Goal: Task Accomplishment & Management: Use online tool/utility

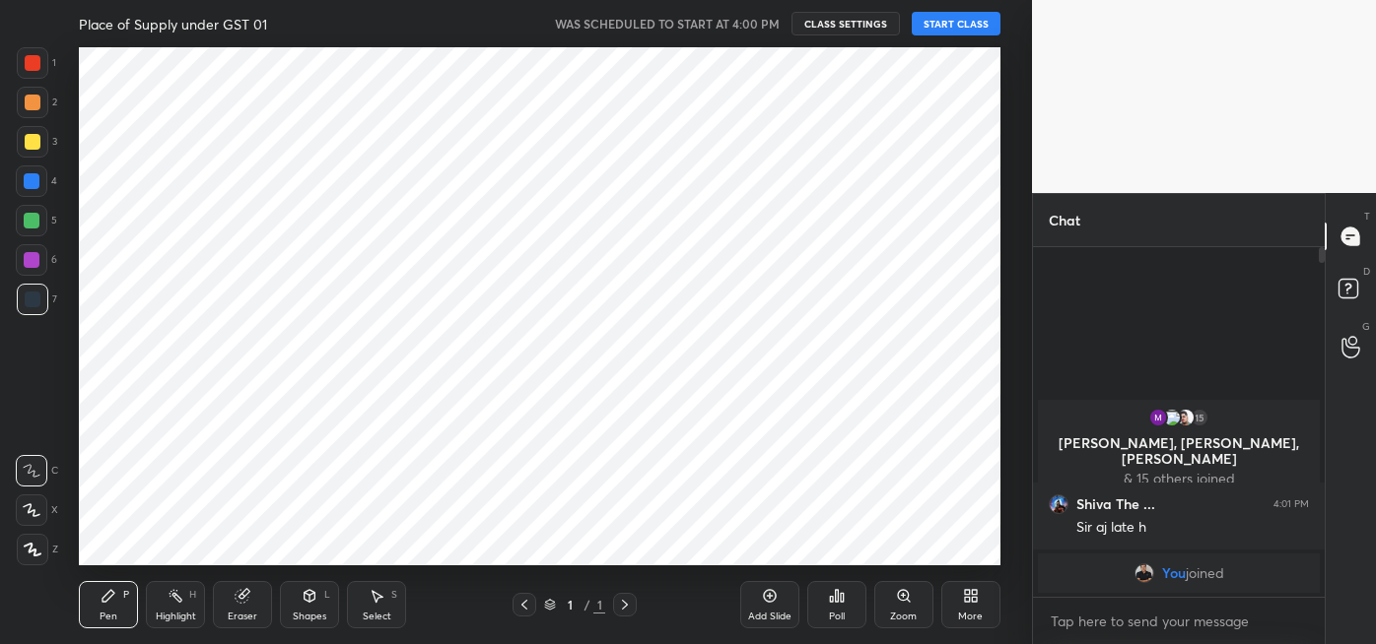
scroll to position [98028, 97592]
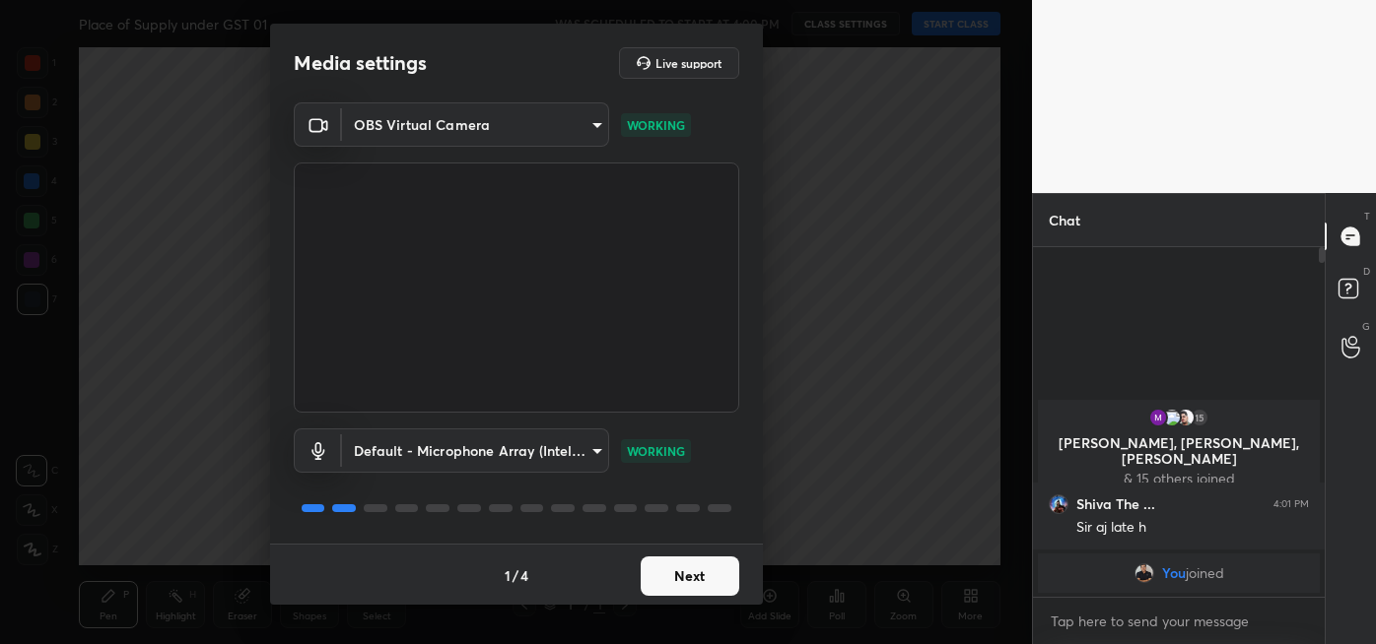
click at [696, 578] on button "Next" at bounding box center [690, 576] width 99 height 39
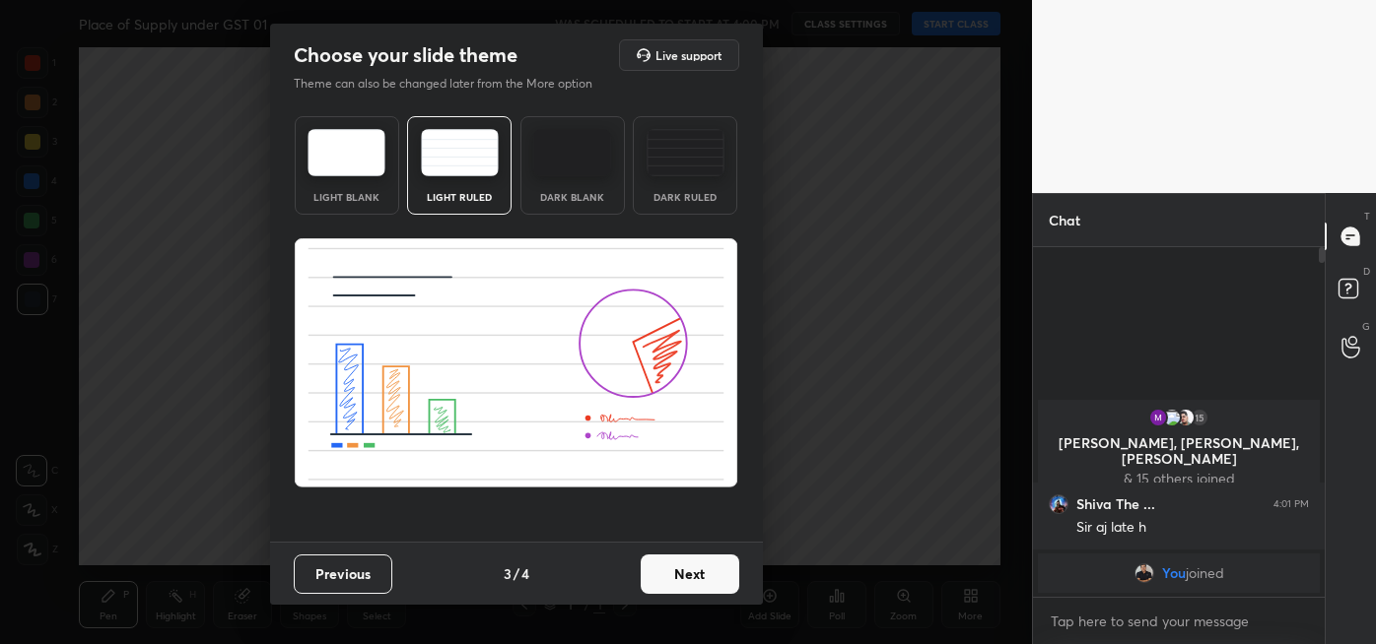
click at [707, 577] on button "Next" at bounding box center [690, 574] width 99 height 39
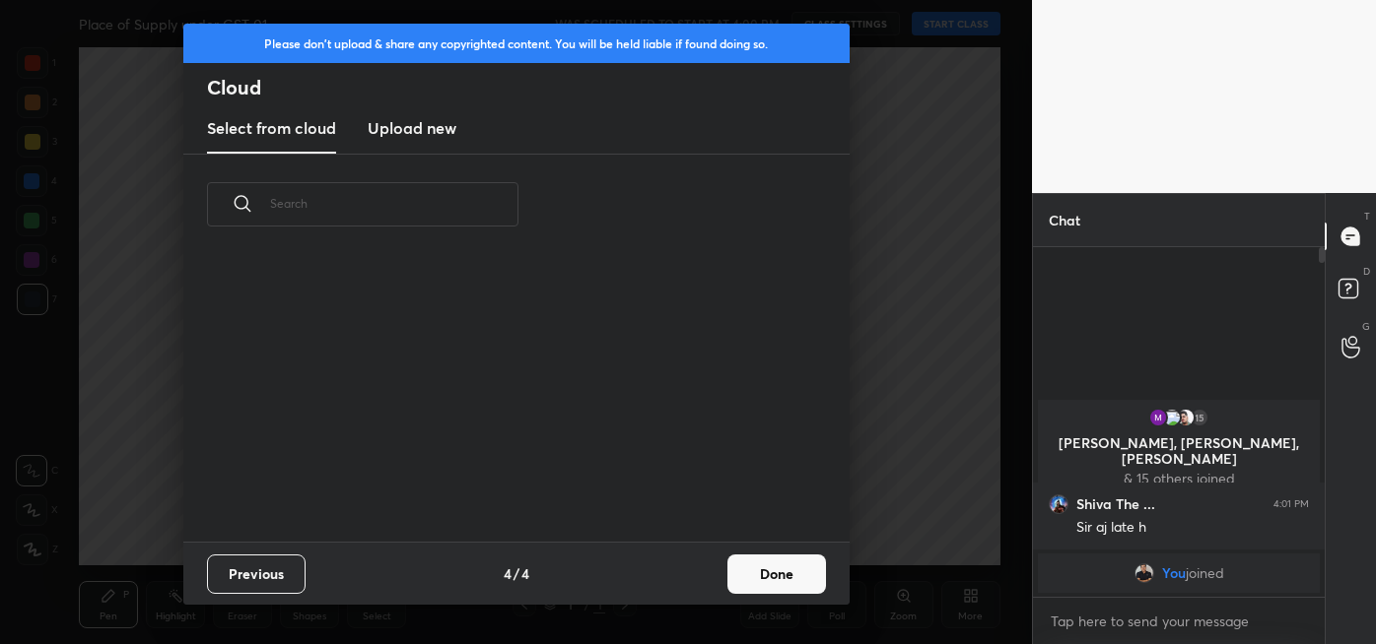
click at [775, 576] on button "Done" at bounding box center [776, 574] width 99 height 39
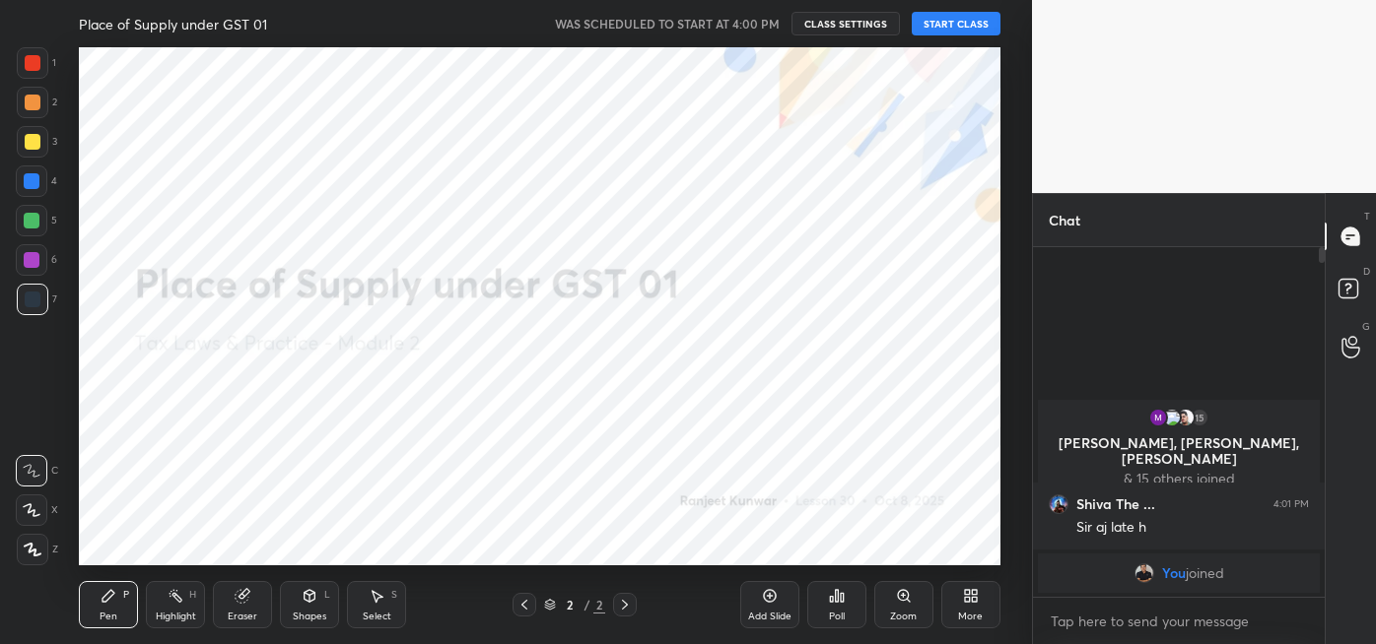
click at [962, 32] on button "START CLASS" at bounding box center [956, 24] width 89 height 24
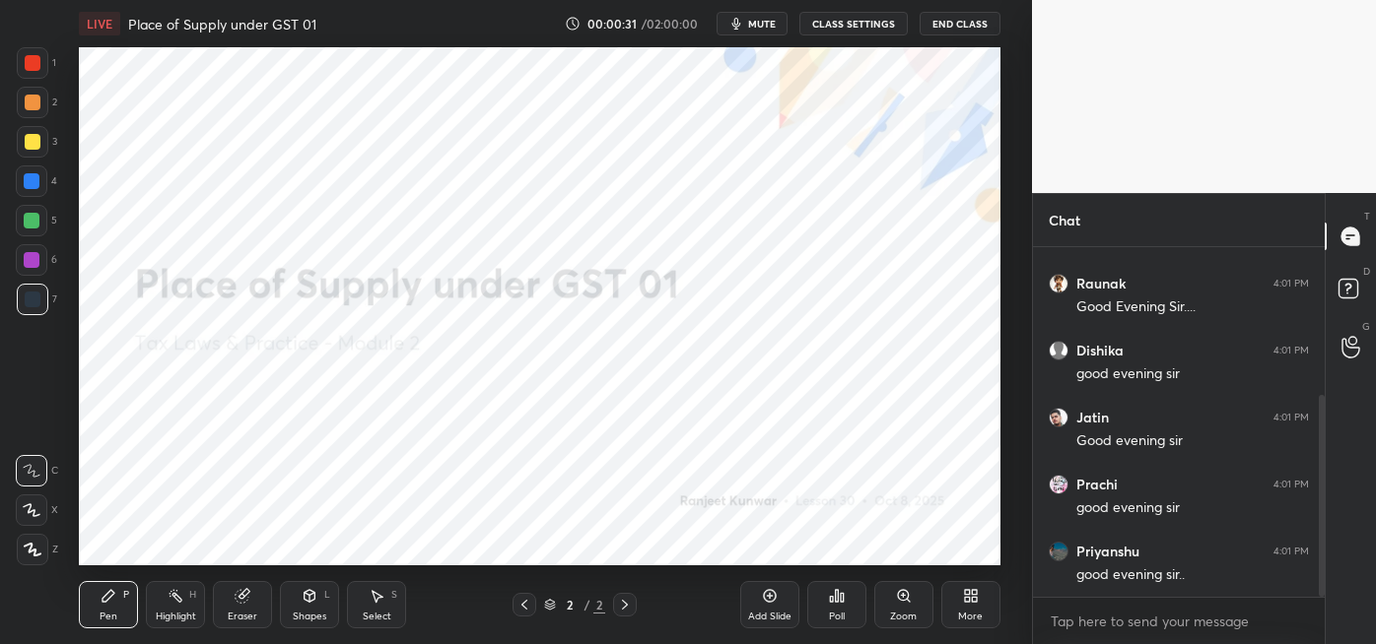
scroll to position [320, 0]
click at [974, 591] on icon at bounding box center [974, 592] width 5 height 5
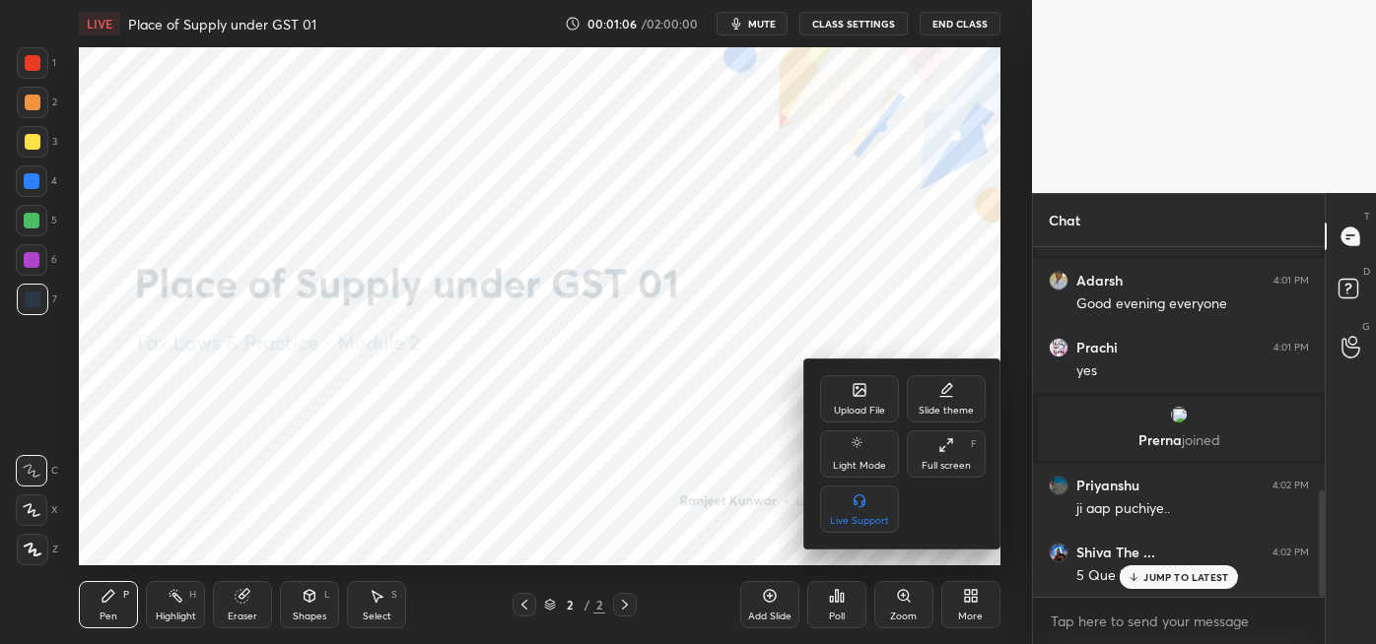
scroll to position [864, 0]
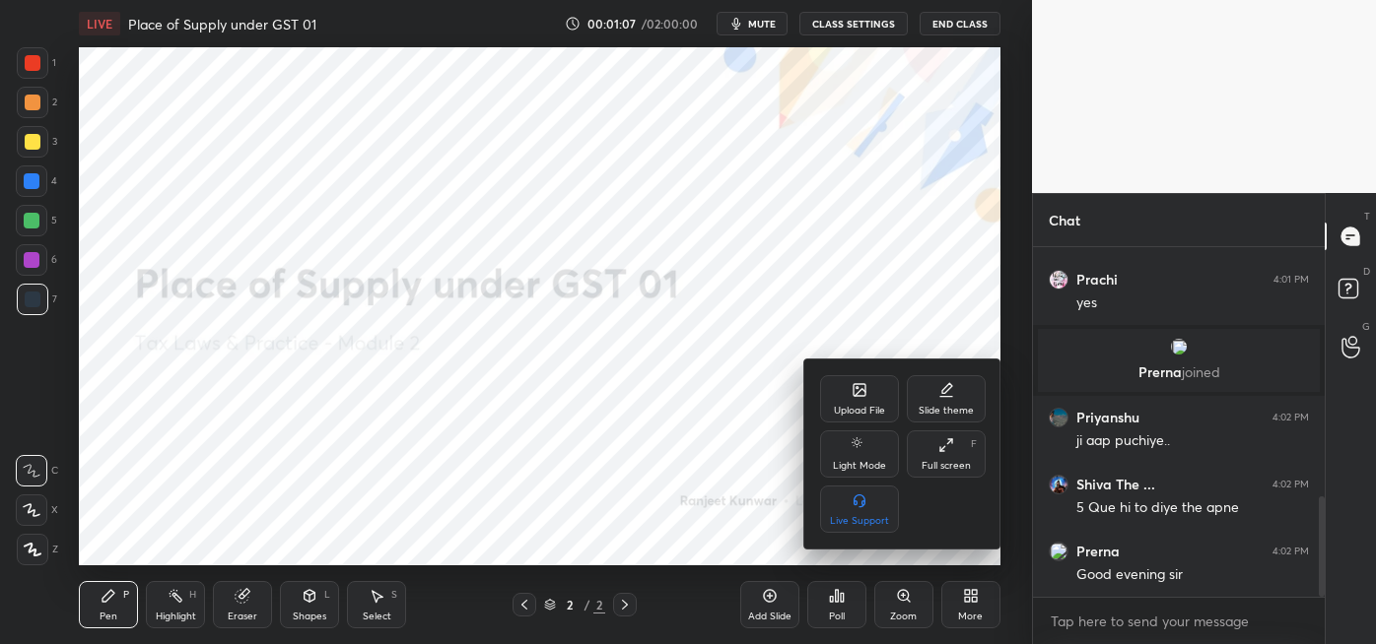
click at [694, 467] on div at bounding box center [688, 322] width 1376 height 644
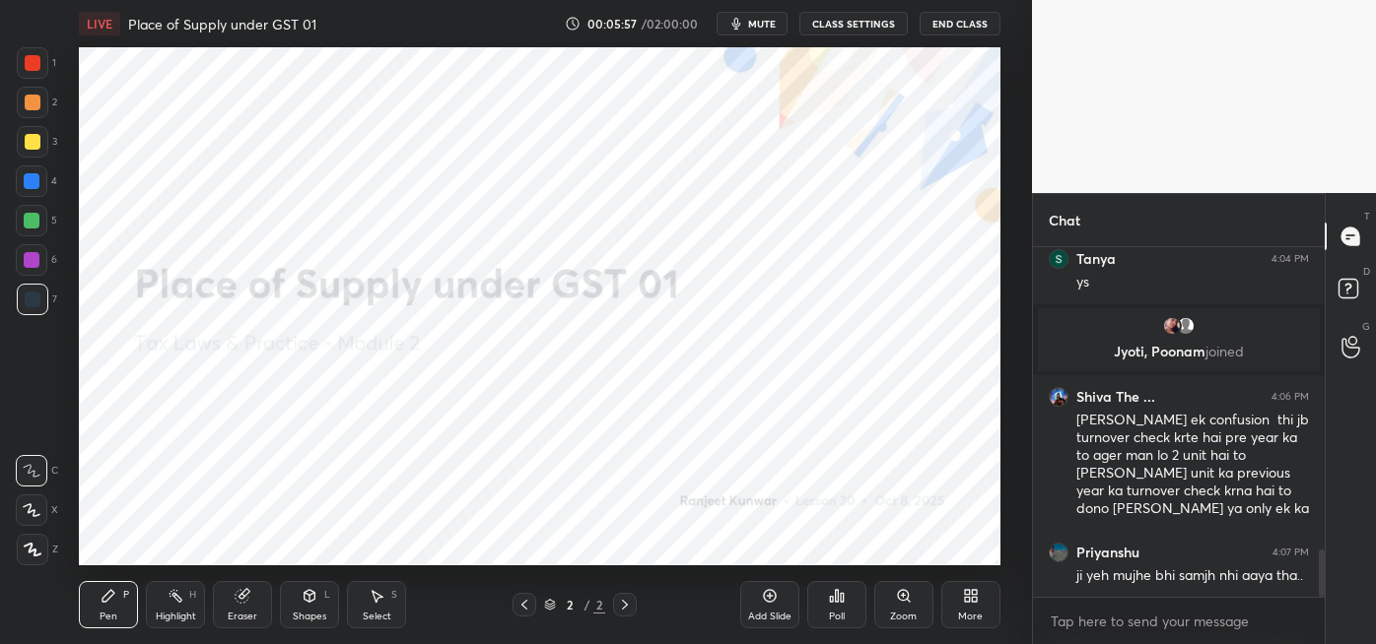
scroll to position [2230, 0]
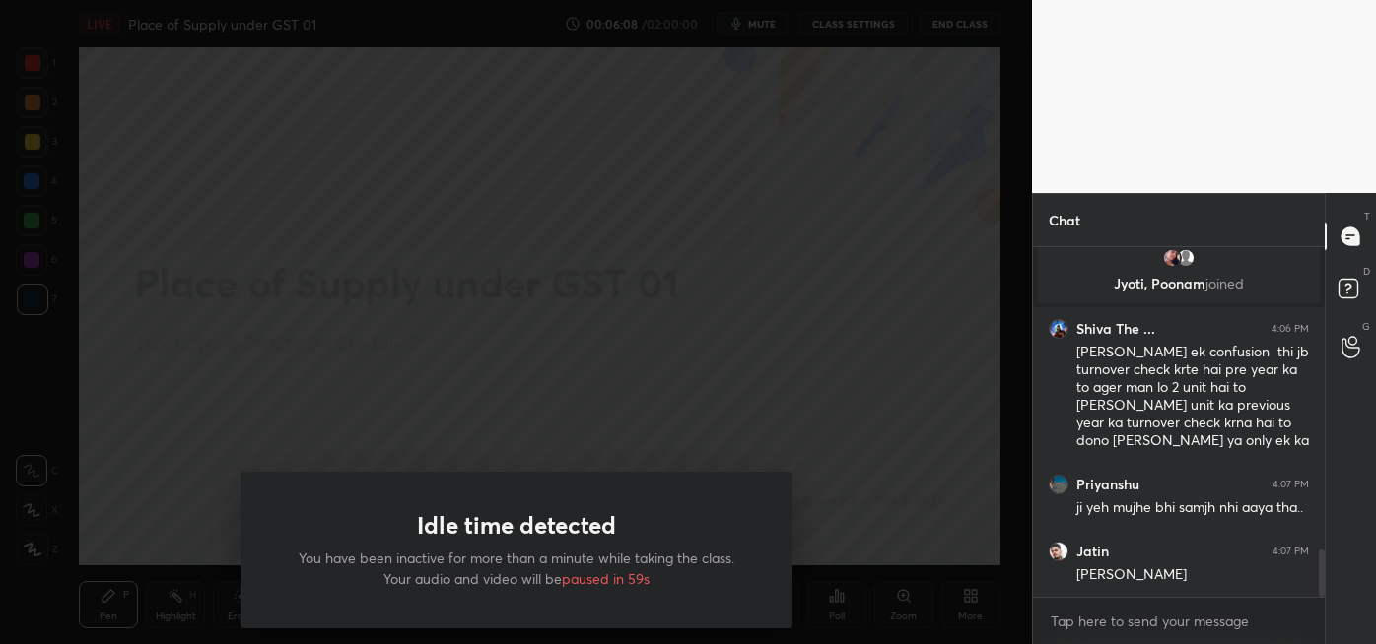
click at [336, 391] on div "Idle time detected You have been inactive for more than a minute while taking t…" at bounding box center [516, 322] width 1032 height 644
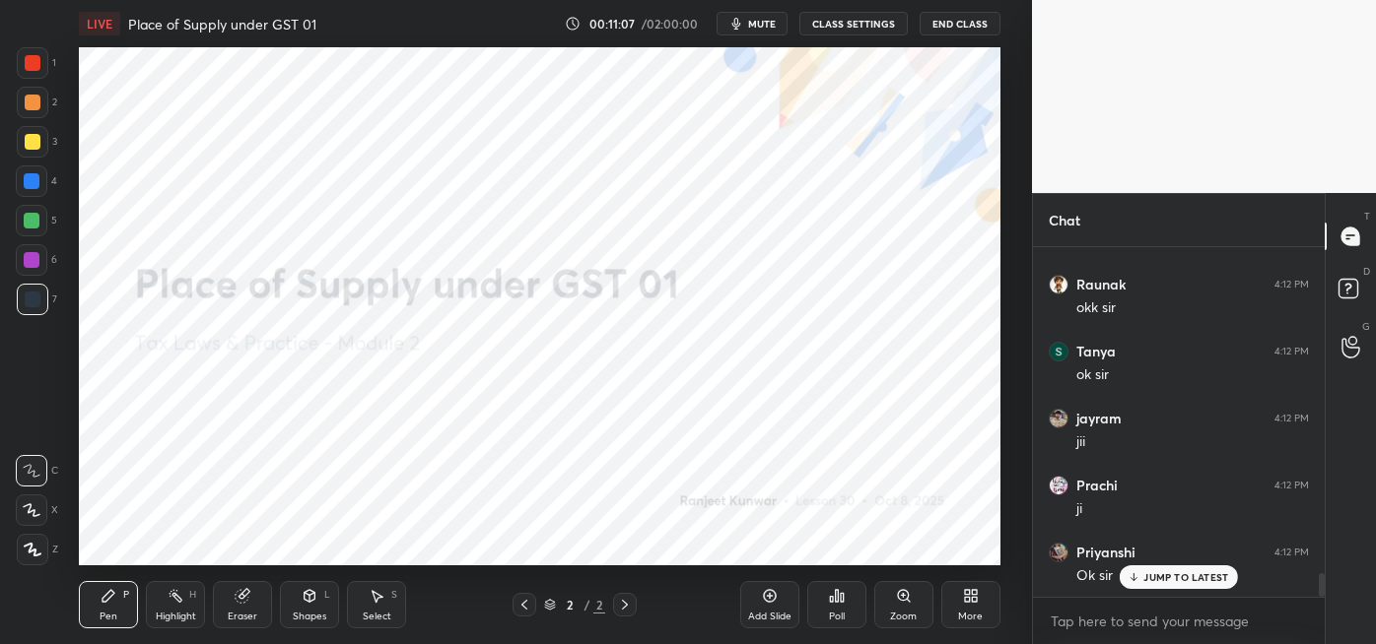
scroll to position [4911, 0]
click at [963, 596] on icon at bounding box center [971, 596] width 16 height 16
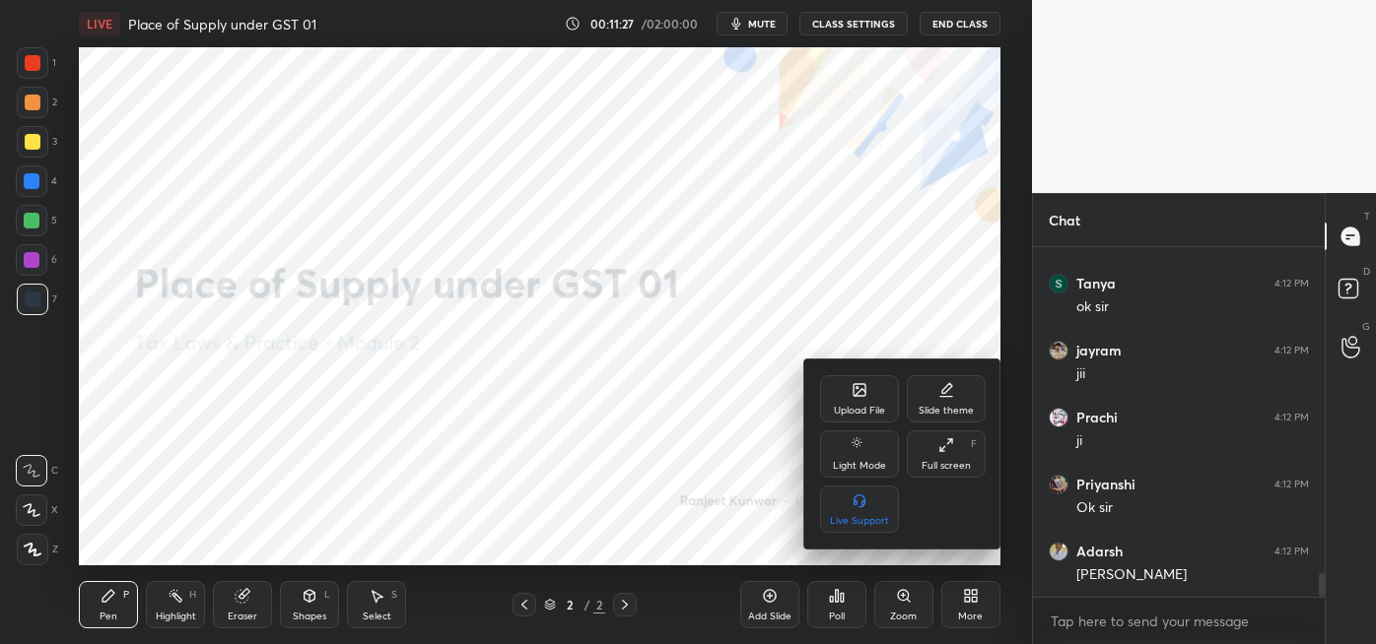
click at [861, 412] on div "Upload File" at bounding box center [859, 411] width 51 height 10
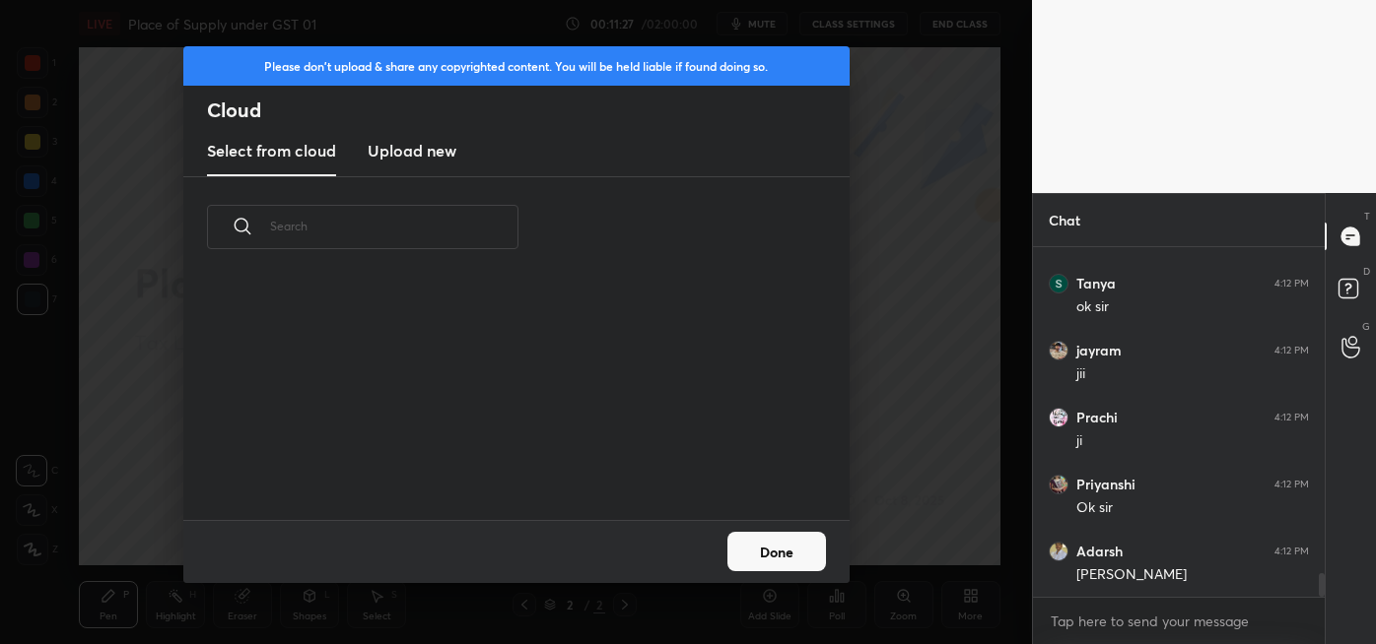
scroll to position [243, 633]
click at [422, 152] on h3 "Upload new" at bounding box center [412, 151] width 89 height 24
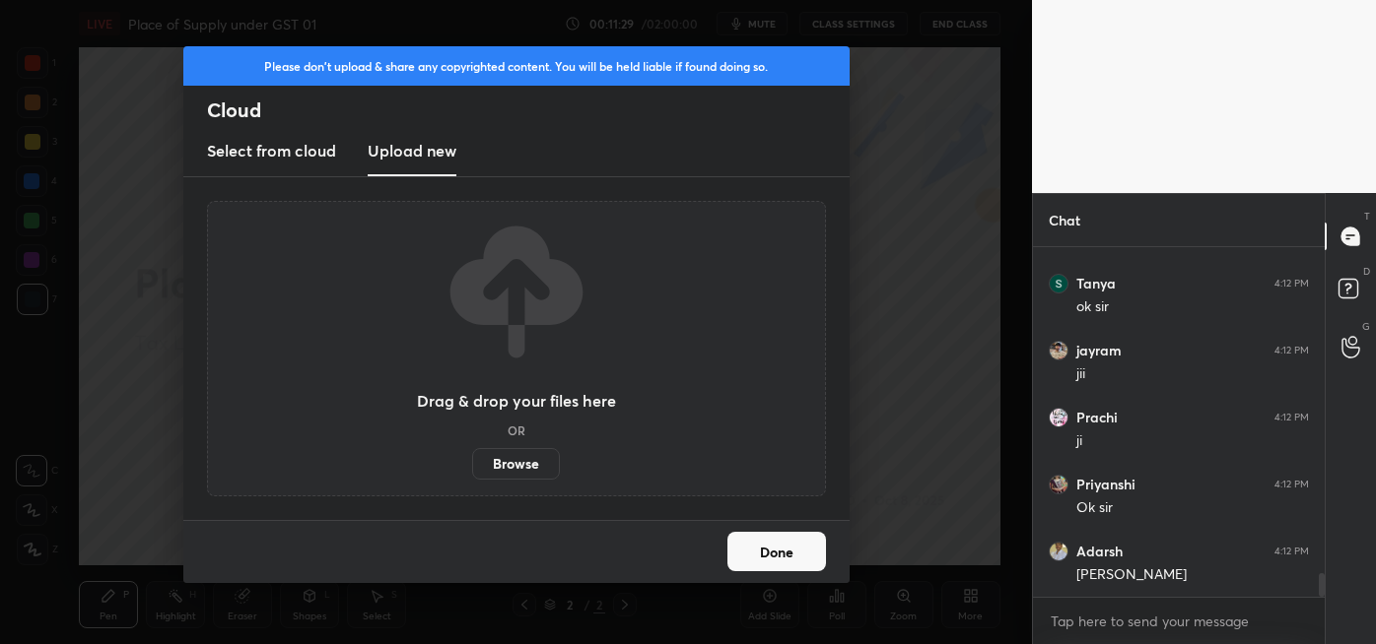
click at [517, 469] on label "Browse" at bounding box center [516, 464] width 88 height 32
click at [472, 469] on input "Browse" at bounding box center [472, 464] width 0 height 32
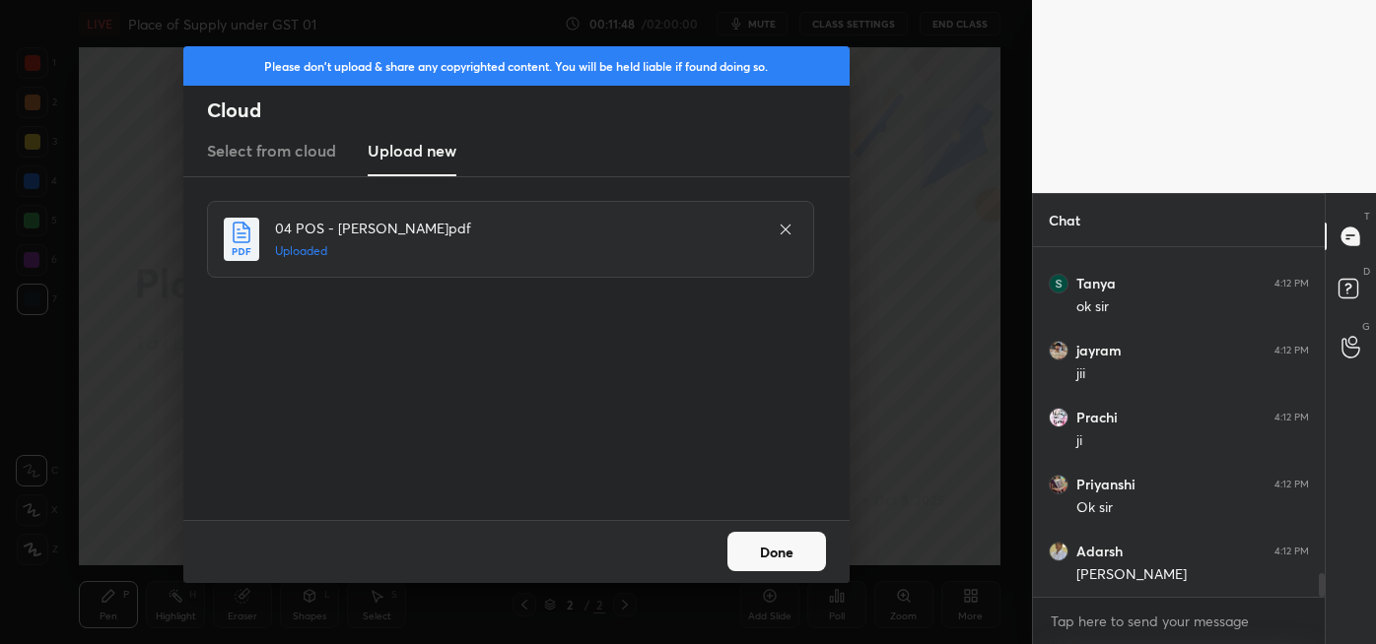
click at [775, 554] on button "Done" at bounding box center [776, 551] width 99 height 39
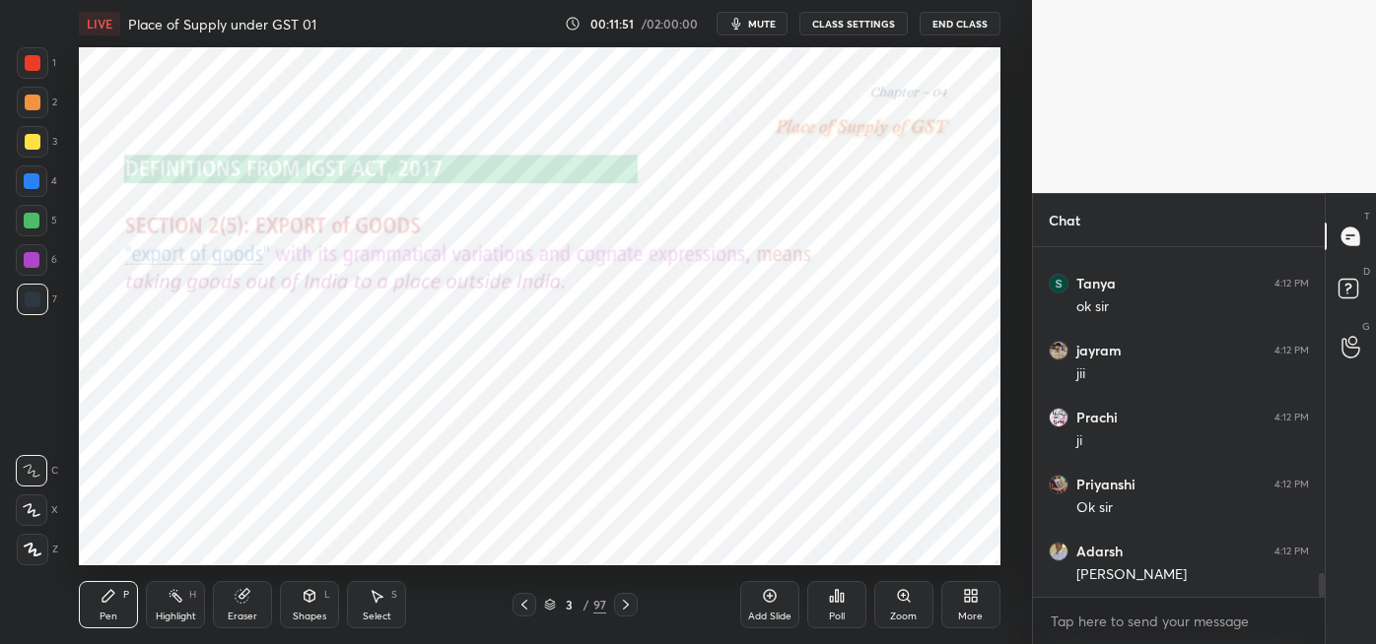
click at [554, 605] on icon at bounding box center [550, 606] width 10 height 3
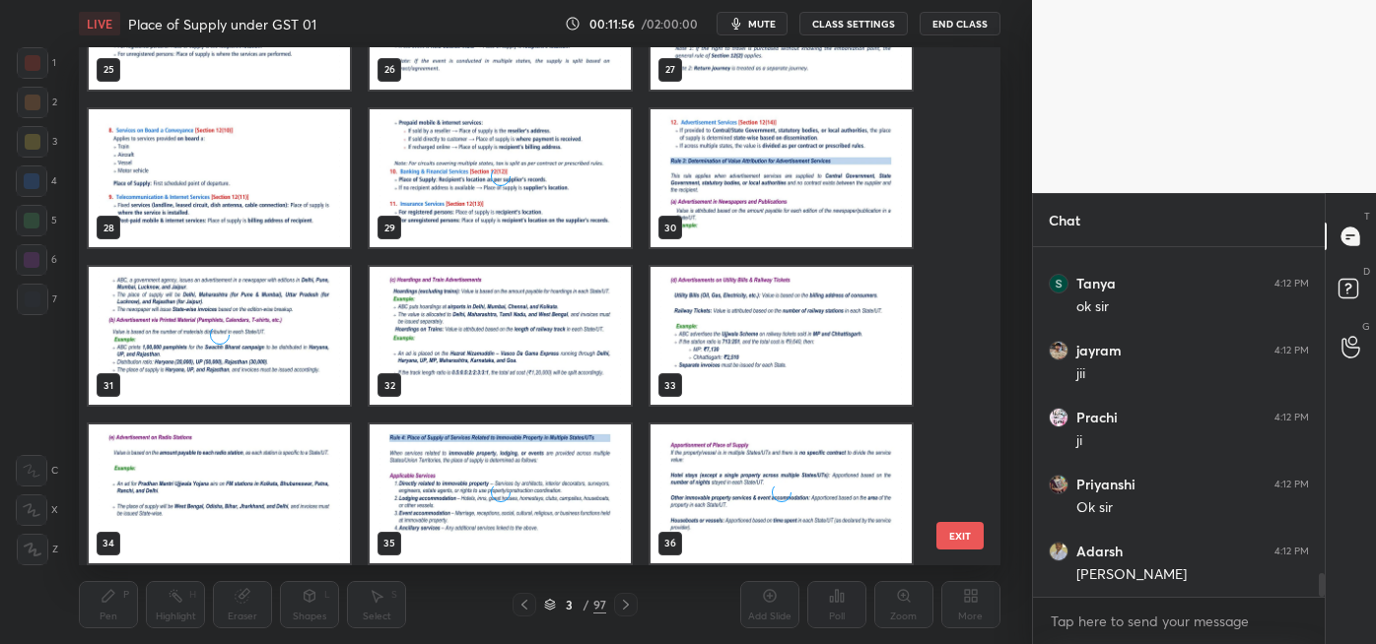
scroll to position [1380, 0]
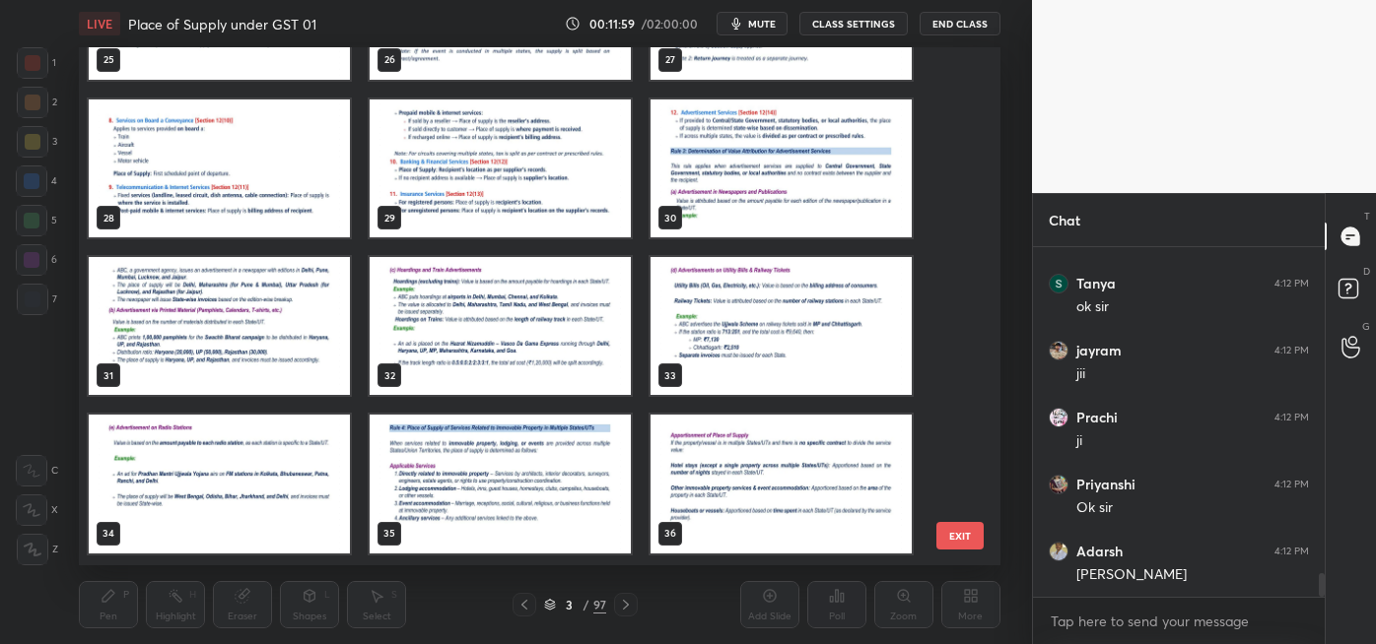
click at [459, 166] on img "grid" at bounding box center [500, 169] width 261 height 138
click at [457, 160] on img "grid" at bounding box center [500, 169] width 261 height 138
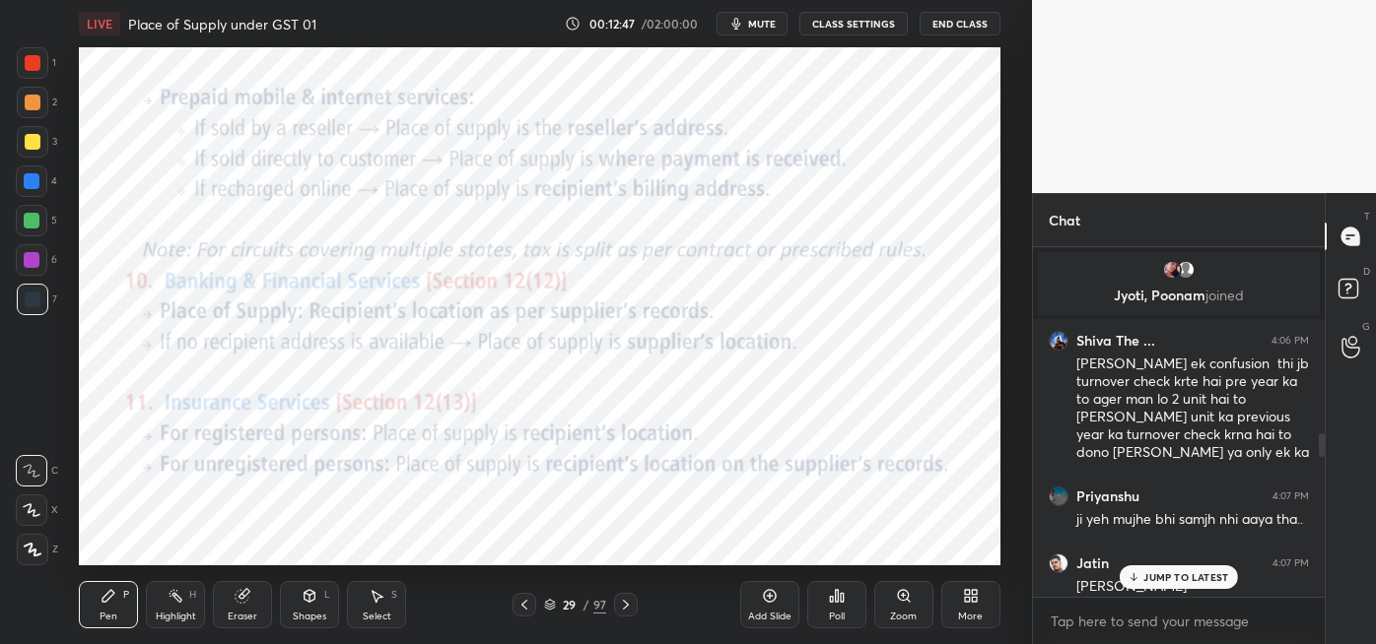
scroll to position [2221, 0]
click at [1177, 578] on p "JUMP TO LATEST" at bounding box center [1185, 578] width 85 height 12
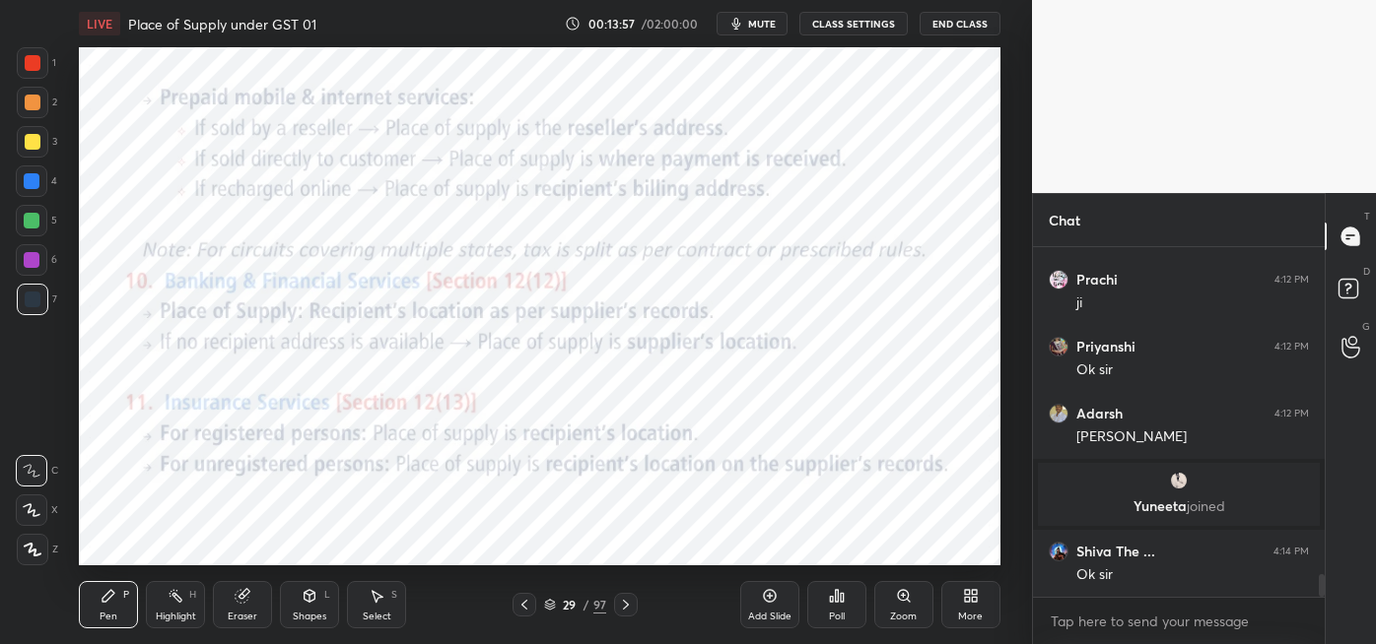
scroll to position [5098, 0]
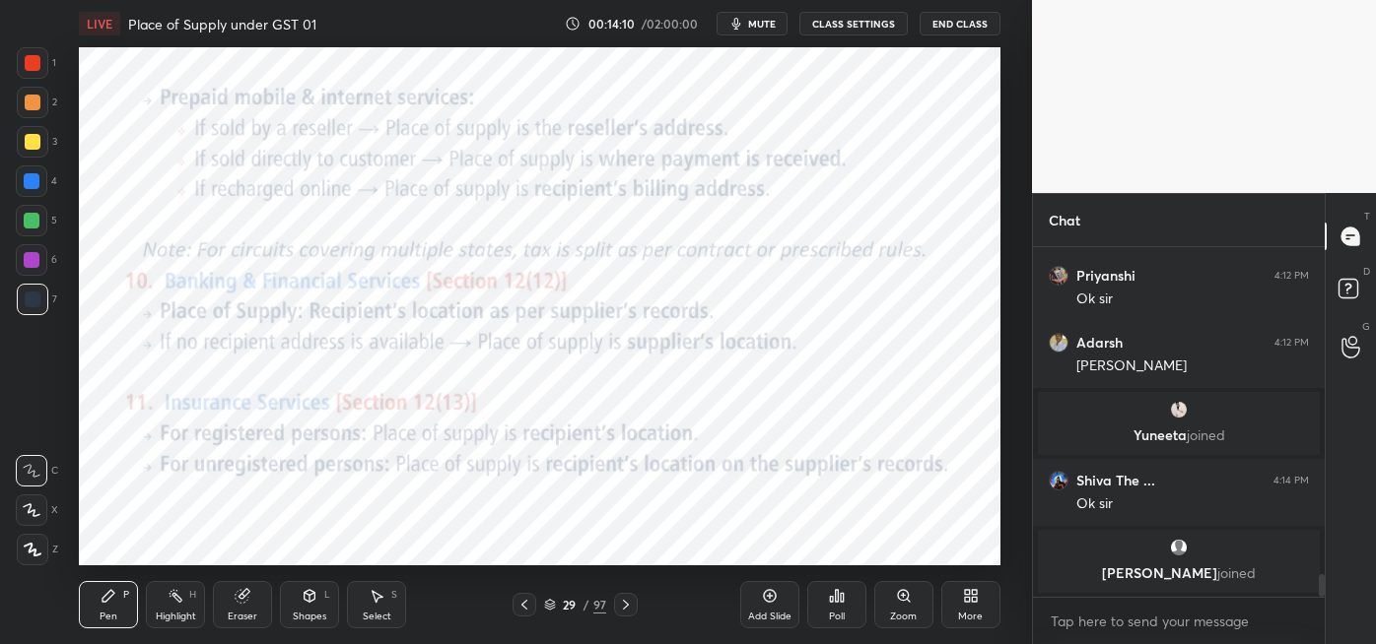
click at [552, 607] on icon at bounding box center [550, 605] width 12 height 12
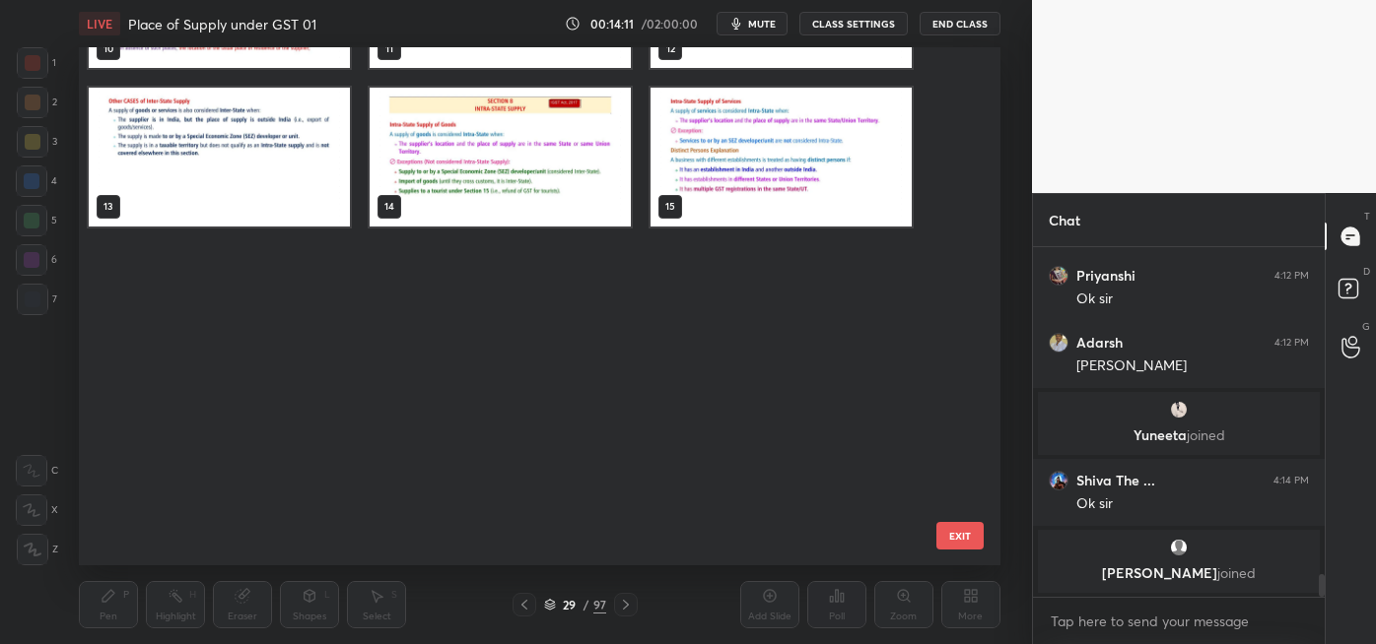
scroll to position [0, 0]
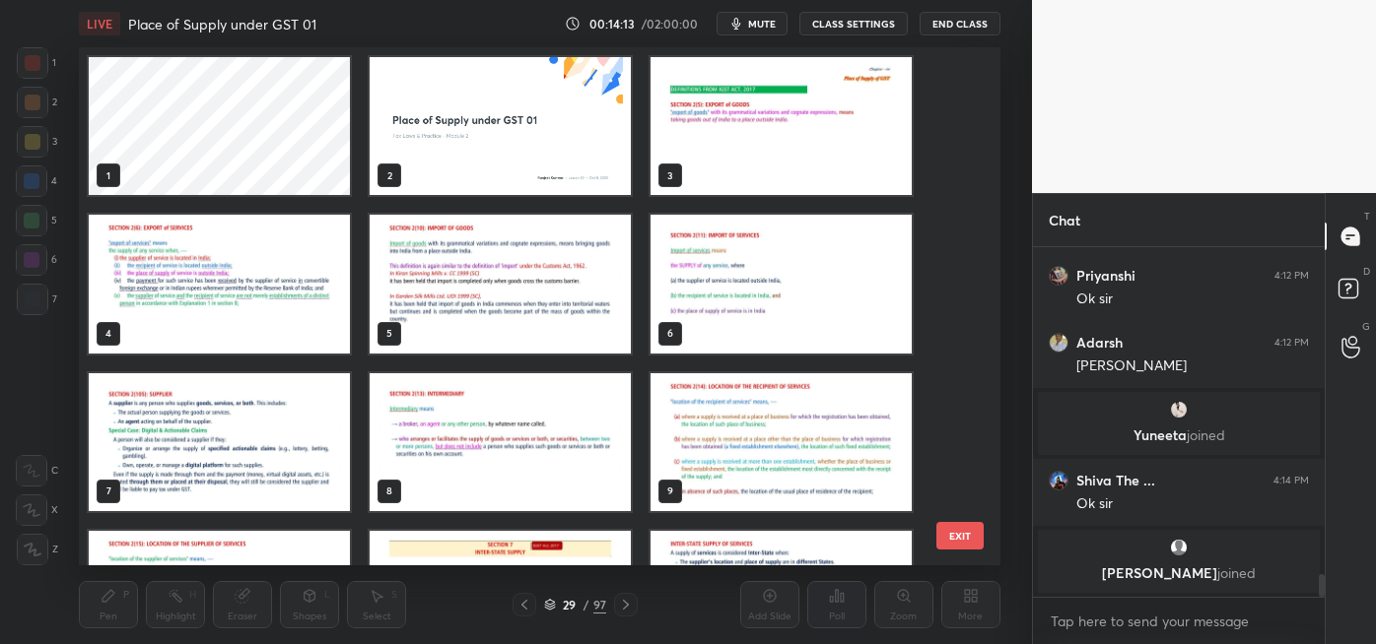
click at [741, 112] on img "grid" at bounding box center [780, 126] width 261 height 138
click at [742, 112] on img "grid" at bounding box center [780, 126] width 261 height 138
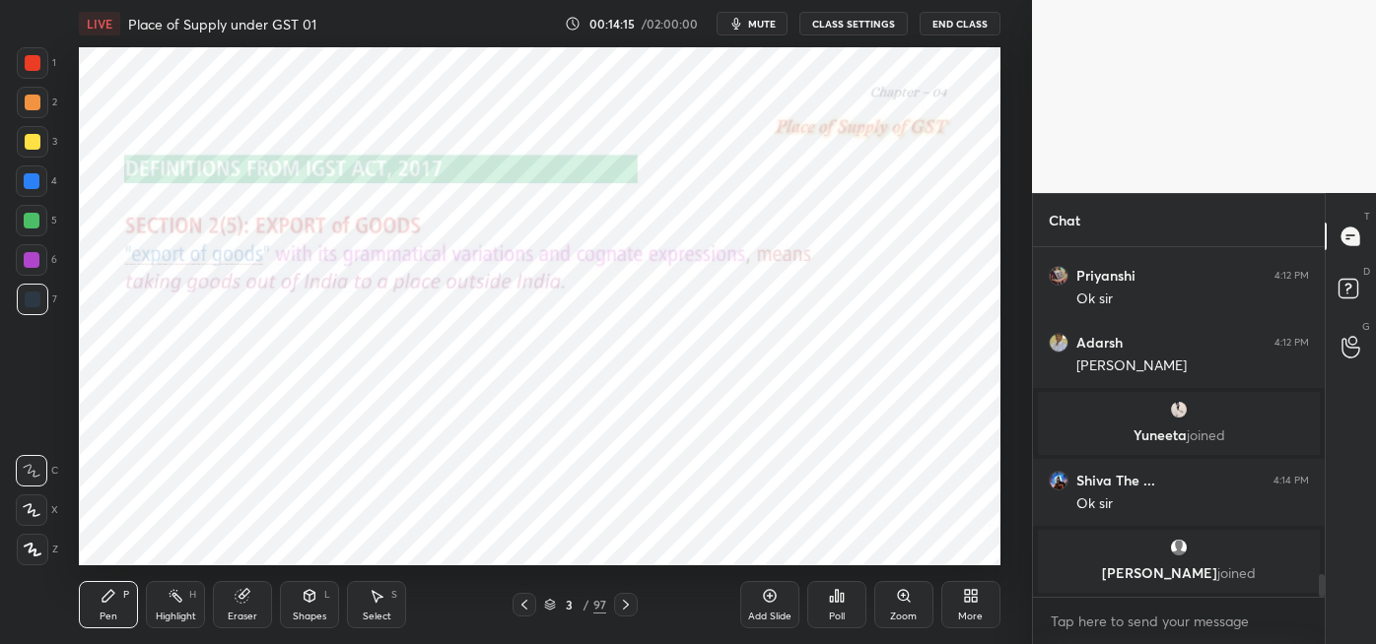
click at [523, 608] on icon at bounding box center [524, 605] width 16 height 16
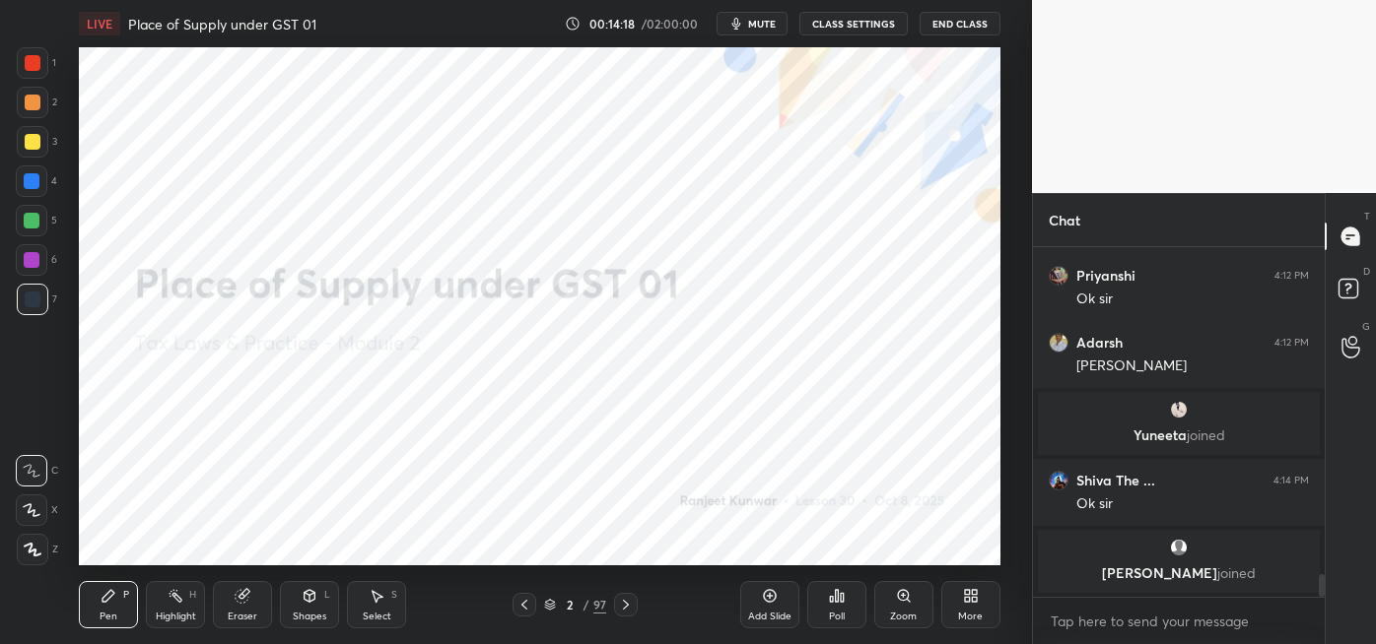
click at [768, 596] on icon at bounding box center [770, 596] width 6 height 6
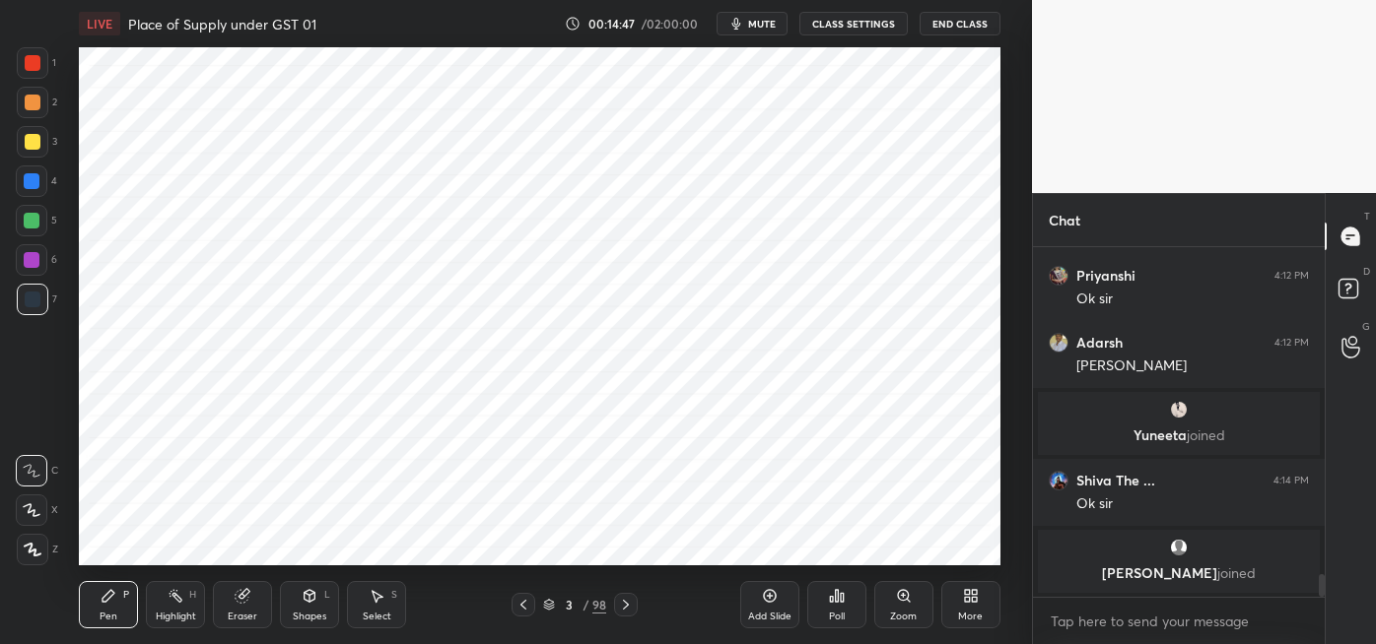
click at [36, 64] on div at bounding box center [33, 63] width 16 height 16
click at [238, 598] on icon at bounding box center [242, 596] width 13 height 13
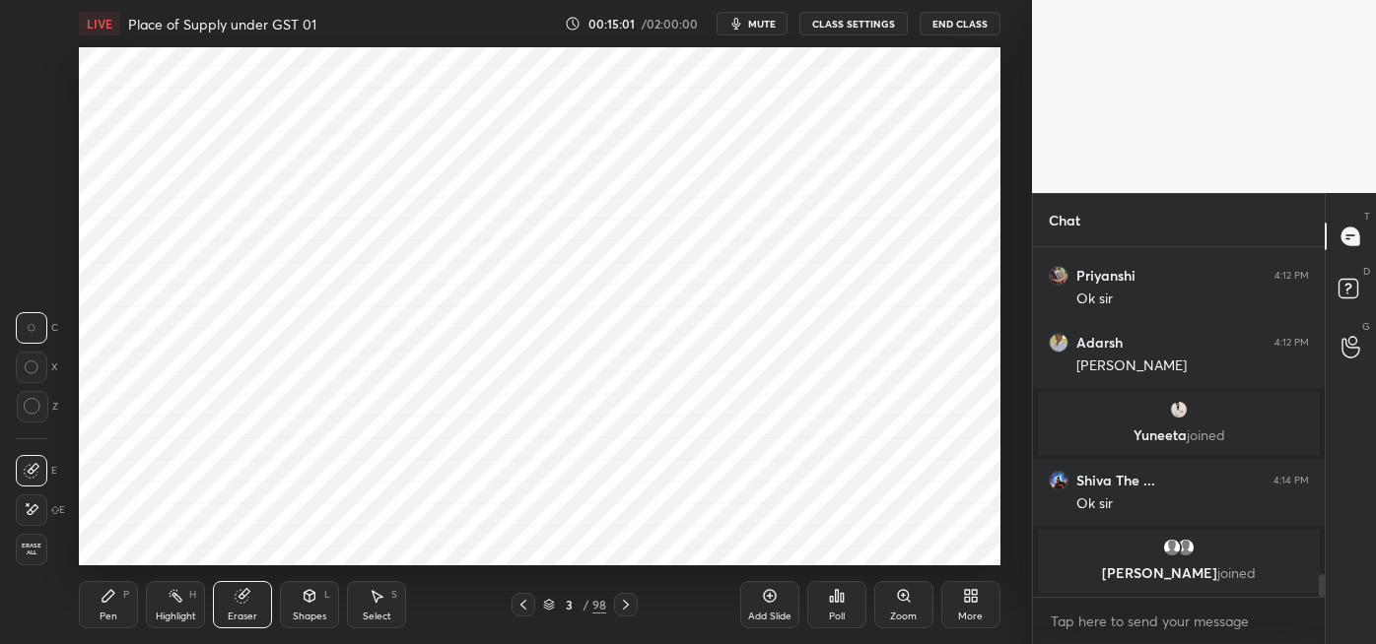
click at [38, 508] on icon at bounding box center [32, 510] width 16 height 17
click at [121, 605] on div "Pen P" at bounding box center [108, 604] width 59 height 47
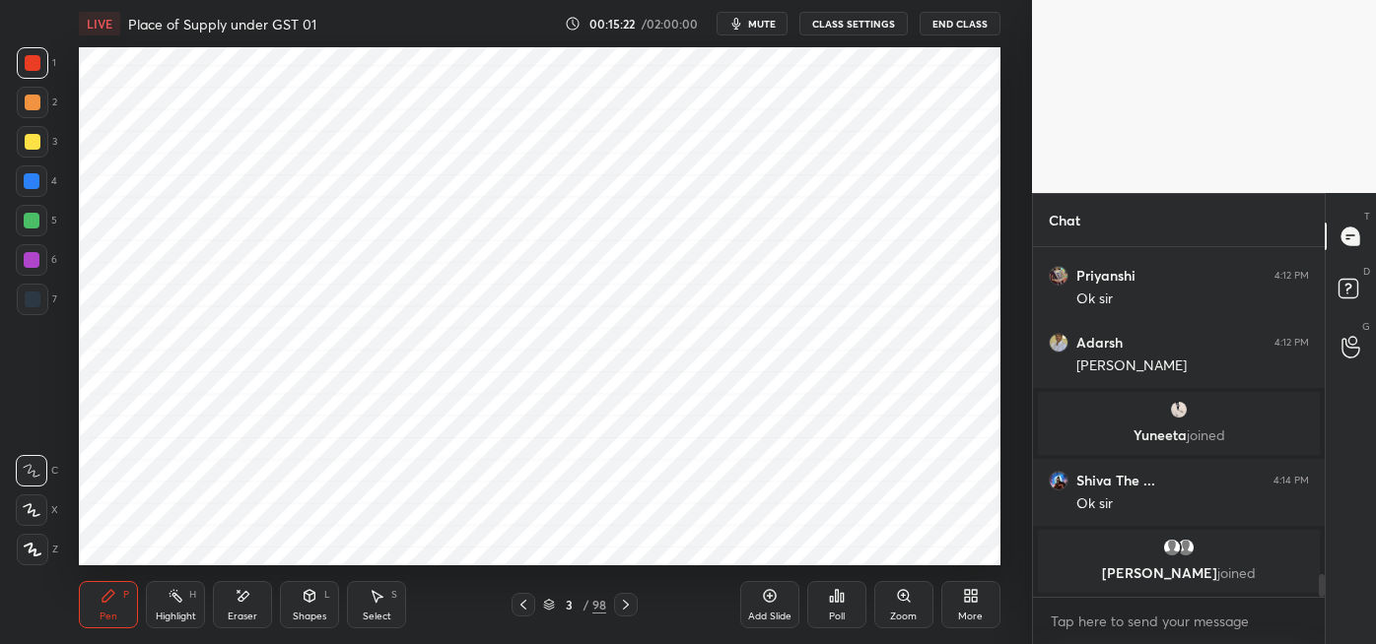
click at [34, 185] on div at bounding box center [32, 181] width 16 height 16
click at [34, 296] on div at bounding box center [33, 300] width 16 height 16
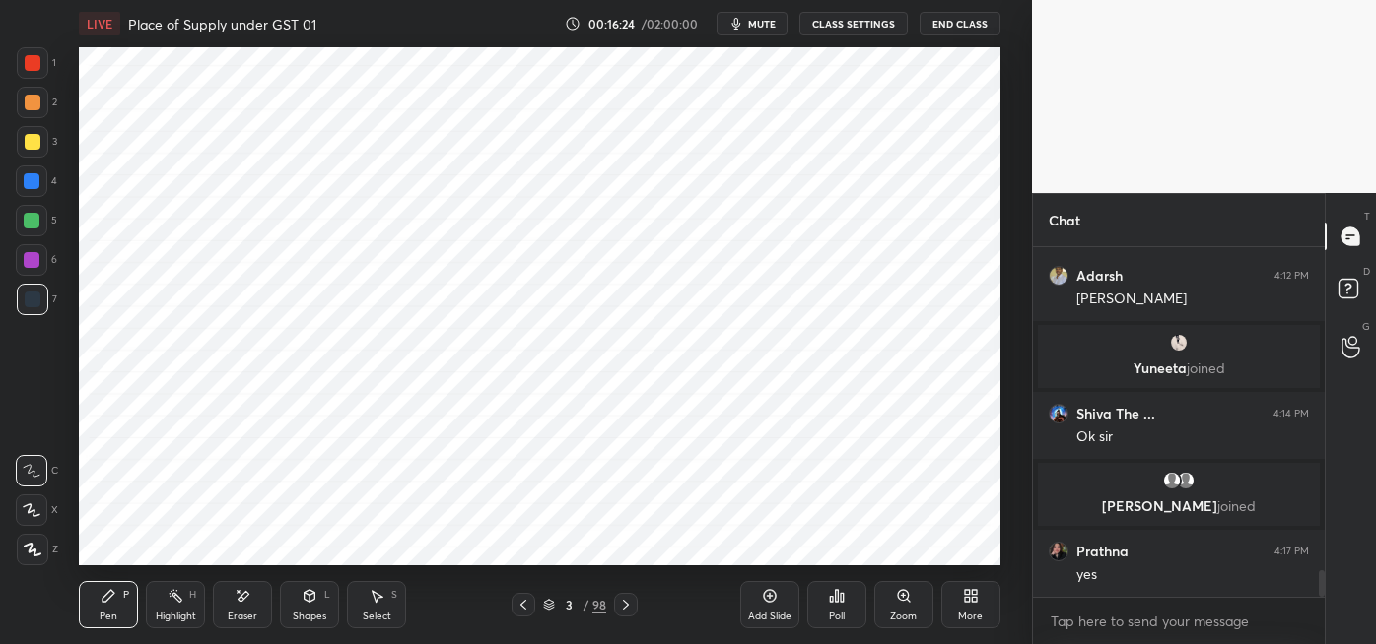
scroll to position [4264, 0]
click at [36, 260] on div at bounding box center [32, 260] width 16 height 16
click at [32, 220] on div at bounding box center [32, 221] width 16 height 16
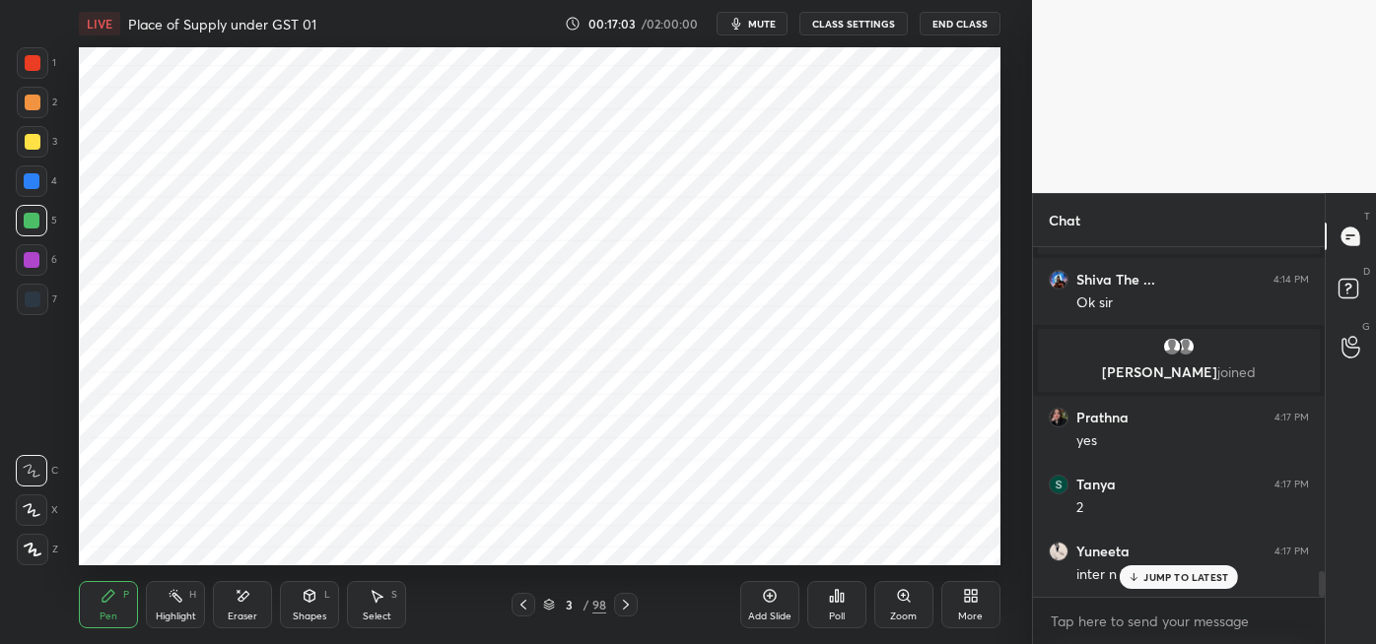
scroll to position [4464, 0]
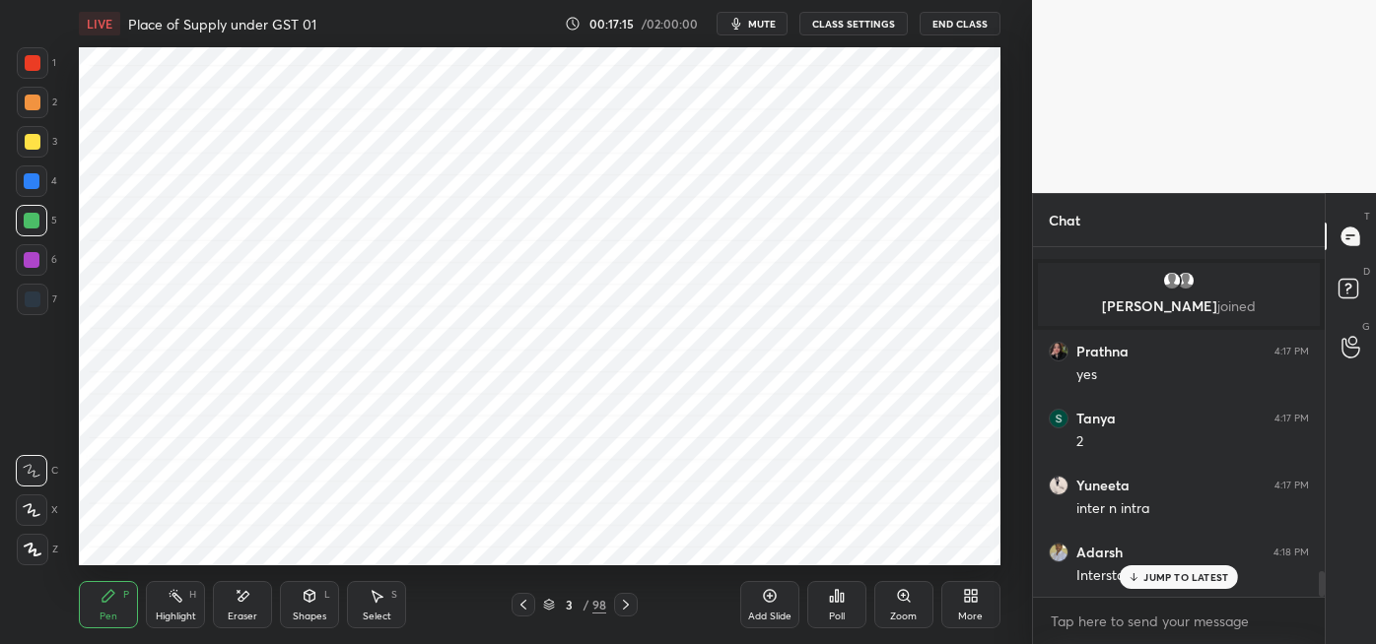
click at [36, 187] on div at bounding box center [32, 181] width 16 height 16
click at [36, 302] on div at bounding box center [33, 300] width 16 height 16
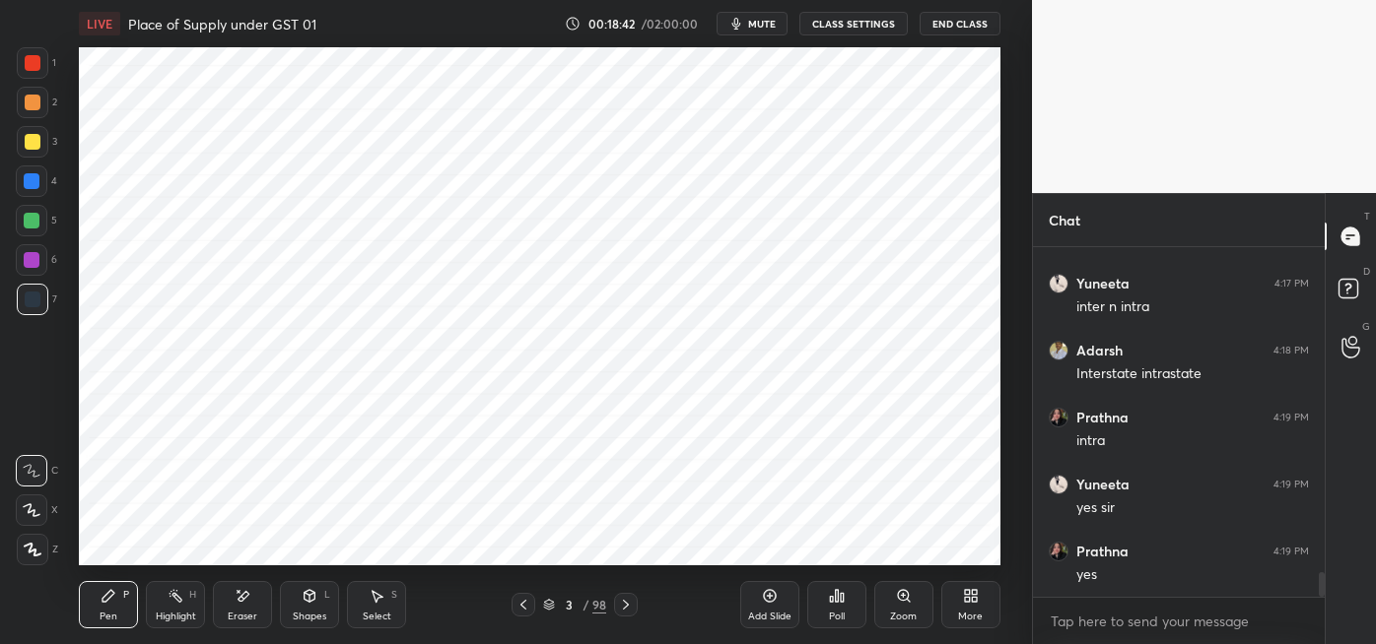
scroll to position [4732, 0]
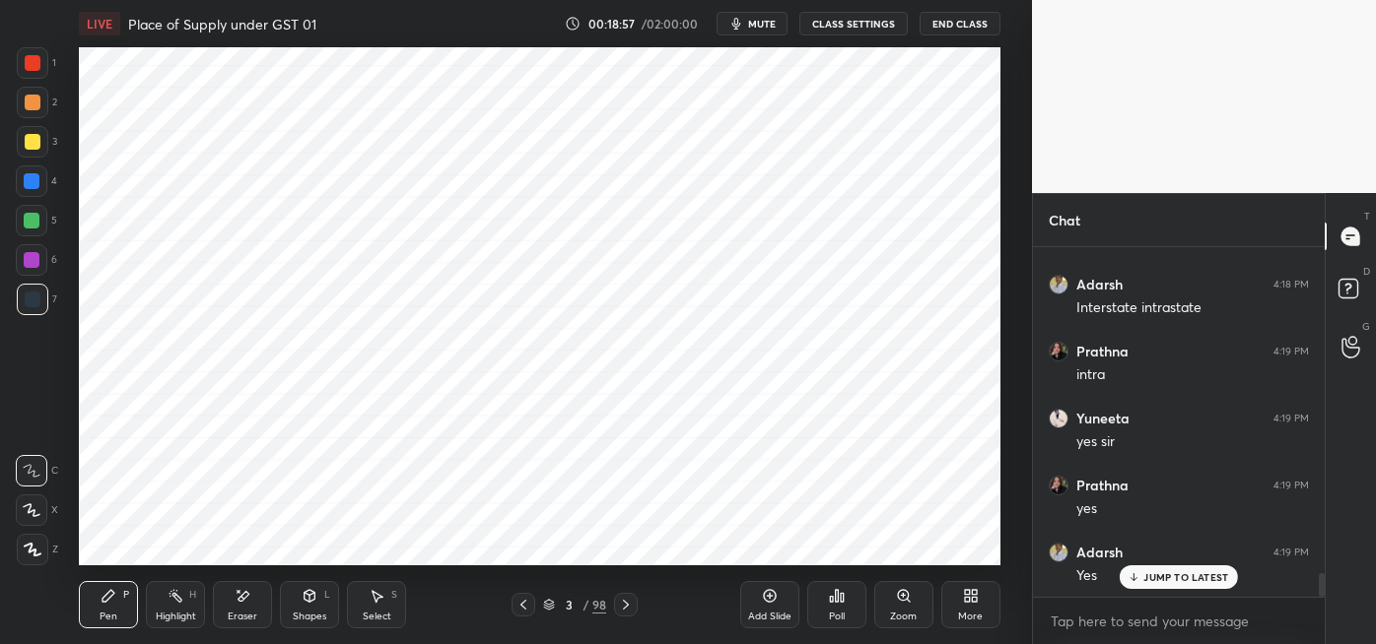
click at [767, 595] on icon at bounding box center [770, 596] width 6 height 6
click at [34, 65] on div at bounding box center [33, 63] width 16 height 16
click at [36, 294] on div at bounding box center [33, 300] width 16 height 16
click at [29, 70] on div at bounding box center [33, 63] width 16 height 16
click at [35, 302] on div at bounding box center [33, 300] width 16 height 16
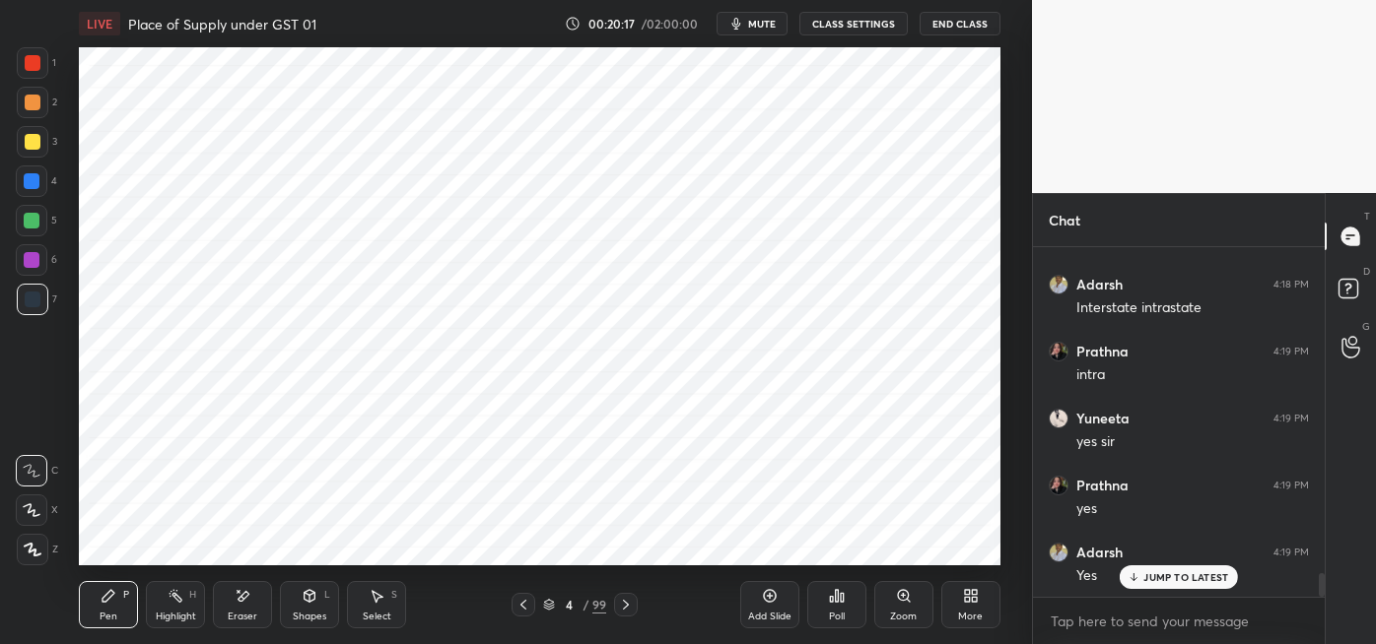
click at [32, 183] on div at bounding box center [32, 181] width 16 height 16
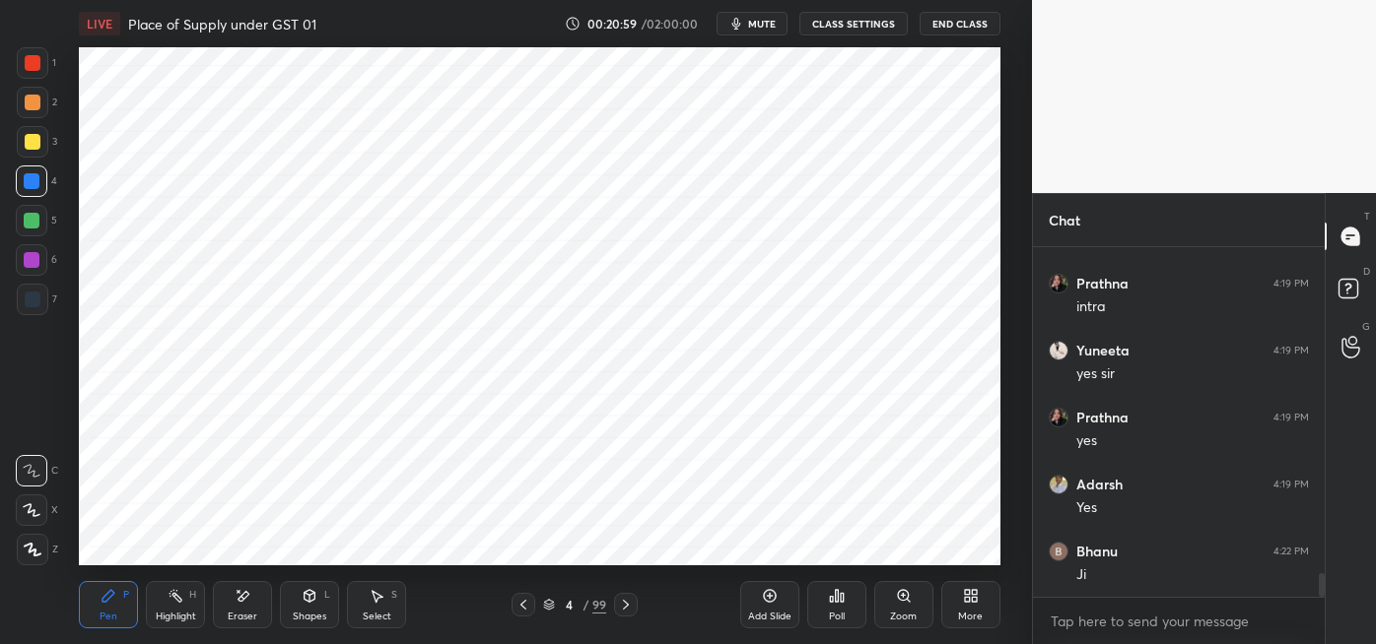
click at [32, 301] on div at bounding box center [33, 300] width 16 height 16
click at [35, 262] on div at bounding box center [32, 260] width 16 height 16
click at [34, 181] on div at bounding box center [32, 181] width 16 height 16
click at [34, 225] on div at bounding box center [32, 221] width 16 height 16
click at [41, 302] on div at bounding box center [33, 300] width 32 height 32
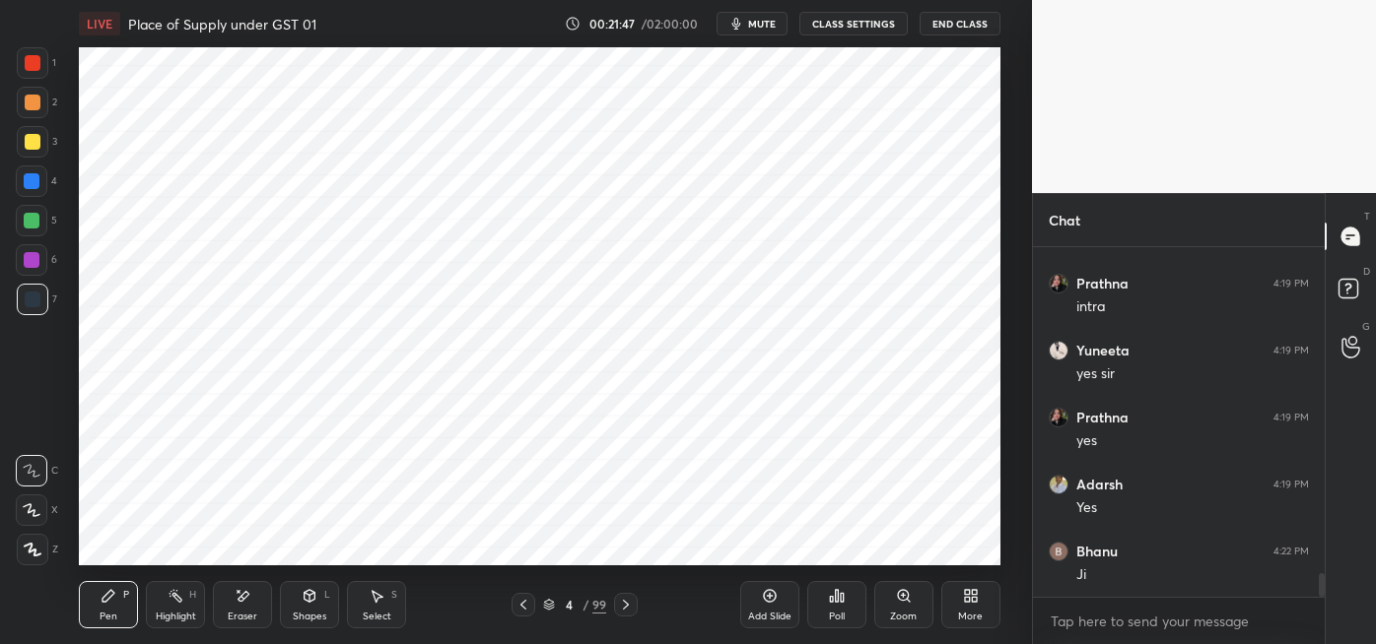
click at [34, 265] on div at bounding box center [32, 260] width 16 height 16
click at [34, 302] on div at bounding box center [33, 300] width 16 height 16
click at [30, 186] on div at bounding box center [32, 181] width 16 height 16
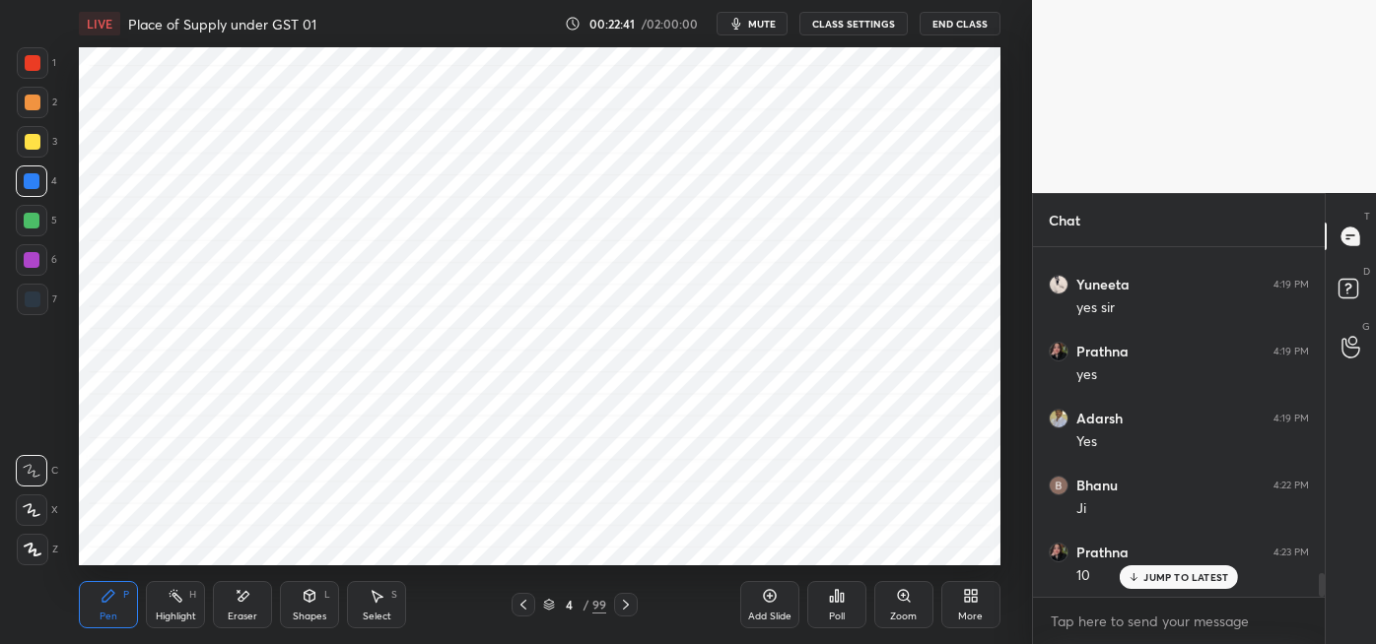
click at [32, 70] on div at bounding box center [33, 63] width 16 height 16
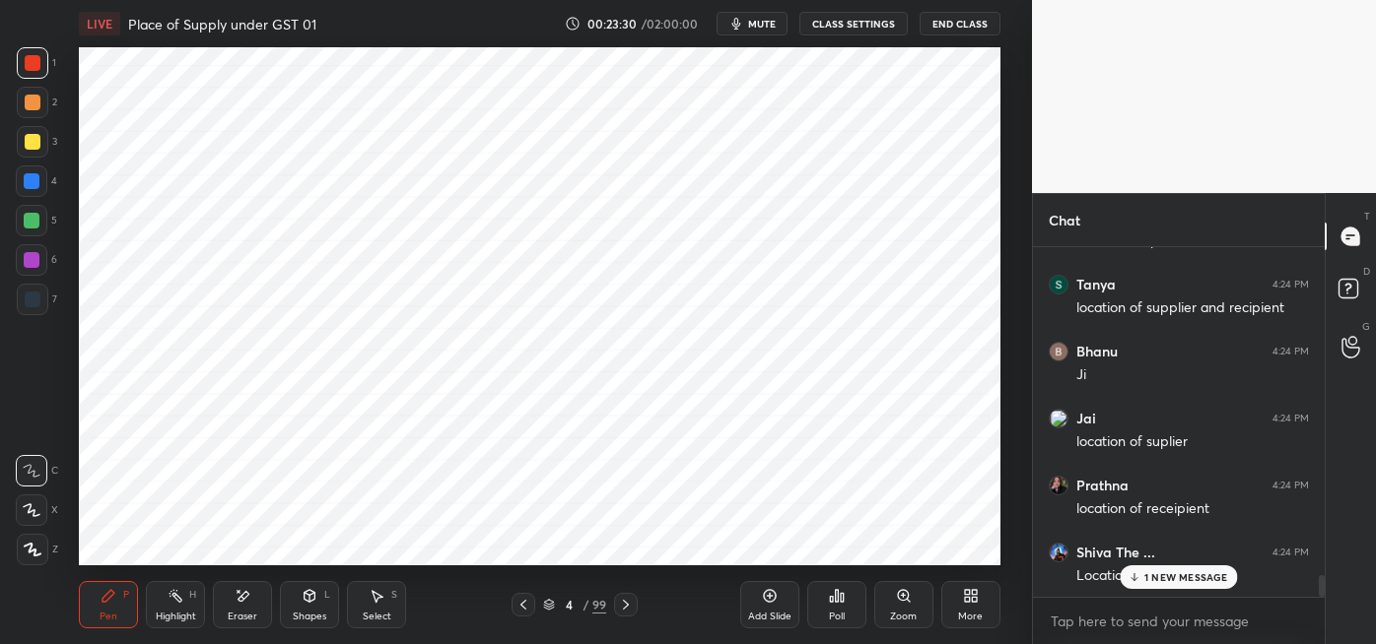
scroll to position [5470, 0]
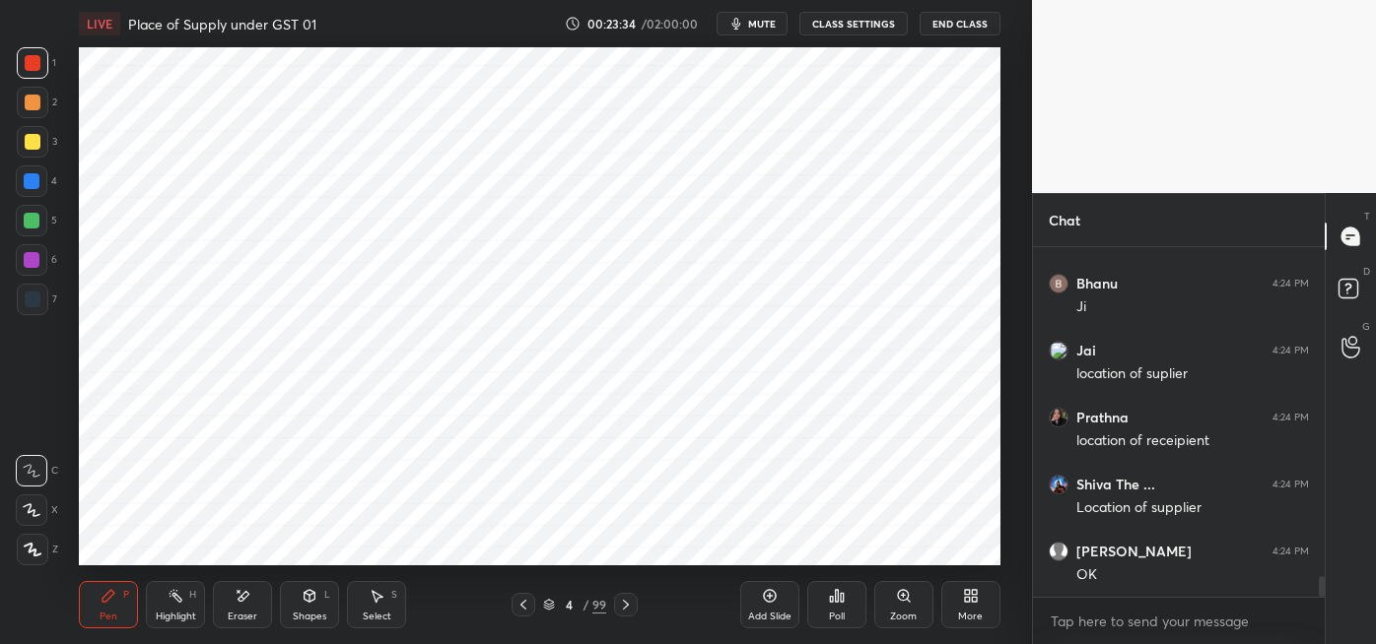
click at [32, 302] on div at bounding box center [33, 300] width 16 height 16
click at [36, 189] on div at bounding box center [32, 182] width 32 height 32
click at [37, 67] on div at bounding box center [33, 63] width 16 height 16
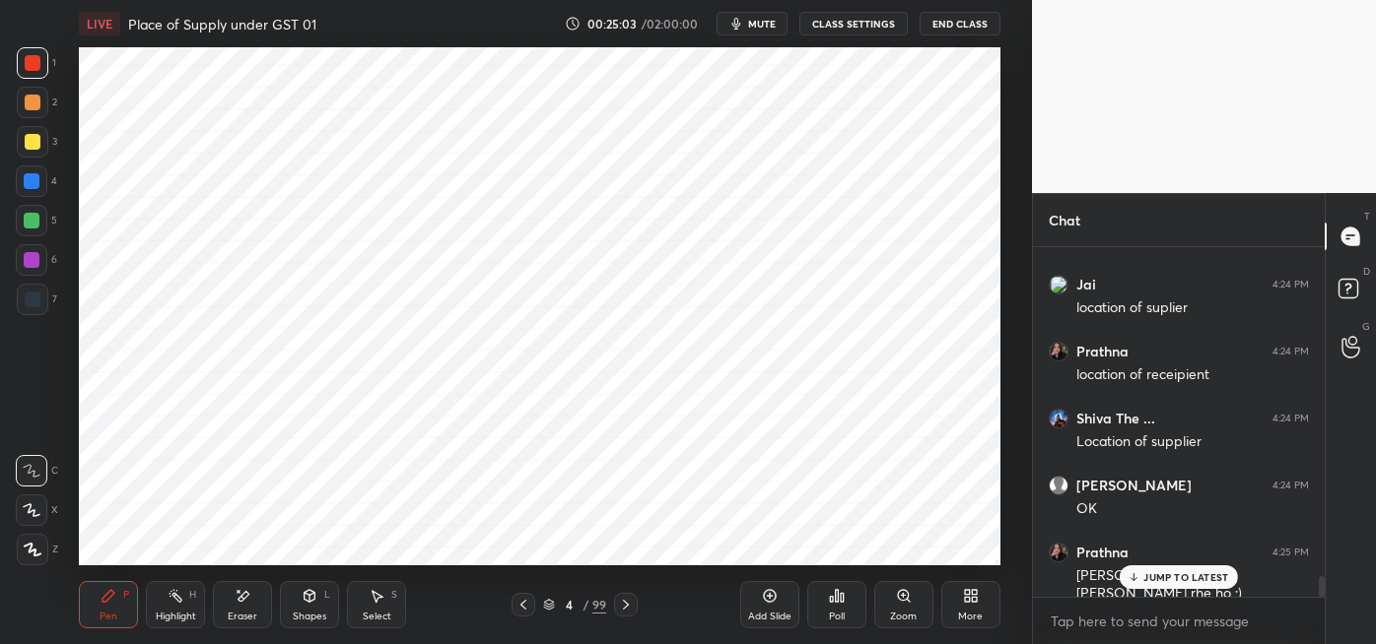
click at [34, 262] on div at bounding box center [32, 260] width 16 height 16
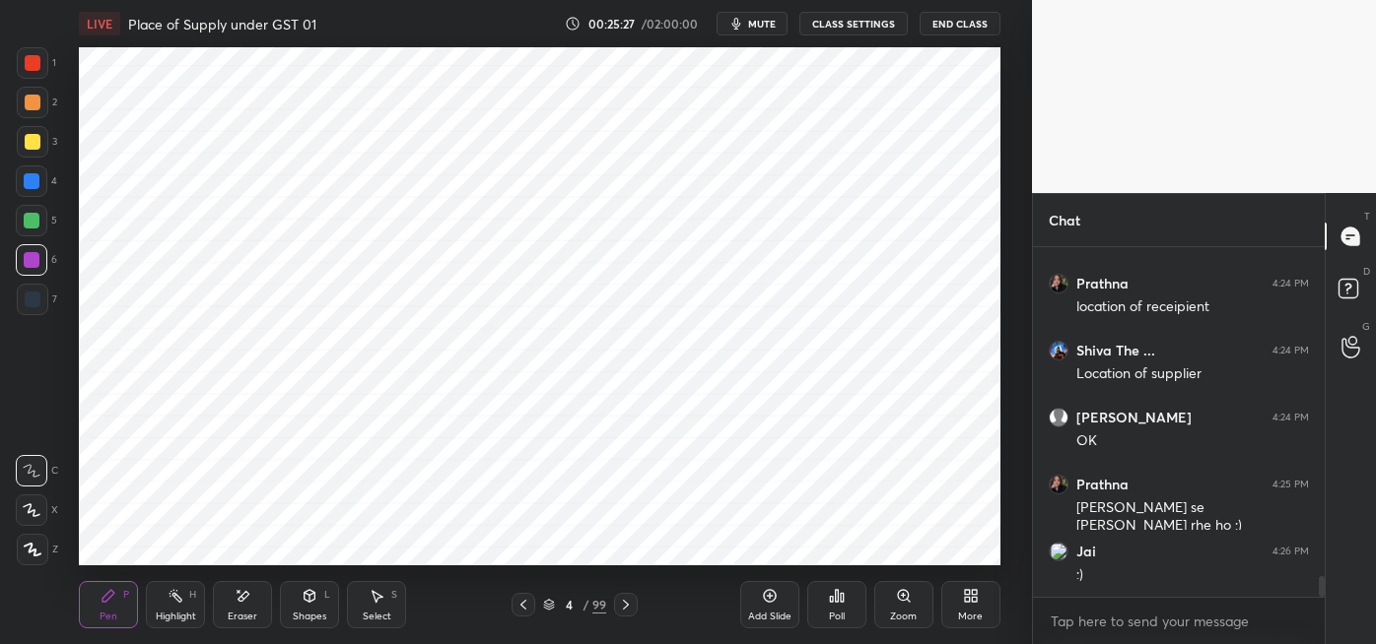
click at [175, 602] on icon at bounding box center [176, 596] width 16 height 16
click at [29, 225] on div at bounding box center [32, 221] width 16 height 16
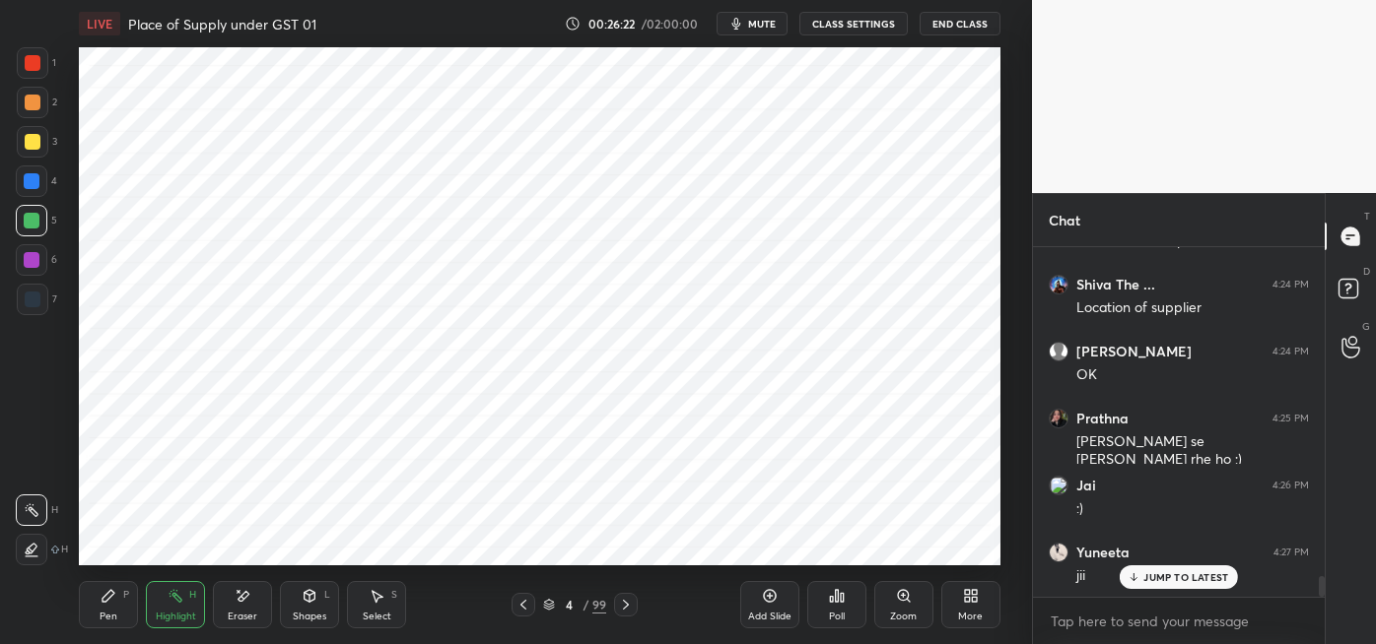
click at [115, 601] on icon at bounding box center [109, 596] width 16 height 16
click at [249, 603] on icon at bounding box center [243, 596] width 16 height 17
click at [118, 603] on div "Pen P" at bounding box center [108, 604] width 59 height 47
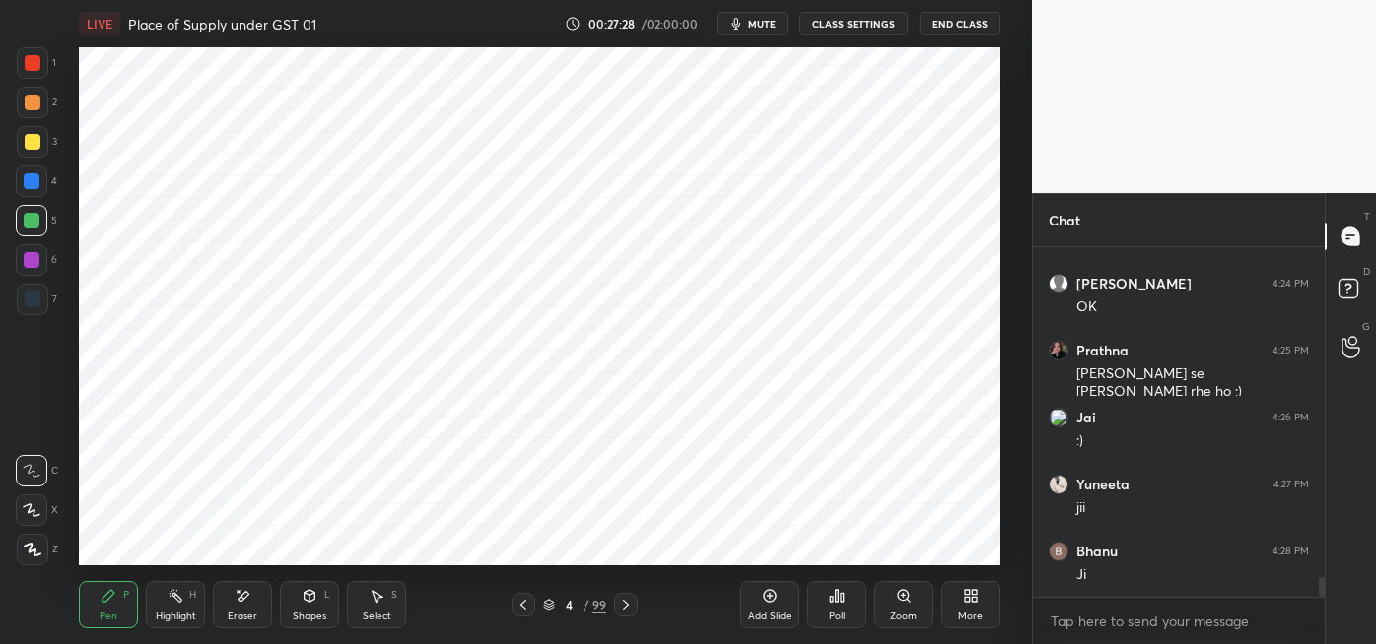
click at [764, 597] on icon at bounding box center [769, 596] width 13 height 13
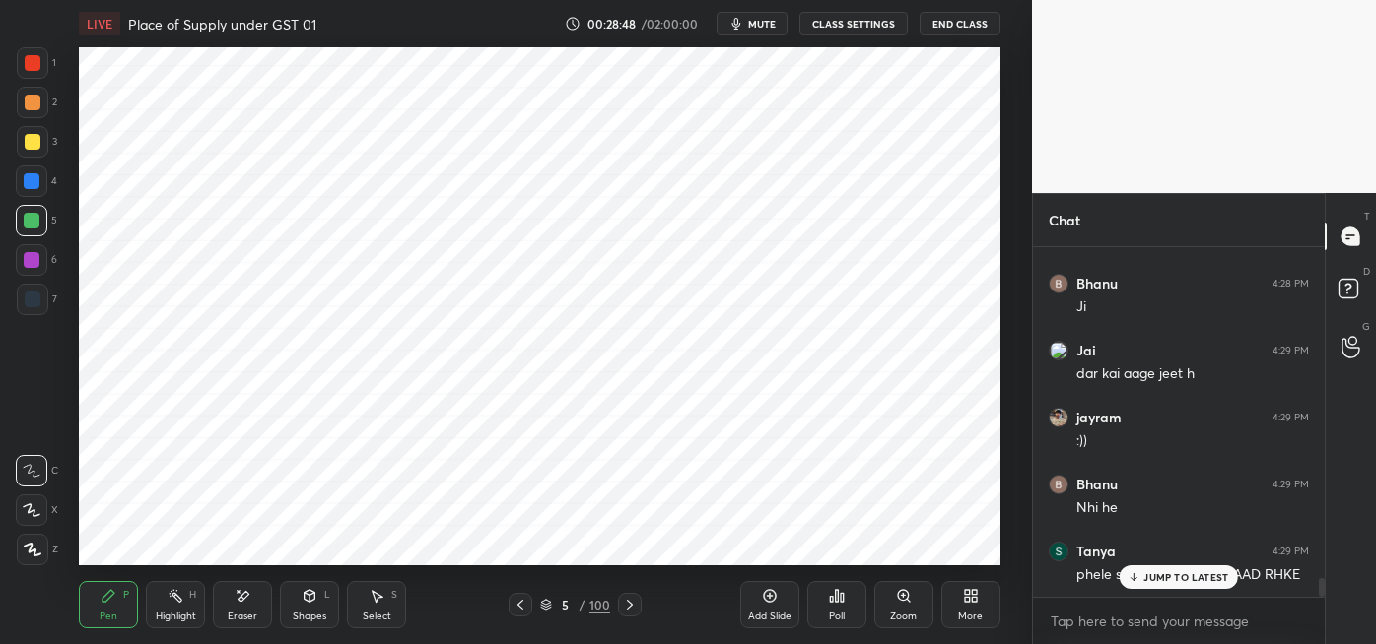
scroll to position [6072, 0]
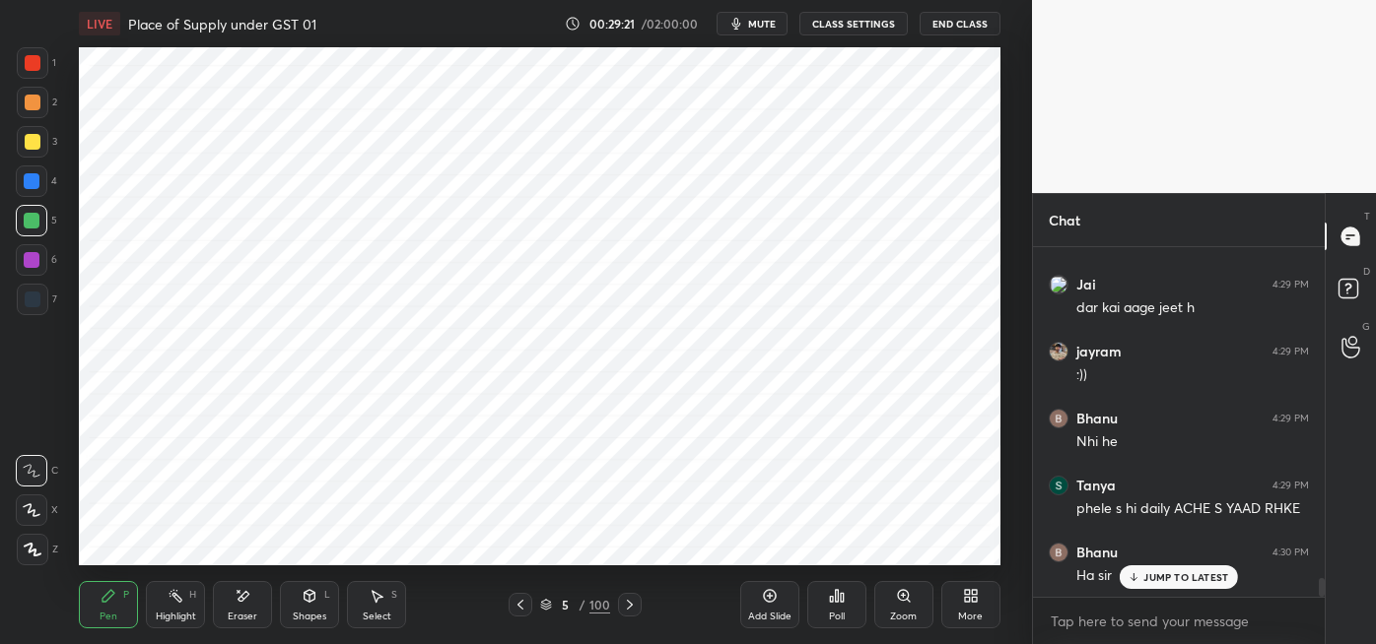
click at [239, 607] on div "Eraser" at bounding box center [242, 604] width 59 height 47
click at [113, 608] on div "Pen P" at bounding box center [108, 604] width 59 height 47
click at [34, 64] on div at bounding box center [33, 63] width 16 height 16
click at [32, 181] on div at bounding box center [32, 181] width 16 height 16
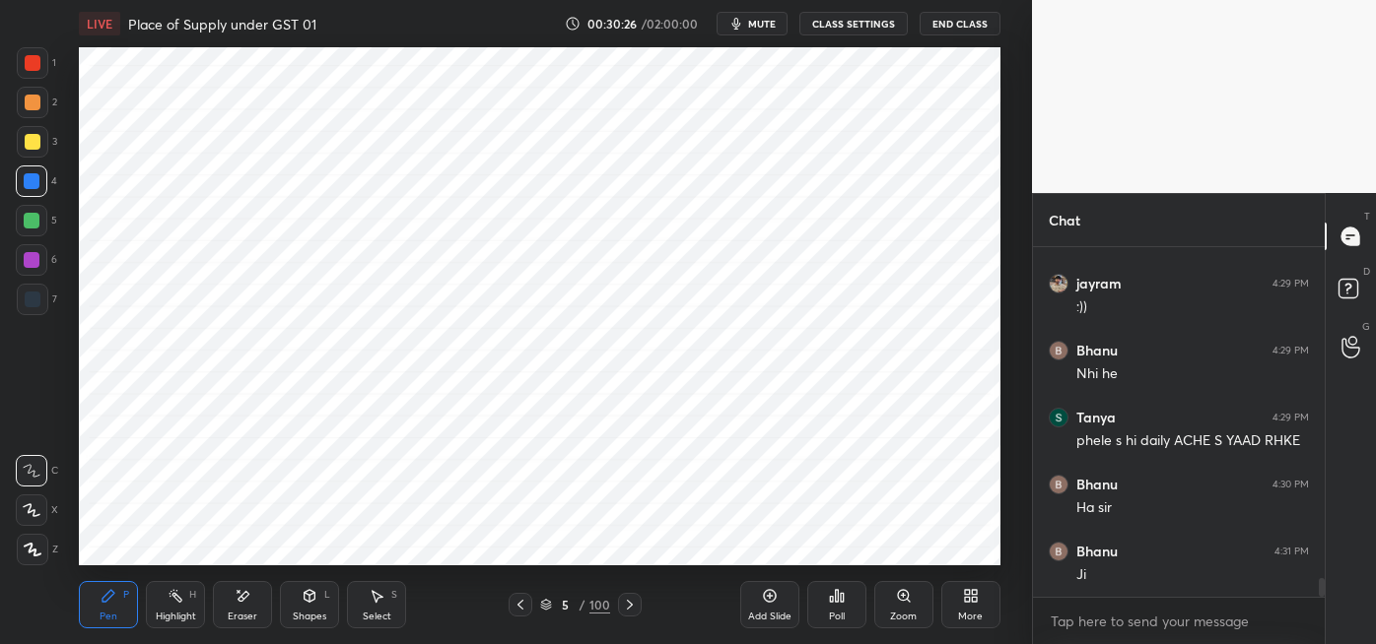
click at [628, 604] on icon at bounding box center [630, 605] width 16 height 16
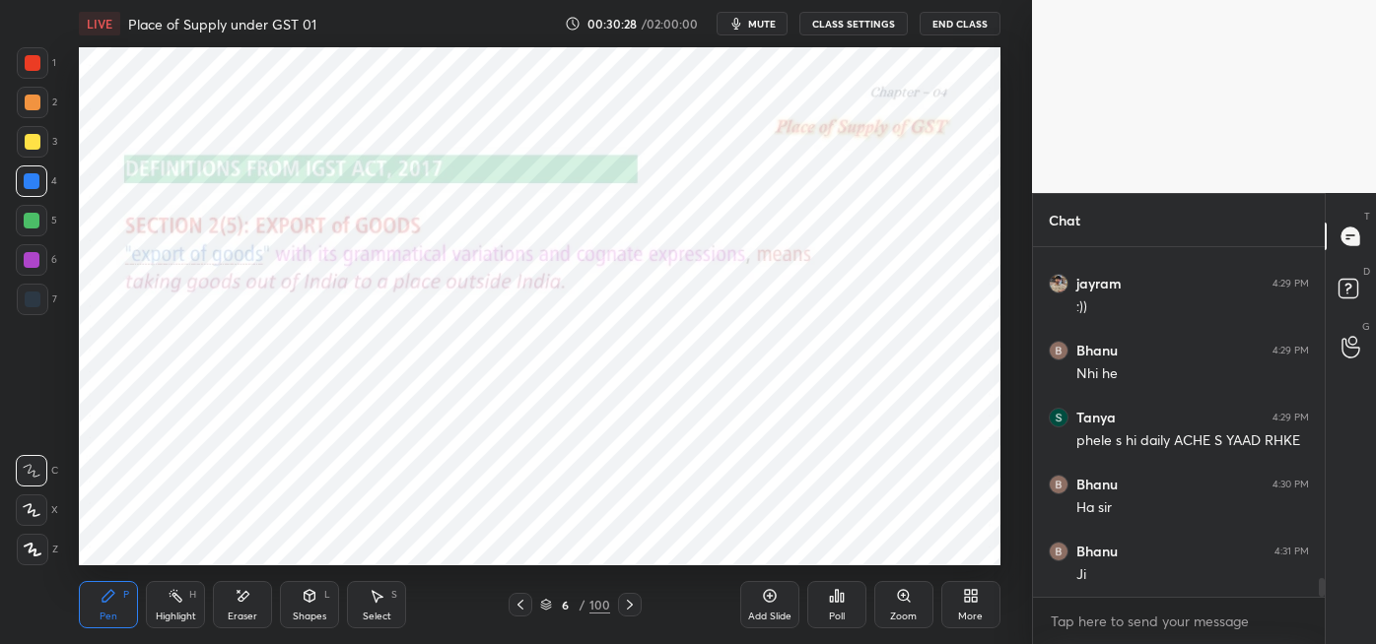
click at [619, 607] on div at bounding box center [630, 605] width 24 height 24
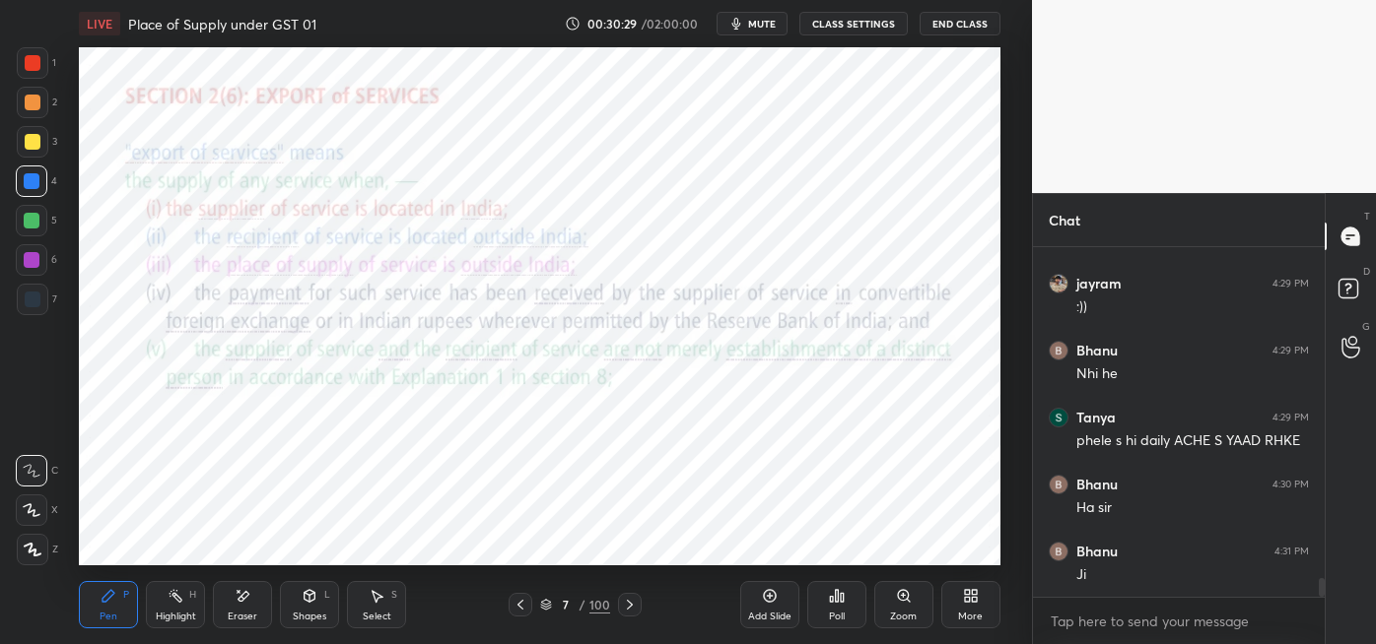
click at [628, 605] on icon at bounding box center [630, 605] width 16 height 16
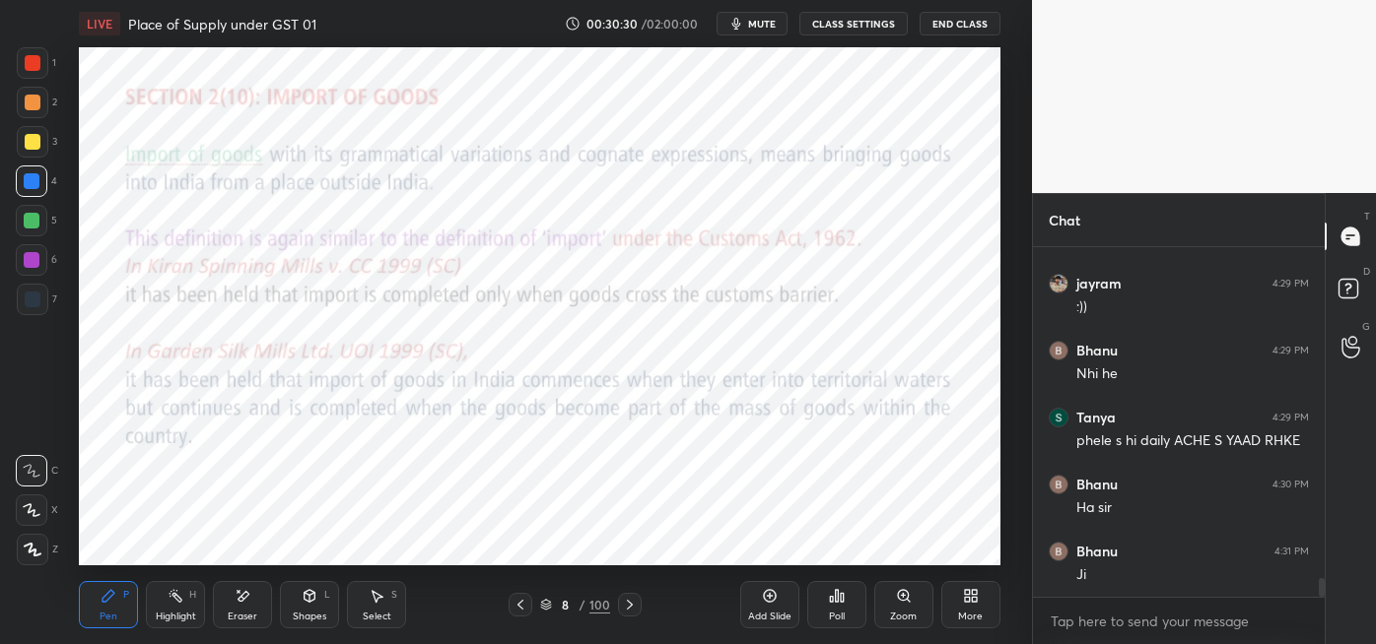
click at [628, 604] on icon at bounding box center [630, 605] width 16 height 16
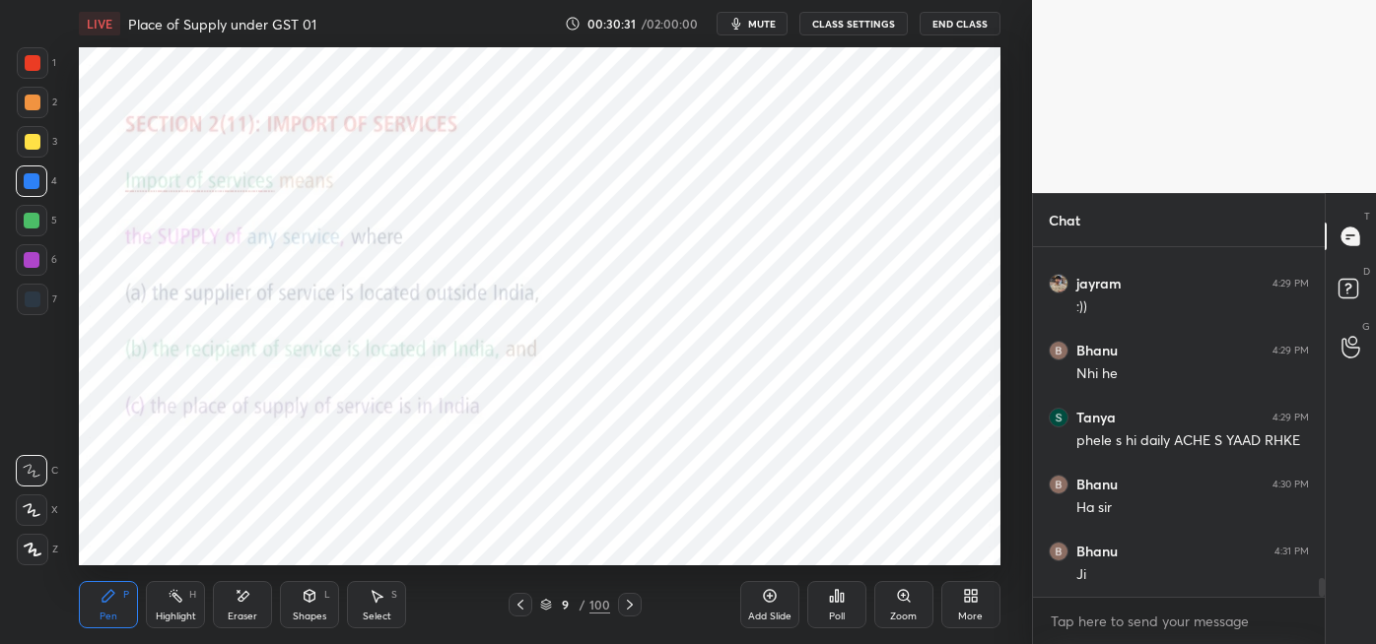
click at [631, 598] on icon at bounding box center [630, 605] width 16 height 16
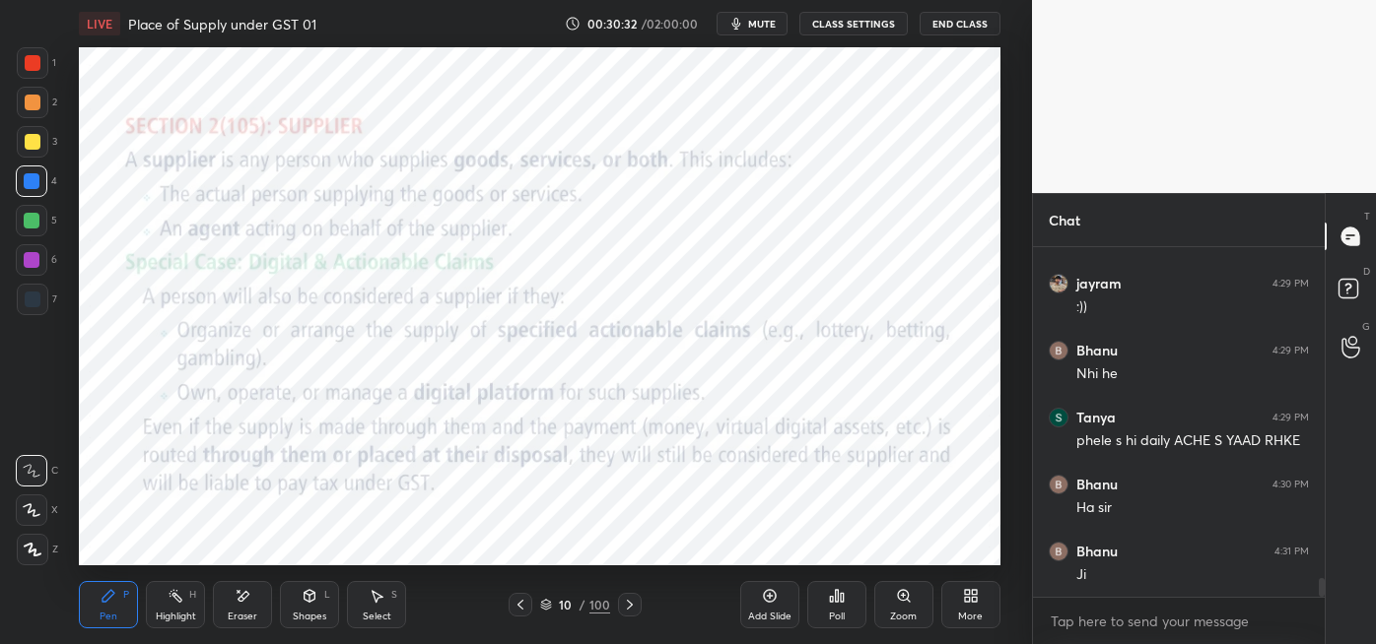
click at [629, 599] on icon at bounding box center [630, 605] width 16 height 16
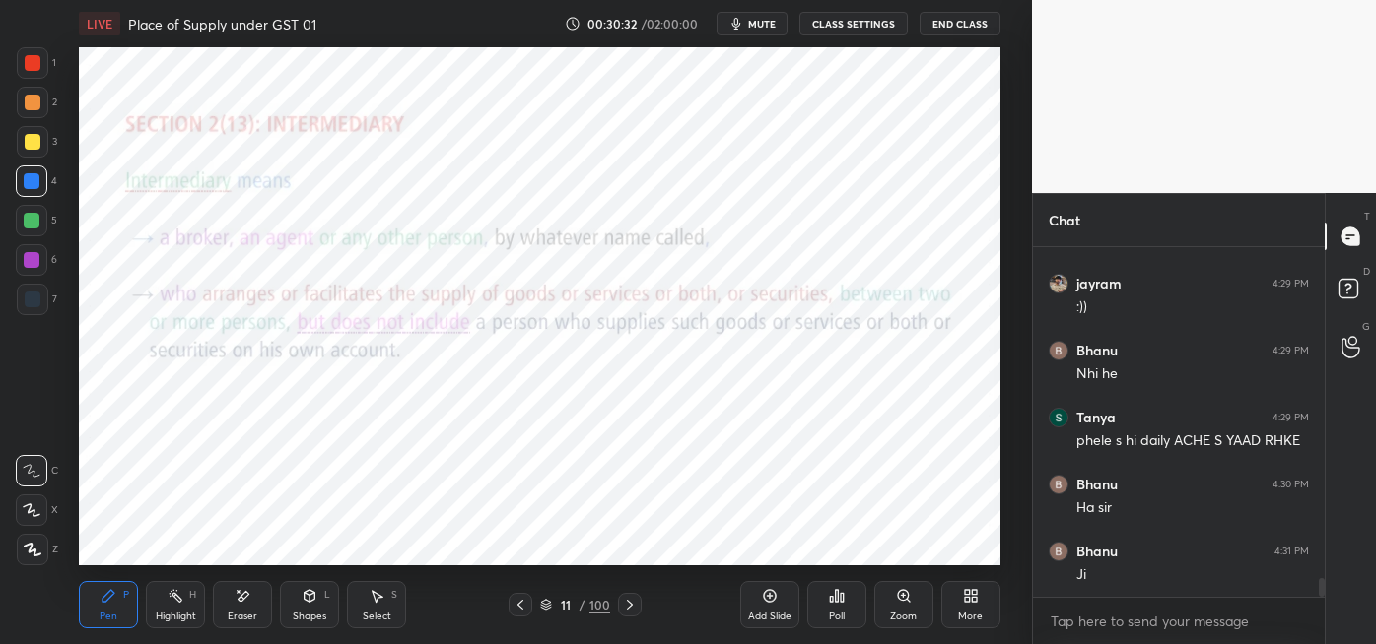
click at [629, 604] on icon at bounding box center [630, 605] width 16 height 16
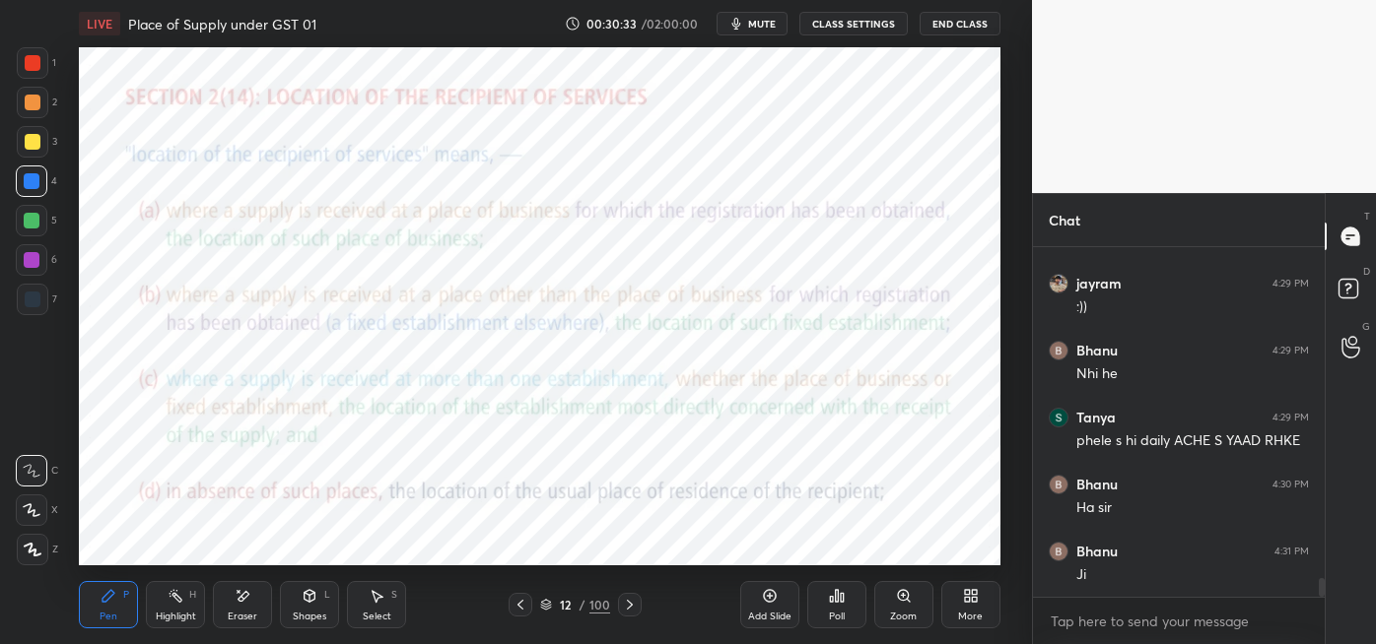
click at [628, 604] on icon at bounding box center [630, 605] width 16 height 16
click at [631, 604] on icon at bounding box center [630, 605] width 6 height 10
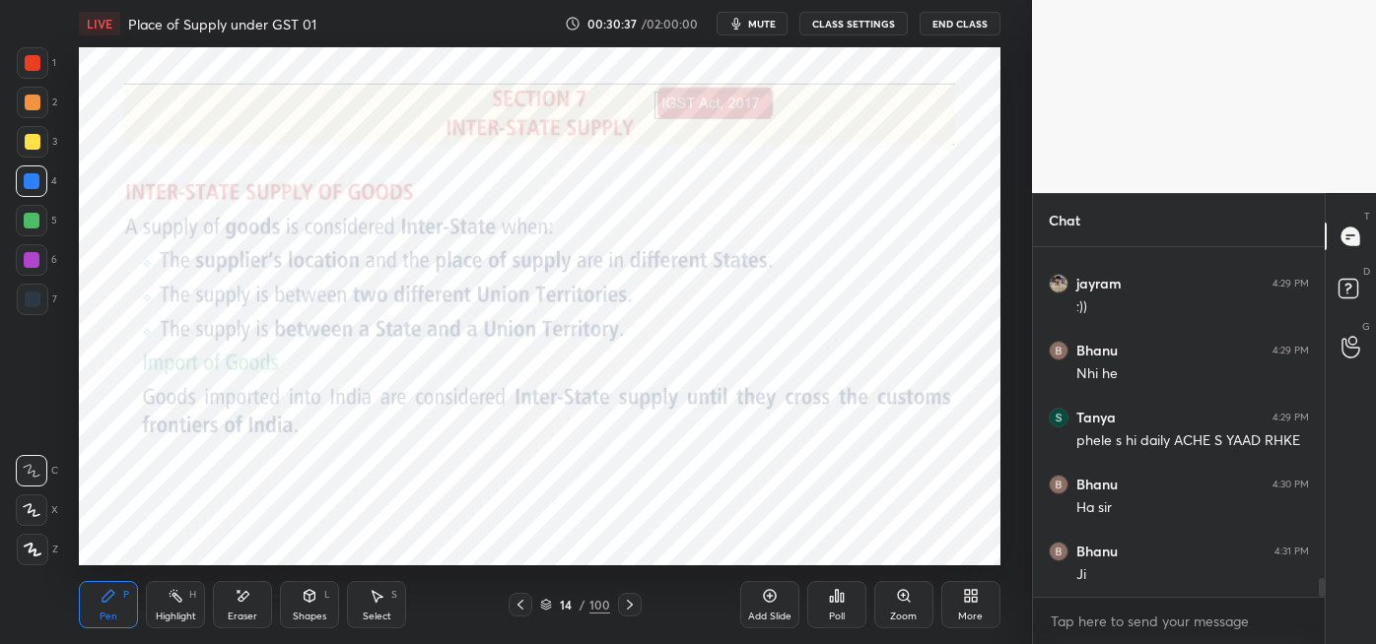
click at [631, 602] on icon at bounding box center [630, 605] width 16 height 16
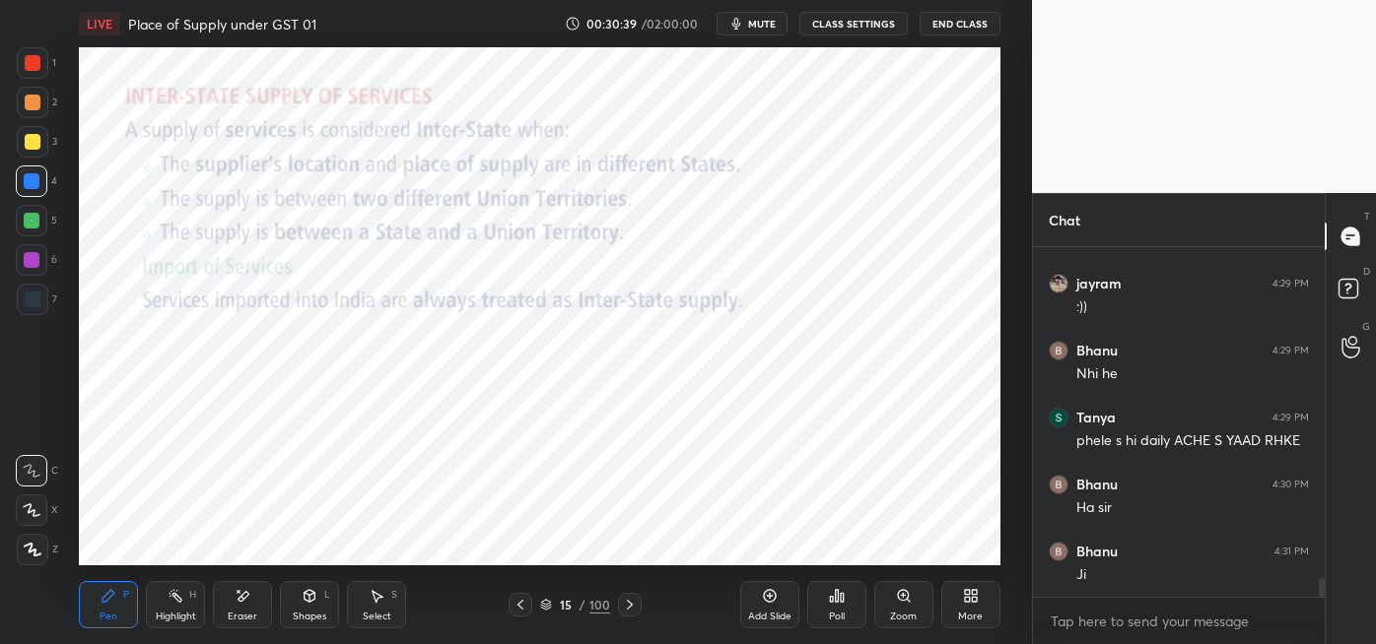
click at [628, 604] on icon at bounding box center [630, 605] width 16 height 16
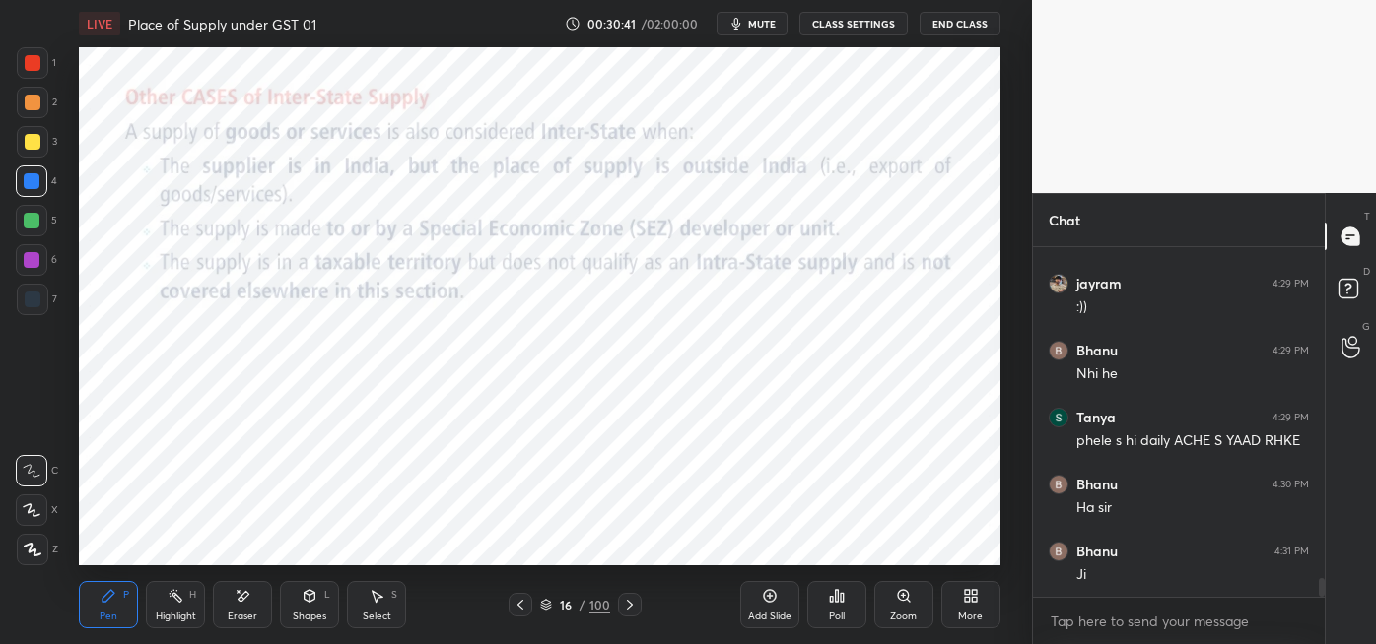
click at [628, 604] on icon at bounding box center [630, 605] width 16 height 16
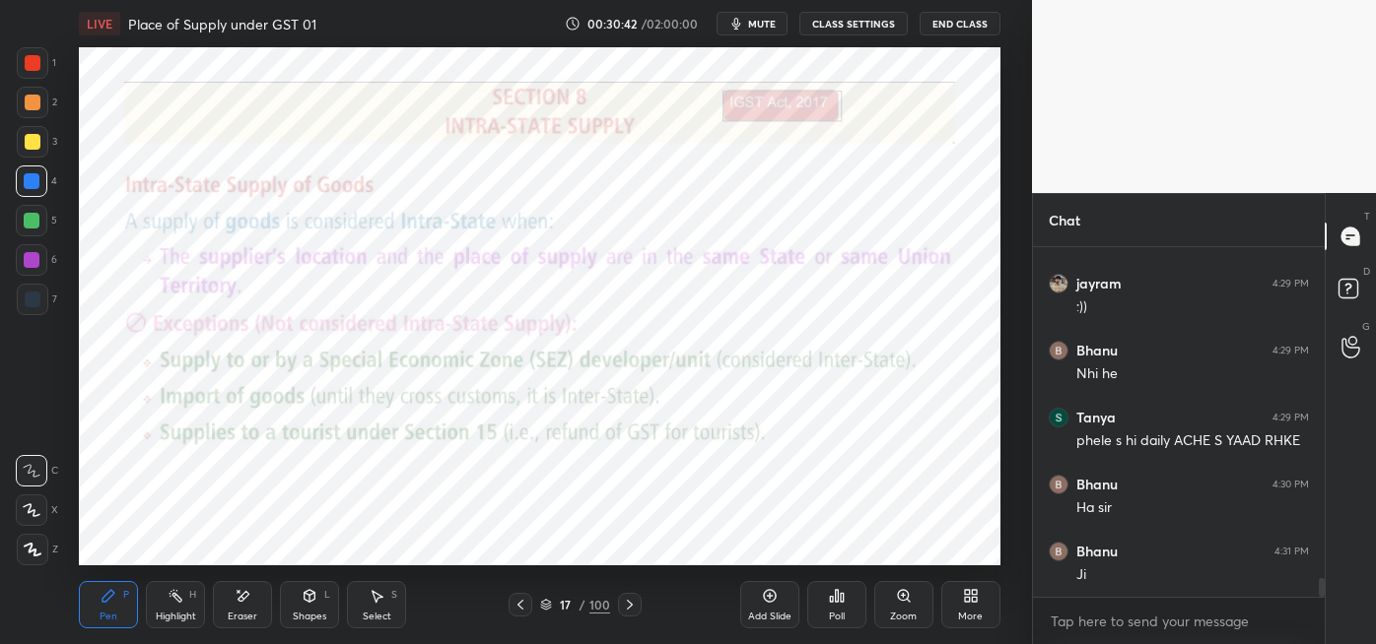
click at [550, 602] on icon at bounding box center [546, 602] width 10 height 5
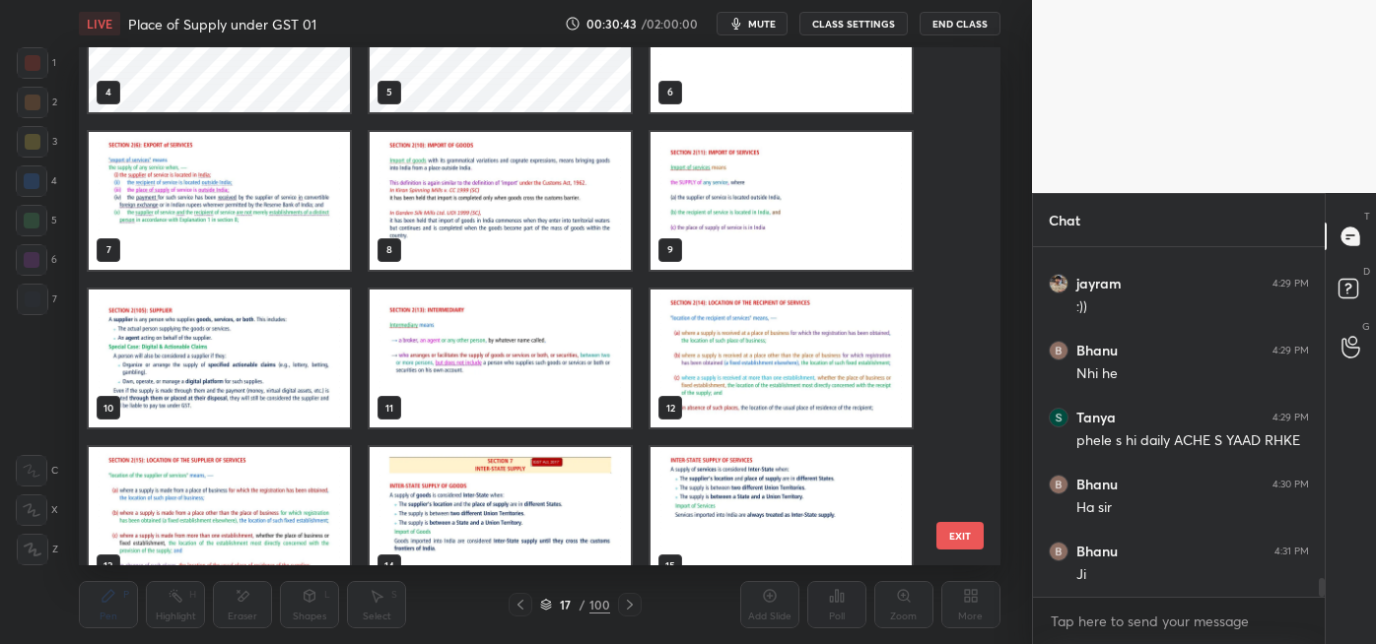
scroll to position [0, 0]
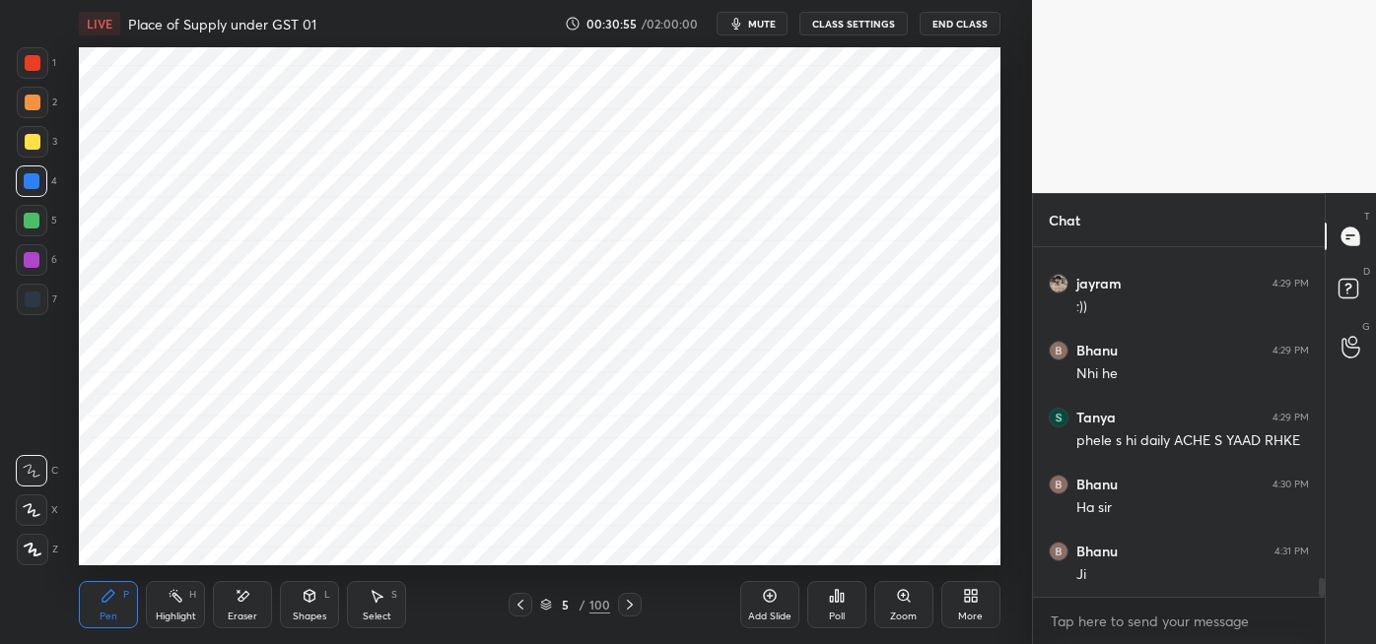
click at [39, 302] on div at bounding box center [33, 300] width 32 height 32
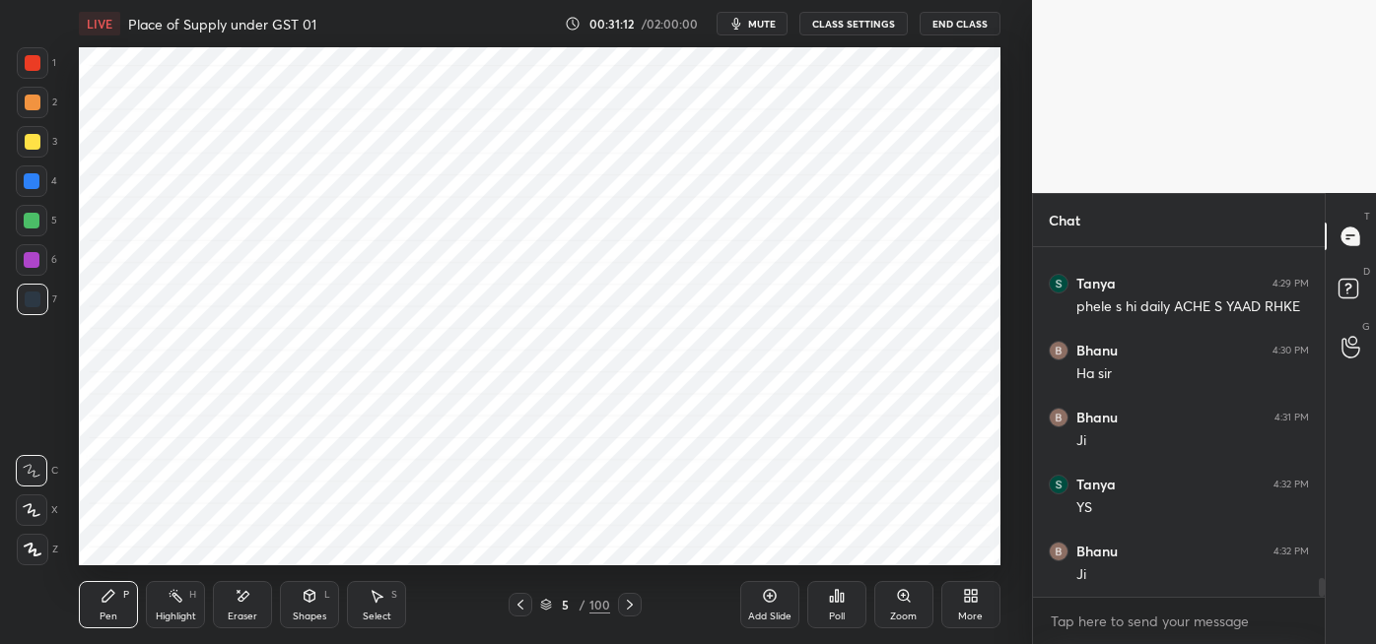
scroll to position [6408, 0]
click at [36, 258] on div at bounding box center [32, 260] width 16 height 16
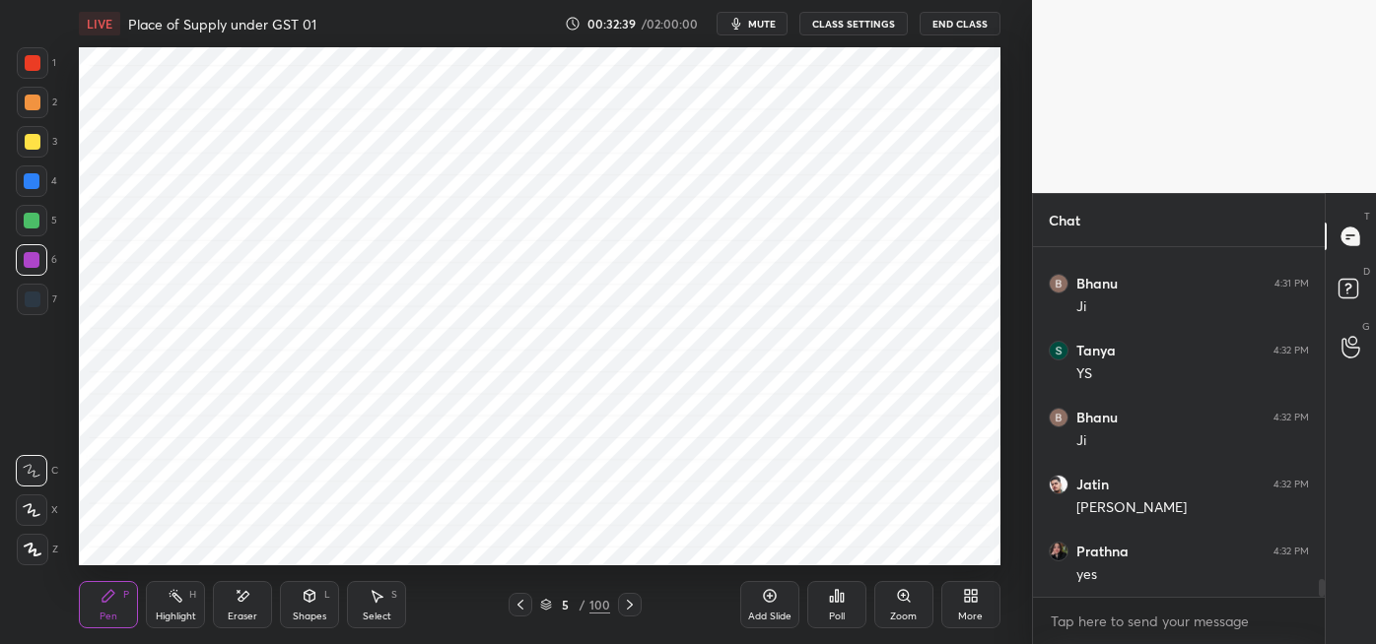
click at [37, 304] on div at bounding box center [33, 300] width 16 height 16
click at [34, 220] on div at bounding box center [32, 221] width 16 height 16
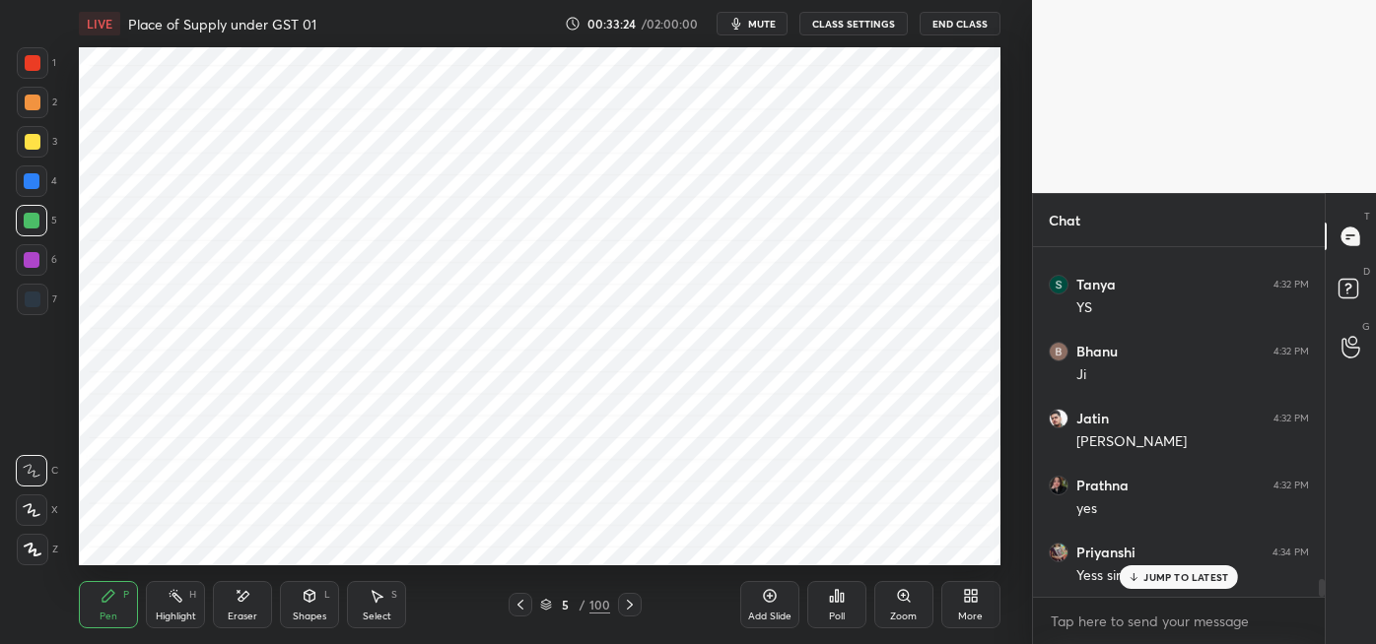
click at [36, 302] on div at bounding box center [33, 300] width 16 height 16
click at [34, 67] on div at bounding box center [33, 63] width 16 height 16
click at [36, 220] on div at bounding box center [32, 221] width 16 height 16
click at [36, 296] on div at bounding box center [33, 300] width 16 height 16
click at [32, 223] on div at bounding box center [32, 221] width 16 height 16
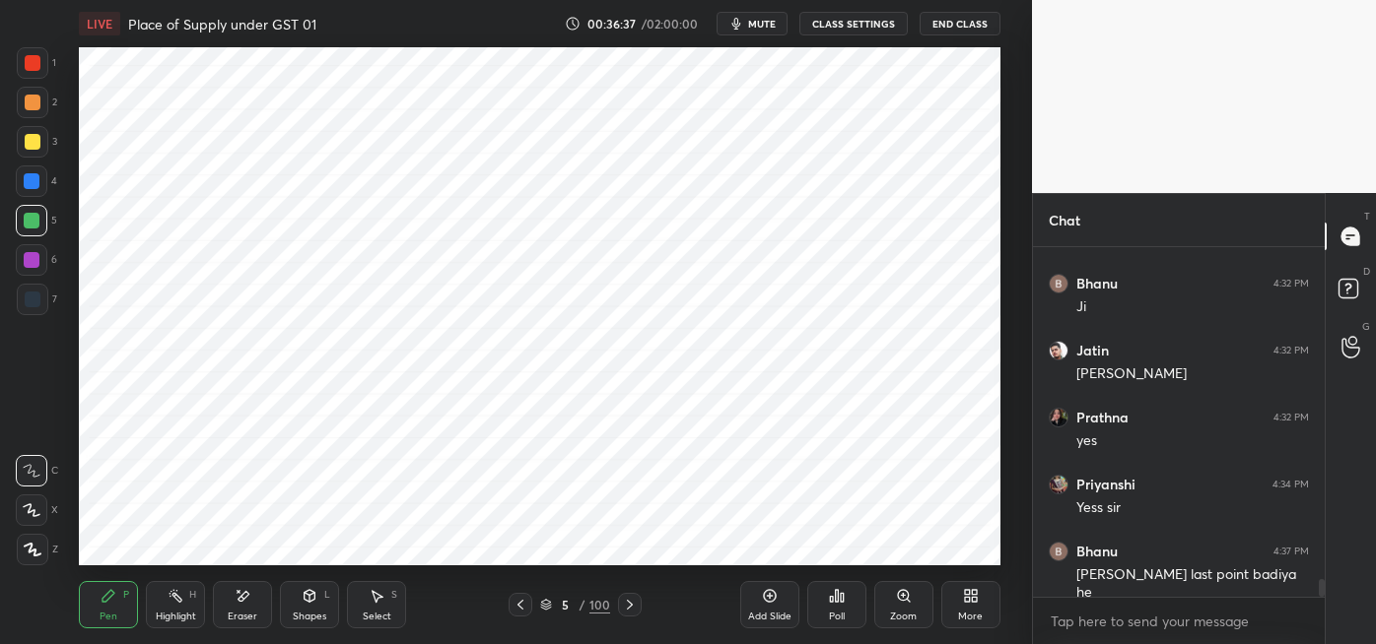
scroll to position [6609, 0]
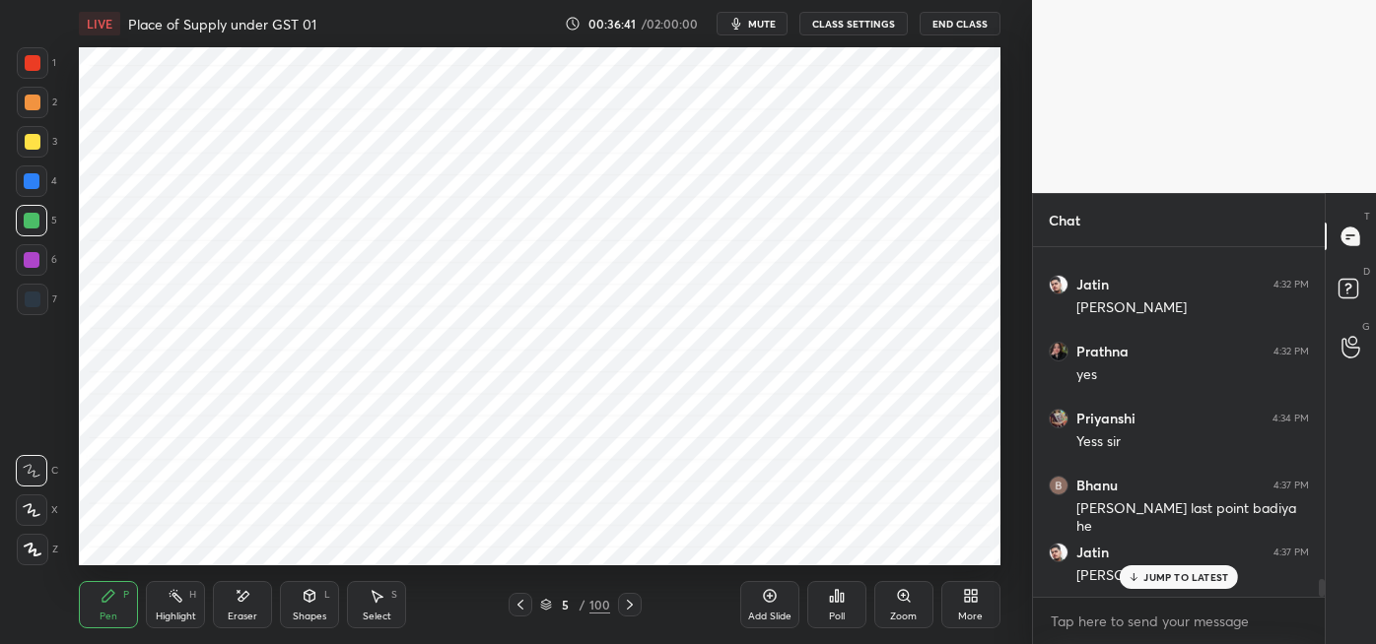
click at [629, 605] on icon at bounding box center [630, 605] width 16 height 16
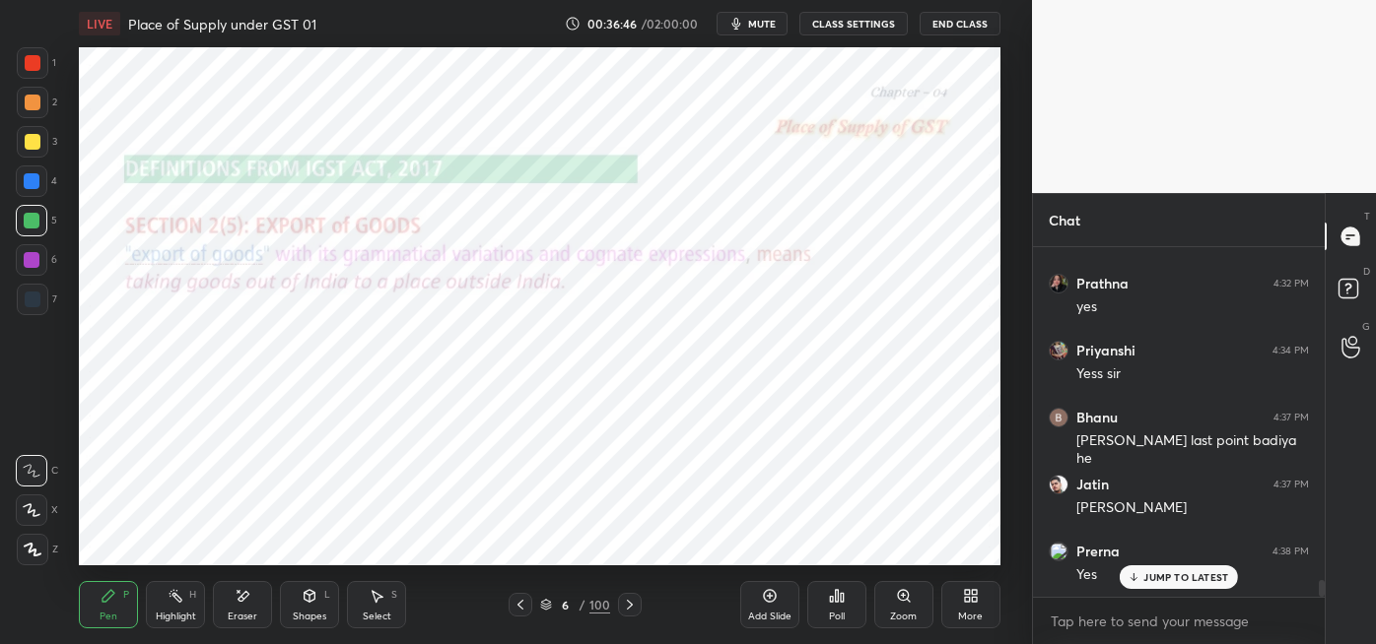
scroll to position [6743, 0]
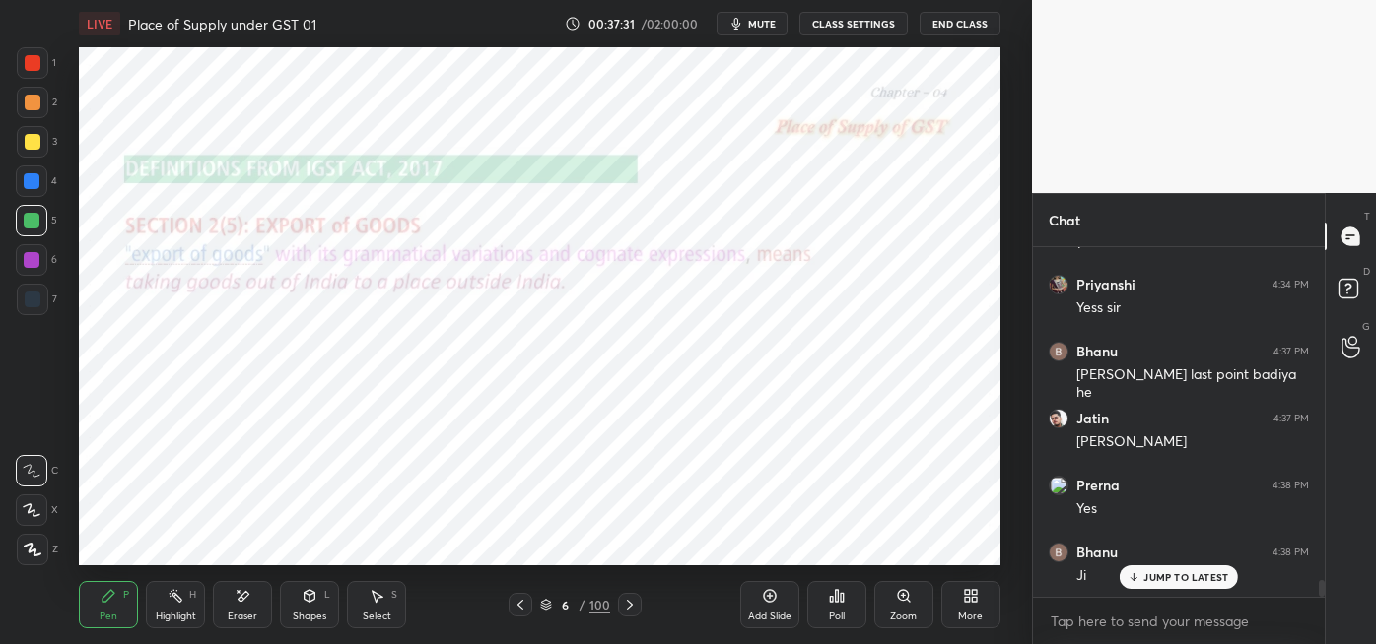
click at [626, 601] on icon at bounding box center [630, 605] width 16 height 16
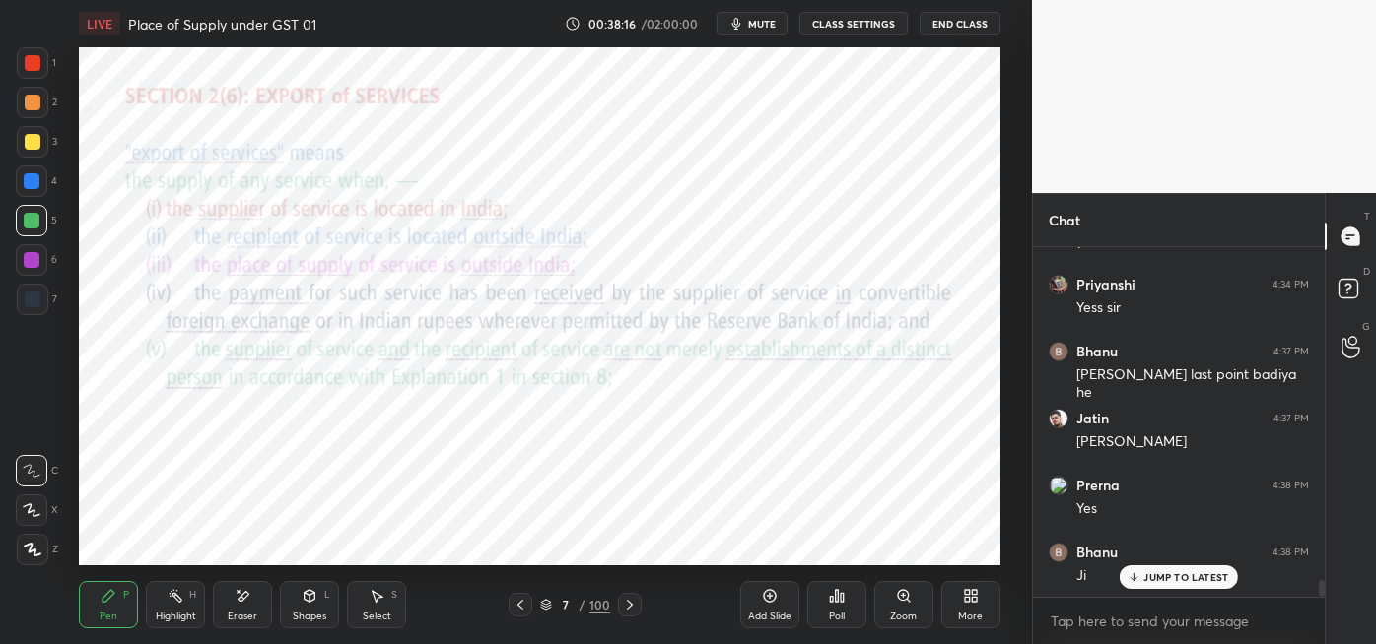
click at [252, 599] on div "Eraser" at bounding box center [242, 604] width 59 height 47
click at [126, 608] on div "Pen P" at bounding box center [108, 604] width 59 height 47
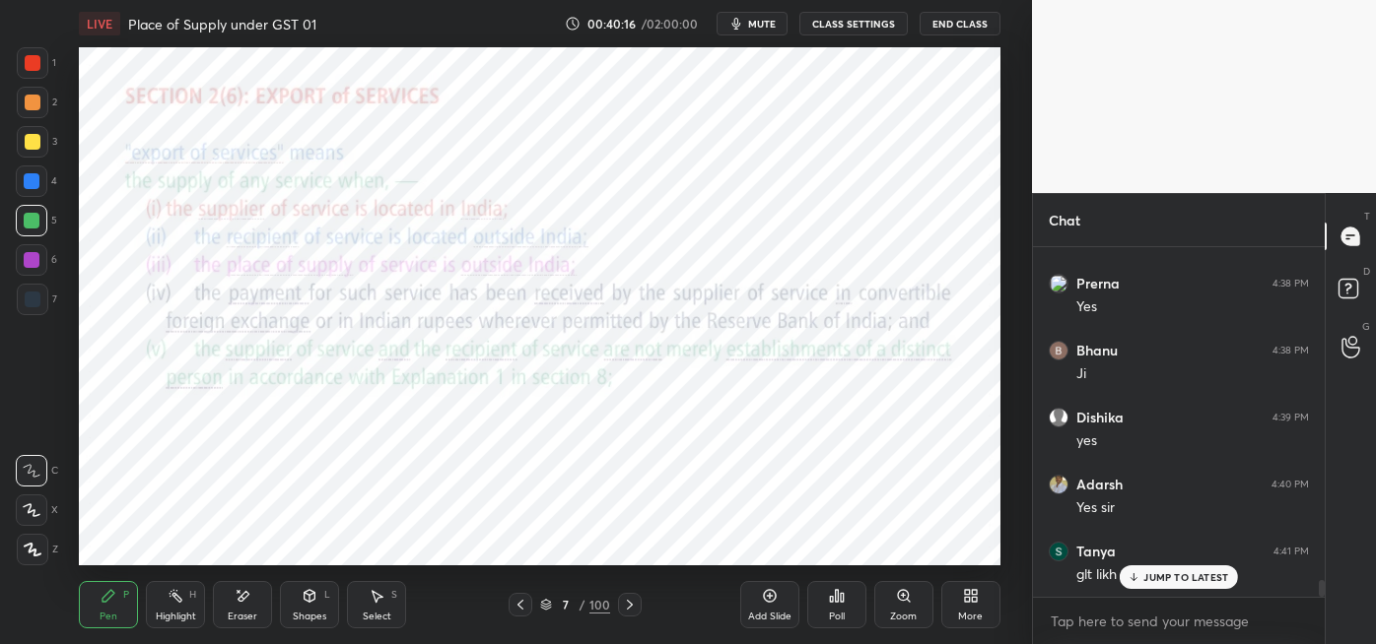
scroll to position [7011, 0]
click at [520, 604] on icon at bounding box center [520, 605] width 16 height 16
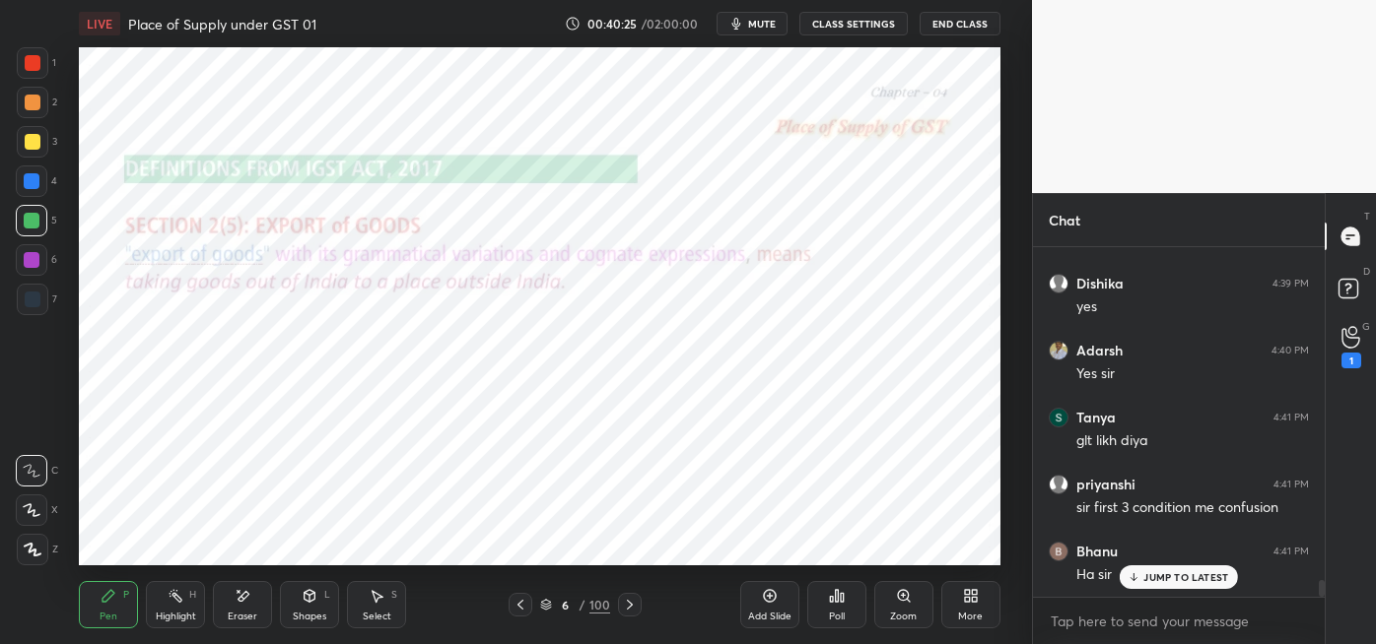
scroll to position [7145, 0]
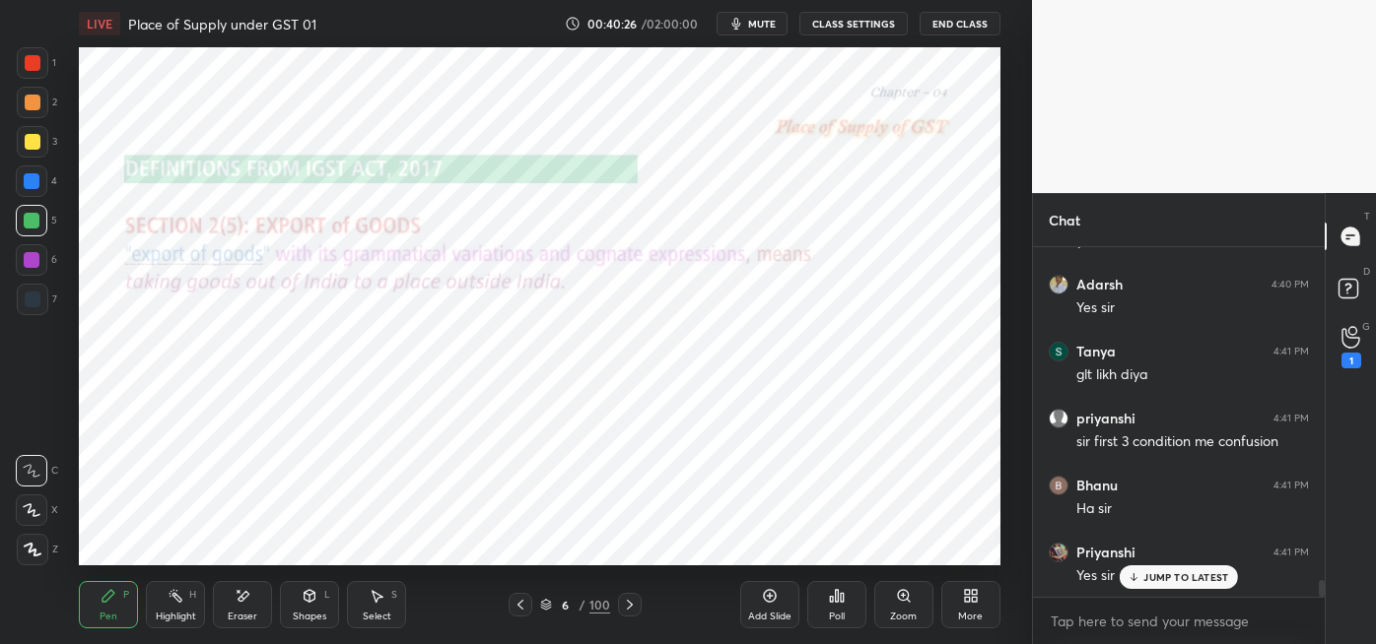
click at [1337, 360] on div "1" at bounding box center [1350, 346] width 39 height 35
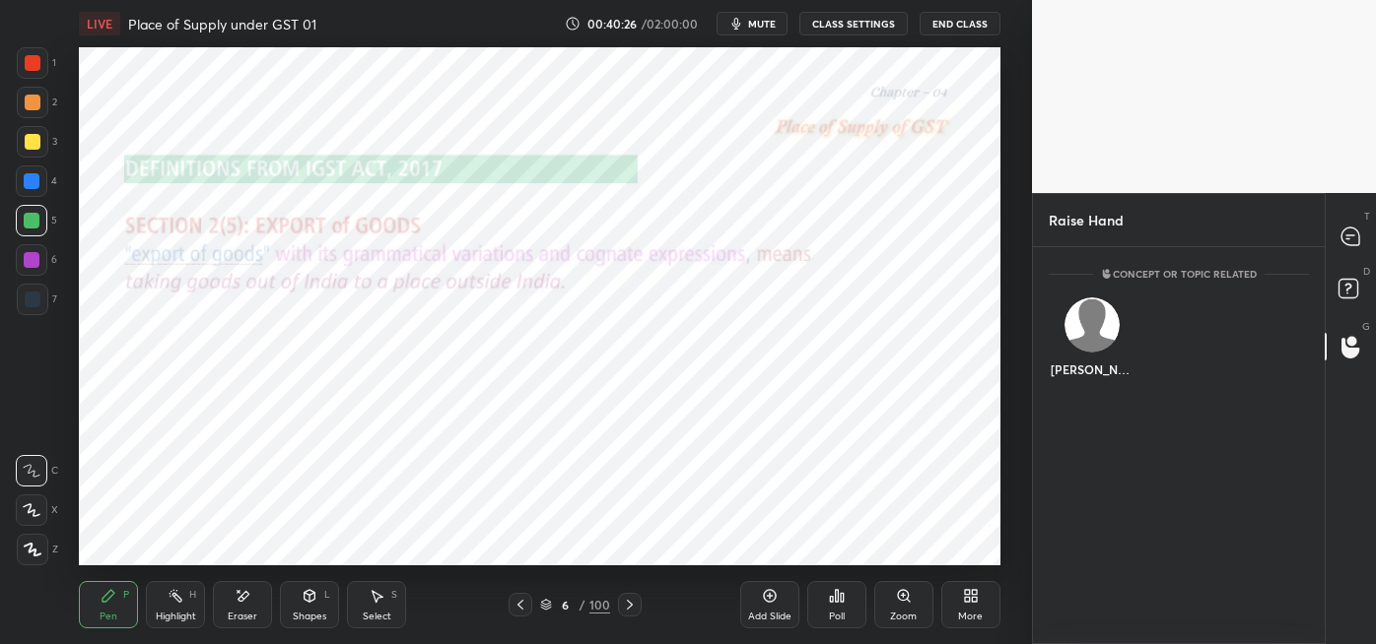
click at [1097, 365] on div "[PERSON_NAME]" at bounding box center [1092, 342] width 86 height 114
click at [1102, 379] on button "INVITE" at bounding box center [1091, 384] width 68 height 26
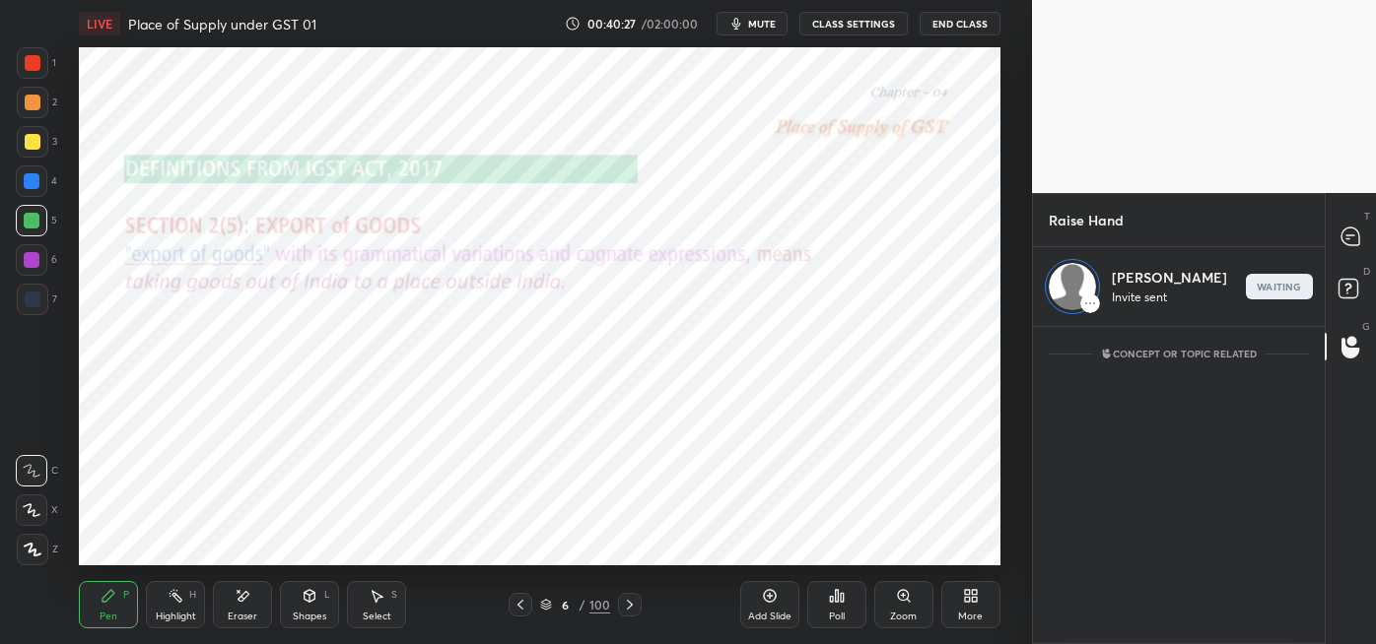
scroll to position [311, 286]
click at [1345, 244] on icon at bounding box center [1350, 237] width 21 height 21
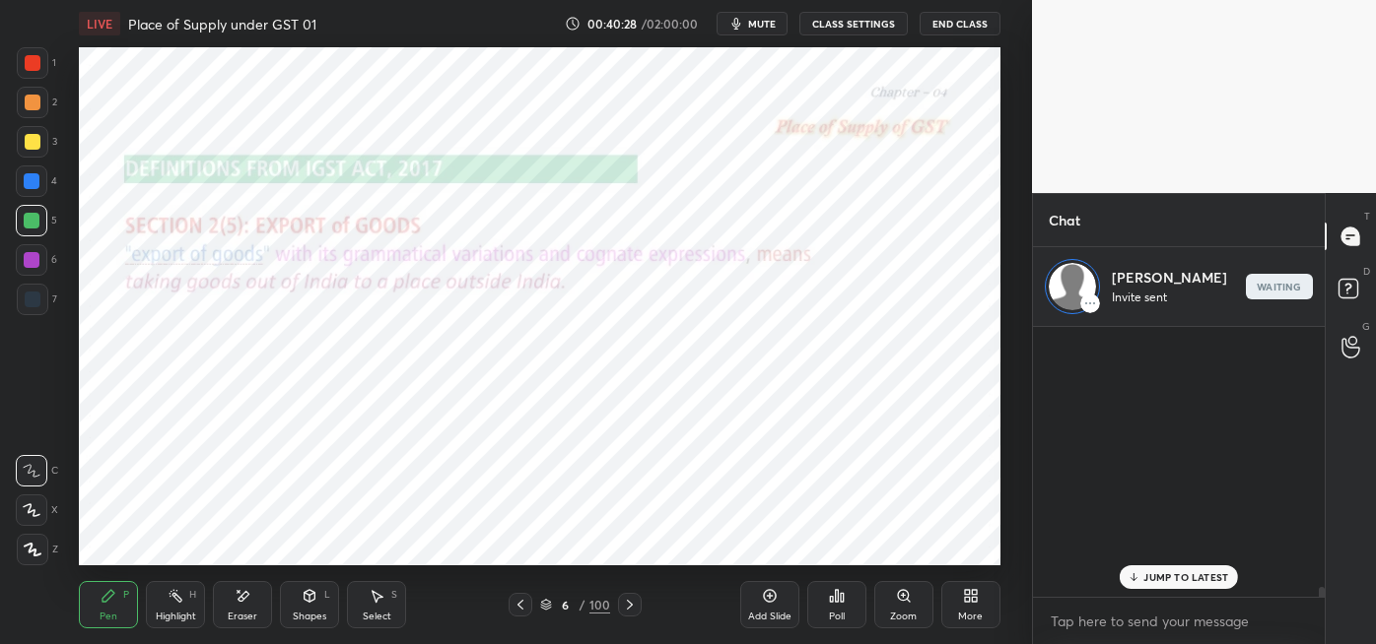
scroll to position [264, 286]
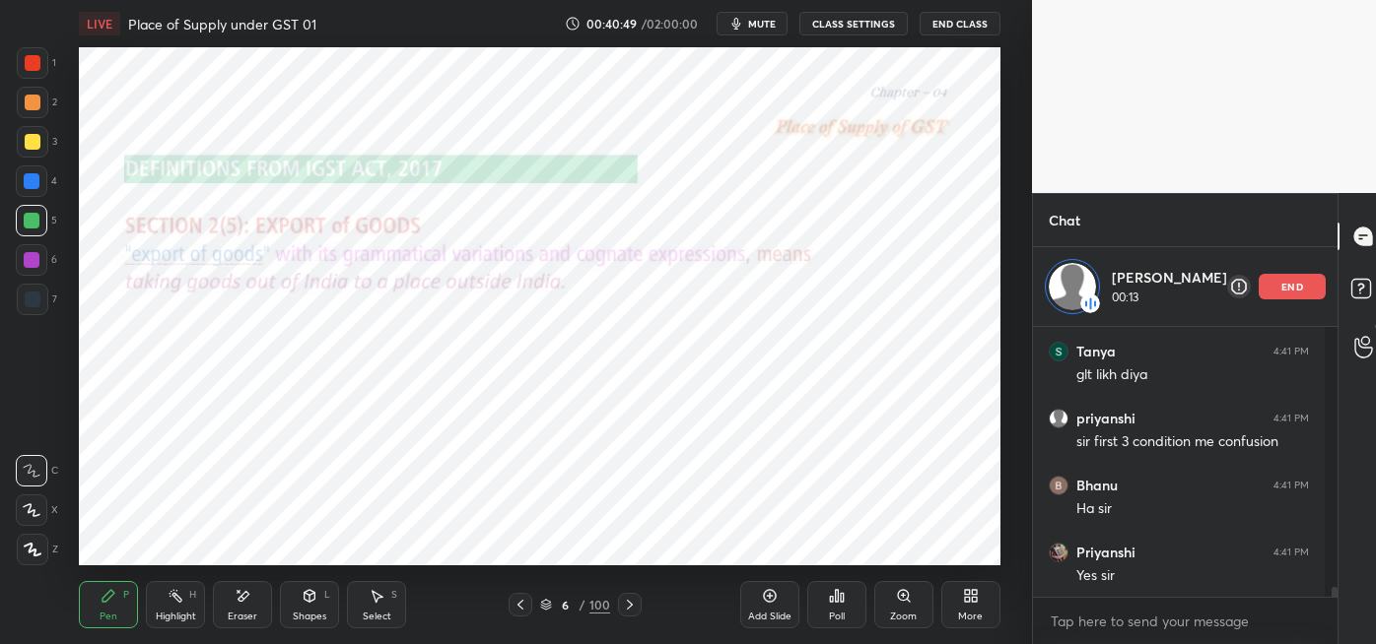
click at [520, 606] on icon at bounding box center [520, 605] width 6 height 10
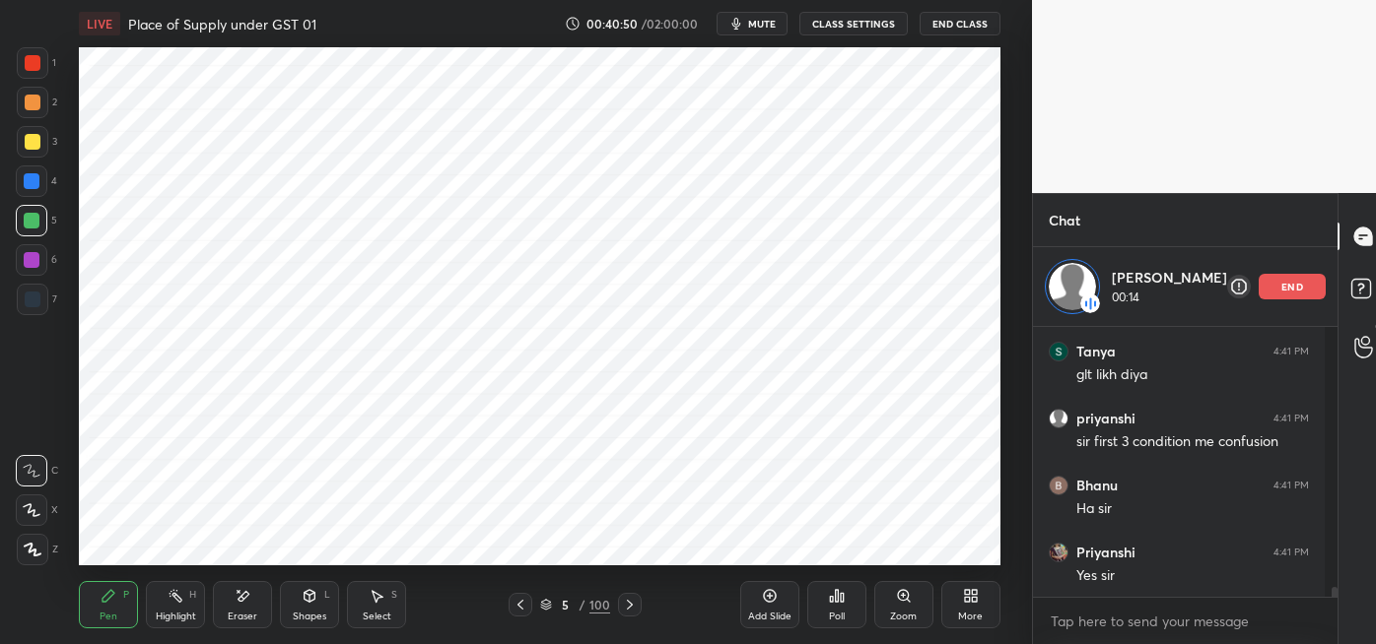
click at [631, 598] on icon at bounding box center [630, 605] width 16 height 16
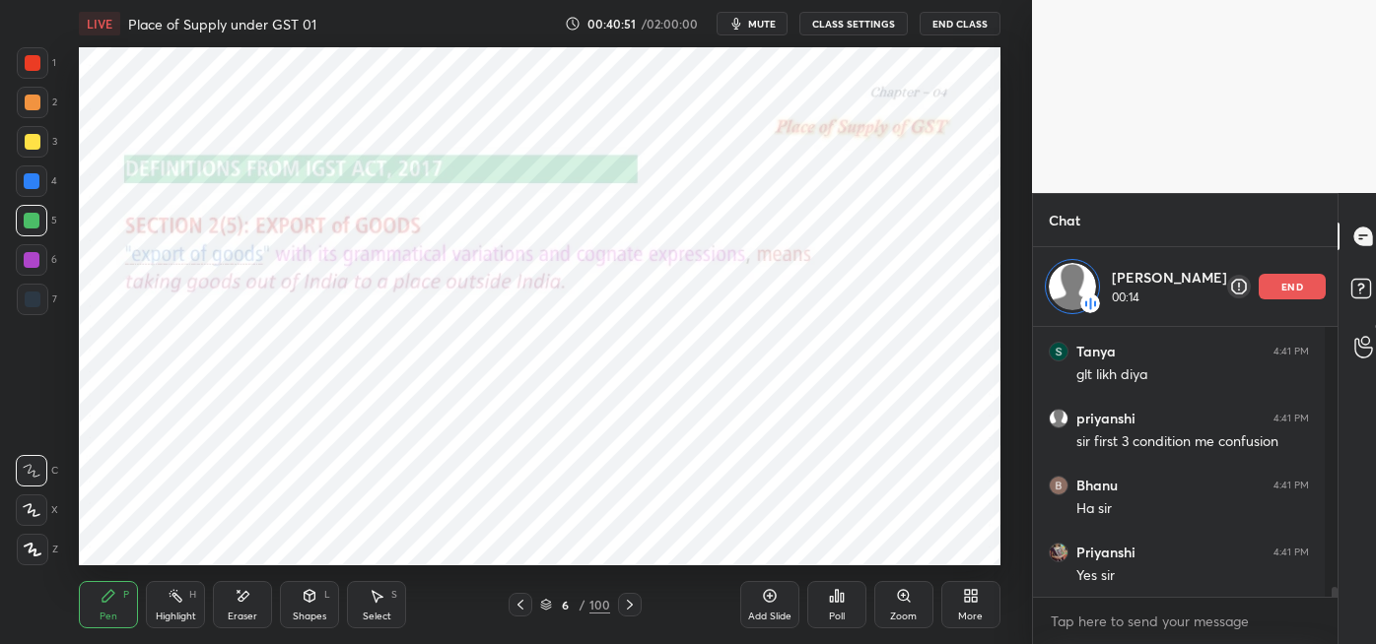
click at [628, 604] on icon at bounding box center [630, 605] width 16 height 16
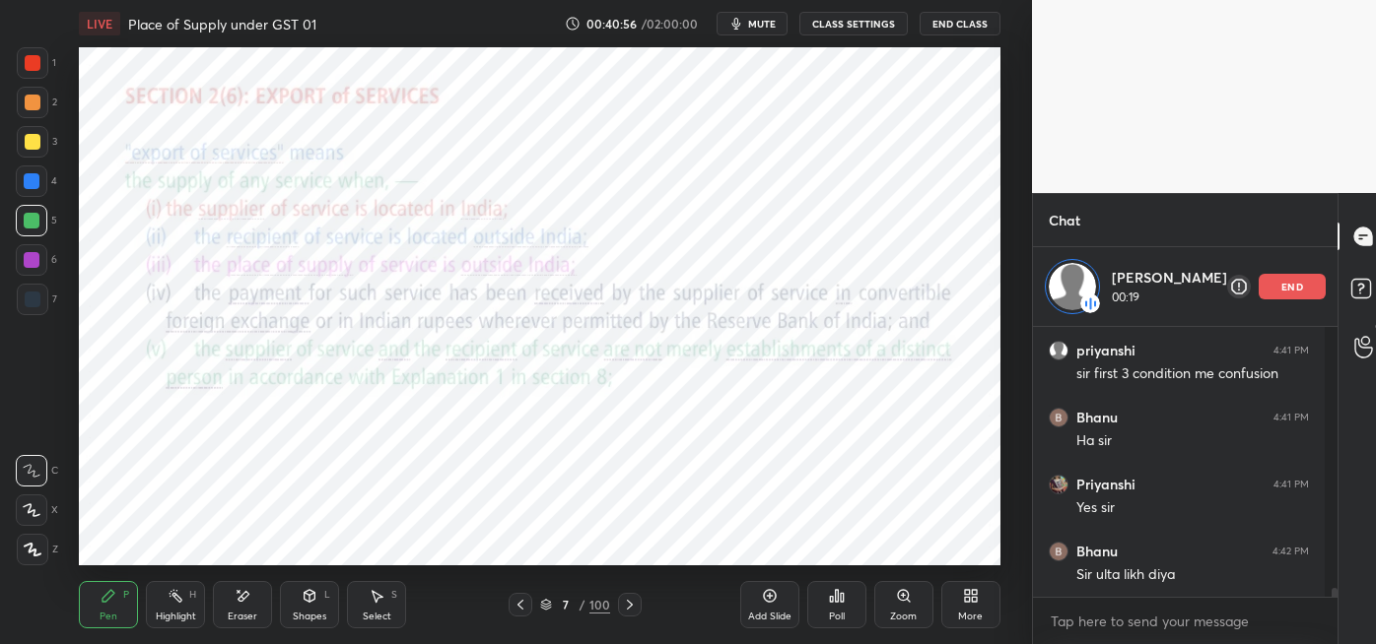
scroll to position [7650, 0]
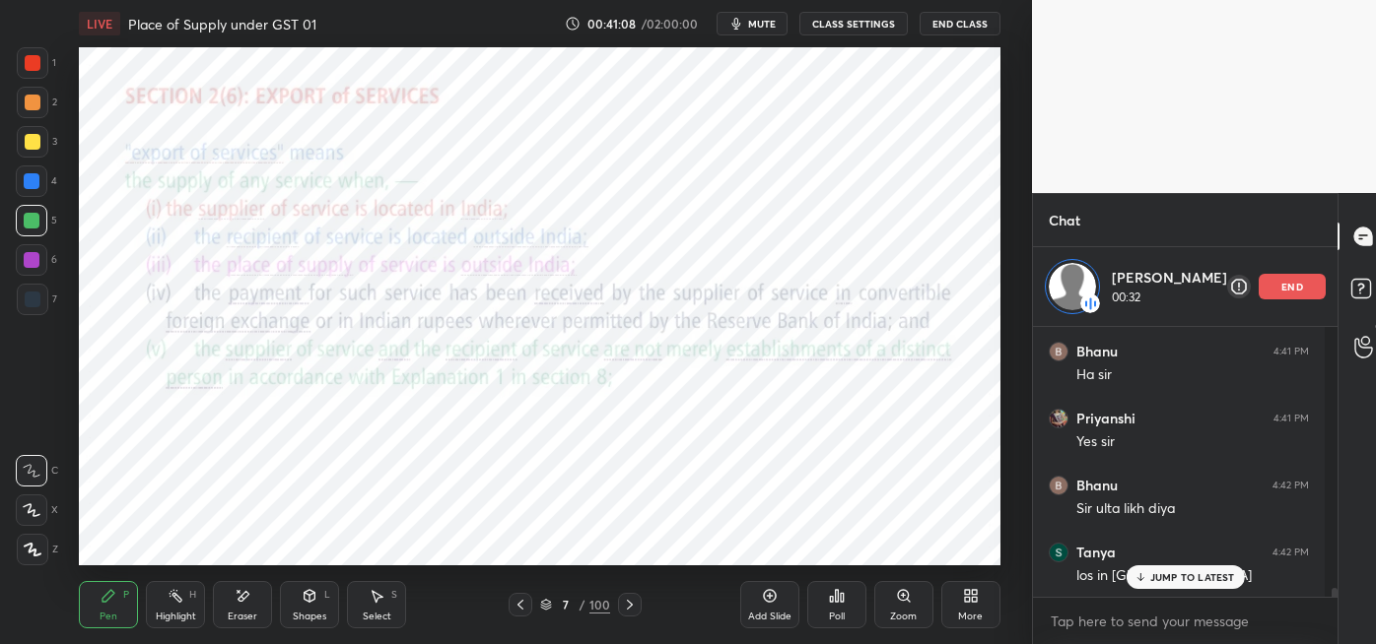
click at [254, 597] on div "Eraser" at bounding box center [242, 604] width 59 height 47
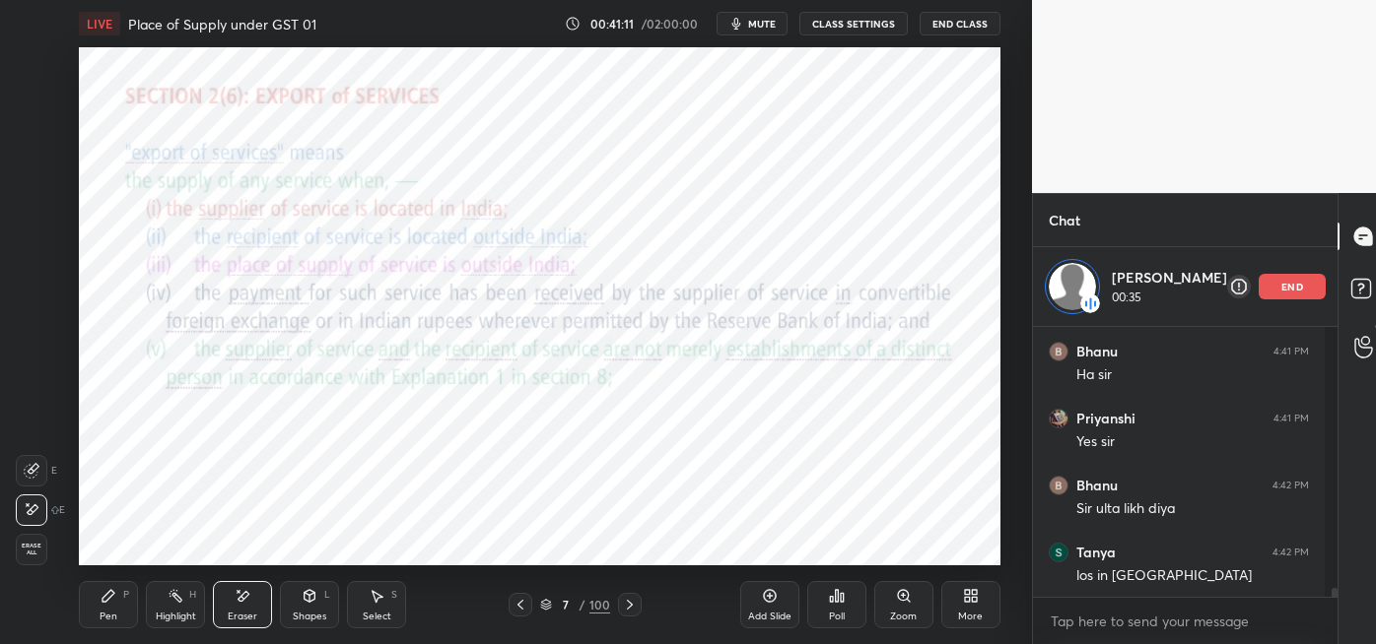
scroll to position [7718, 0]
click at [115, 595] on icon at bounding box center [109, 596] width 16 height 16
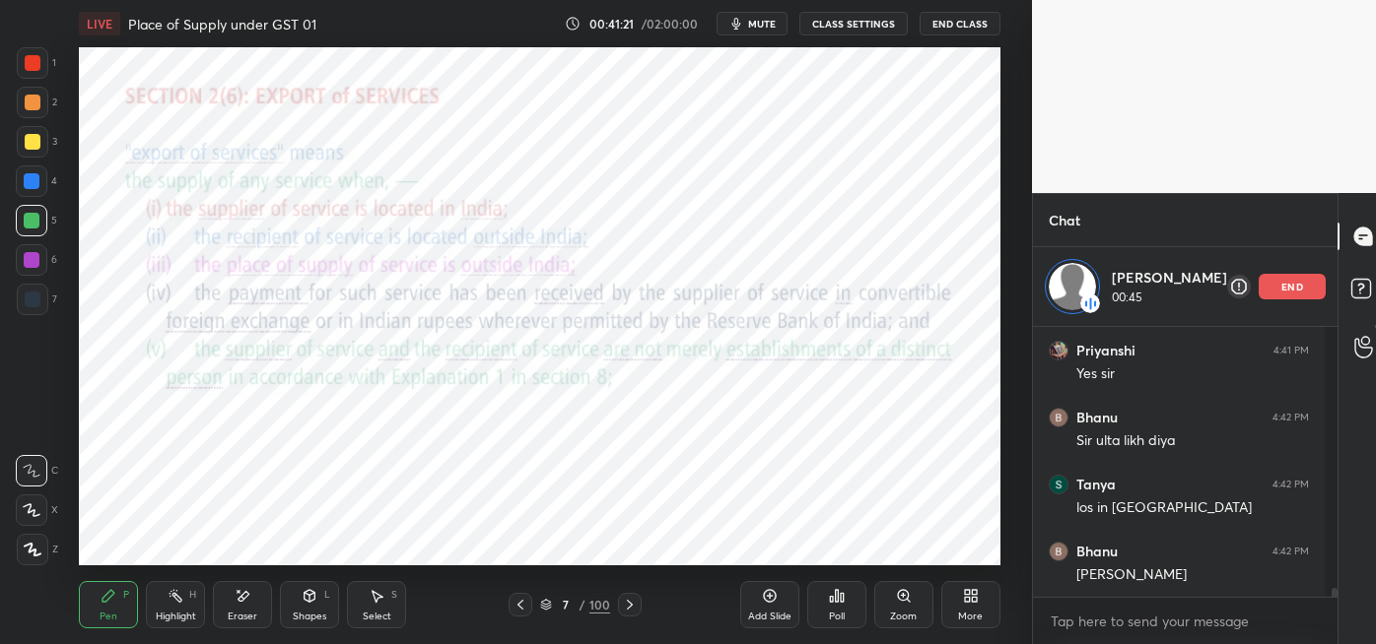
click at [1260, 288] on div "end" at bounding box center [1291, 287] width 67 height 26
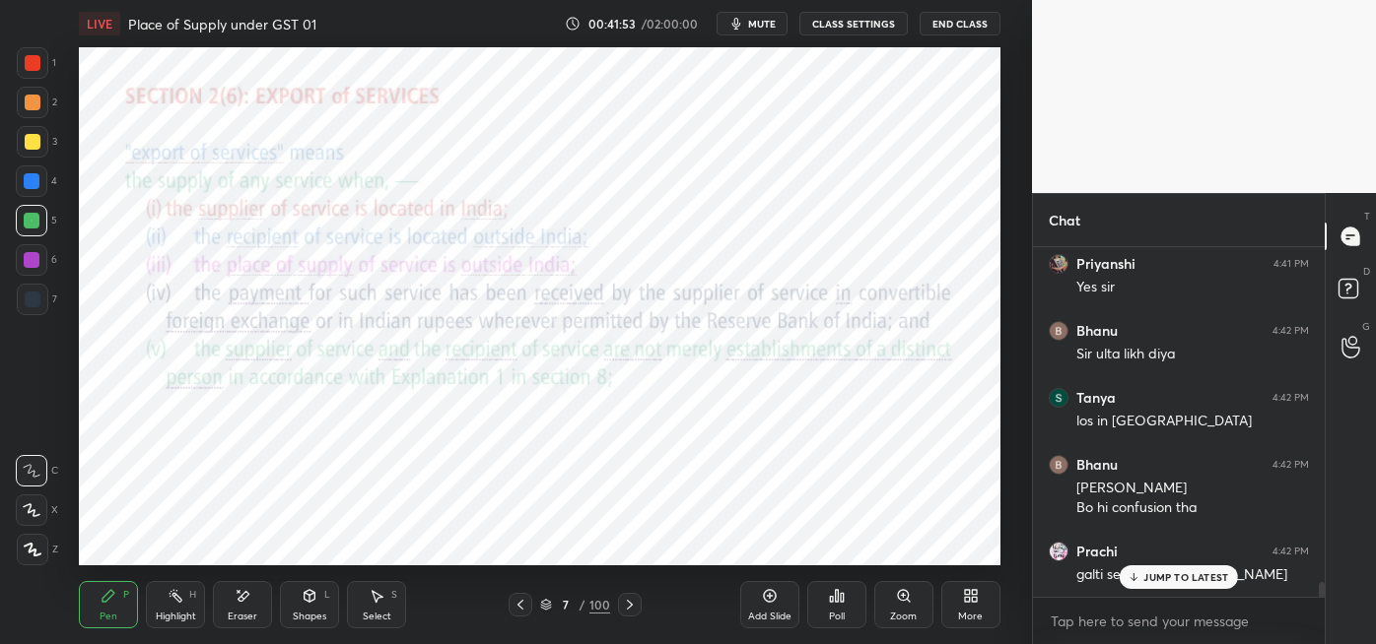
scroll to position [7791, 0]
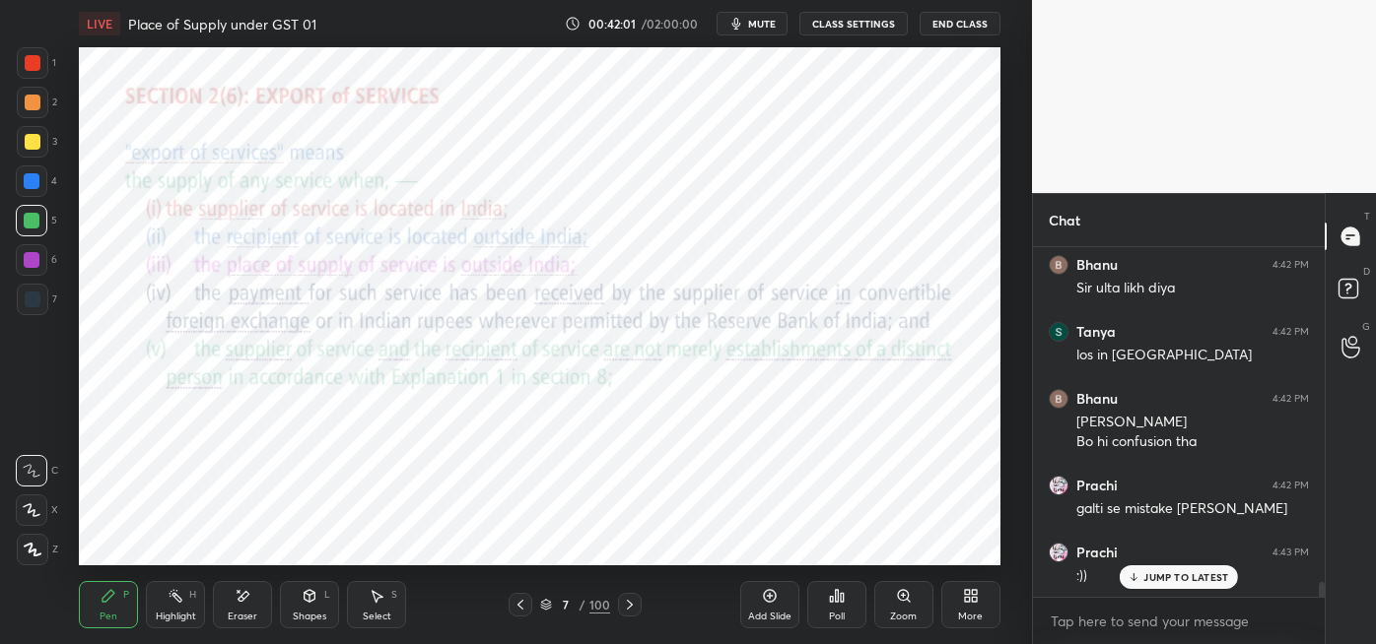
click at [628, 604] on icon at bounding box center [630, 605] width 16 height 16
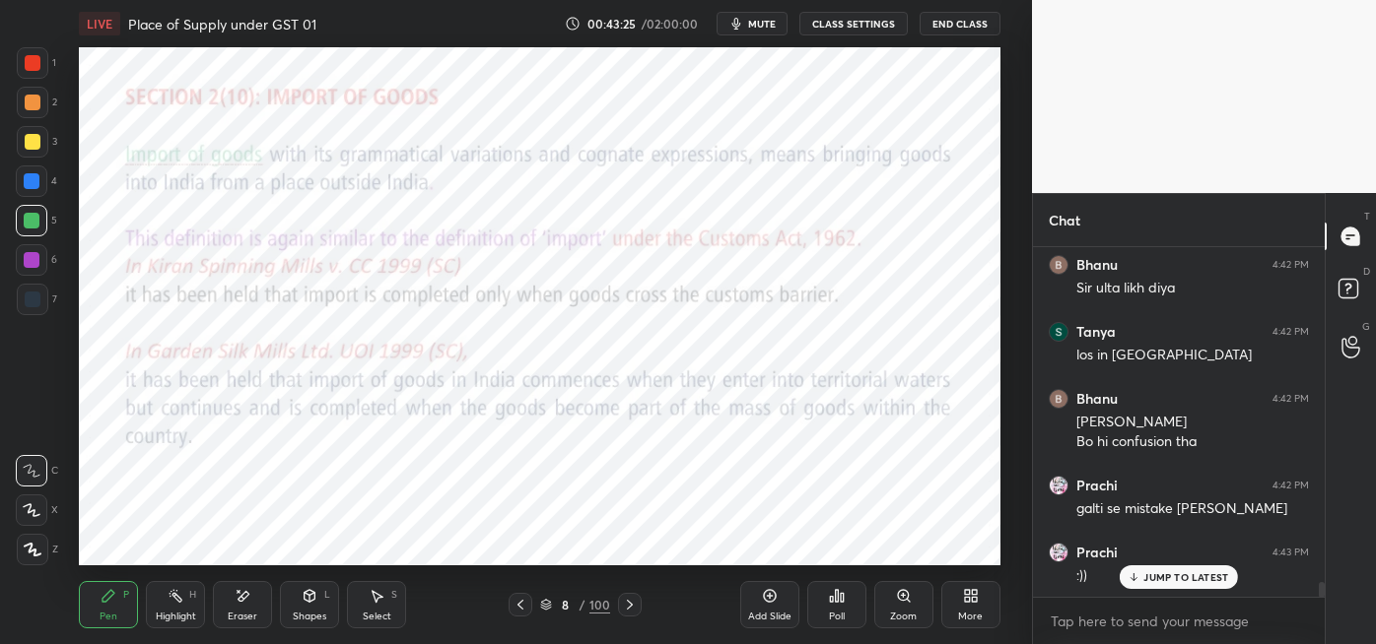
scroll to position [7859, 0]
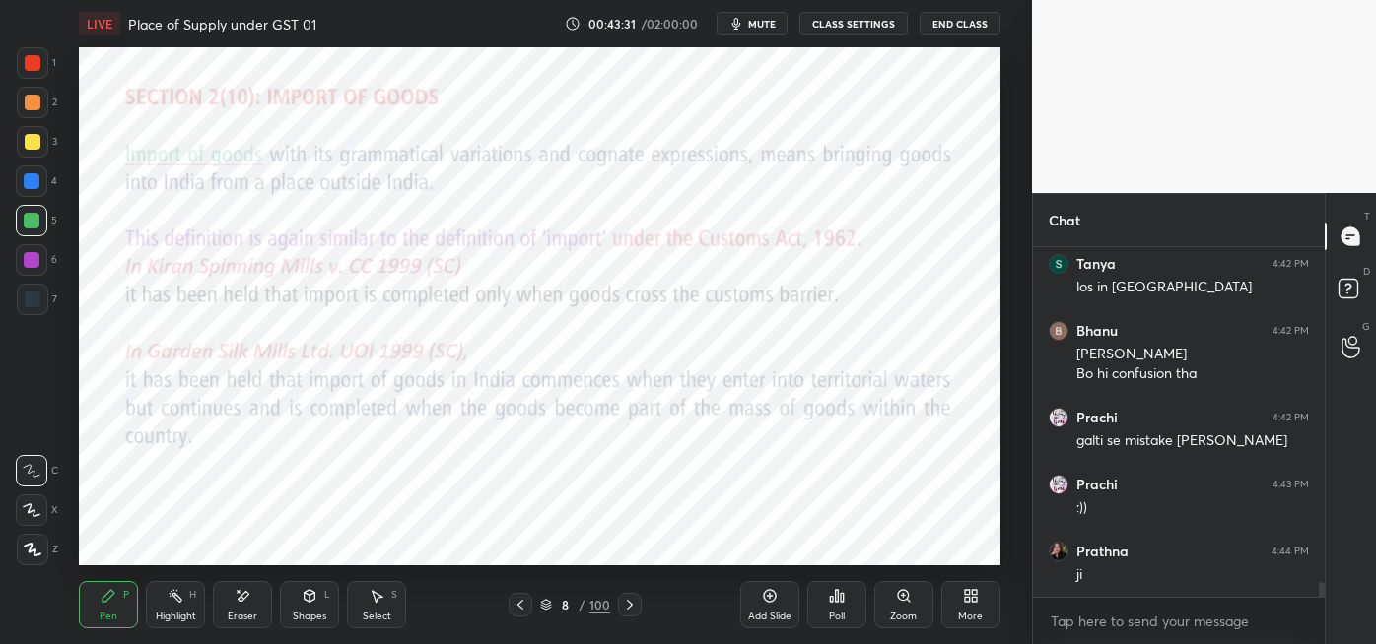
click at [42, 303] on div at bounding box center [33, 300] width 32 height 32
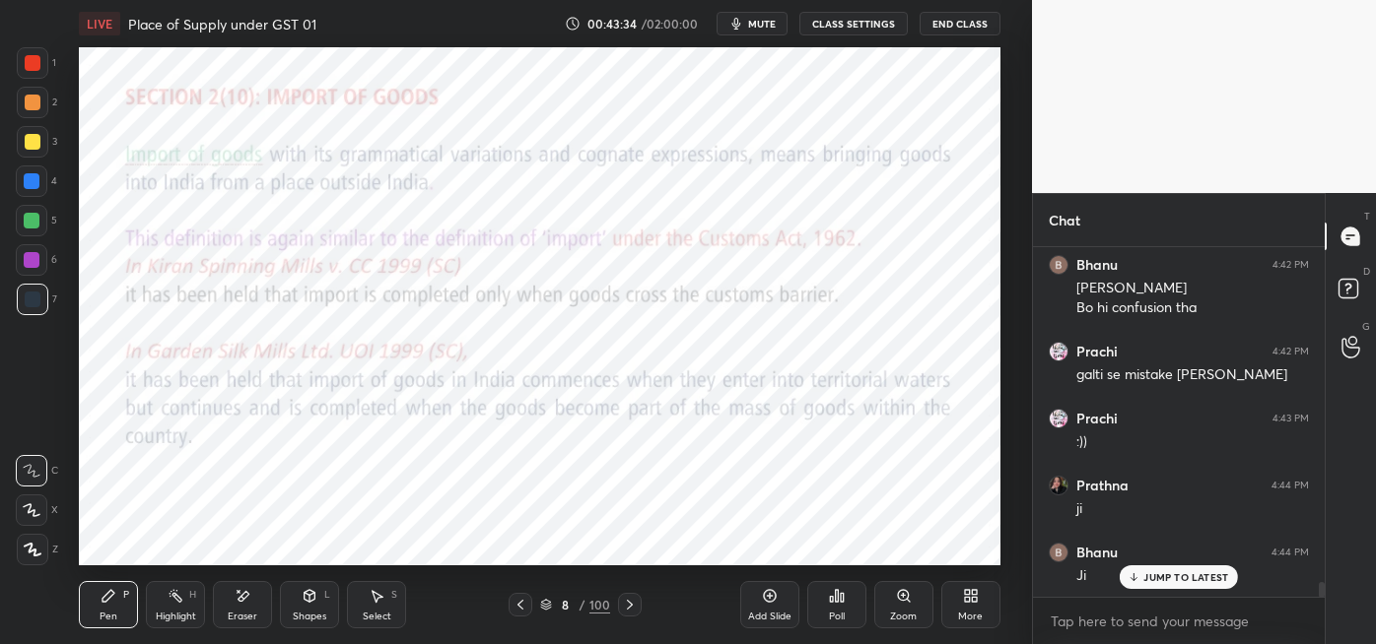
click at [172, 603] on icon at bounding box center [176, 596] width 16 height 16
click at [107, 601] on icon at bounding box center [108, 596] width 12 height 12
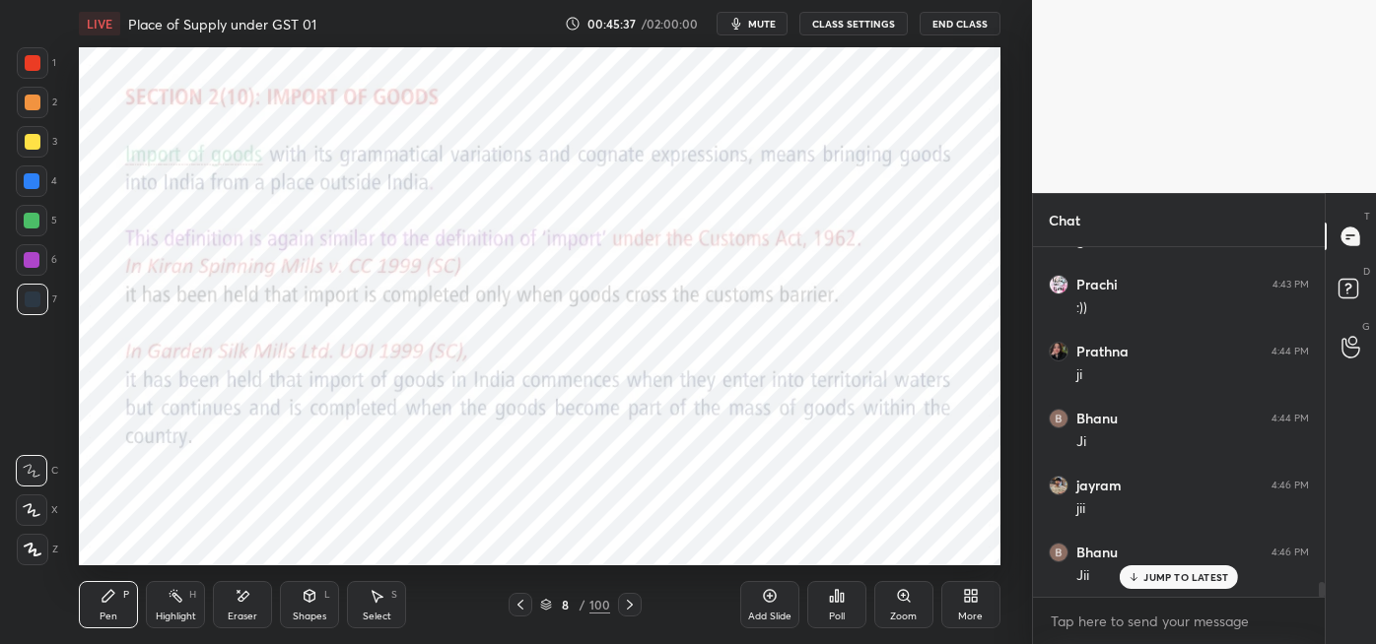
scroll to position [8127, 0]
click at [628, 604] on icon at bounding box center [630, 605] width 16 height 16
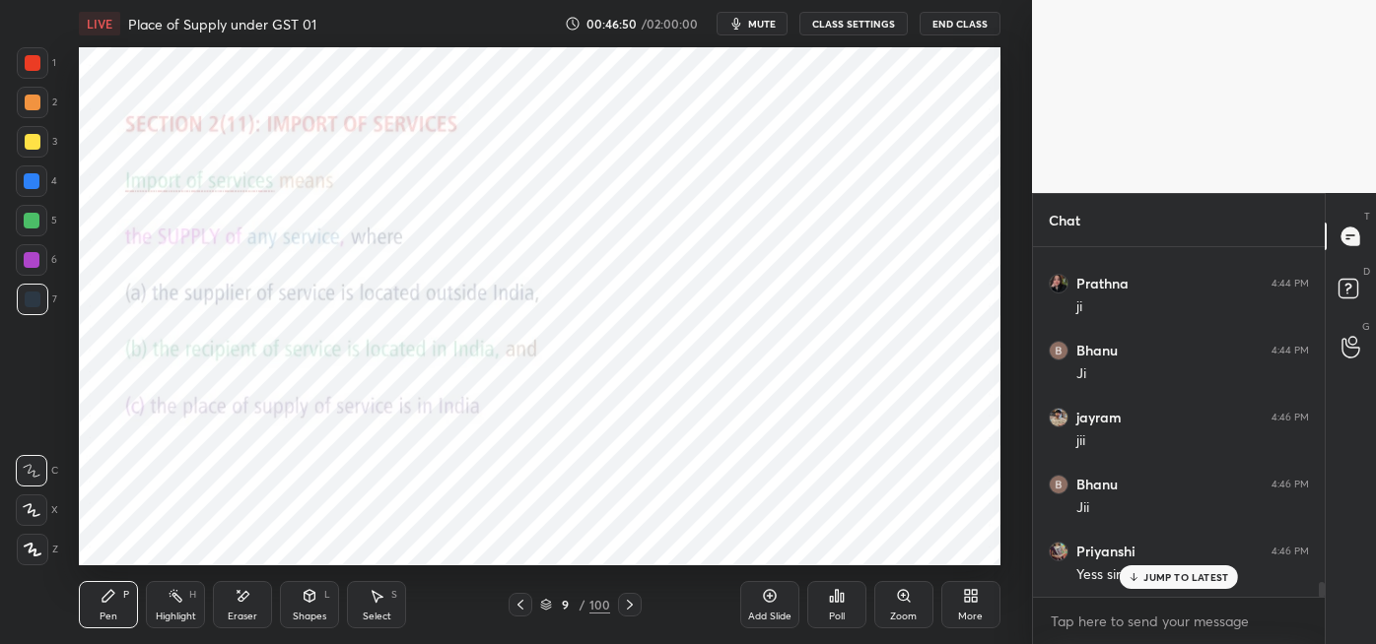
scroll to position [8193, 0]
click at [631, 608] on icon at bounding box center [630, 605] width 16 height 16
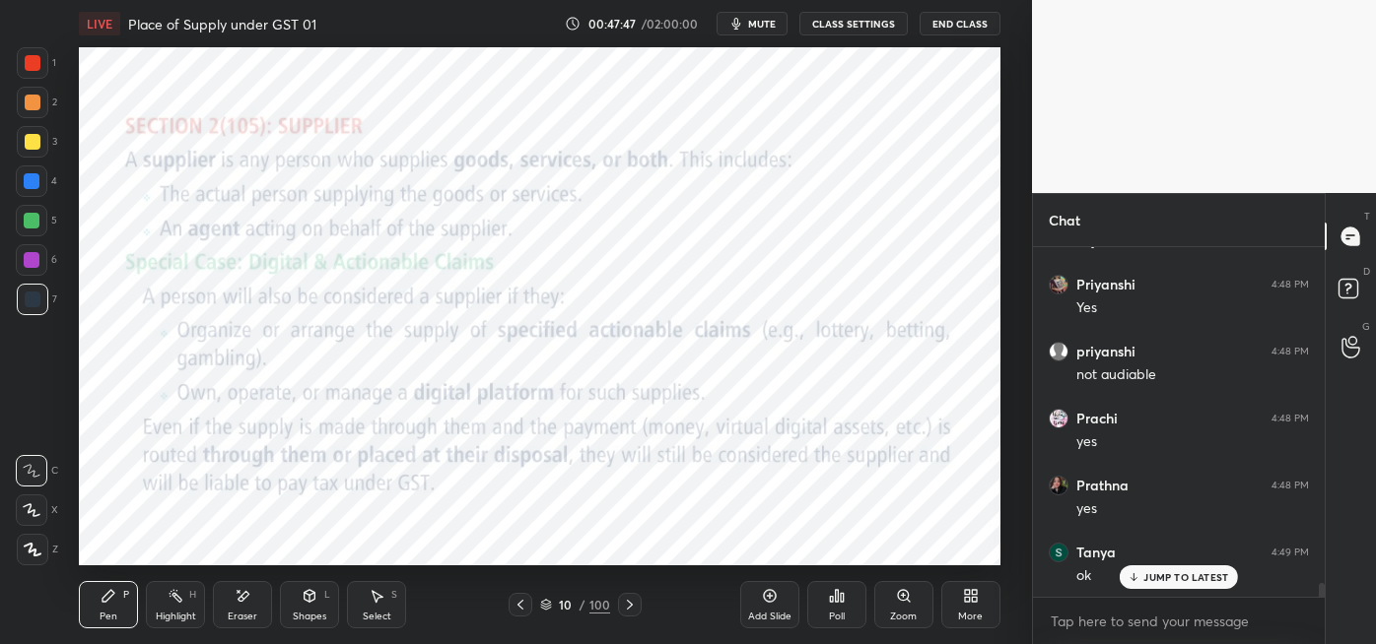
scroll to position [8663, 0]
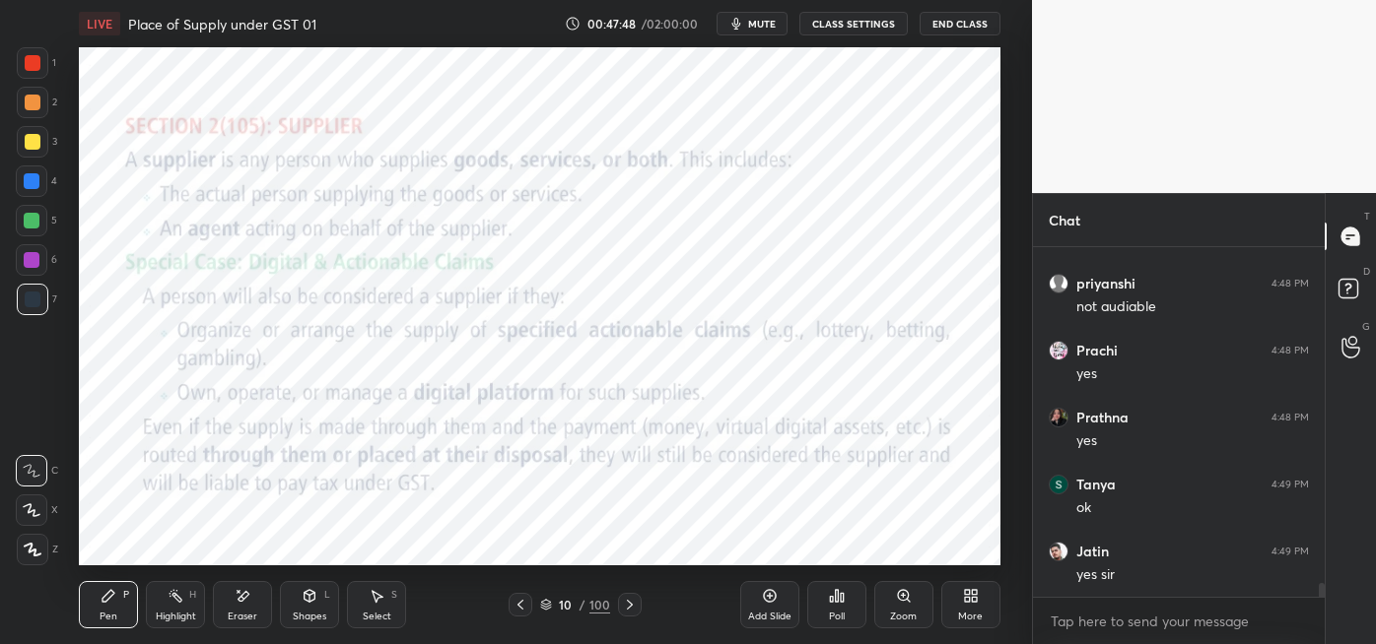
click at [631, 607] on icon at bounding box center [630, 605] width 16 height 16
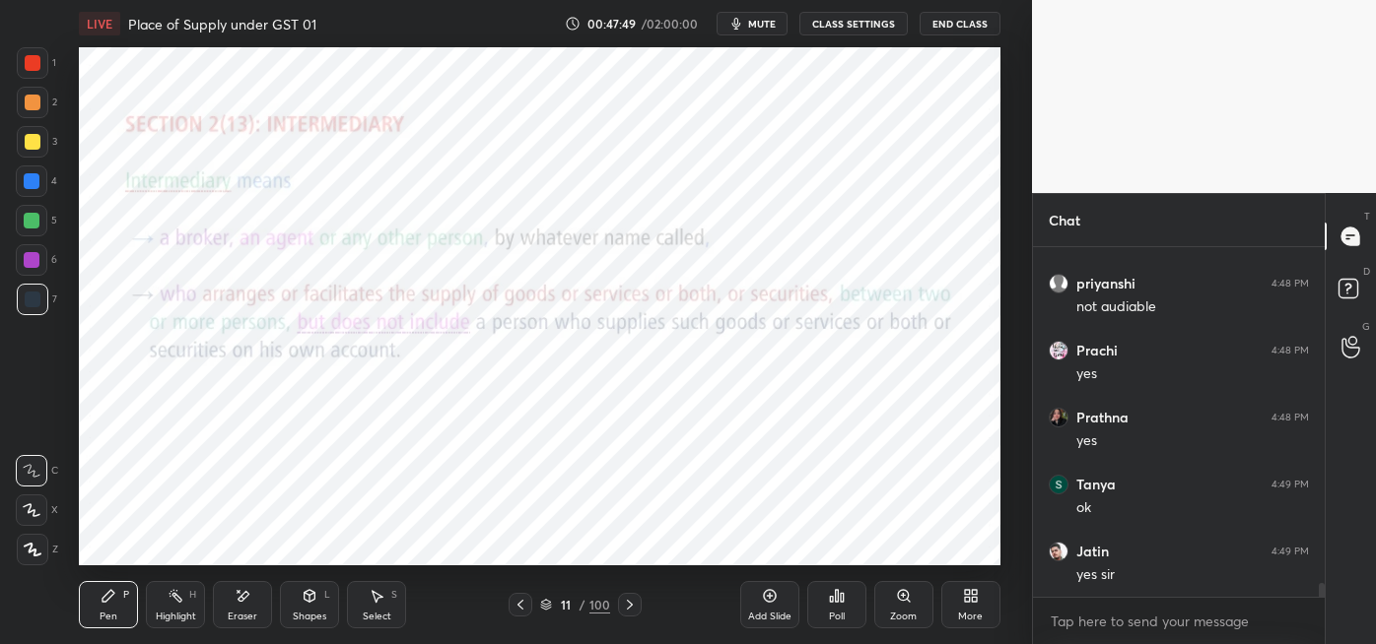
click at [628, 604] on icon at bounding box center [630, 605] width 16 height 16
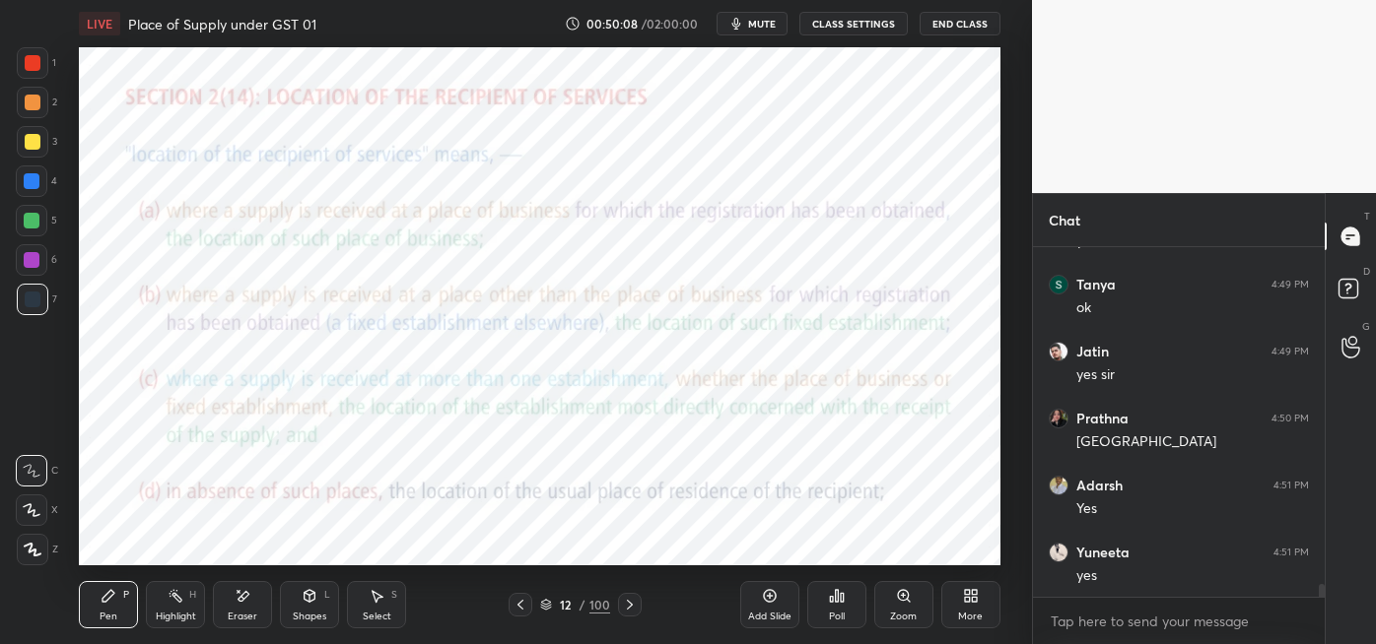
scroll to position [8931, 0]
click at [628, 603] on icon at bounding box center [630, 605] width 16 height 16
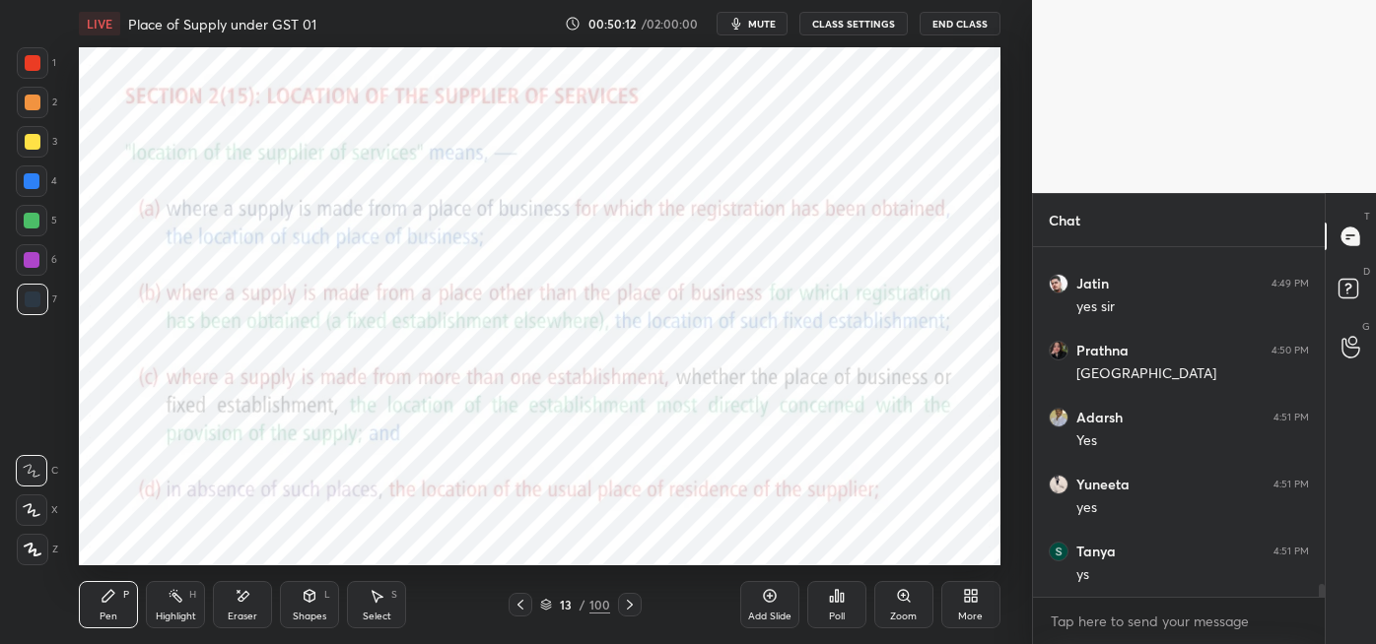
click at [628, 607] on icon at bounding box center [630, 605] width 16 height 16
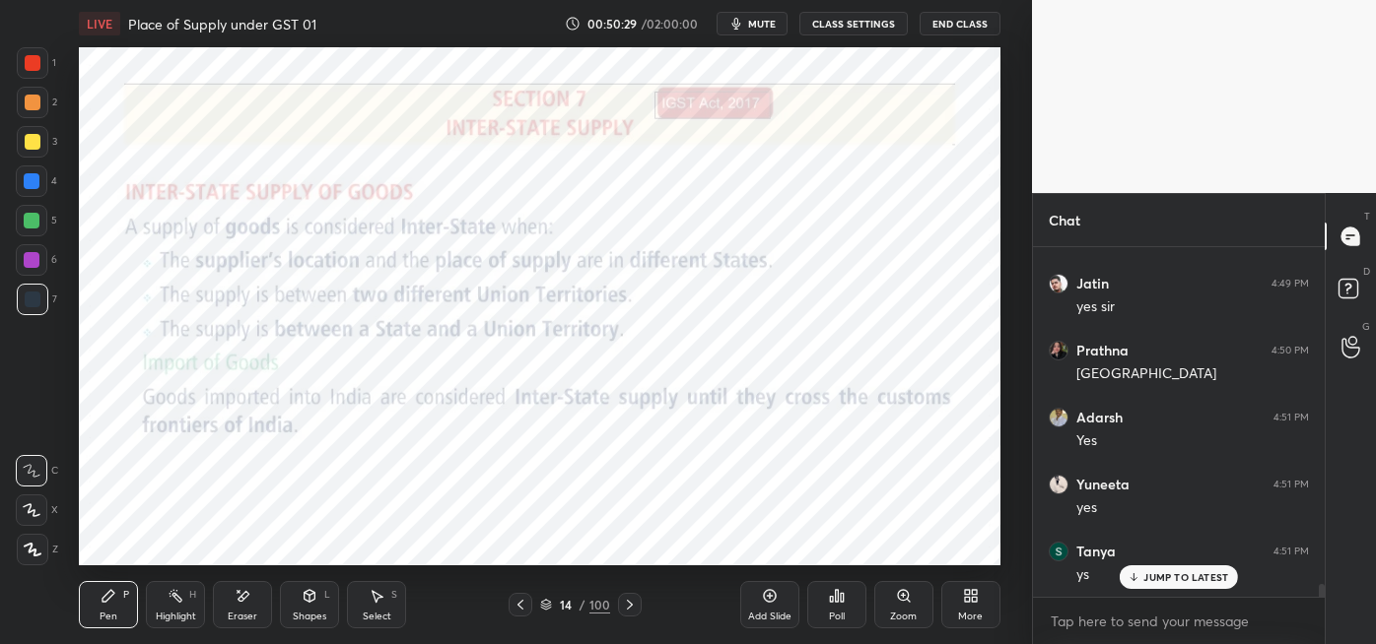
scroll to position [8997, 0]
click at [628, 604] on icon at bounding box center [630, 605] width 16 height 16
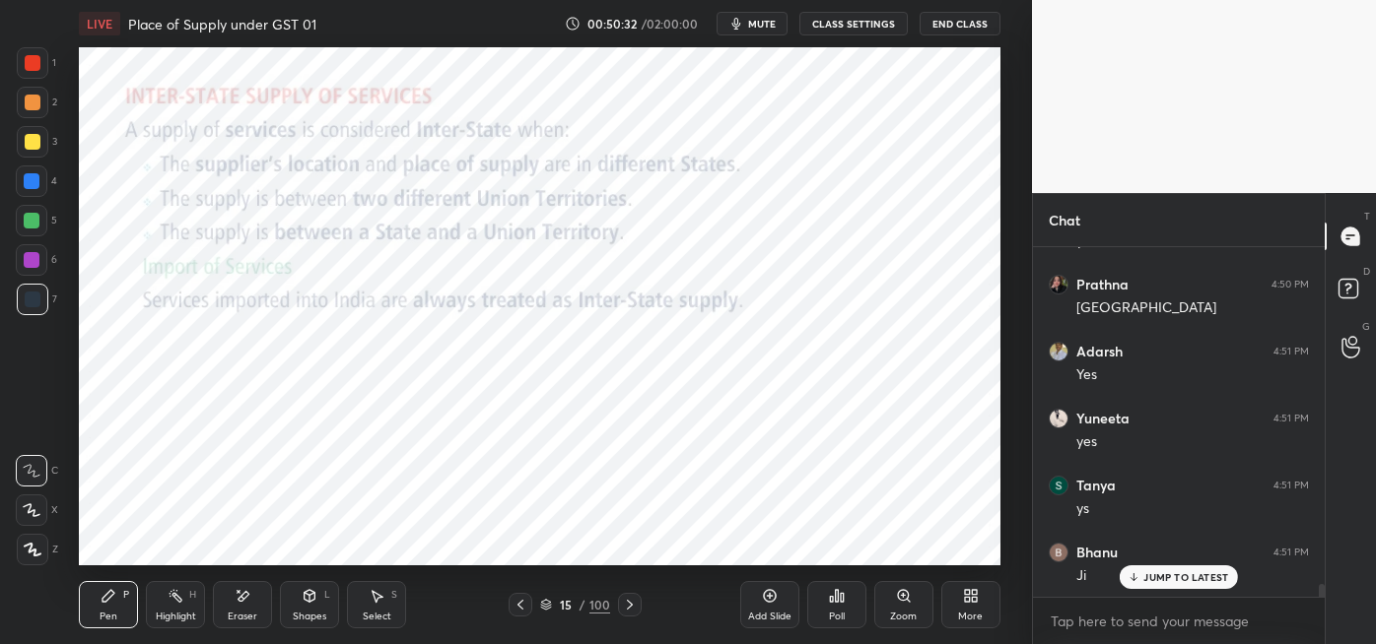
click at [626, 612] on icon at bounding box center [630, 605] width 16 height 16
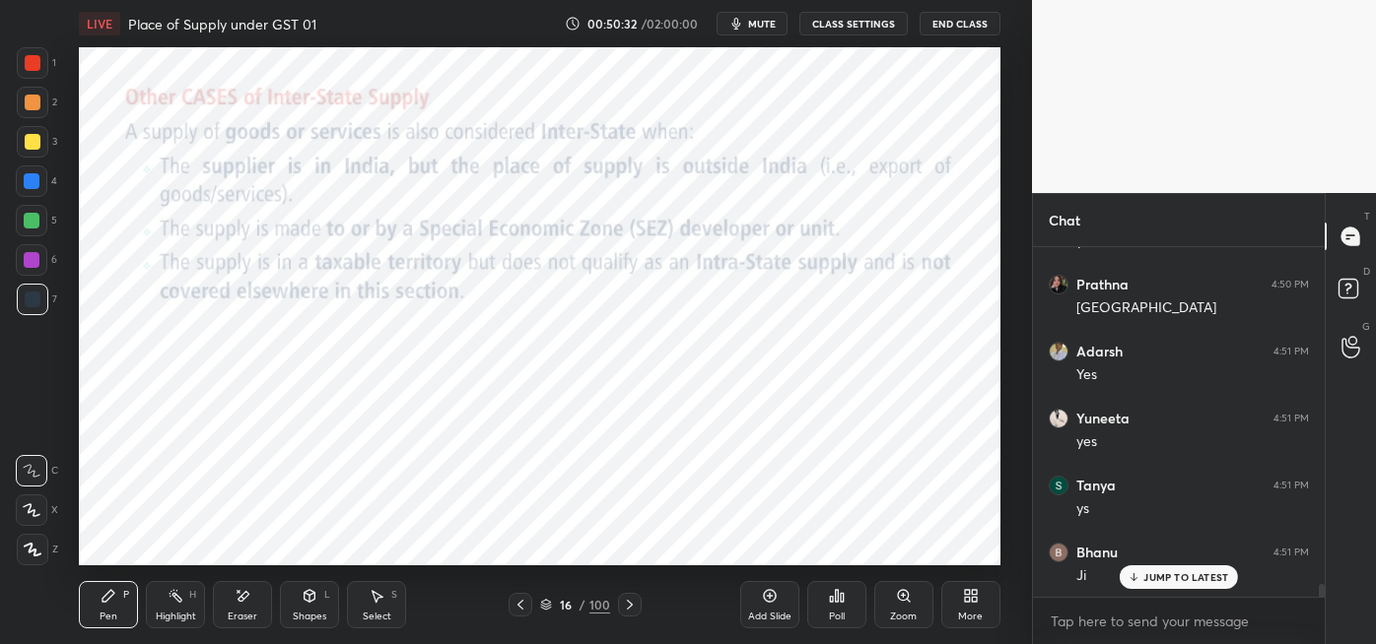
click at [628, 604] on icon at bounding box center [630, 605] width 16 height 16
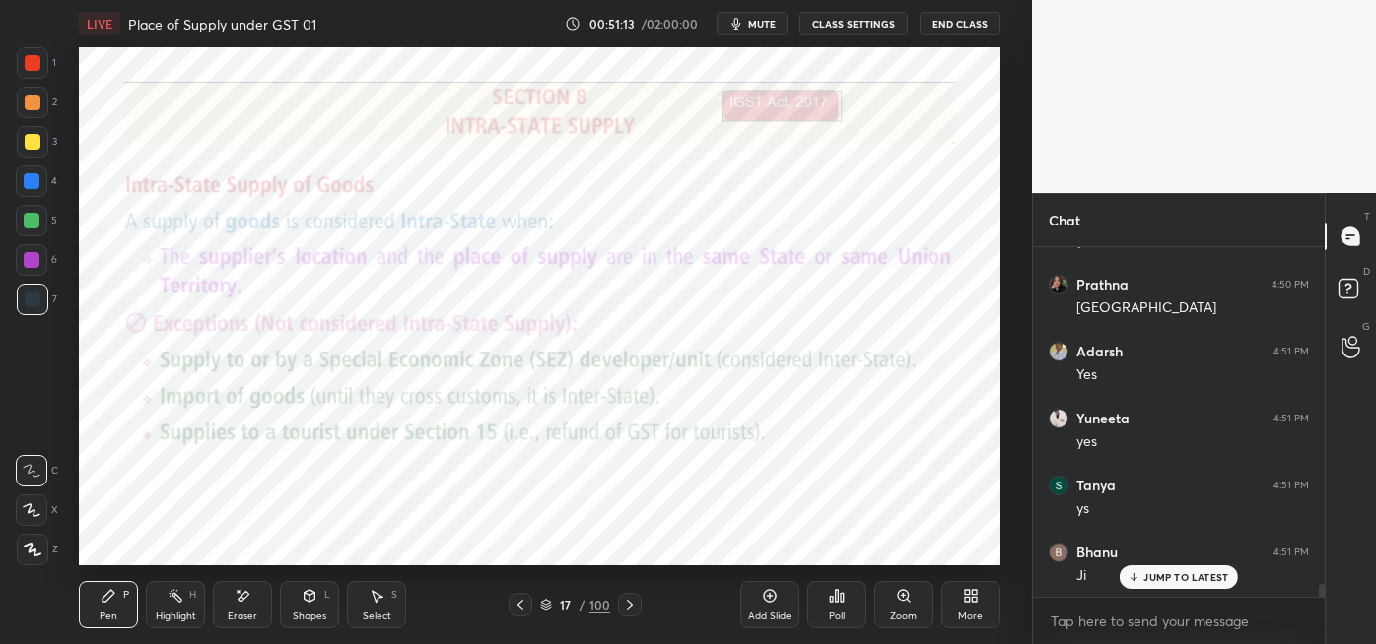
scroll to position [9065, 0]
click at [637, 604] on div at bounding box center [630, 605] width 24 height 24
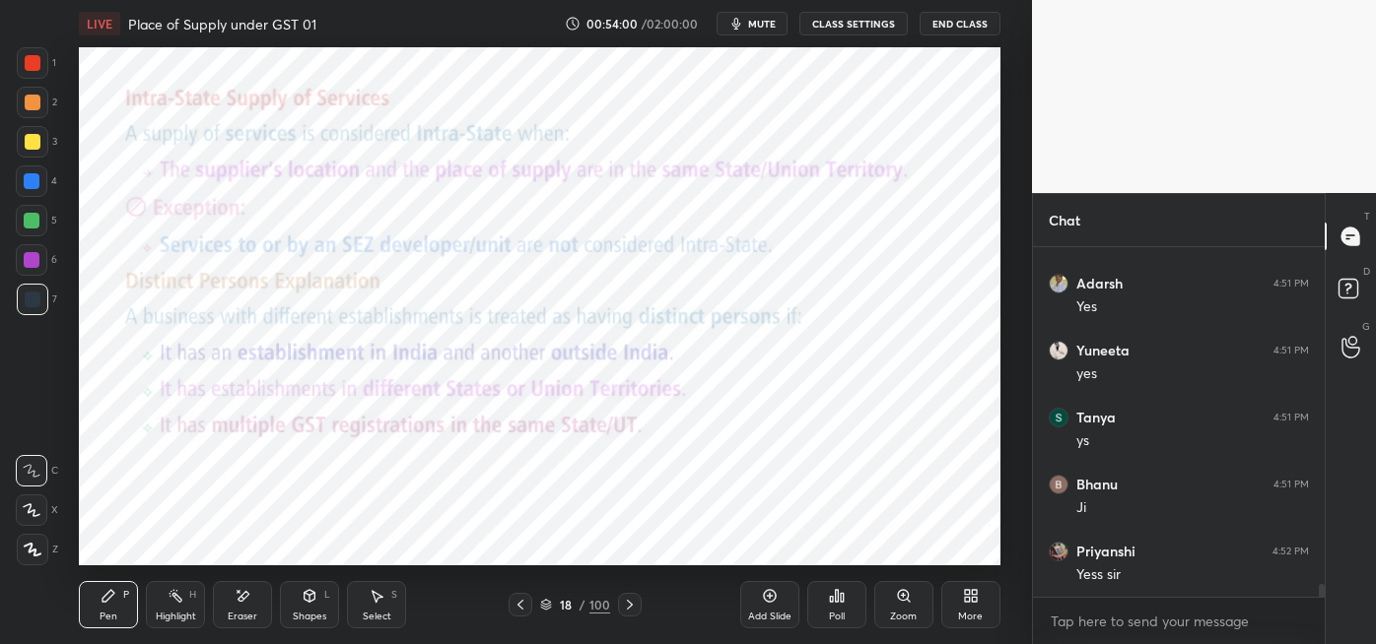
click at [517, 607] on icon at bounding box center [520, 605] width 16 height 16
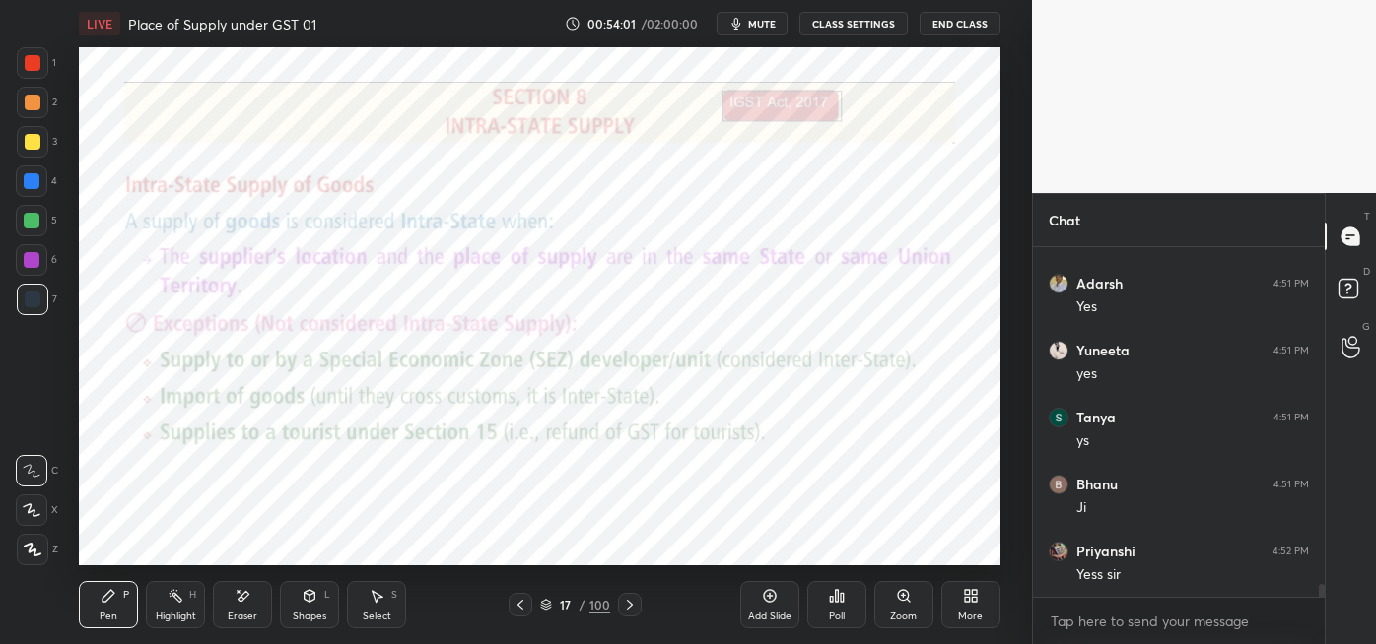
click at [637, 607] on div at bounding box center [630, 605] width 24 height 24
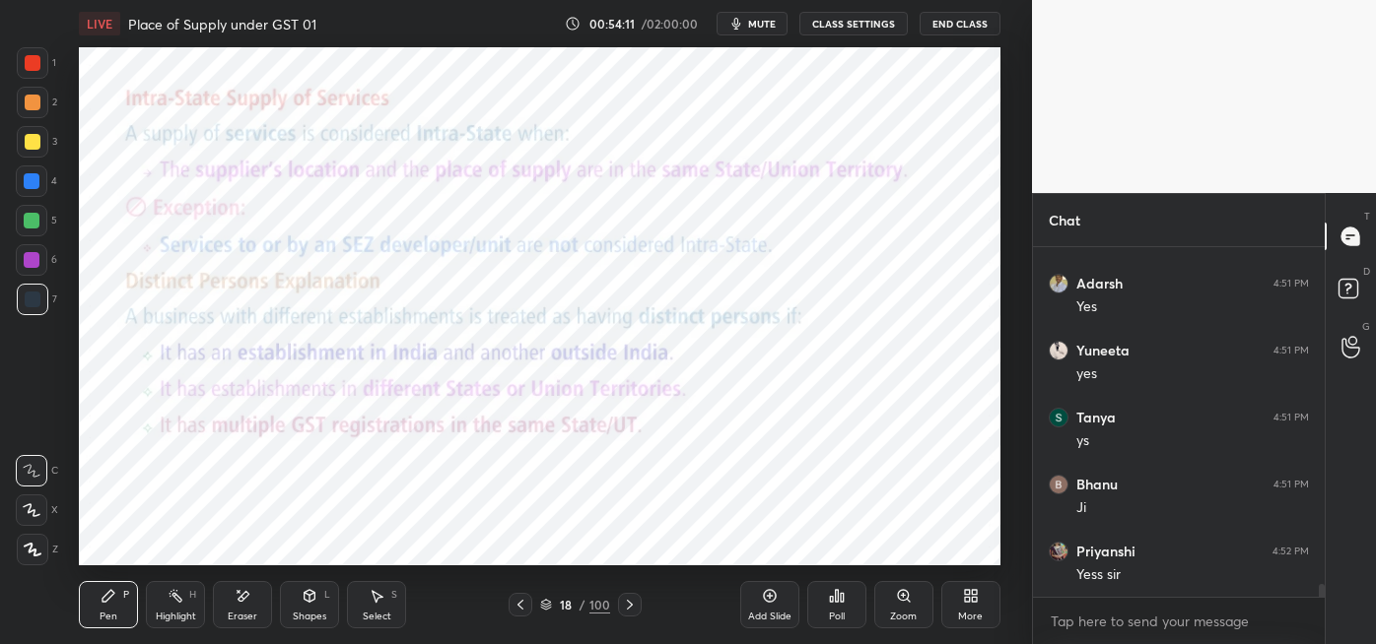
click at [543, 604] on icon at bounding box center [546, 605] width 12 height 12
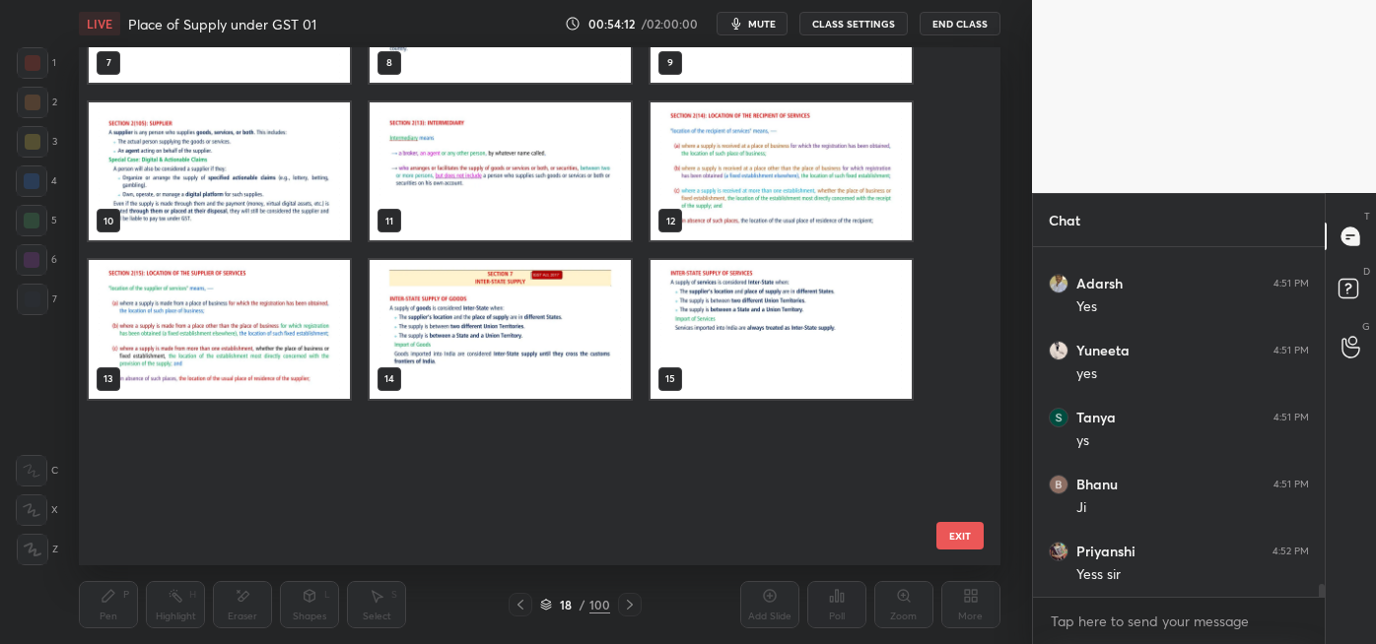
scroll to position [0, 0]
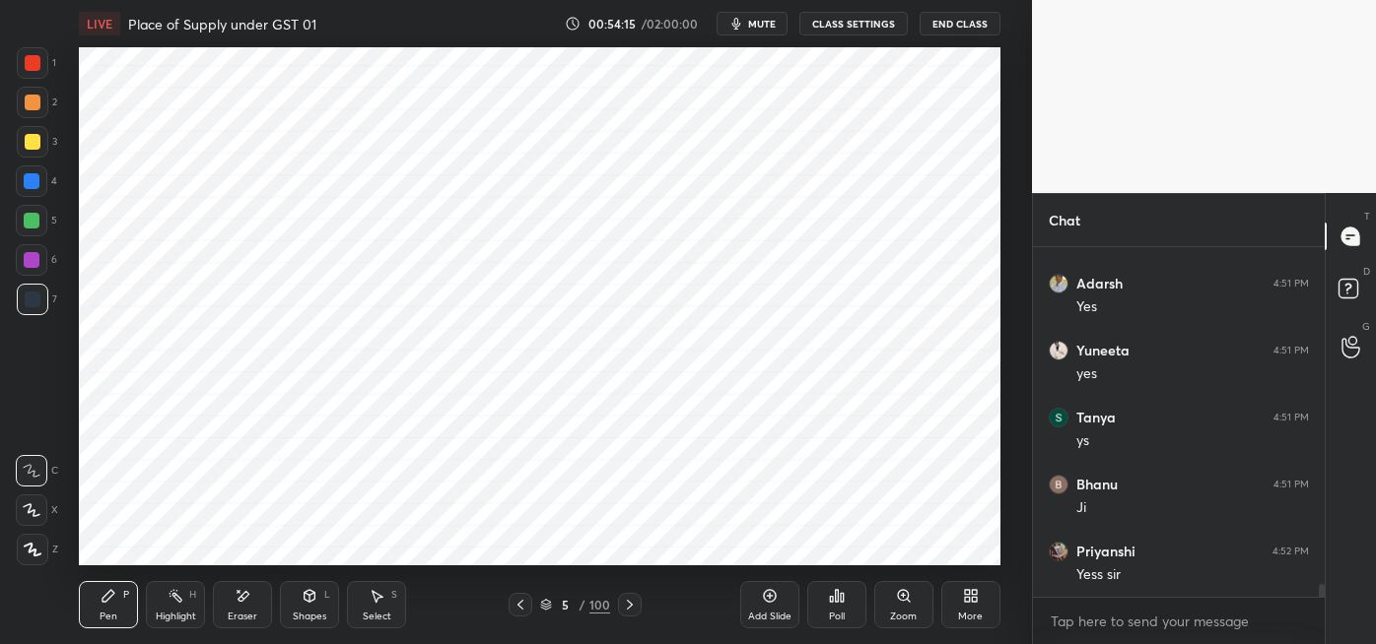
click at [770, 593] on icon at bounding box center [770, 596] width 6 height 6
click at [530, 599] on div at bounding box center [521, 605] width 24 height 24
click at [630, 607] on icon at bounding box center [628, 605] width 16 height 16
click at [34, 66] on div at bounding box center [33, 63] width 16 height 16
click at [518, 604] on icon at bounding box center [521, 605] width 16 height 16
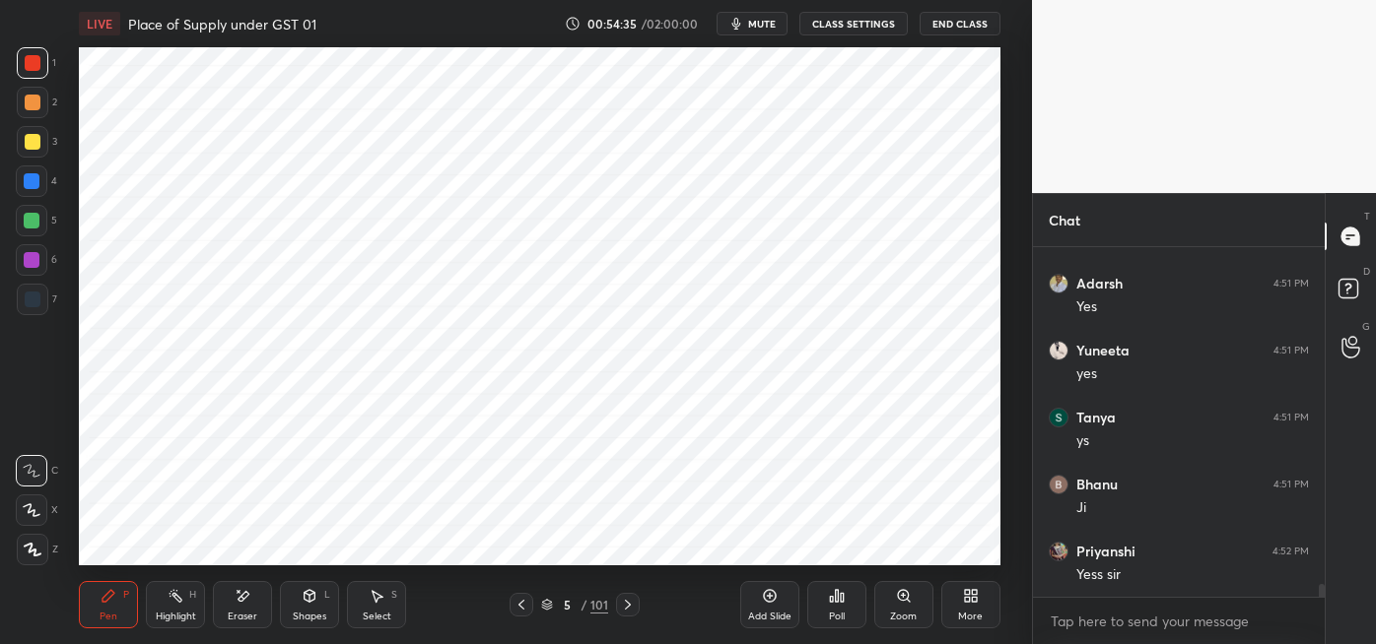
click at [629, 603] on icon at bounding box center [628, 605] width 16 height 16
click at [33, 185] on div at bounding box center [32, 181] width 16 height 16
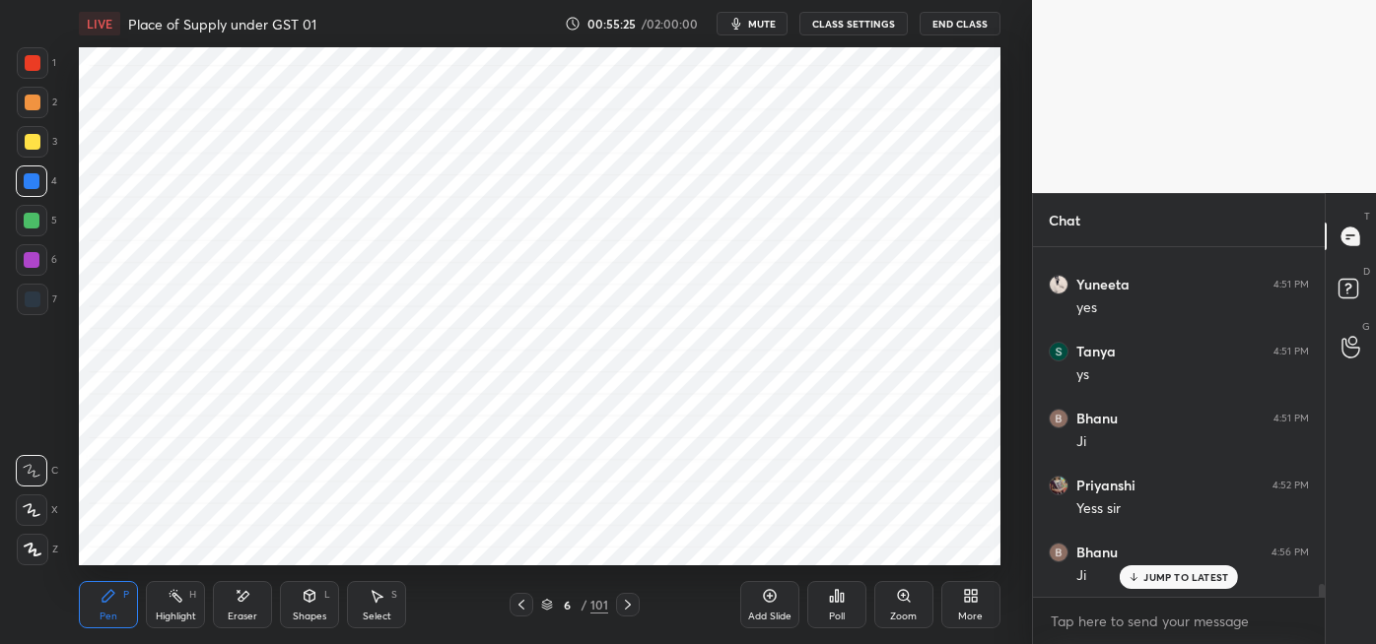
scroll to position [9199, 0]
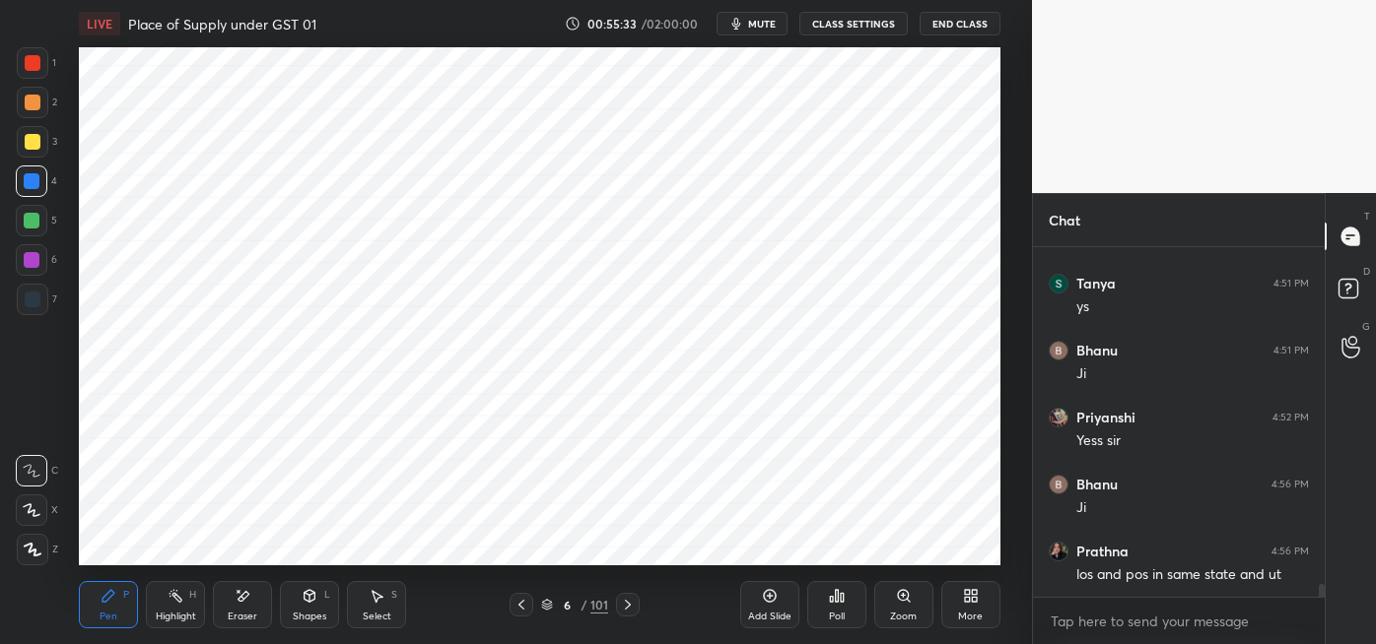
click at [32, 262] on div at bounding box center [32, 260] width 16 height 16
click at [29, 304] on div at bounding box center [33, 300] width 16 height 16
click at [237, 594] on icon at bounding box center [243, 596] width 16 height 17
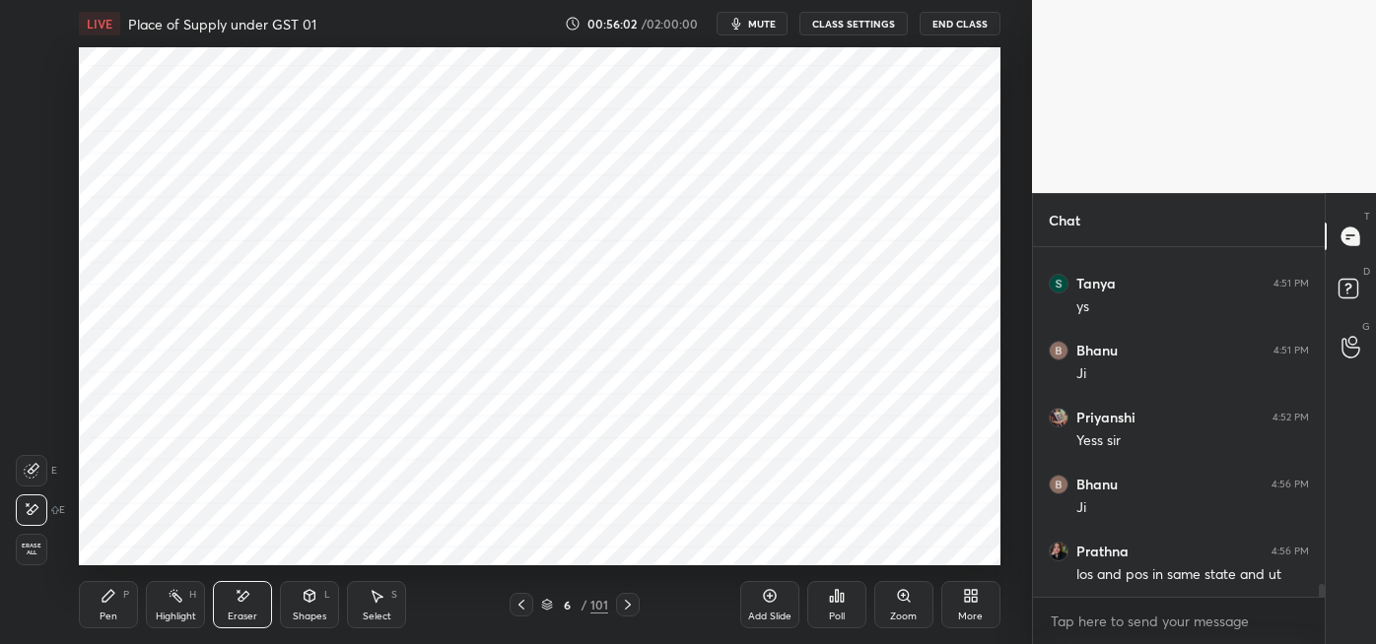
click at [112, 584] on div "Pen P" at bounding box center [108, 604] width 59 height 47
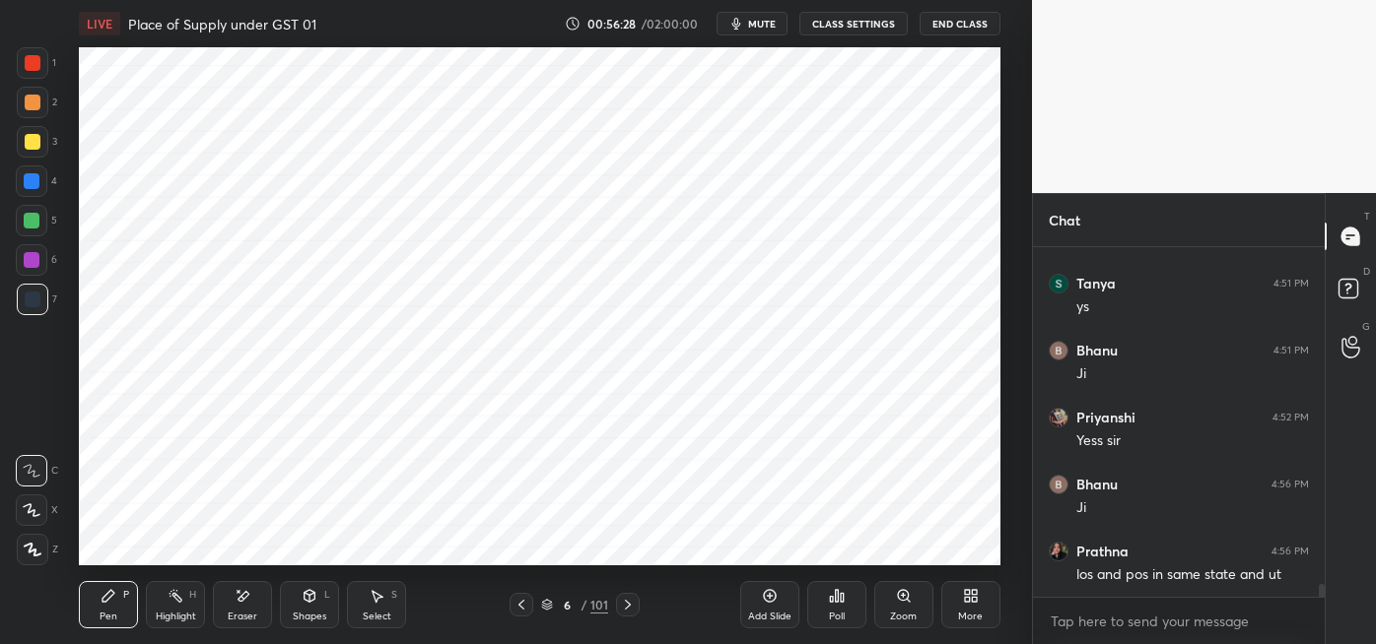
click at [34, 187] on div at bounding box center [32, 181] width 16 height 16
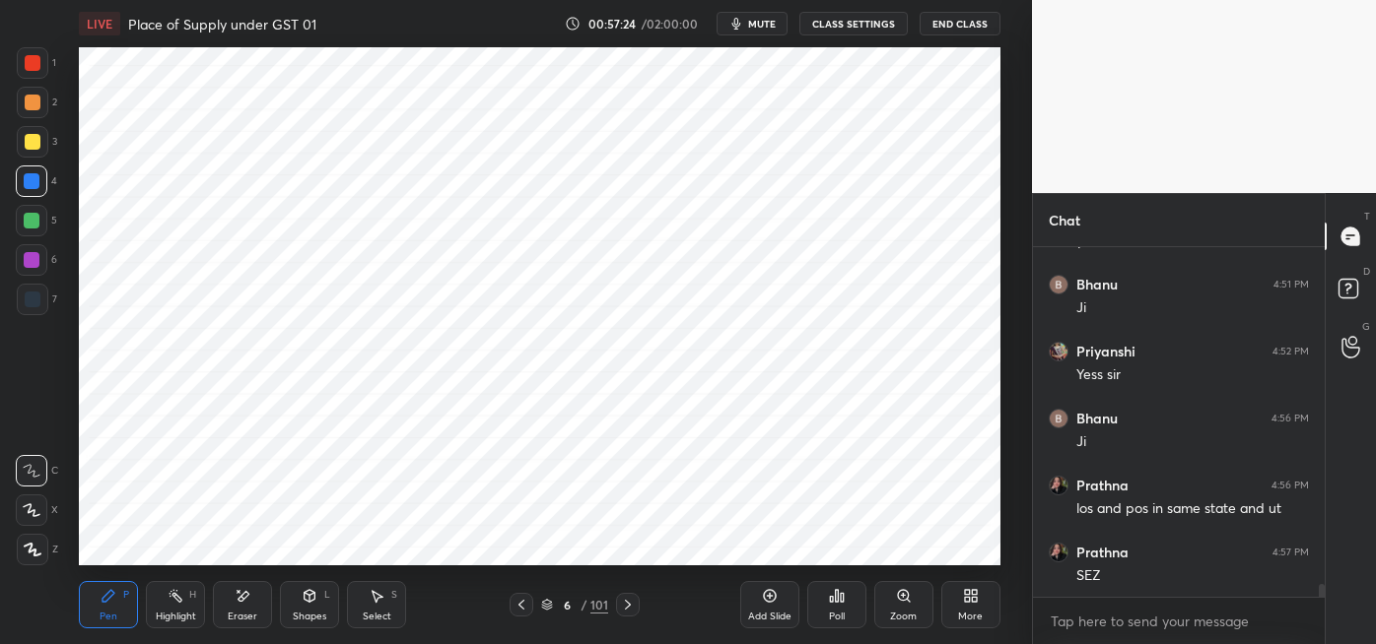
click at [36, 301] on div at bounding box center [33, 300] width 16 height 16
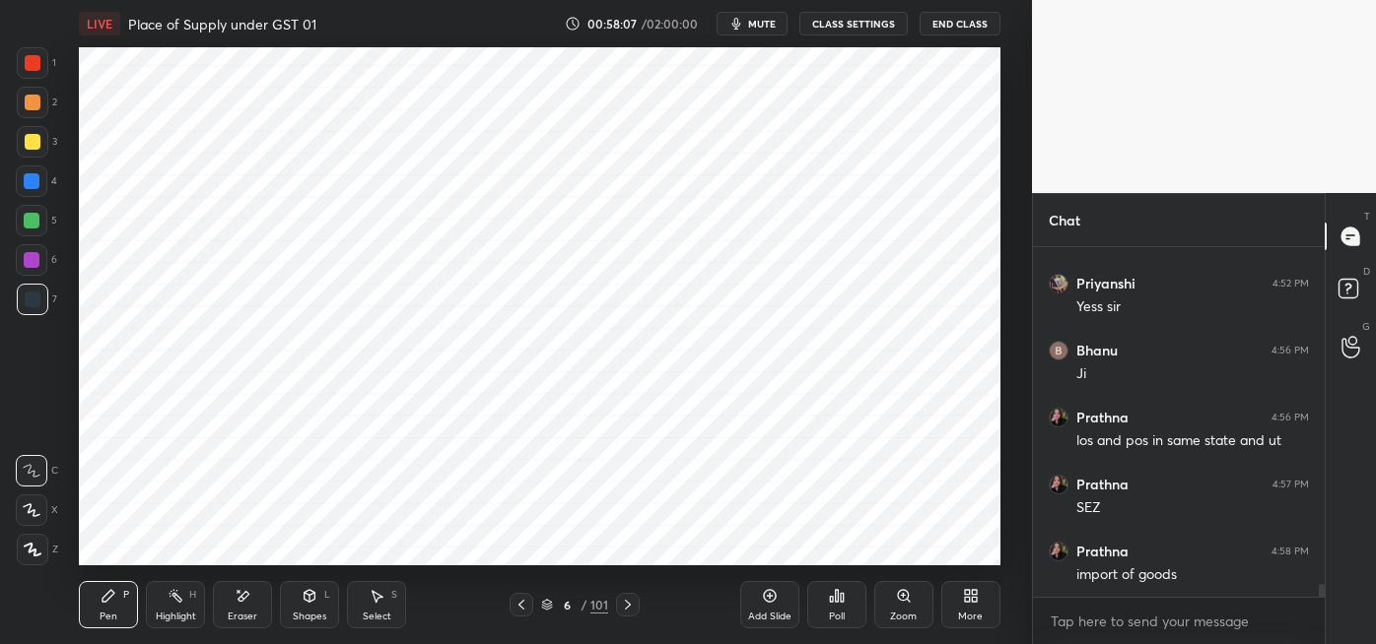
click at [247, 606] on div "Eraser" at bounding box center [242, 604] width 59 height 47
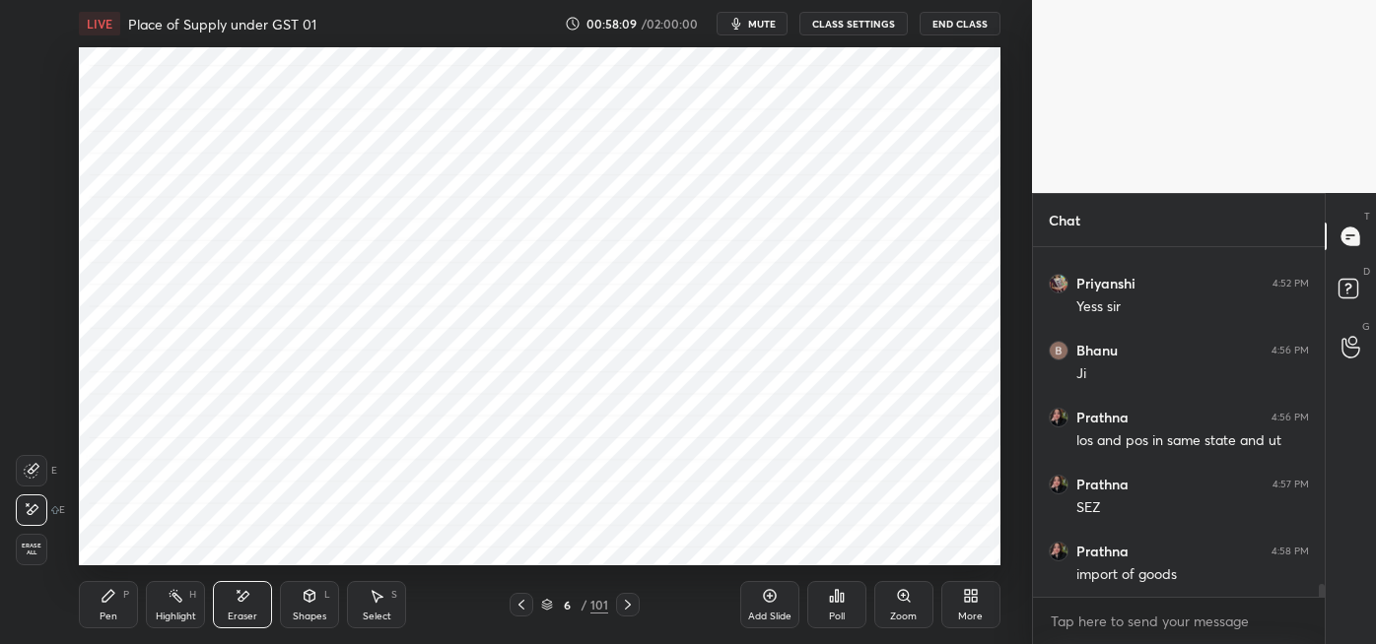
click at [104, 598] on icon at bounding box center [108, 596] width 12 height 12
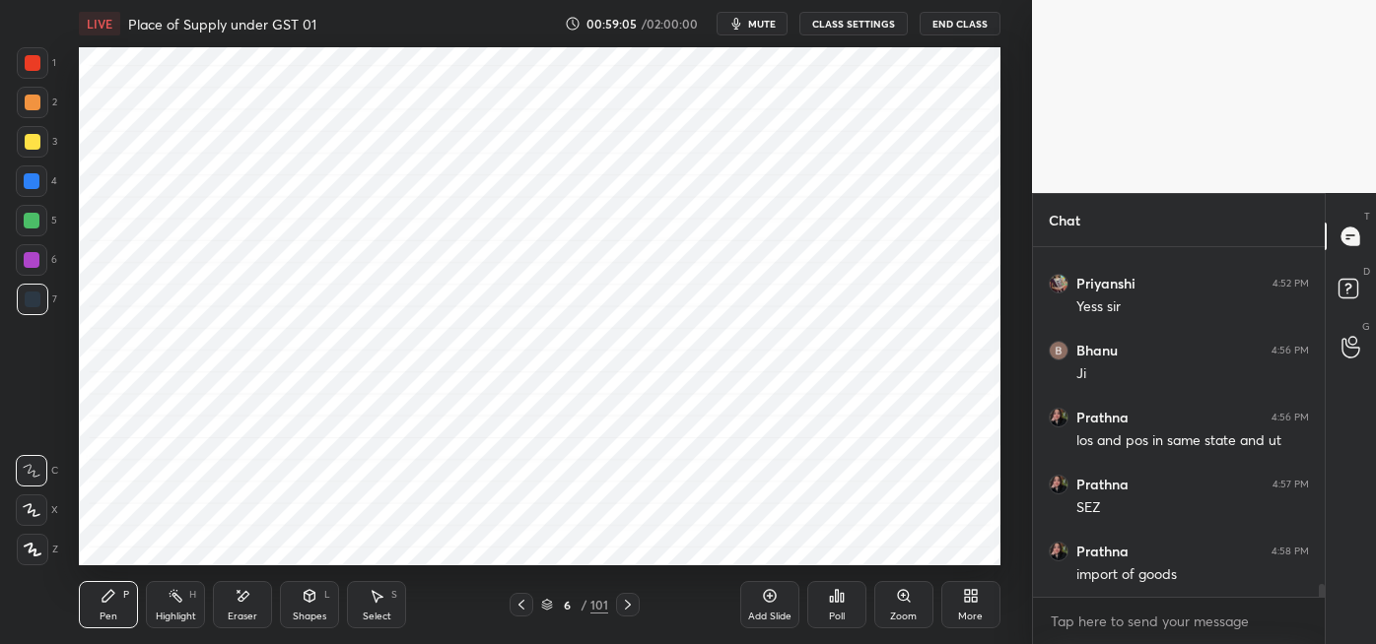
click at [182, 598] on icon at bounding box center [176, 596] width 16 height 16
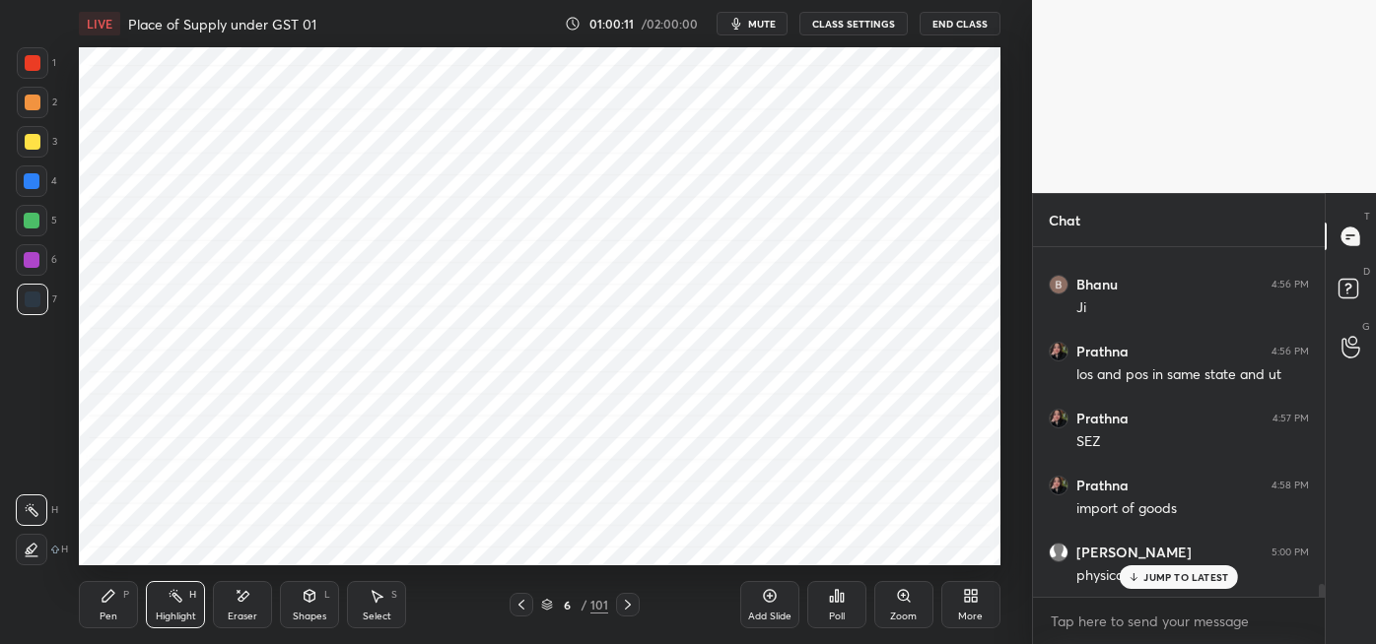
click at [1172, 585] on div "JUMP TO LATEST" at bounding box center [1178, 578] width 118 height 24
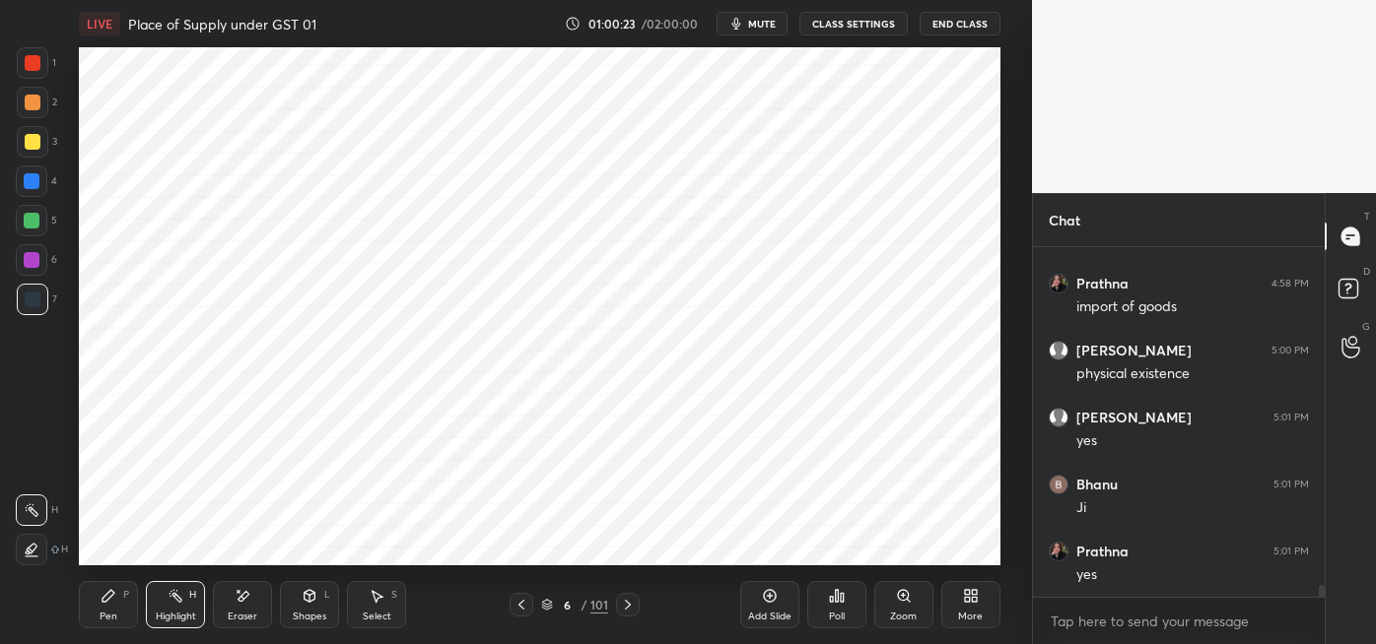
scroll to position [9667, 0]
click at [762, 593] on icon at bounding box center [770, 596] width 16 height 16
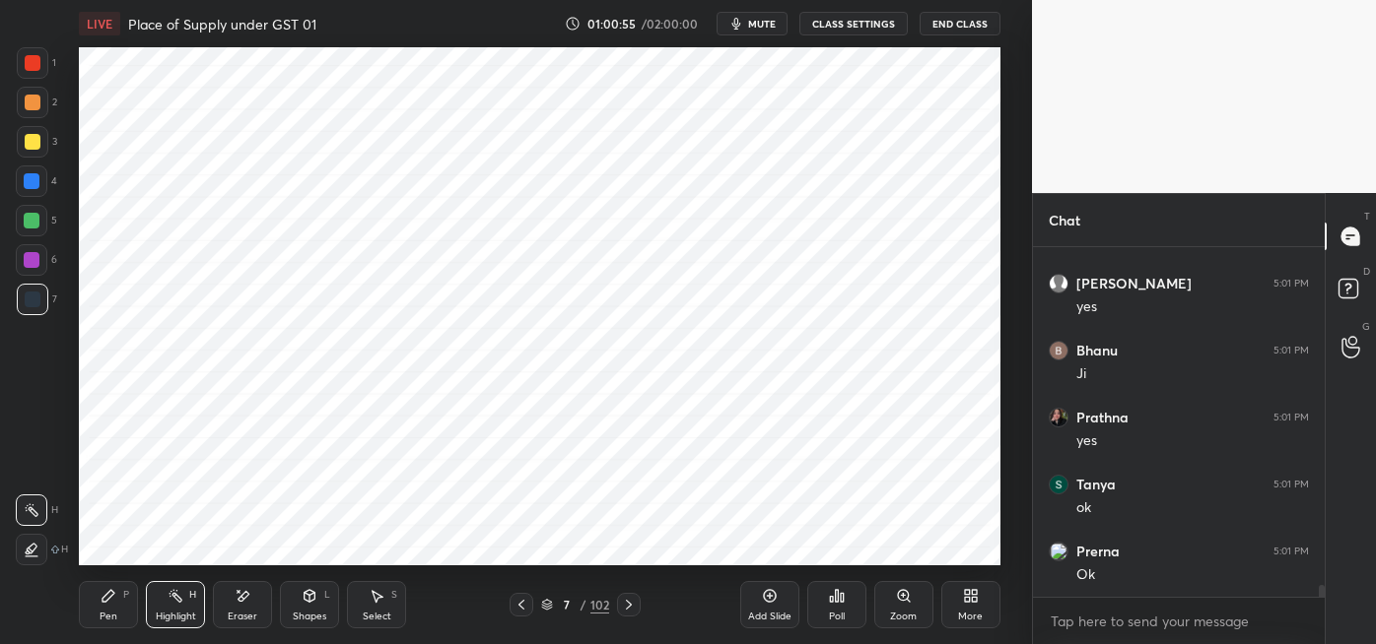
click at [106, 600] on icon at bounding box center [108, 596] width 12 height 12
click at [35, 180] on div at bounding box center [32, 181] width 16 height 16
click at [237, 601] on icon at bounding box center [243, 596] width 16 height 17
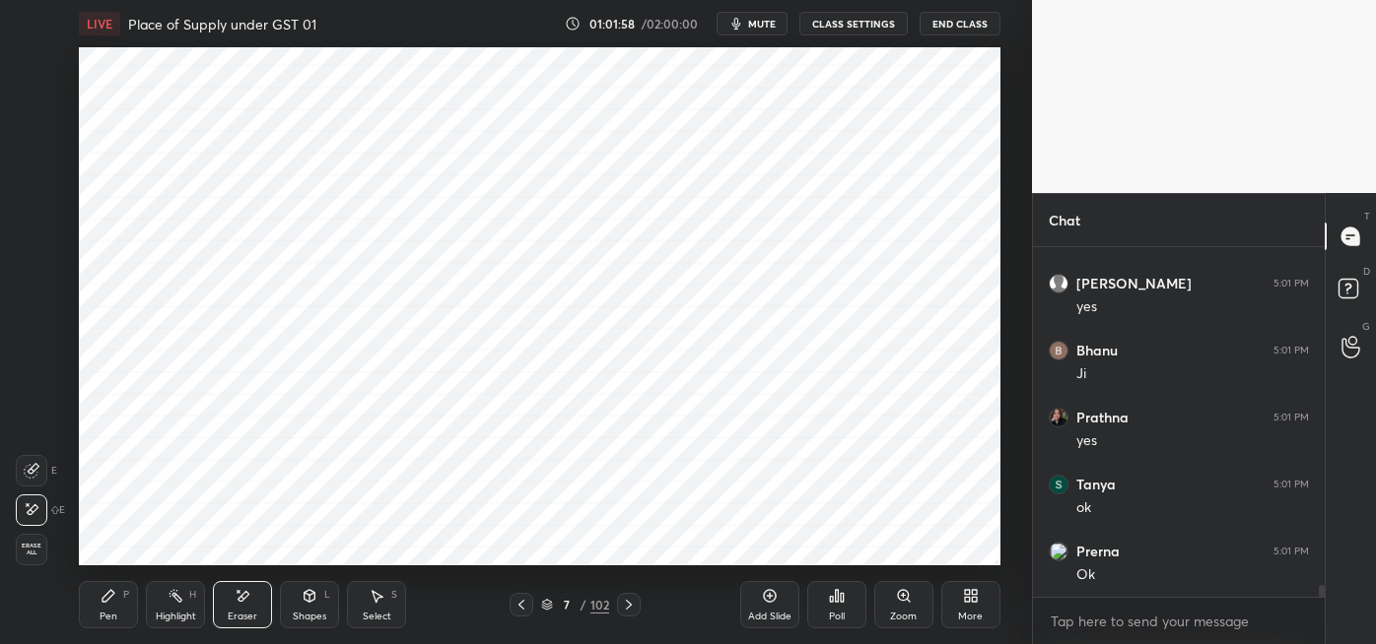
click at [105, 596] on icon at bounding box center [108, 596] width 12 height 12
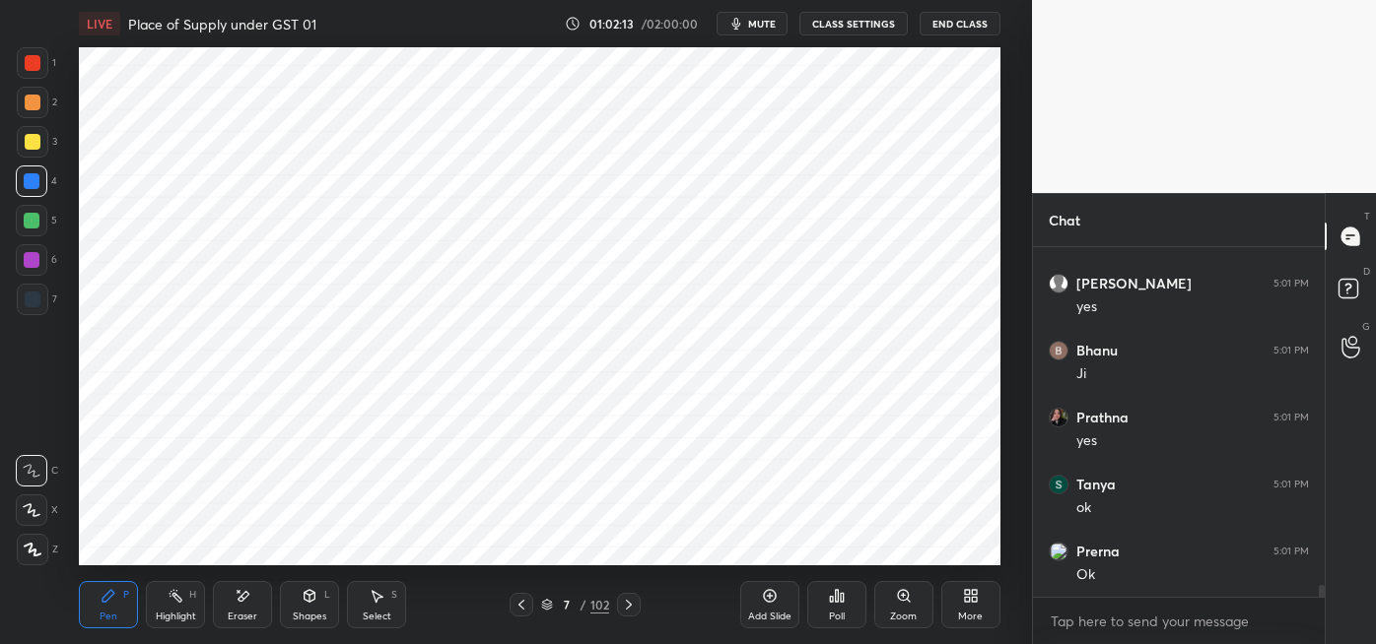
click at [36, 260] on div at bounding box center [32, 260] width 16 height 16
click at [34, 306] on div at bounding box center [33, 300] width 16 height 16
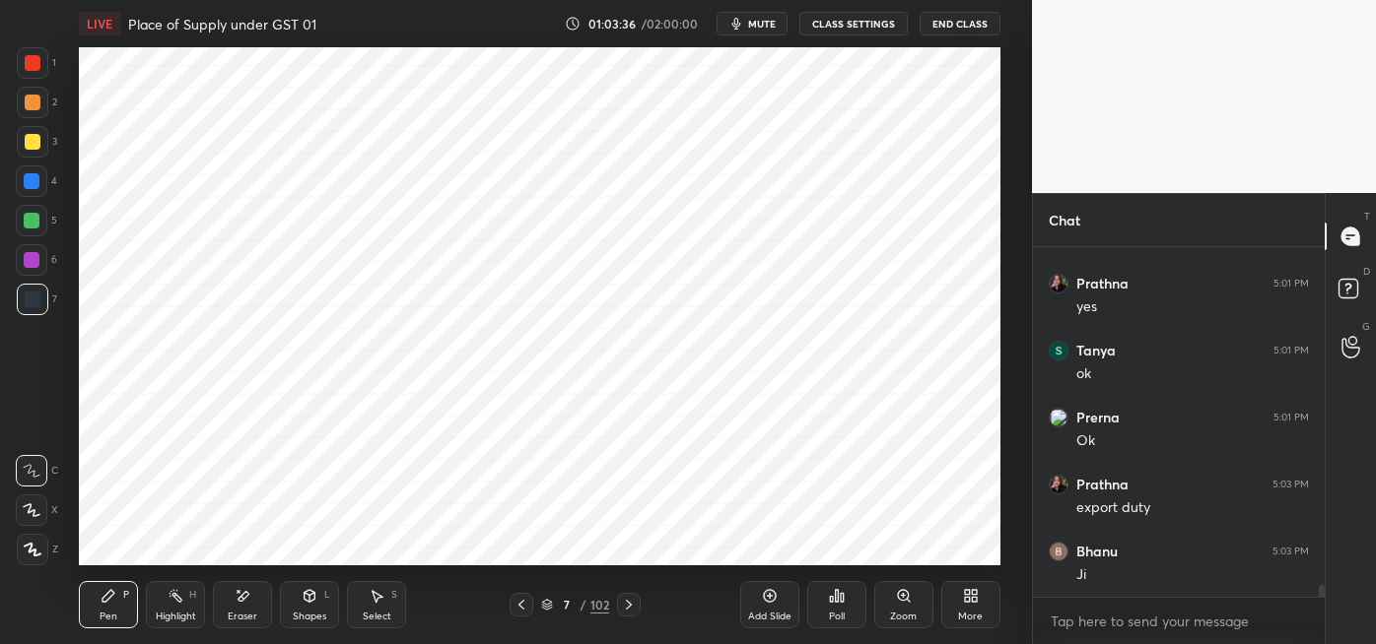
click at [300, 599] on div "Shapes L" at bounding box center [309, 604] width 59 height 47
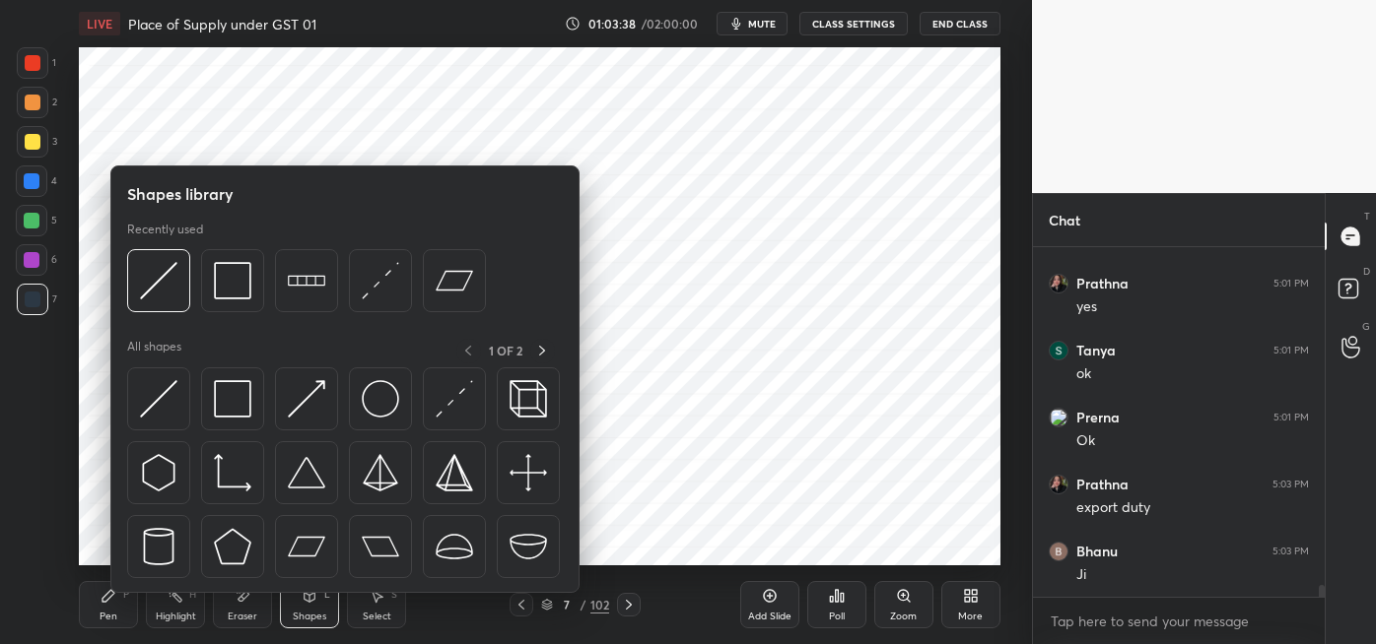
click at [152, 273] on img at bounding box center [158, 280] width 37 height 37
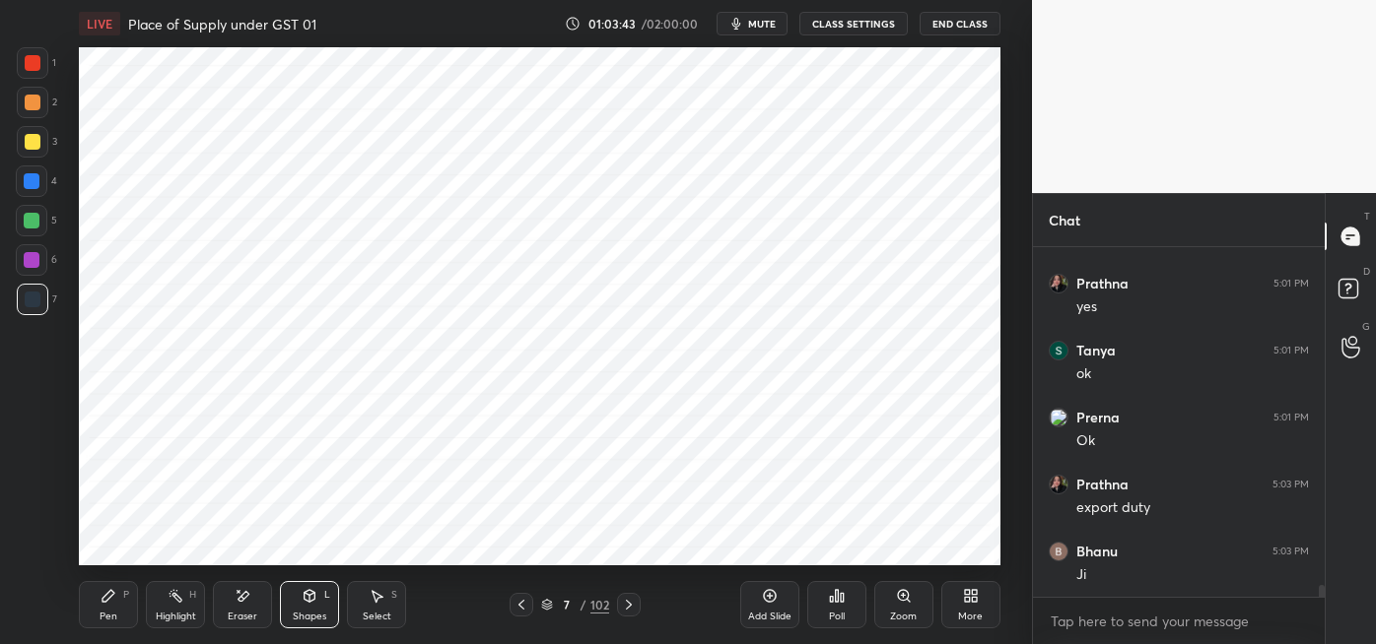
click at [110, 596] on icon at bounding box center [108, 596] width 12 height 12
click at [35, 183] on div at bounding box center [32, 181] width 16 height 16
click at [34, 70] on div at bounding box center [33, 63] width 16 height 16
click at [30, 228] on div at bounding box center [32, 221] width 16 height 16
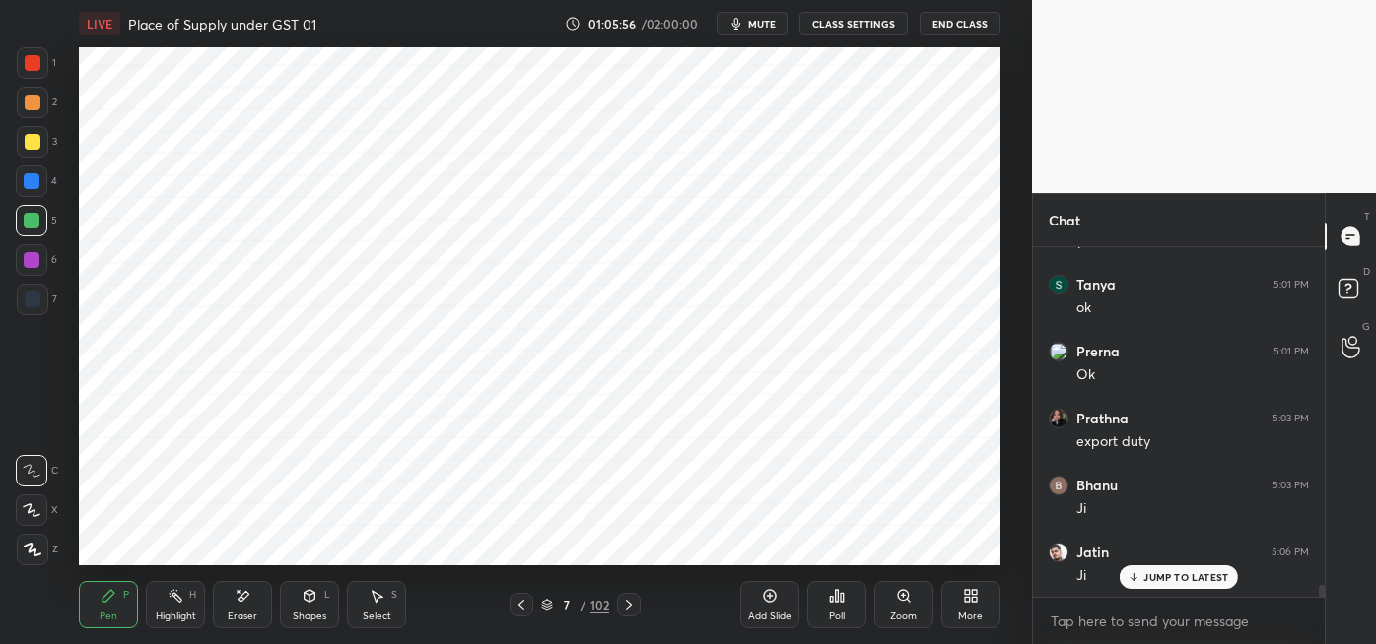
click at [36, 62] on div at bounding box center [33, 63] width 16 height 16
click at [38, 302] on div at bounding box center [33, 300] width 16 height 16
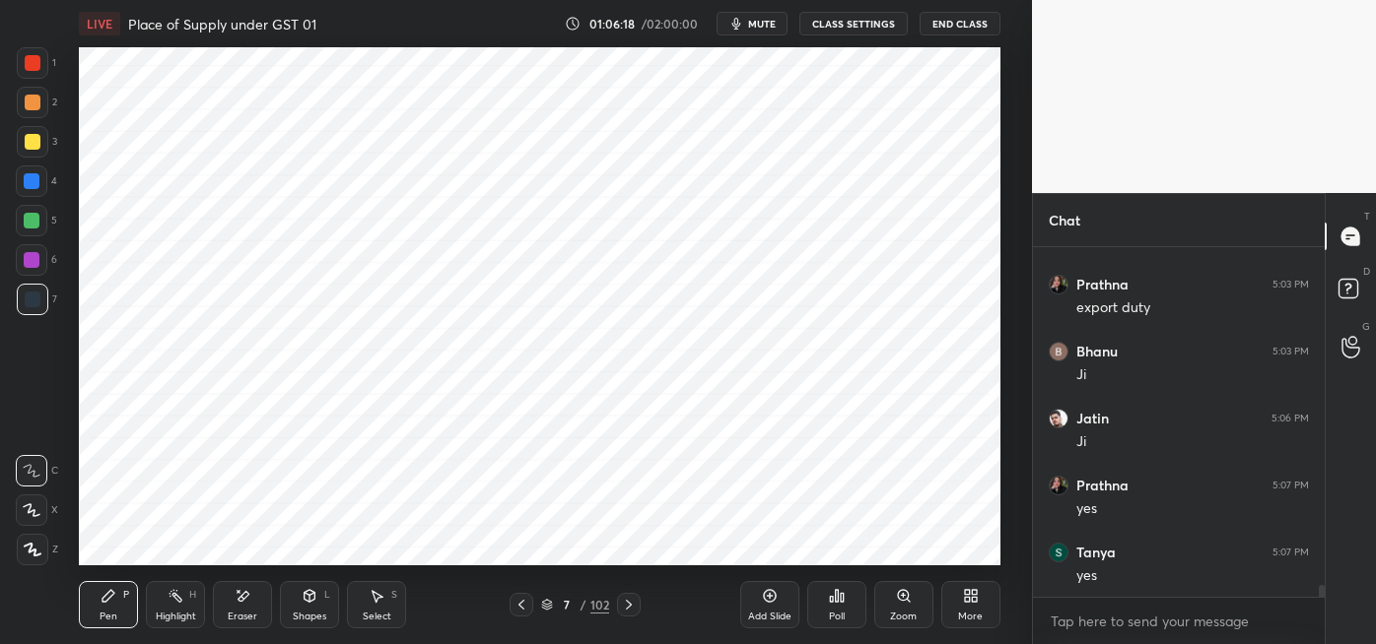
scroll to position [10137, 0]
click at [768, 553] on div "Add Slide Poll Zoom More" at bounding box center [870, 605] width 260 height 110
click at [836, 551] on div "Poll" at bounding box center [836, 605] width 59 height 110
click at [890, 550] on div "Add Slide Poll Zoom More" at bounding box center [870, 605] width 260 height 110
click at [901, 551] on div "Add Slide Poll Zoom More" at bounding box center [870, 605] width 260 height 110
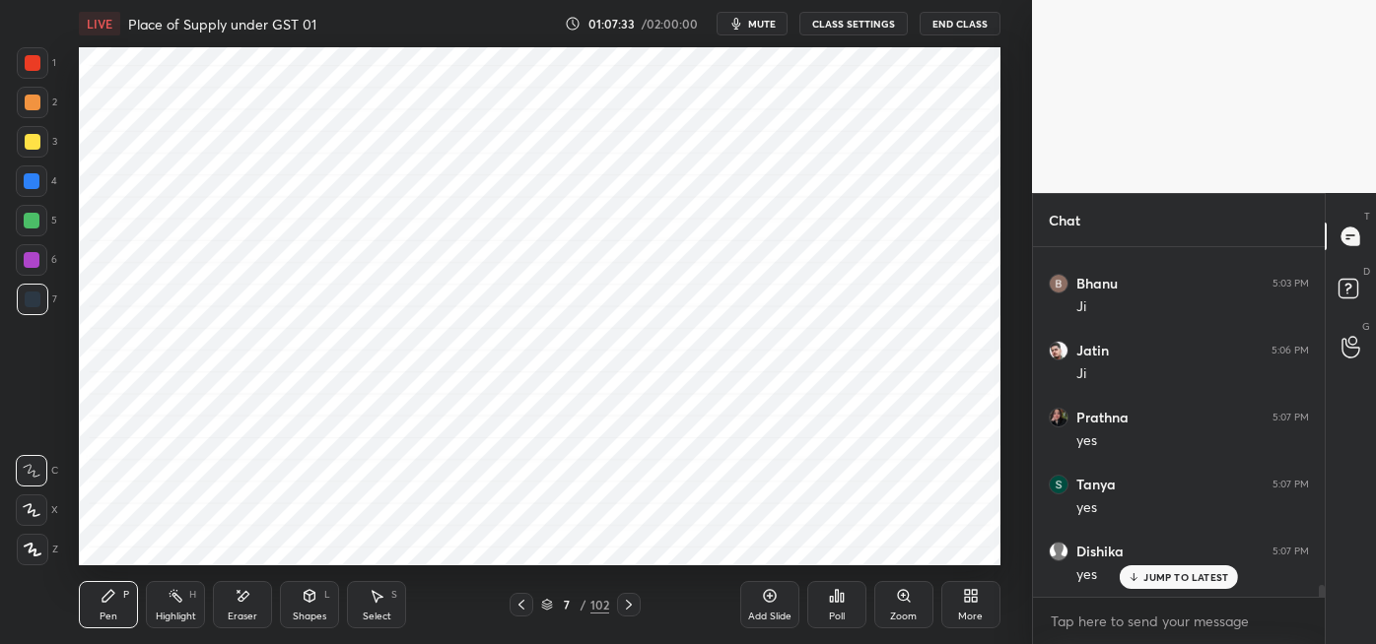
scroll to position [10203, 0]
click at [39, 259] on div at bounding box center [32, 260] width 32 height 32
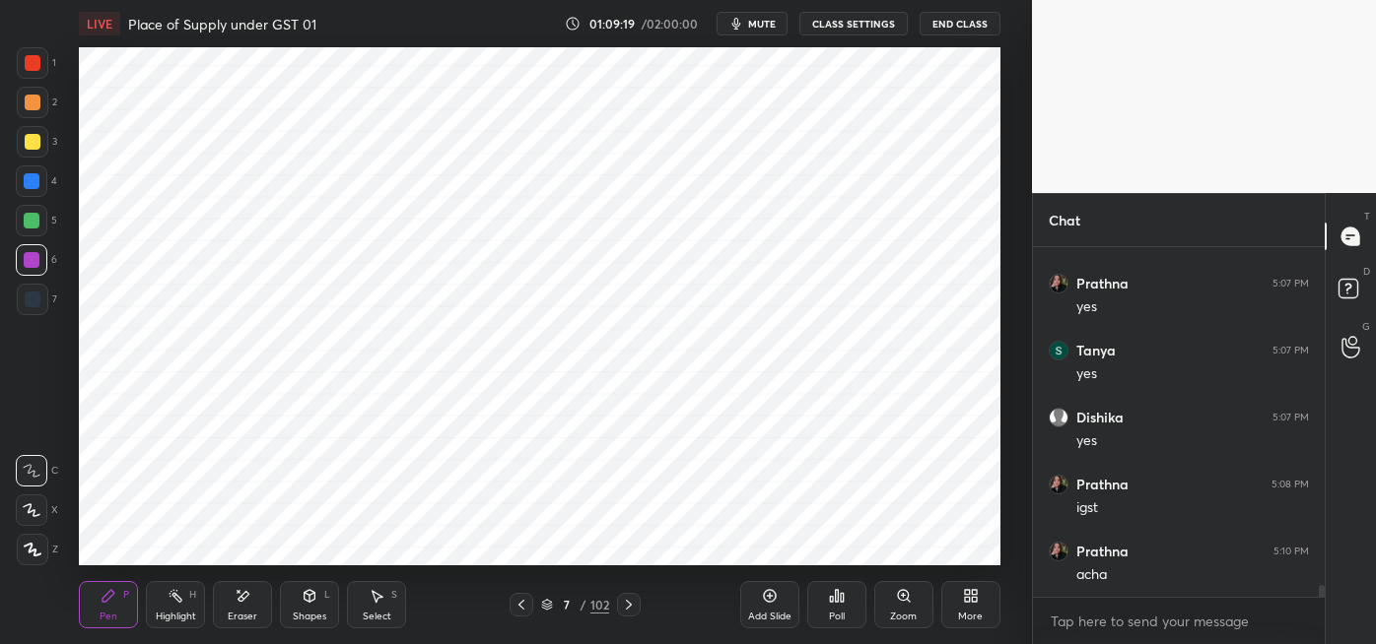
click at [766, 21] on span "mute" at bounding box center [762, 24] width 28 height 14
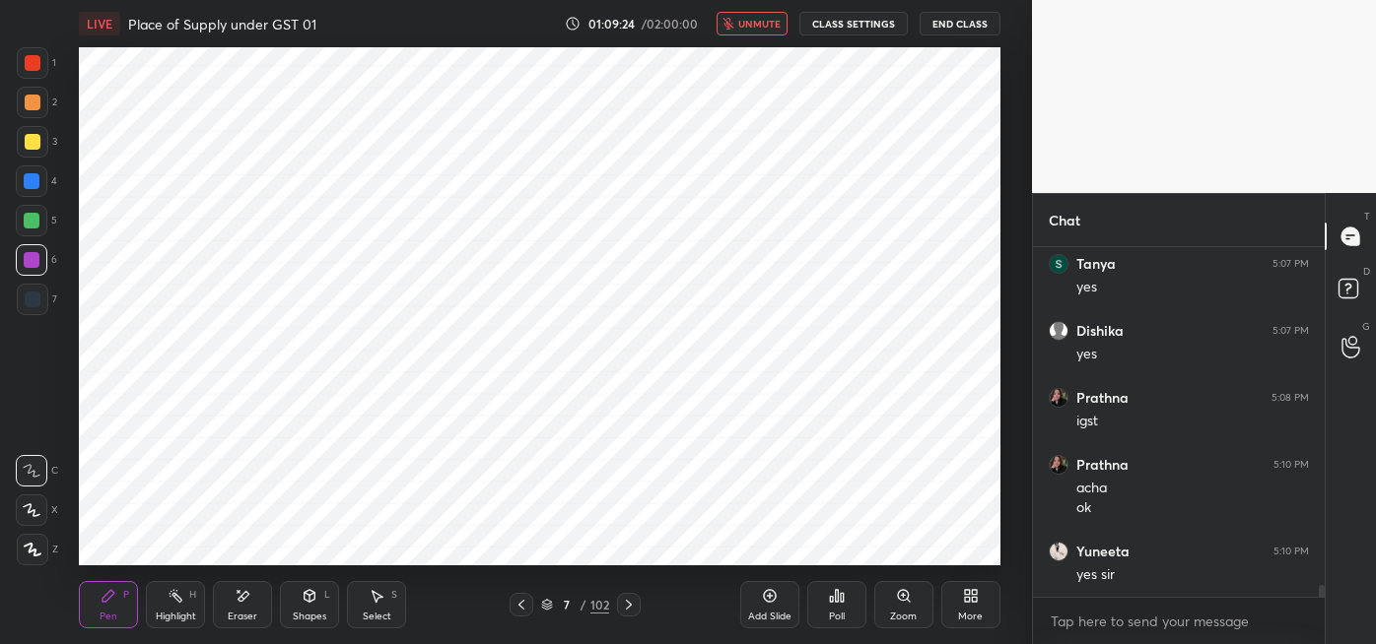
scroll to position [10424, 0]
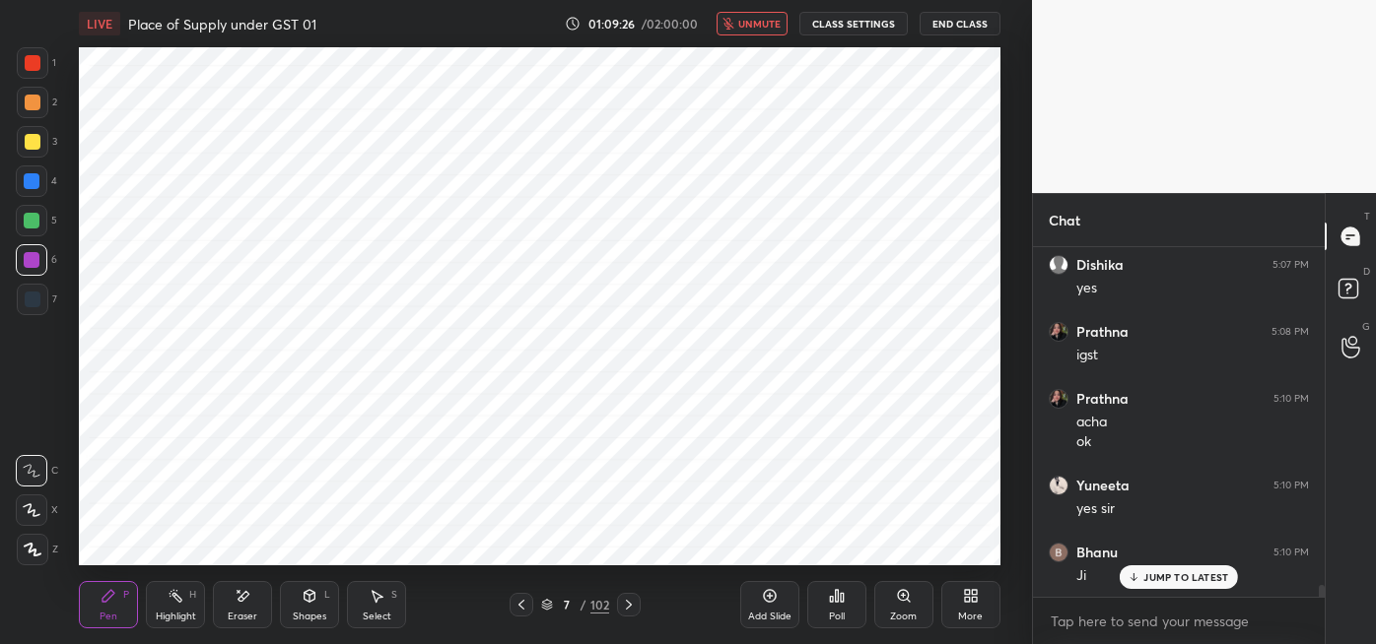
click at [774, 26] on span "unmute" at bounding box center [759, 24] width 42 height 14
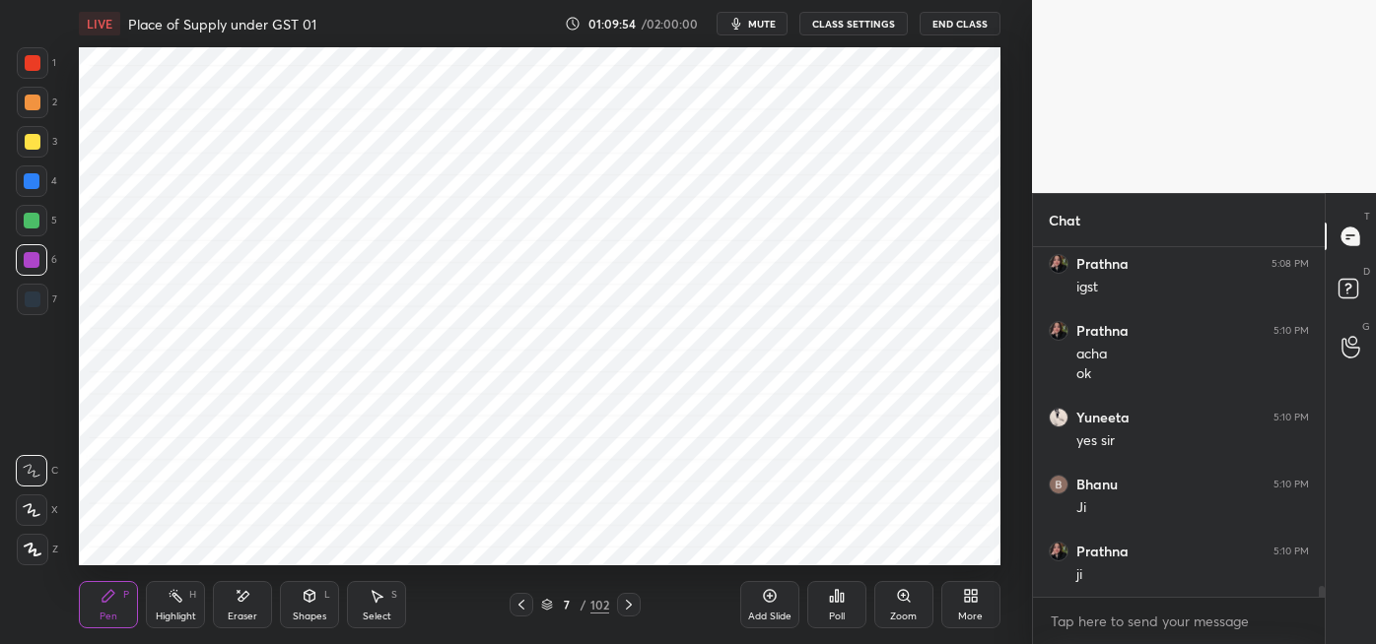
scroll to position [10558, 0]
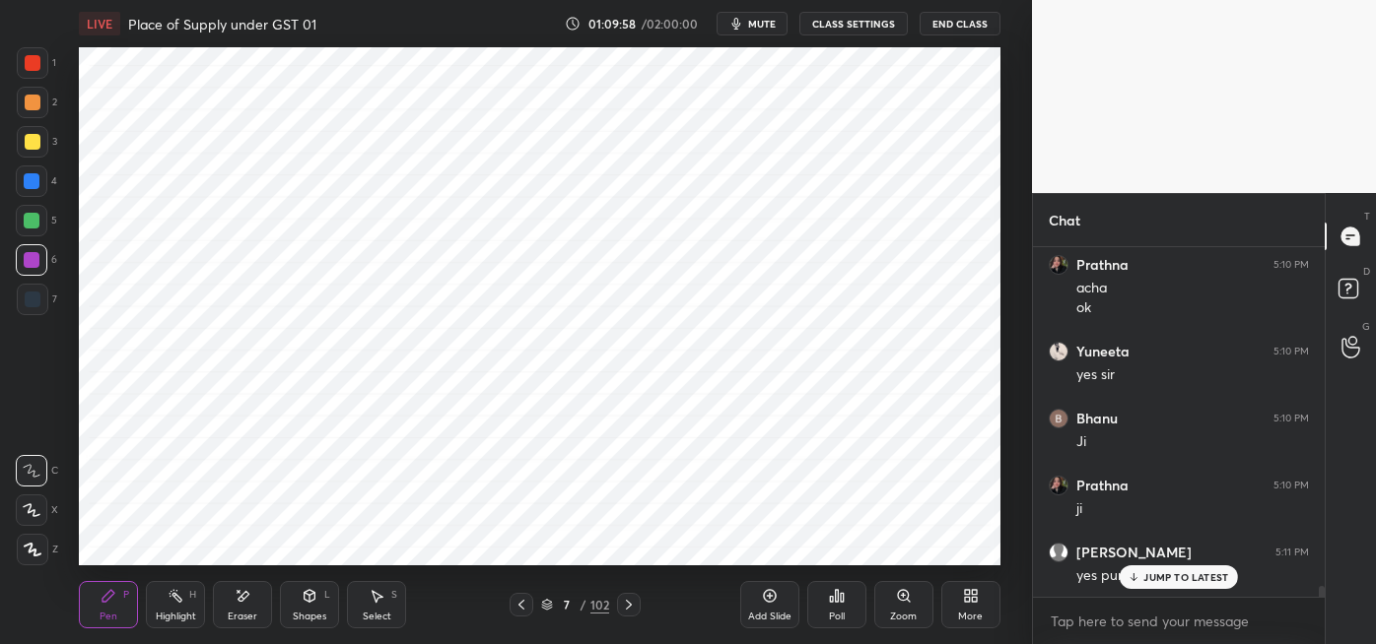
click at [636, 599] on icon at bounding box center [629, 605] width 16 height 16
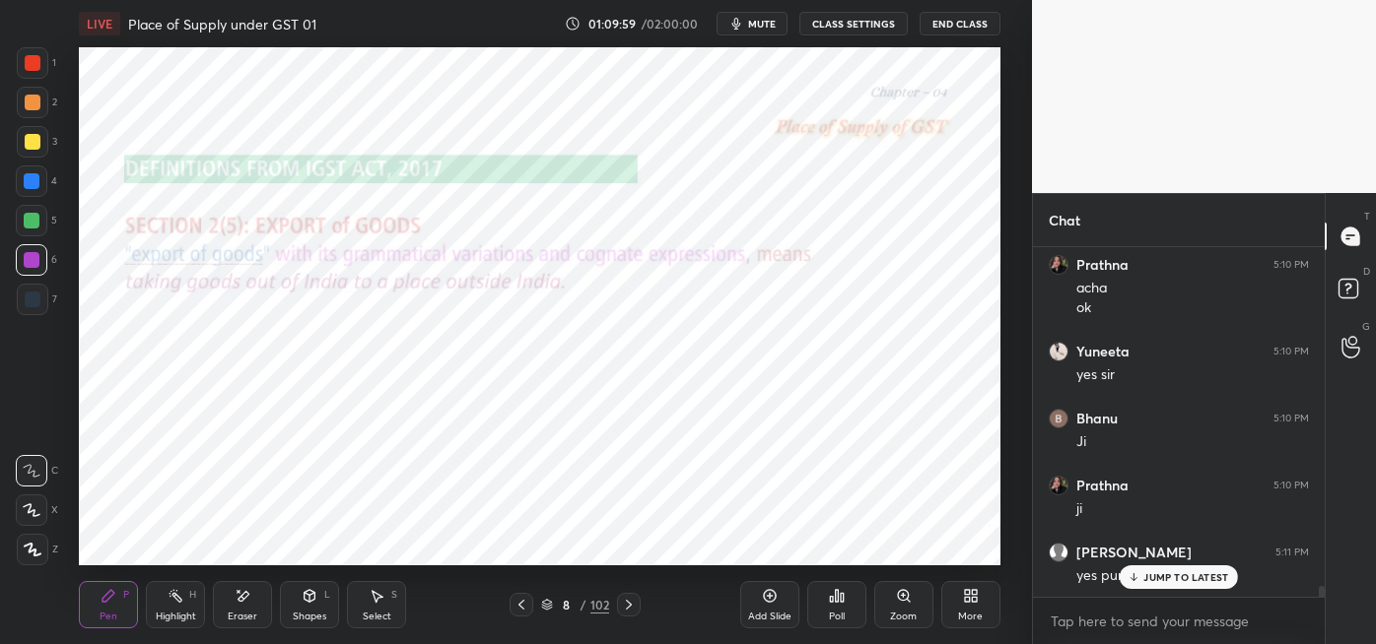
click at [513, 597] on icon at bounding box center [521, 605] width 16 height 16
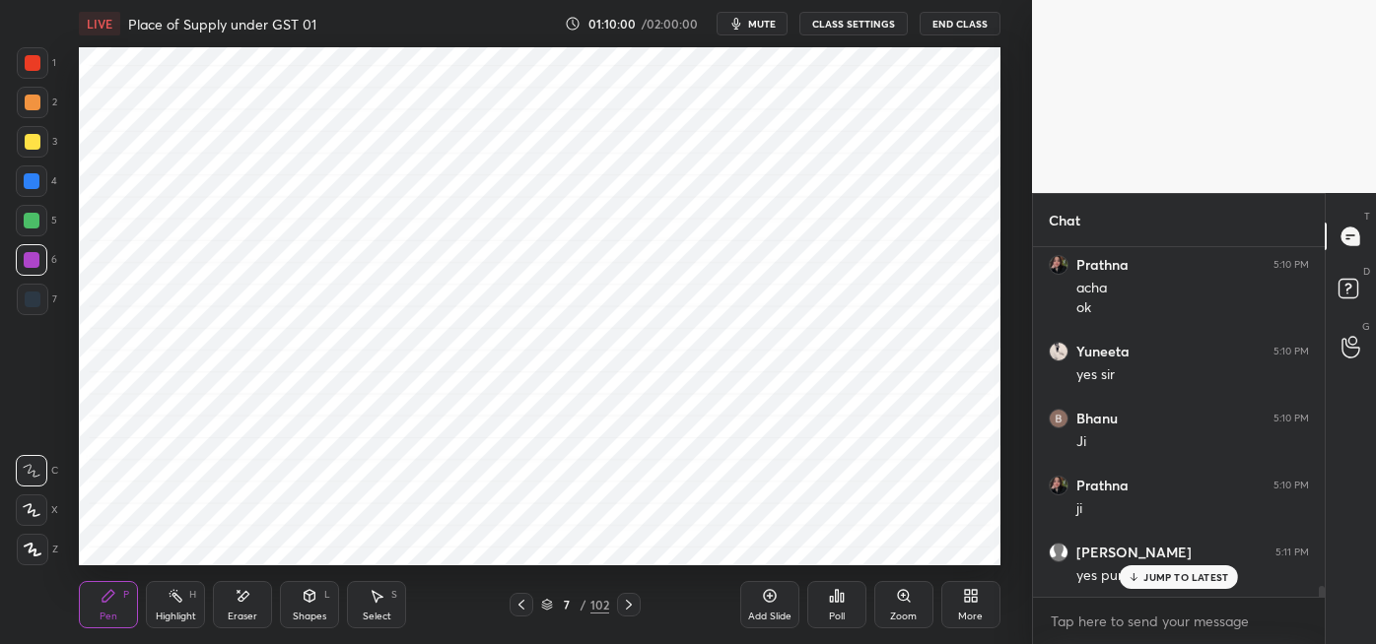
click at [768, 588] on icon at bounding box center [770, 596] width 16 height 16
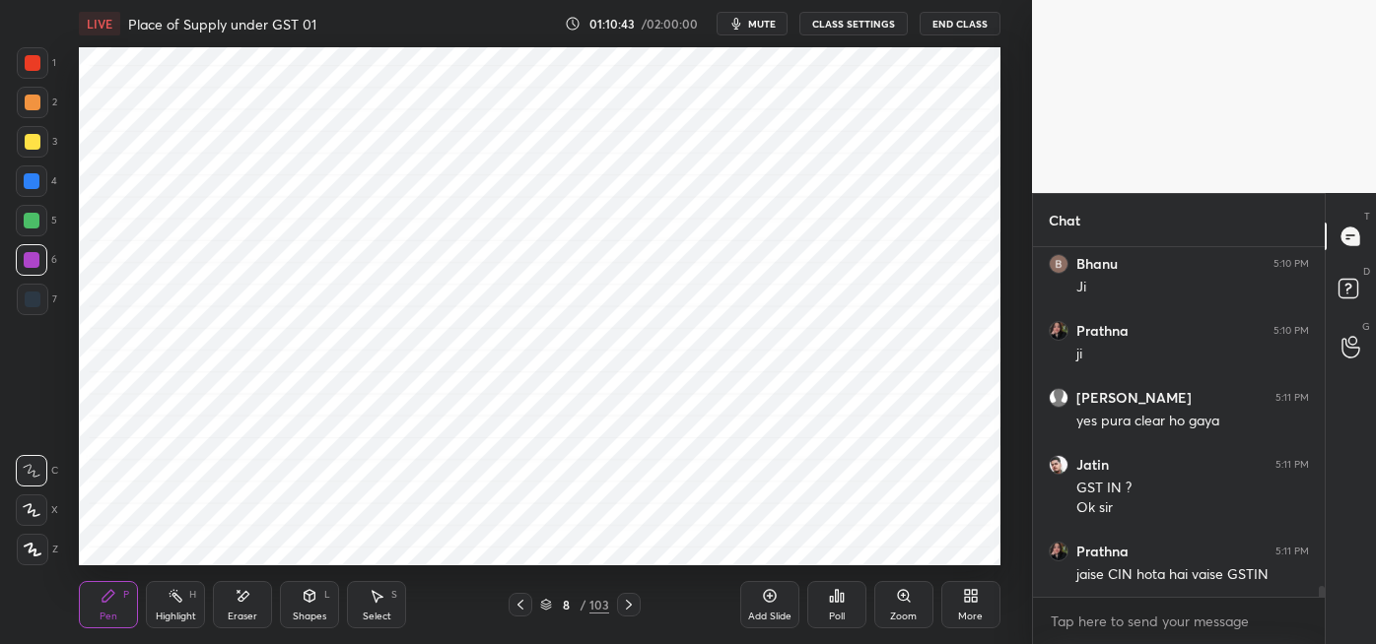
scroll to position [10779, 0]
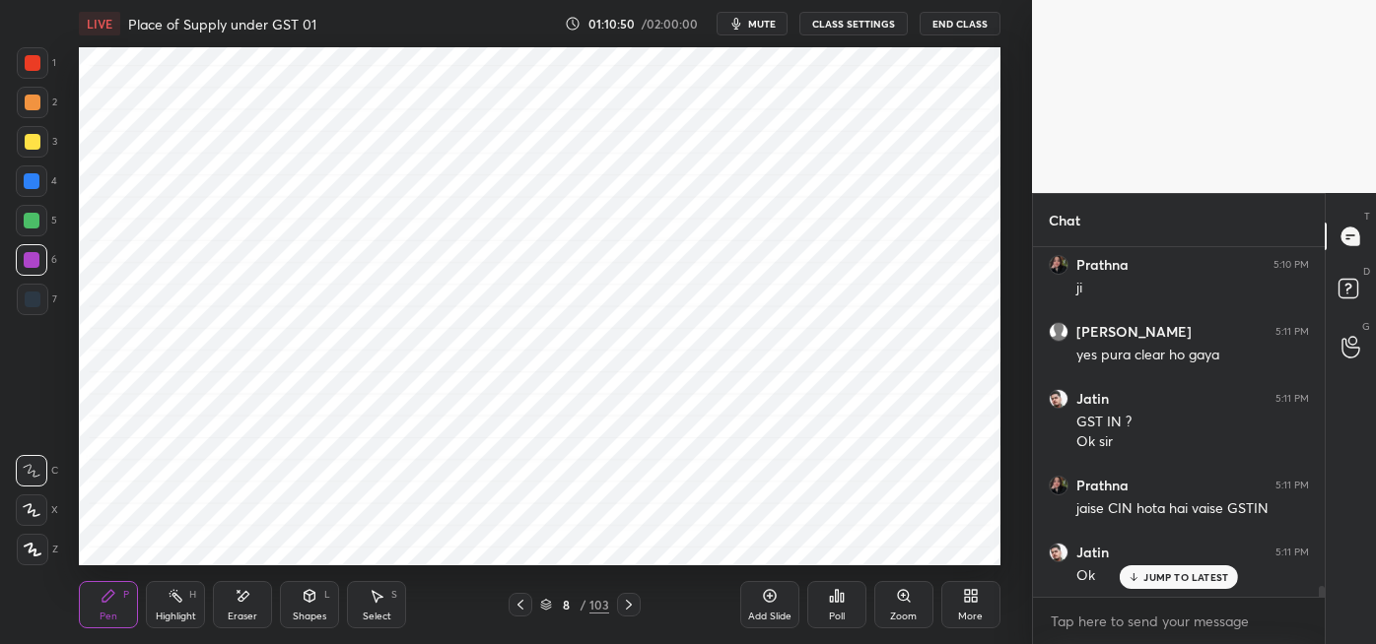
click at [34, 67] on div at bounding box center [33, 63] width 16 height 16
click at [34, 180] on div at bounding box center [32, 181] width 16 height 16
click at [32, 62] on div at bounding box center [33, 63] width 16 height 16
click at [29, 181] on div at bounding box center [32, 181] width 16 height 16
click at [36, 296] on div at bounding box center [33, 300] width 16 height 16
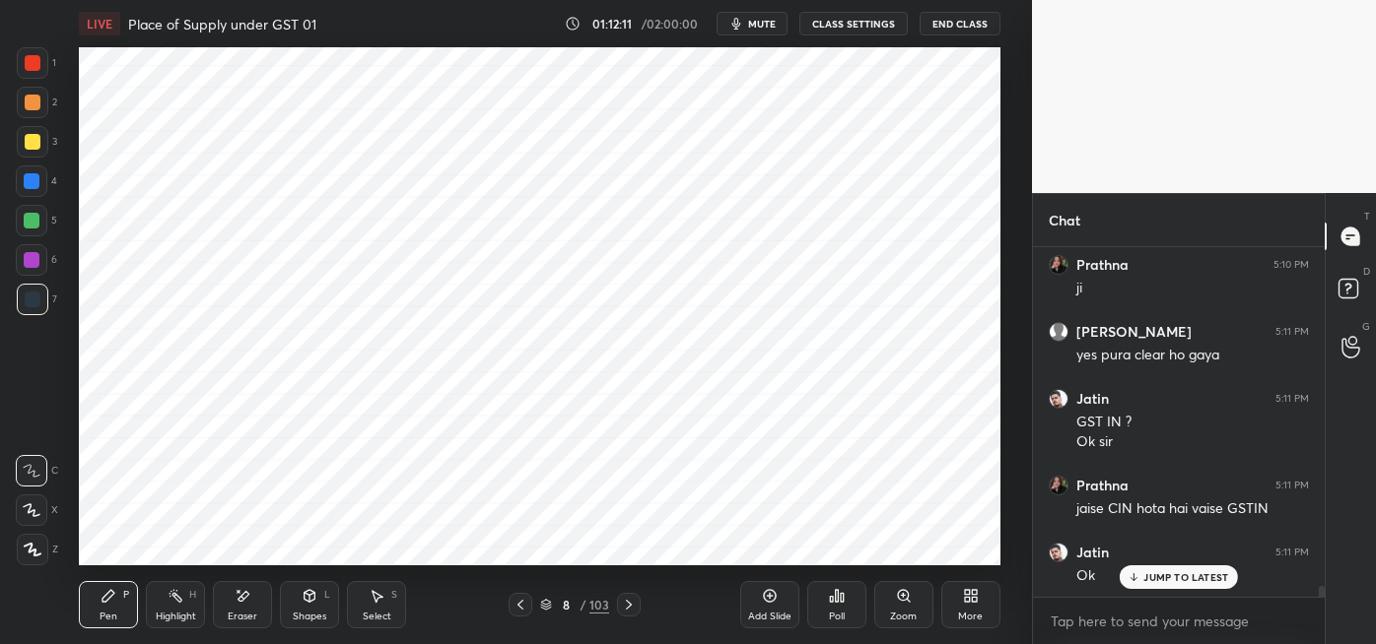
click at [34, 181] on div at bounding box center [32, 181] width 16 height 16
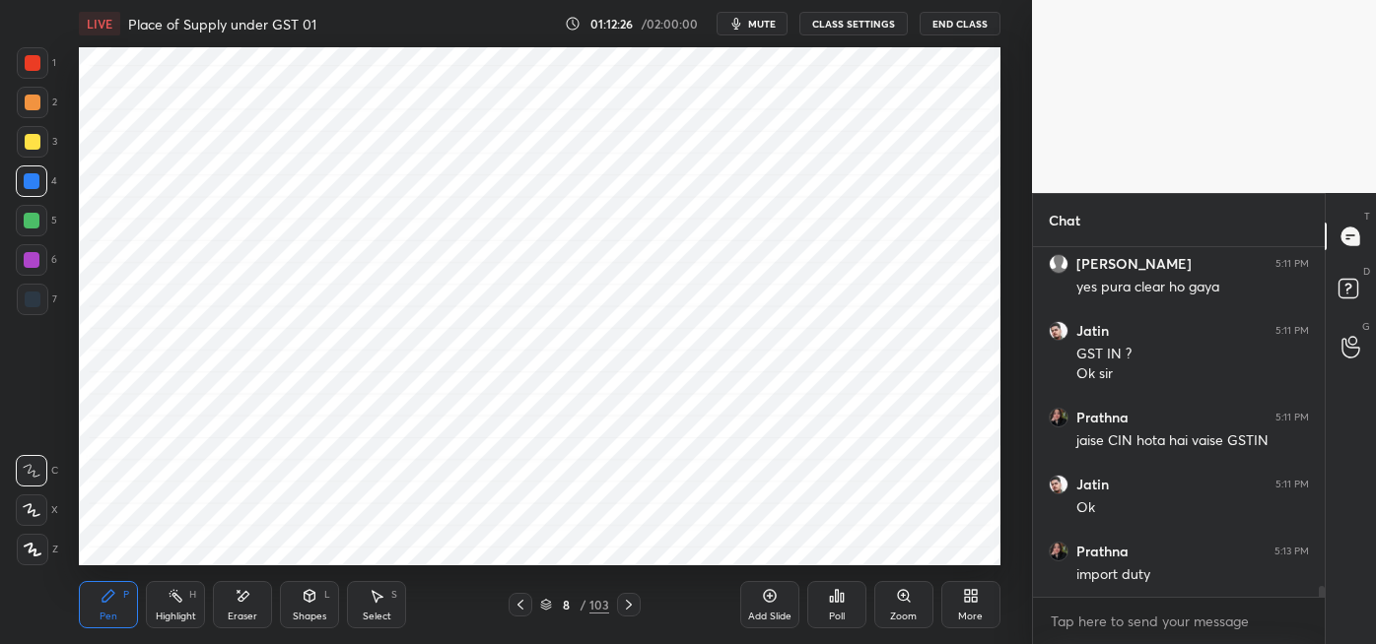
click at [34, 302] on div at bounding box center [33, 300] width 16 height 16
click at [33, 262] on div at bounding box center [32, 260] width 16 height 16
click at [32, 303] on div at bounding box center [33, 300] width 16 height 16
click at [32, 183] on div at bounding box center [32, 181] width 16 height 16
click at [305, 603] on icon at bounding box center [310, 596] width 16 height 16
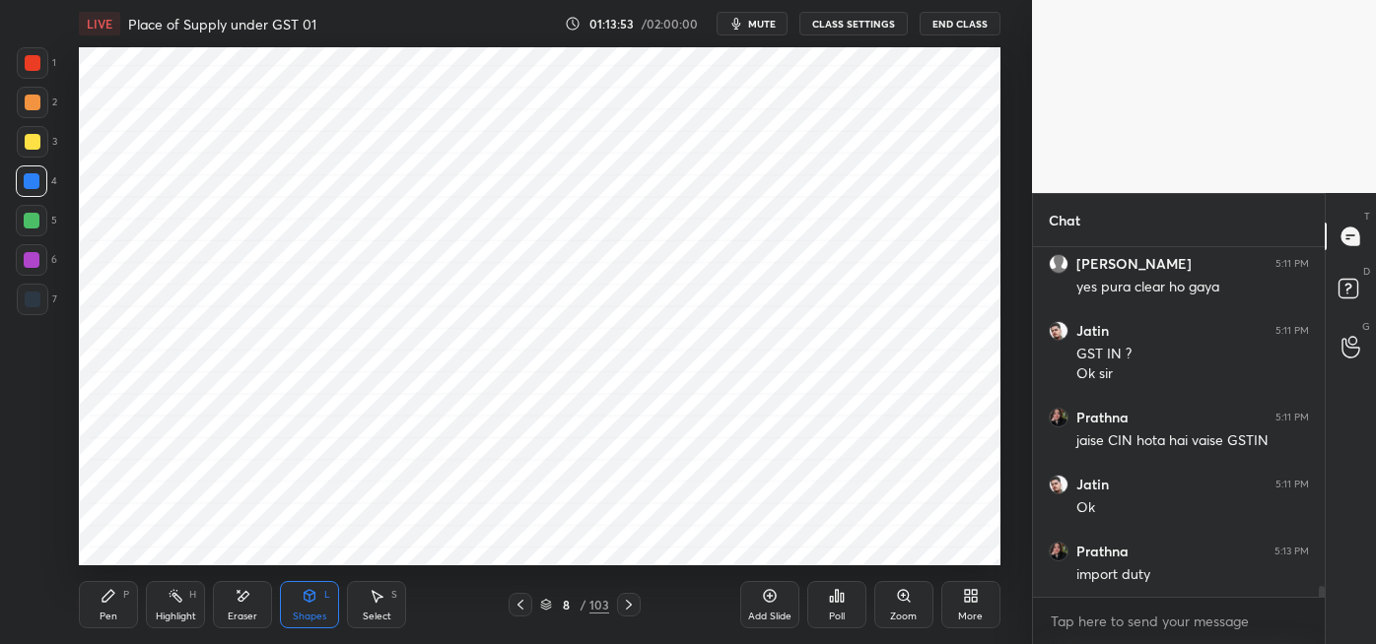
click at [115, 593] on icon at bounding box center [109, 596] width 16 height 16
click at [34, 299] on div at bounding box center [33, 300] width 16 height 16
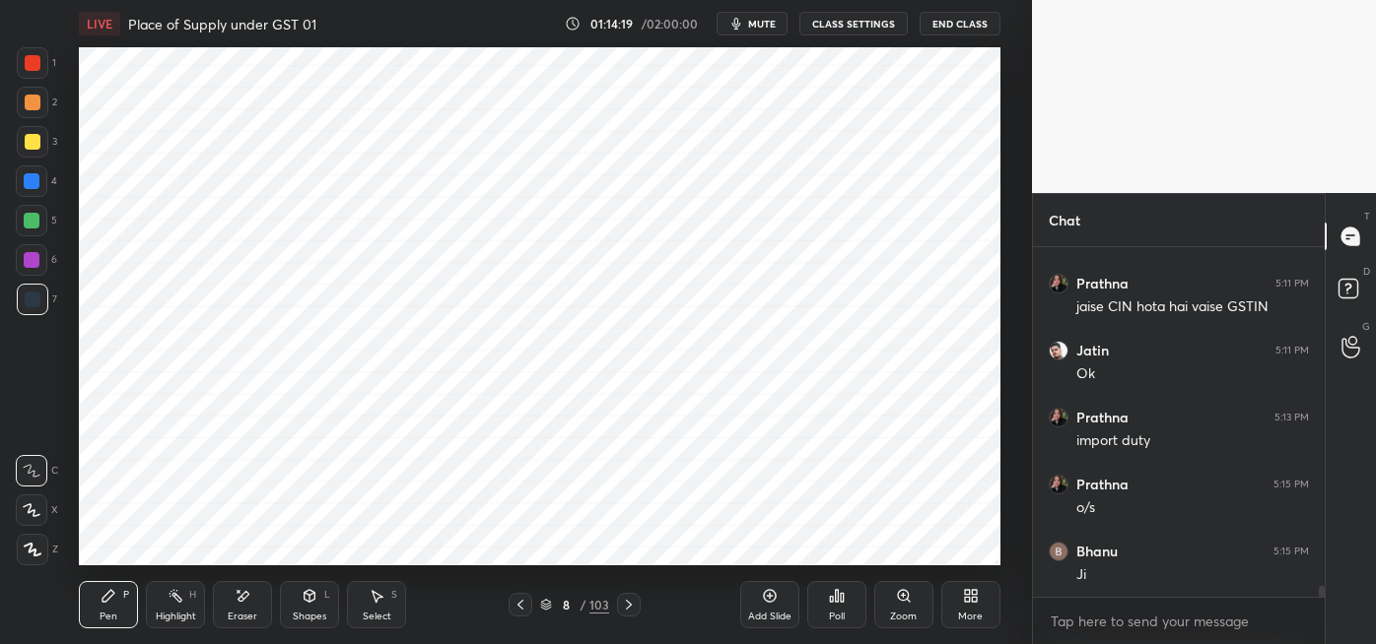
scroll to position [11047, 0]
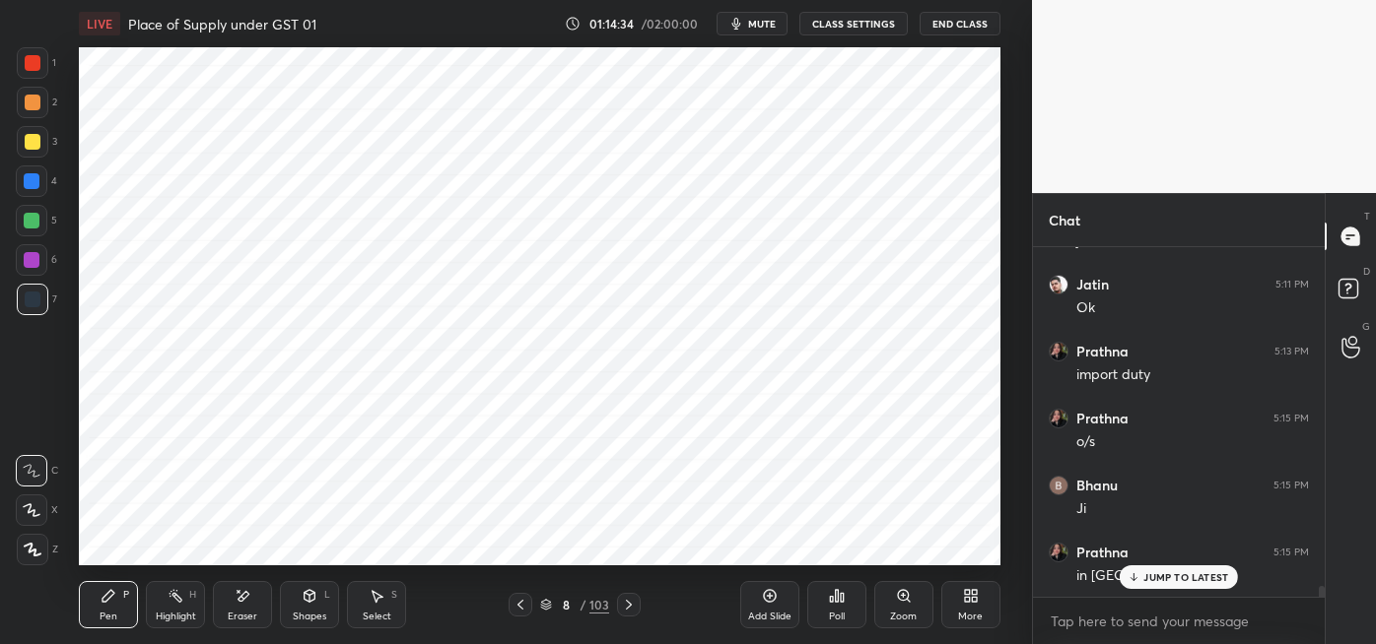
click at [247, 601] on icon at bounding box center [243, 596] width 16 height 17
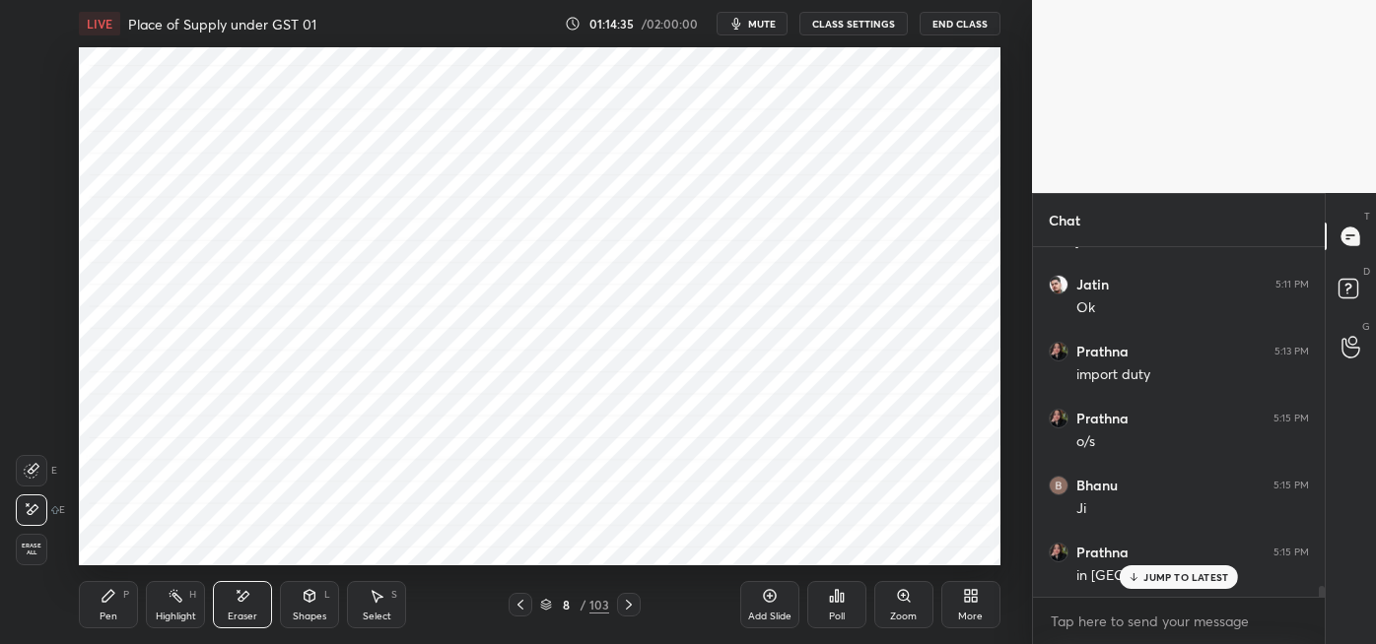
click at [102, 607] on div "Pen P" at bounding box center [108, 604] width 59 height 47
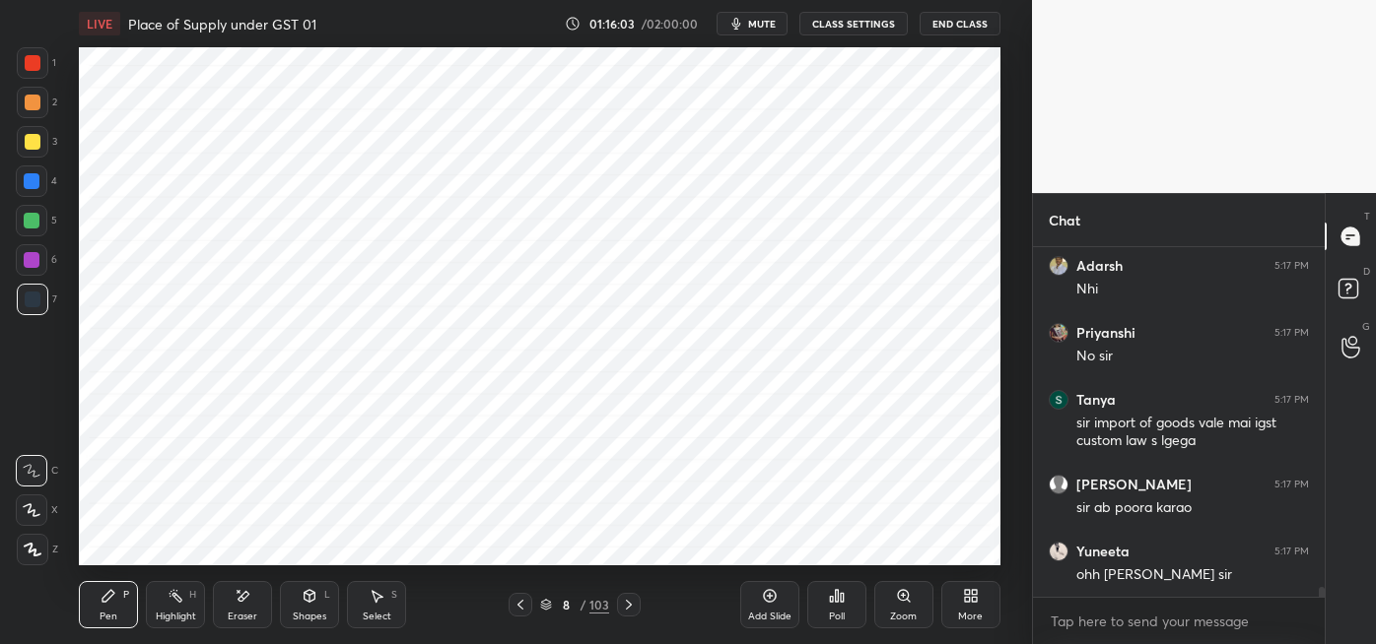
scroll to position [12157, 0]
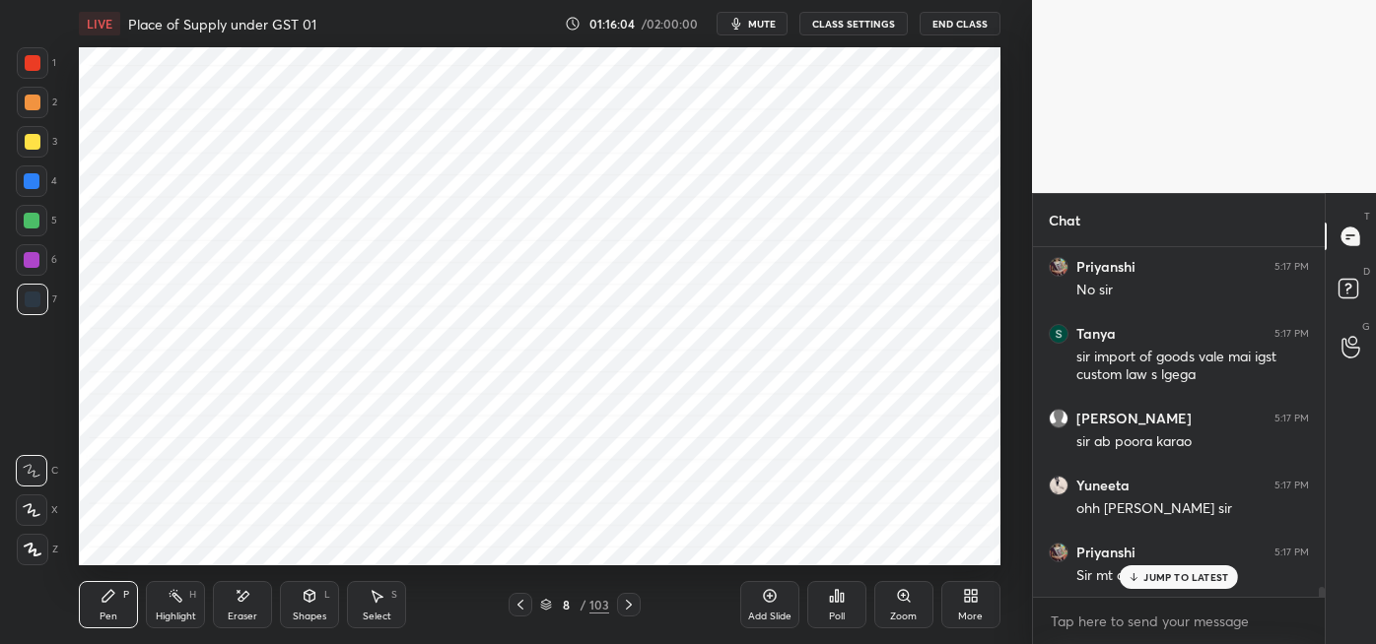
click at [180, 612] on div "Highlight" at bounding box center [176, 617] width 40 height 10
click at [1157, 577] on p "JUMP TO LATEST" at bounding box center [1185, 578] width 85 height 12
click at [112, 605] on div "Pen P" at bounding box center [108, 604] width 59 height 47
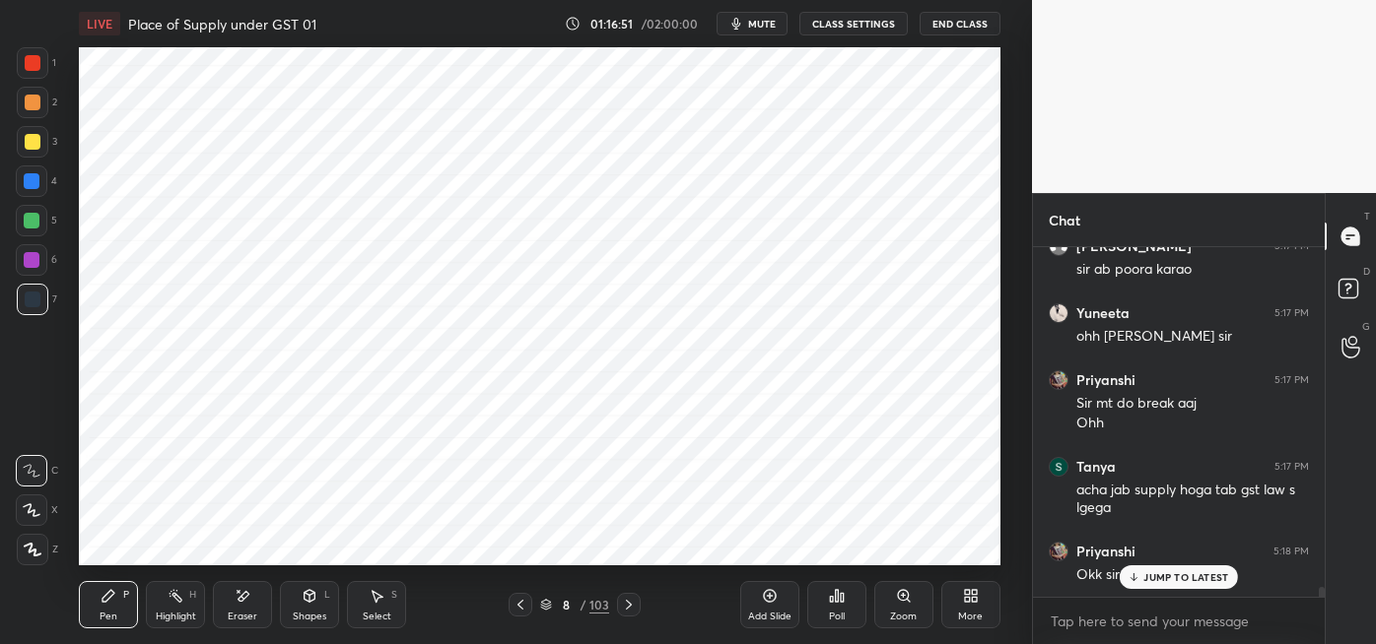
scroll to position [12395, 0]
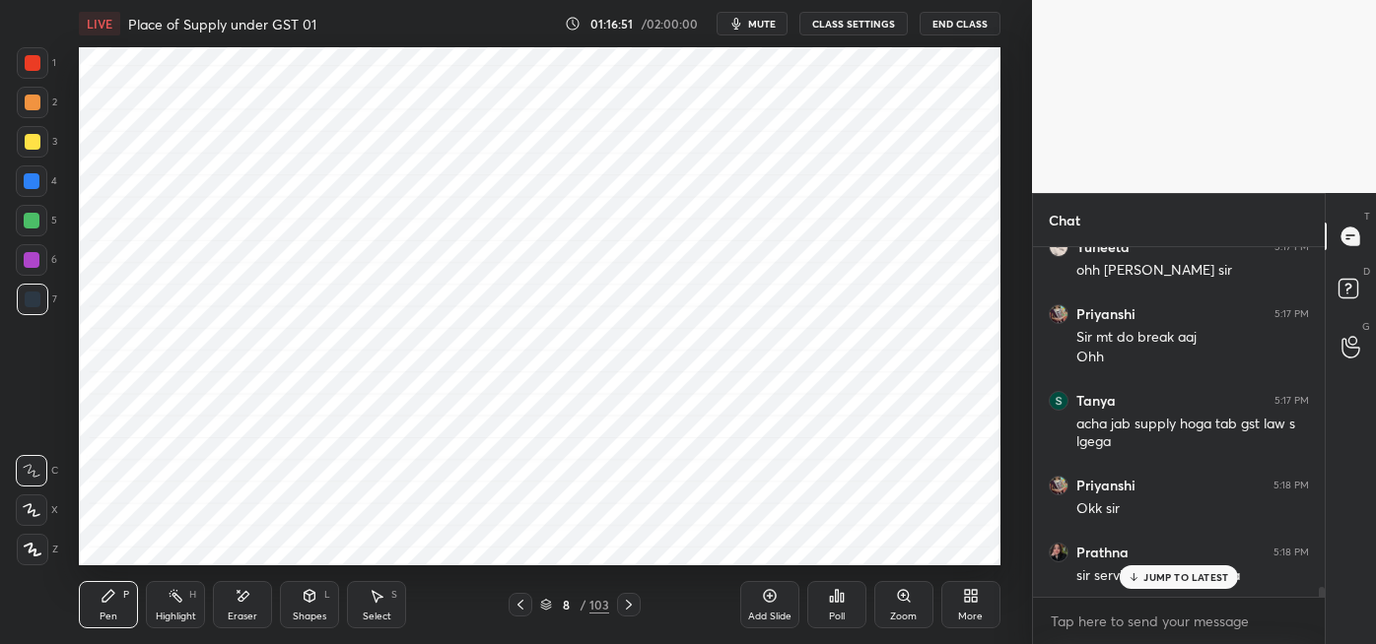
click at [760, 24] on span "mute" at bounding box center [762, 24] width 28 height 14
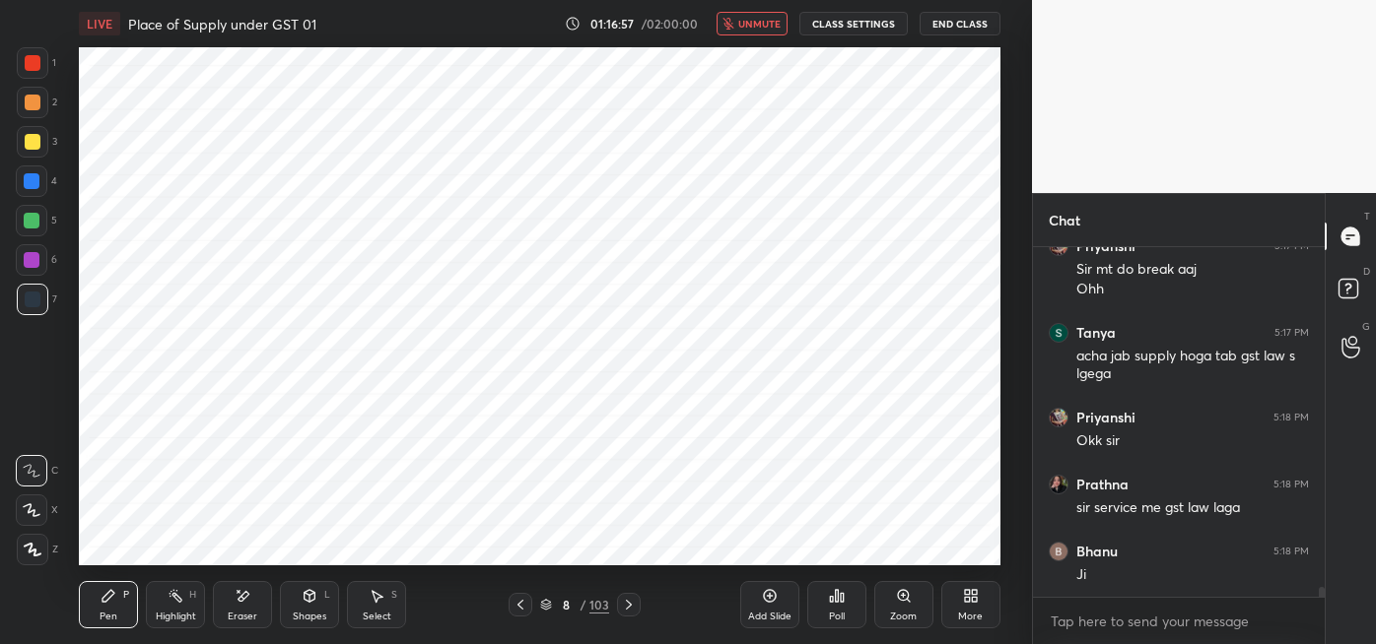
click at [1175, 577] on div "Ji" at bounding box center [1192, 576] width 233 height 20
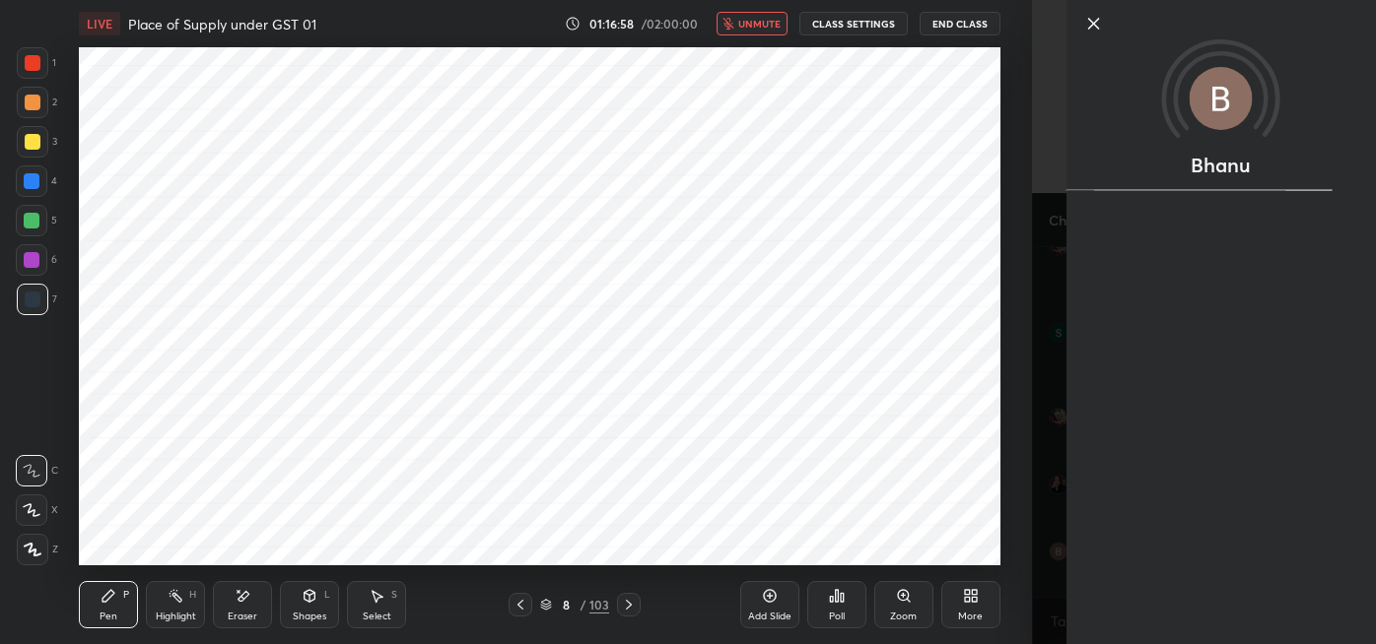
scroll to position [12529, 0]
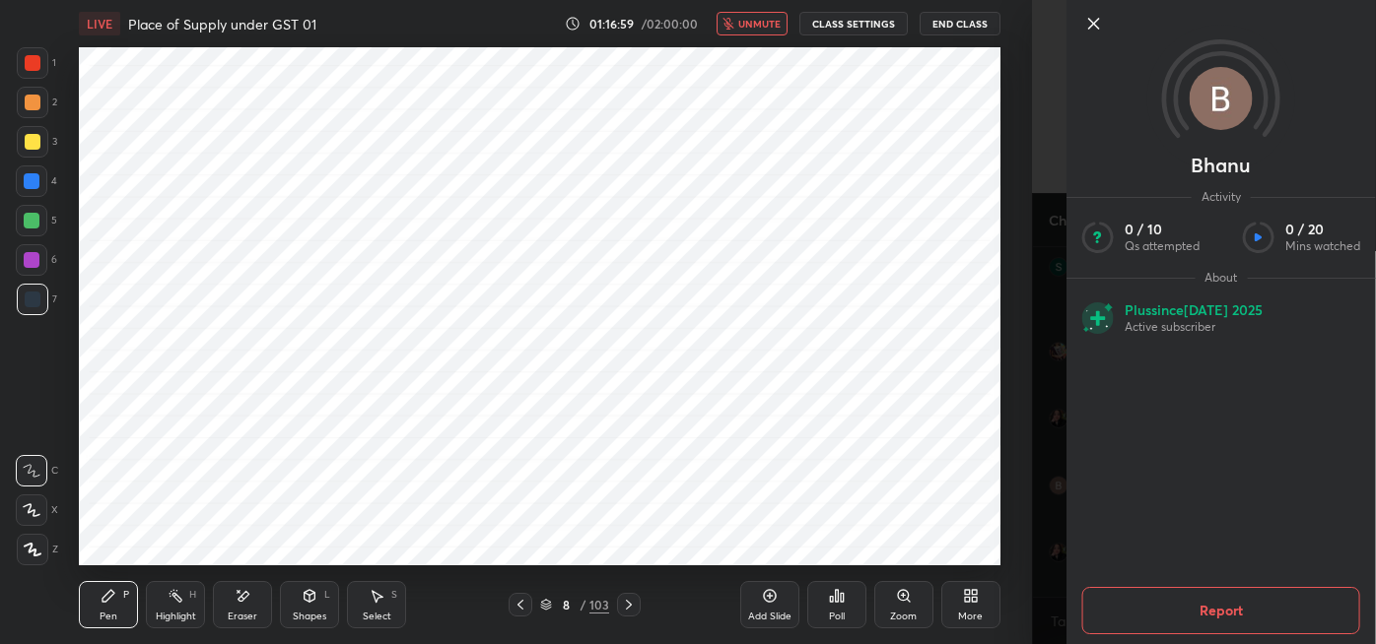
click at [1090, 29] on icon at bounding box center [1094, 24] width 24 height 24
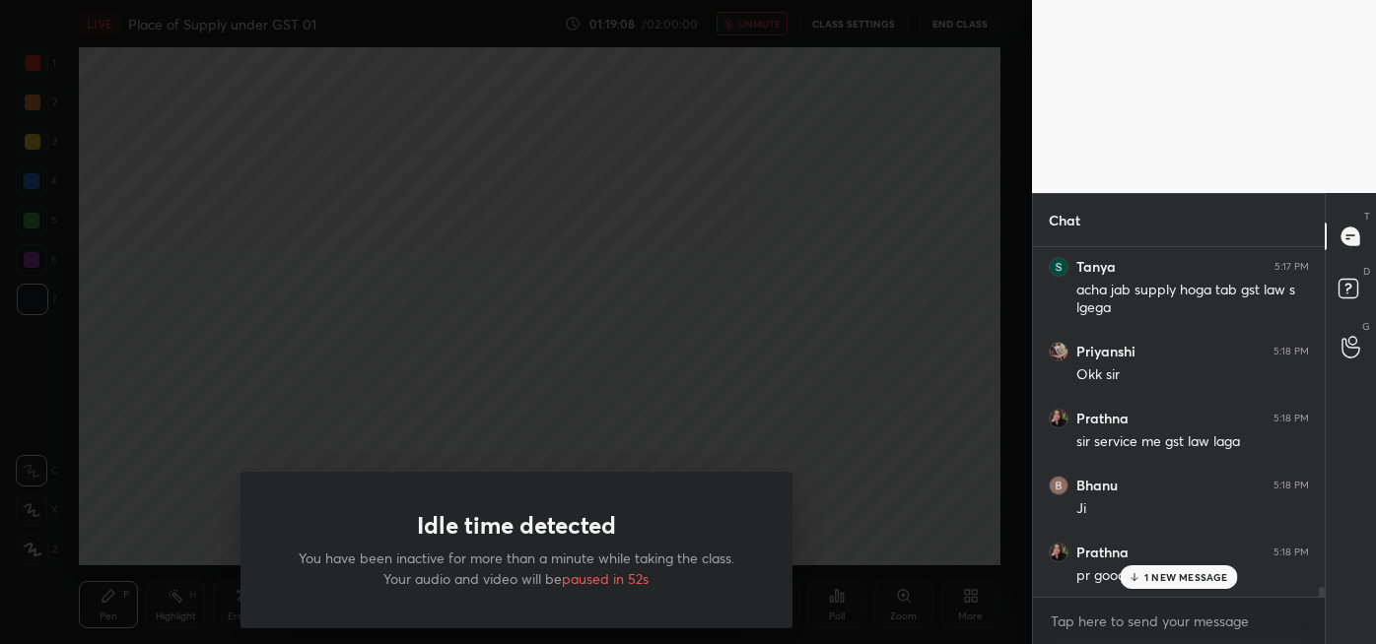
scroll to position [12632, 0]
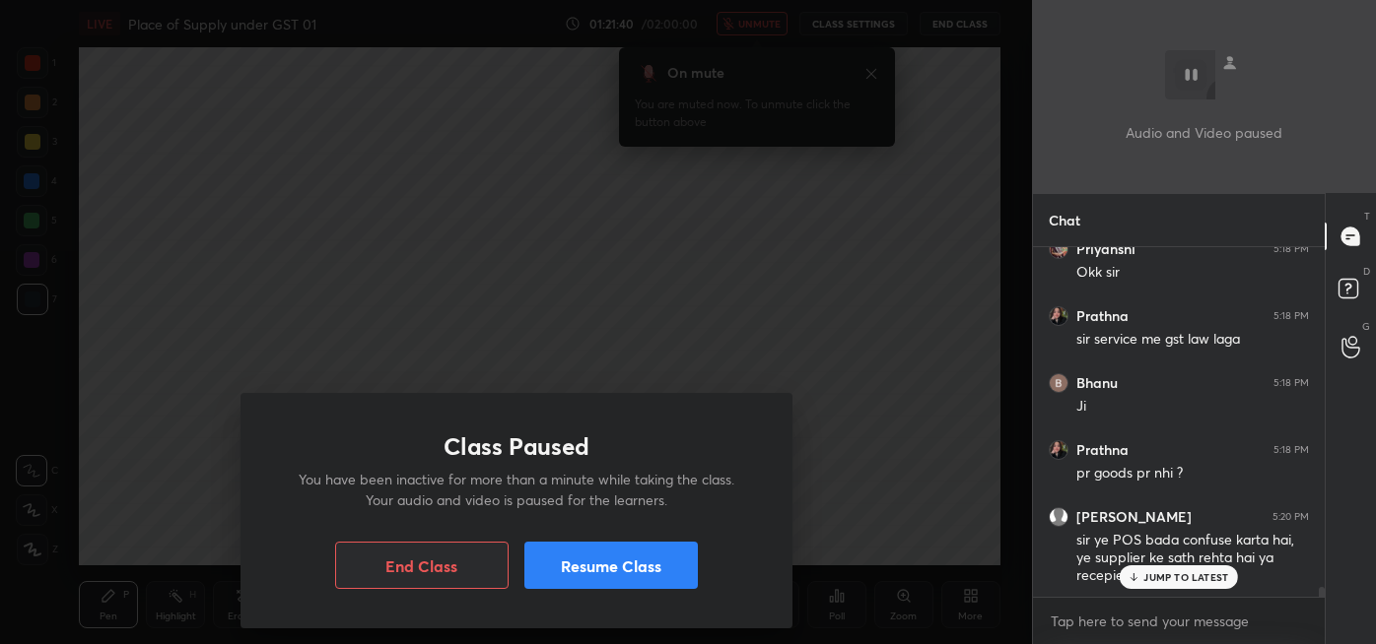
click at [625, 576] on button "Resume Class" at bounding box center [610, 565] width 173 height 47
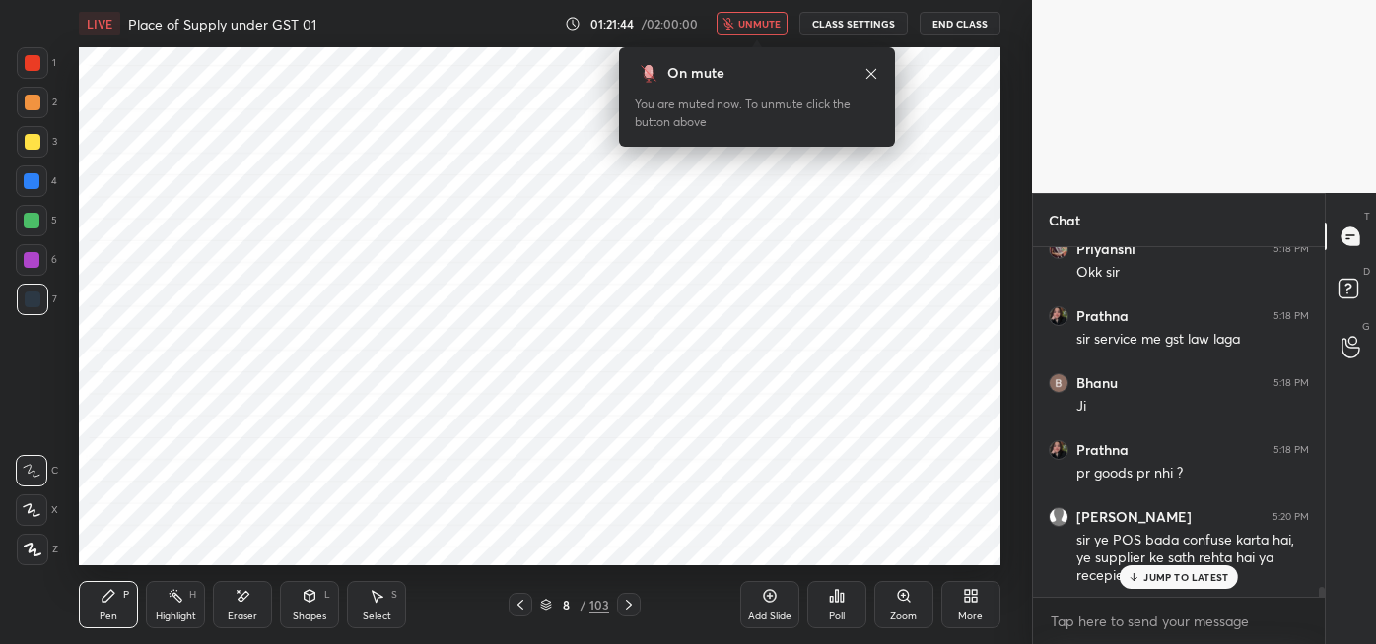
click at [764, 35] on div "On mute You are muted now. To unmute click the button above" at bounding box center [757, 90] width 276 height 111
click at [753, 13] on button "unmute" at bounding box center [751, 24] width 71 height 24
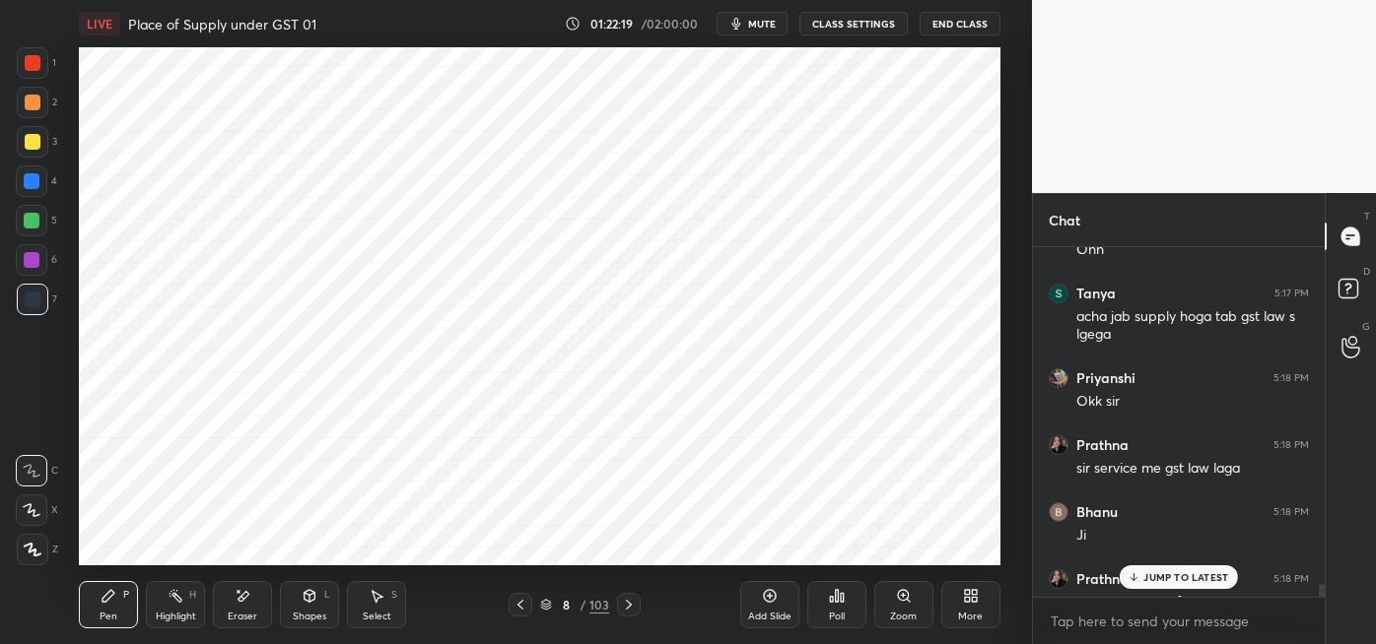
scroll to position [12700, 0]
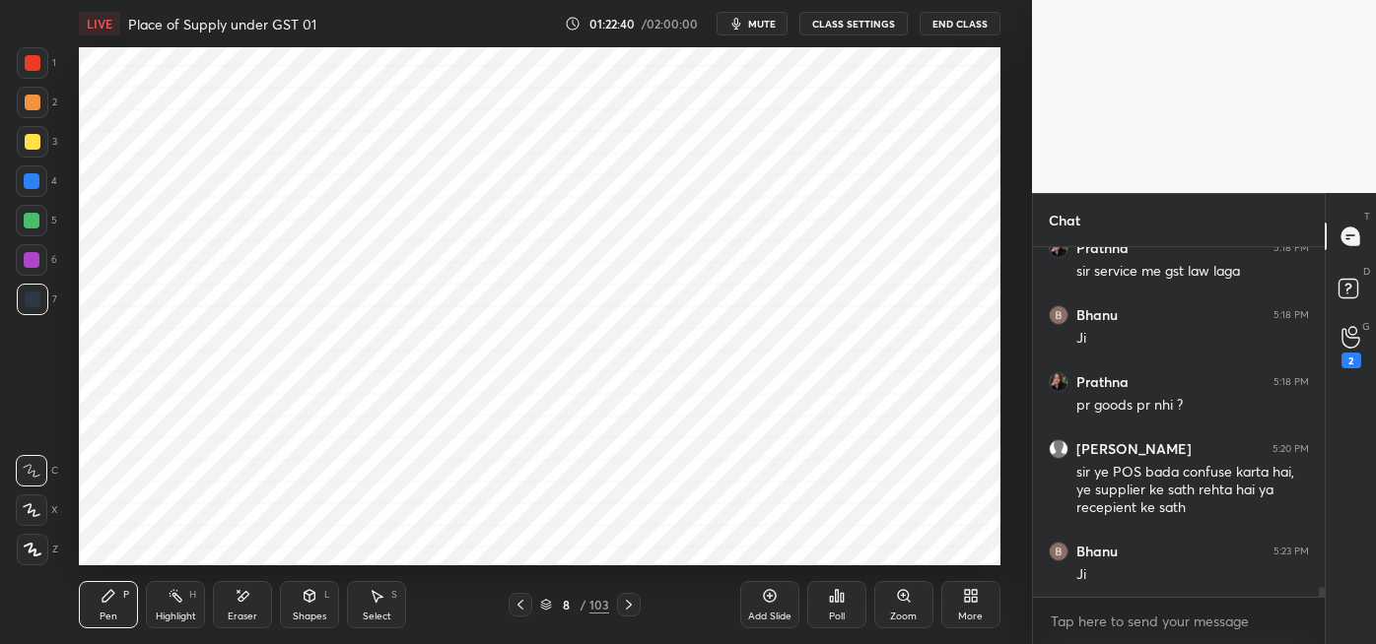
click at [1344, 345] on icon at bounding box center [1350, 338] width 18 height 20
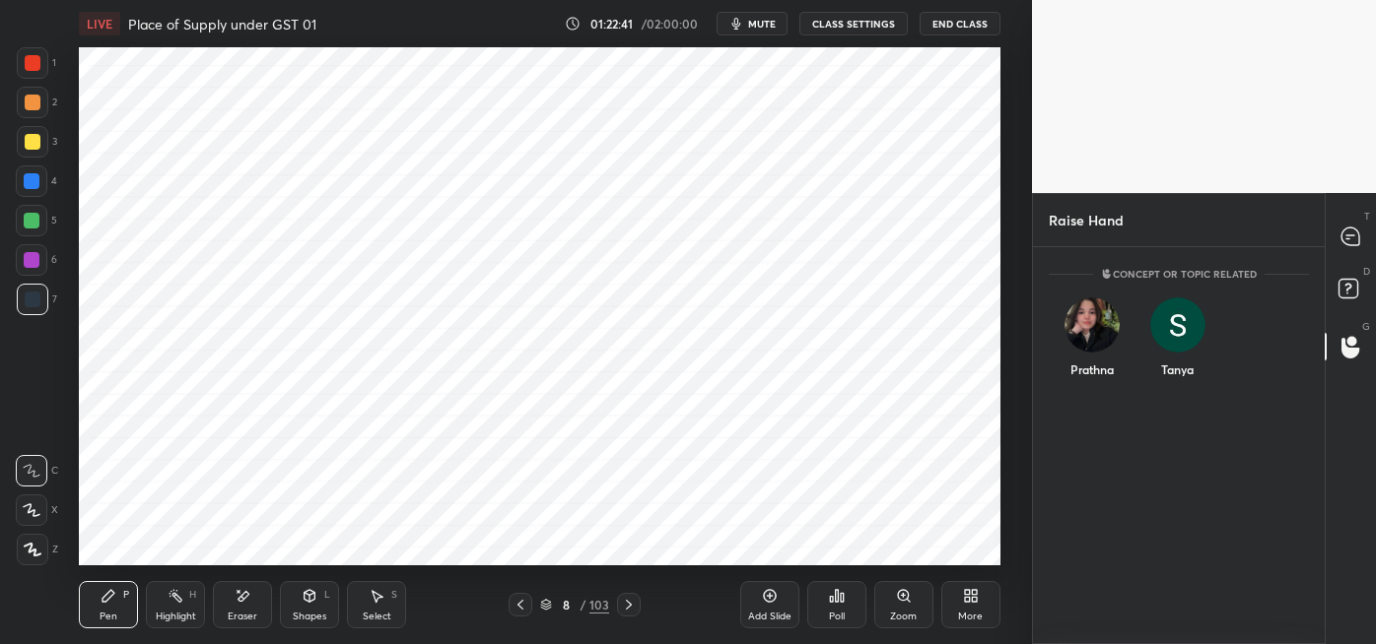
click at [1180, 373] on div "Tanya" at bounding box center [1177, 342] width 86 height 114
click at [1177, 388] on button "INVITE" at bounding box center [1177, 384] width 68 height 26
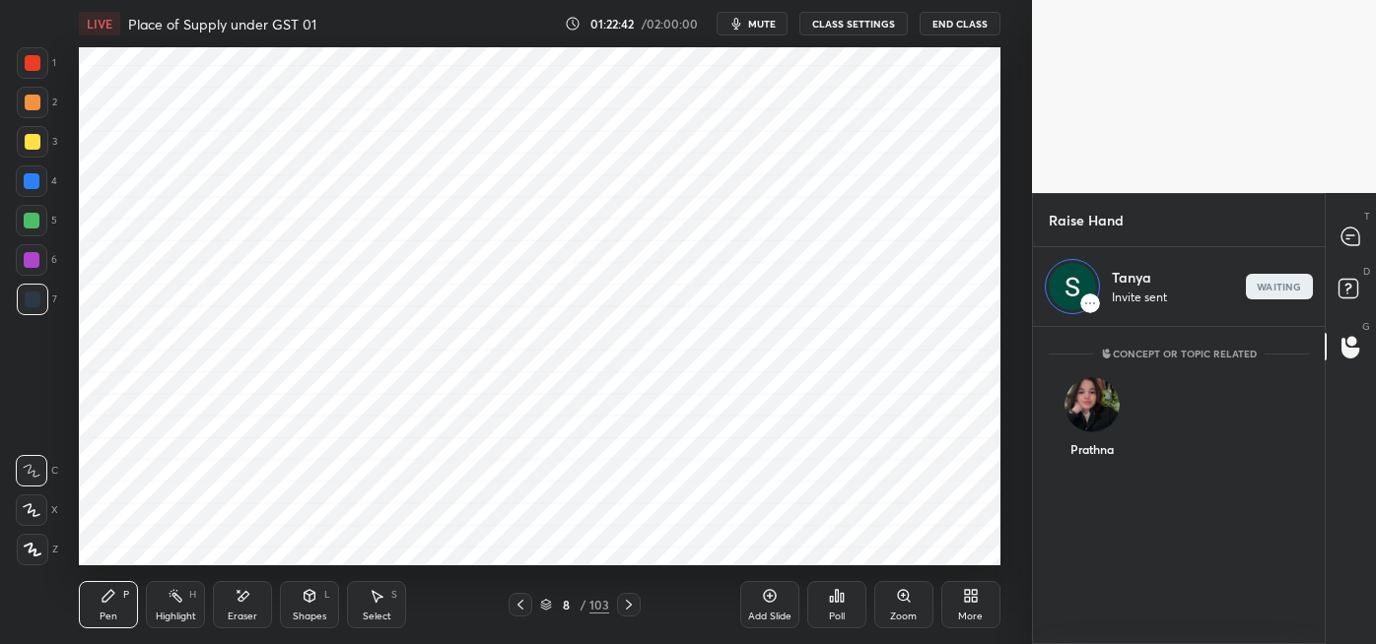
scroll to position [311, 286]
click at [1348, 238] on icon at bounding box center [1347, 238] width 3 height 0
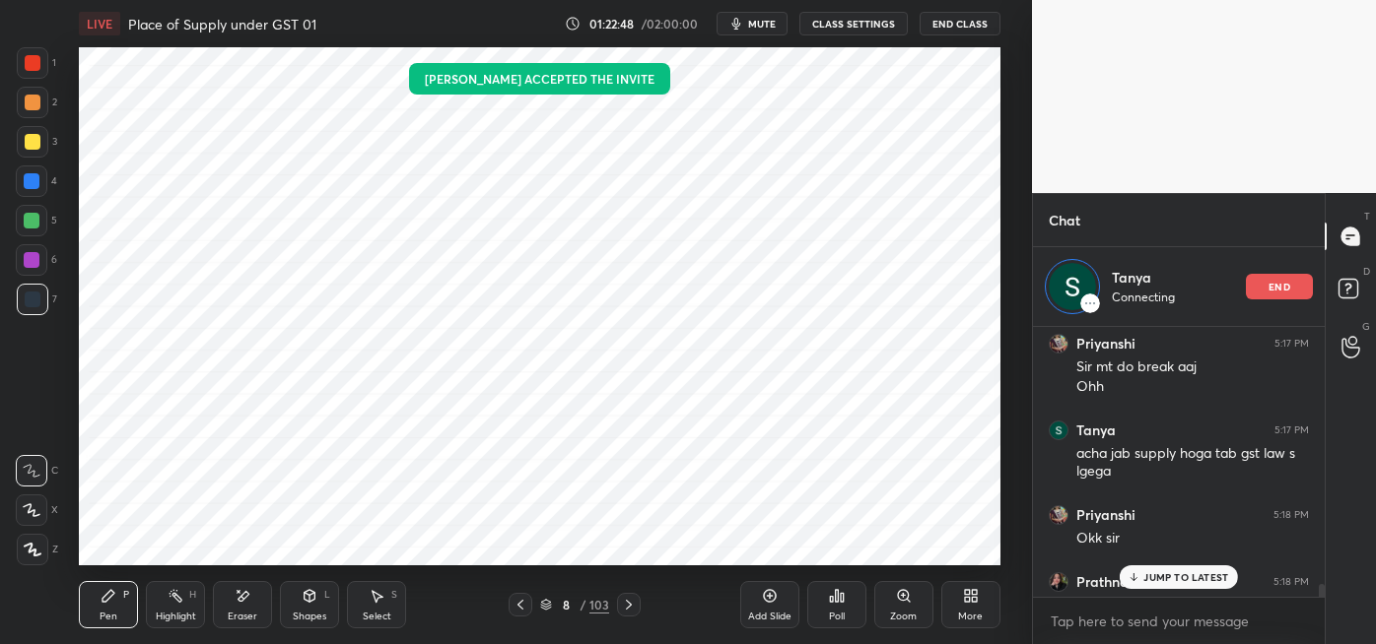
scroll to position [12442, 0]
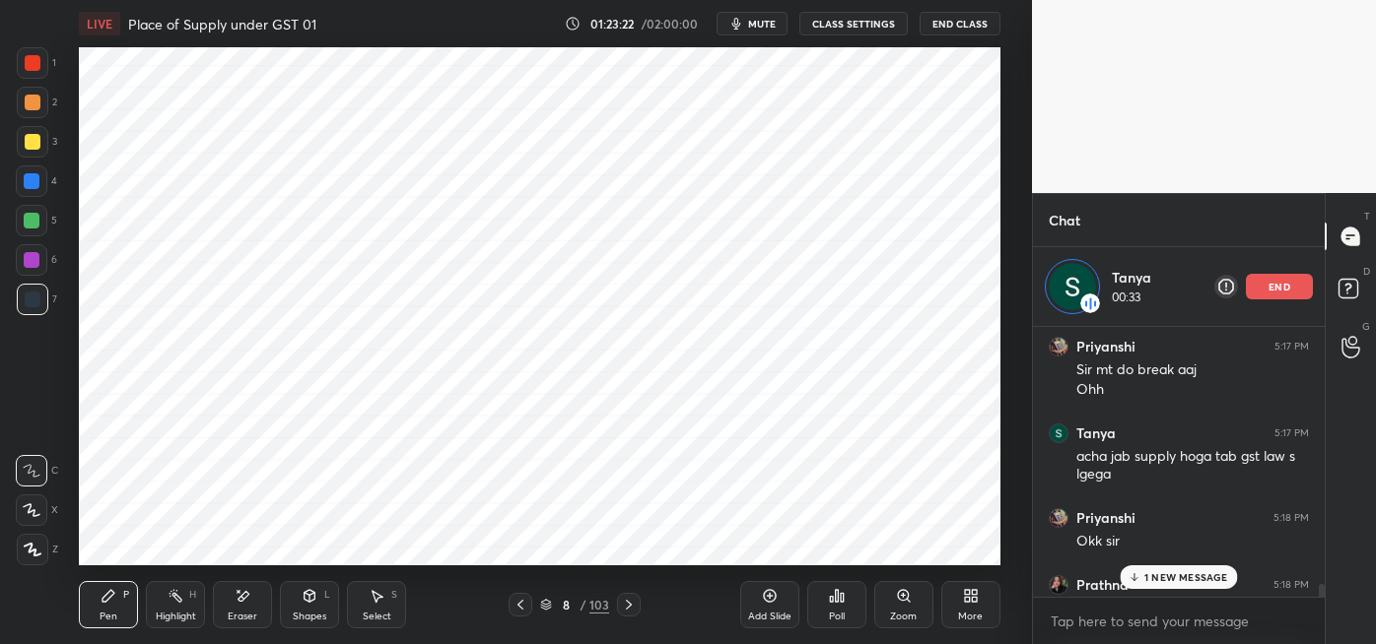
click at [1280, 287] on p "end" at bounding box center [1279, 287] width 22 height 10
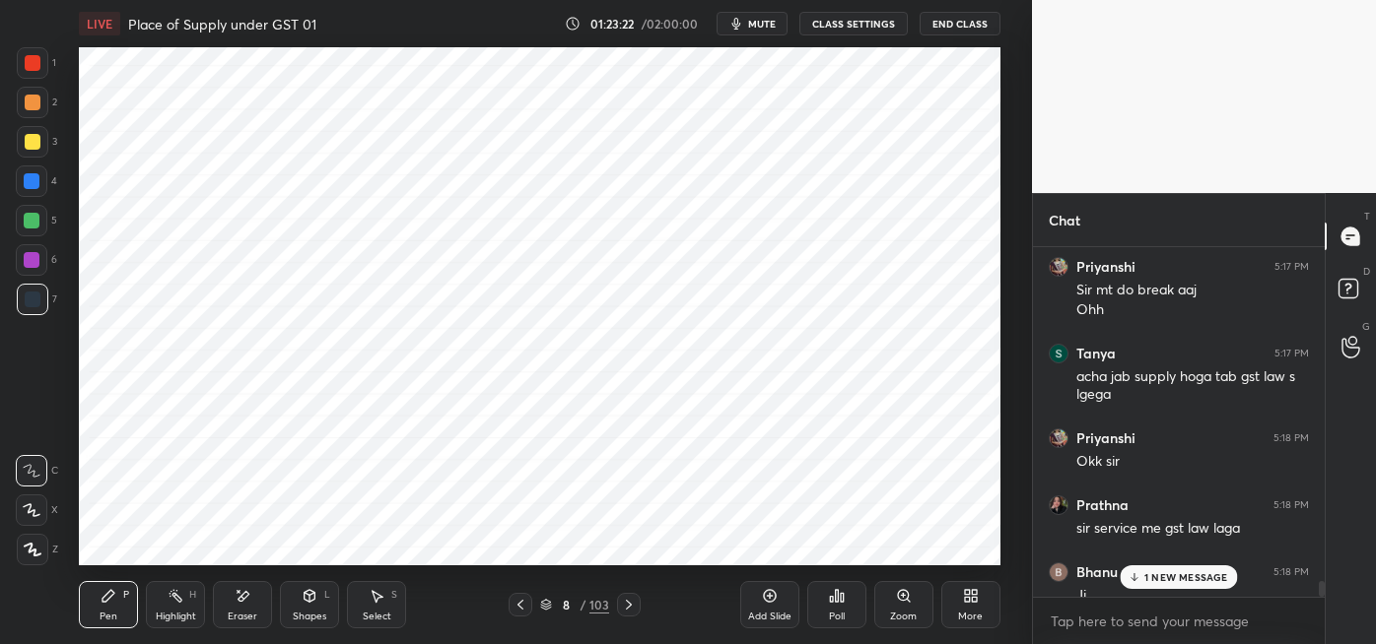
scroll to position [391, 286]
click at [1356, 349] on icon at bounding box center [1350, 347] width 19 height 23
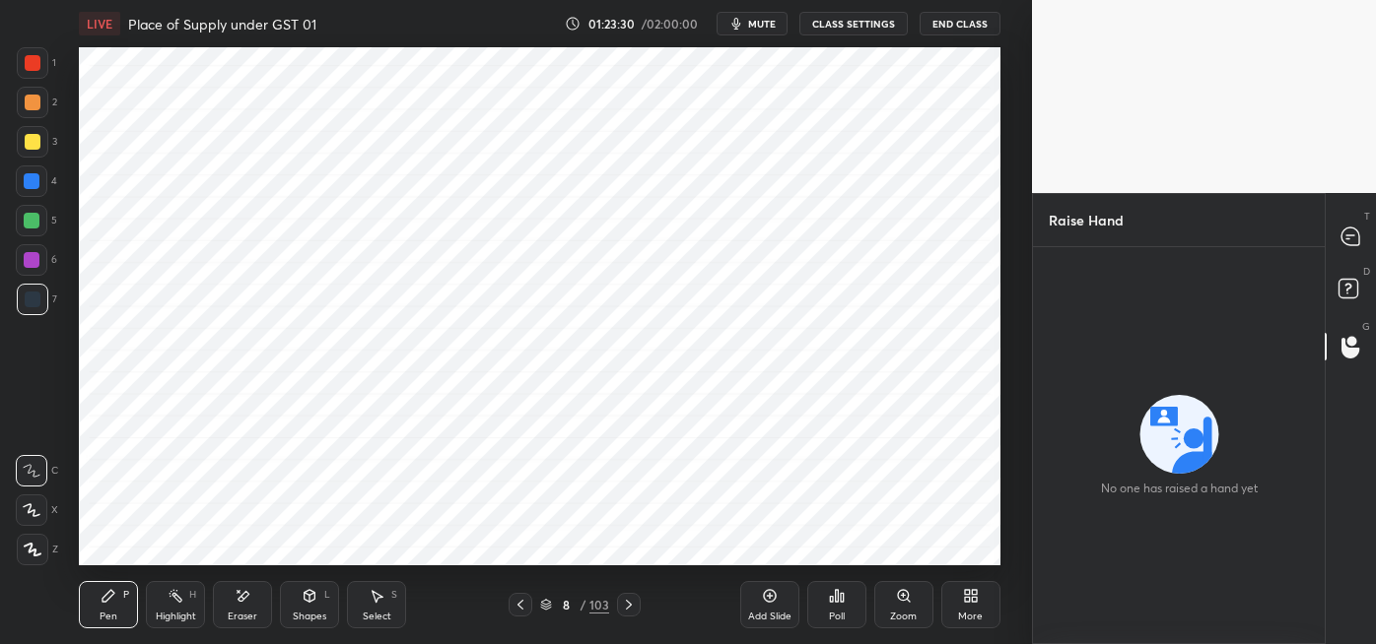
click at [1350, 242] on icon at bounding box center [1350, 237] width 18 height 18
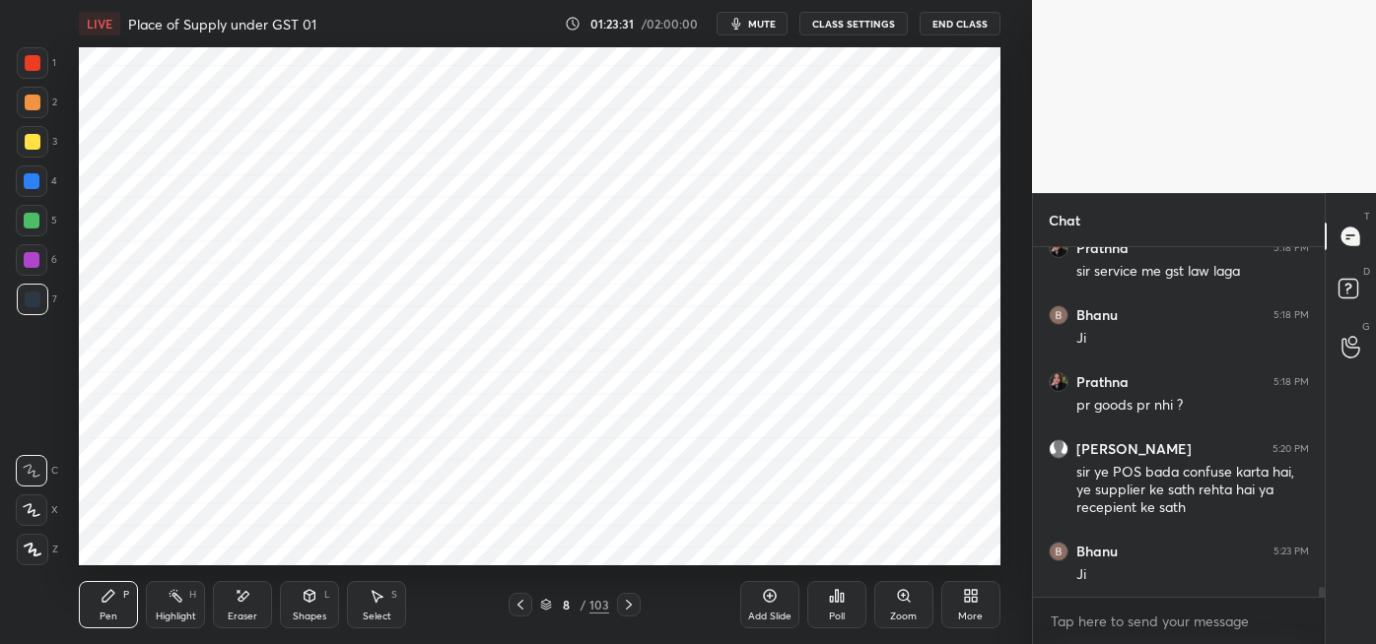
scroll to position [344, 286]
click at [1338, 354] on div "1" at bounding box center [1350, 346] width 39 height 35
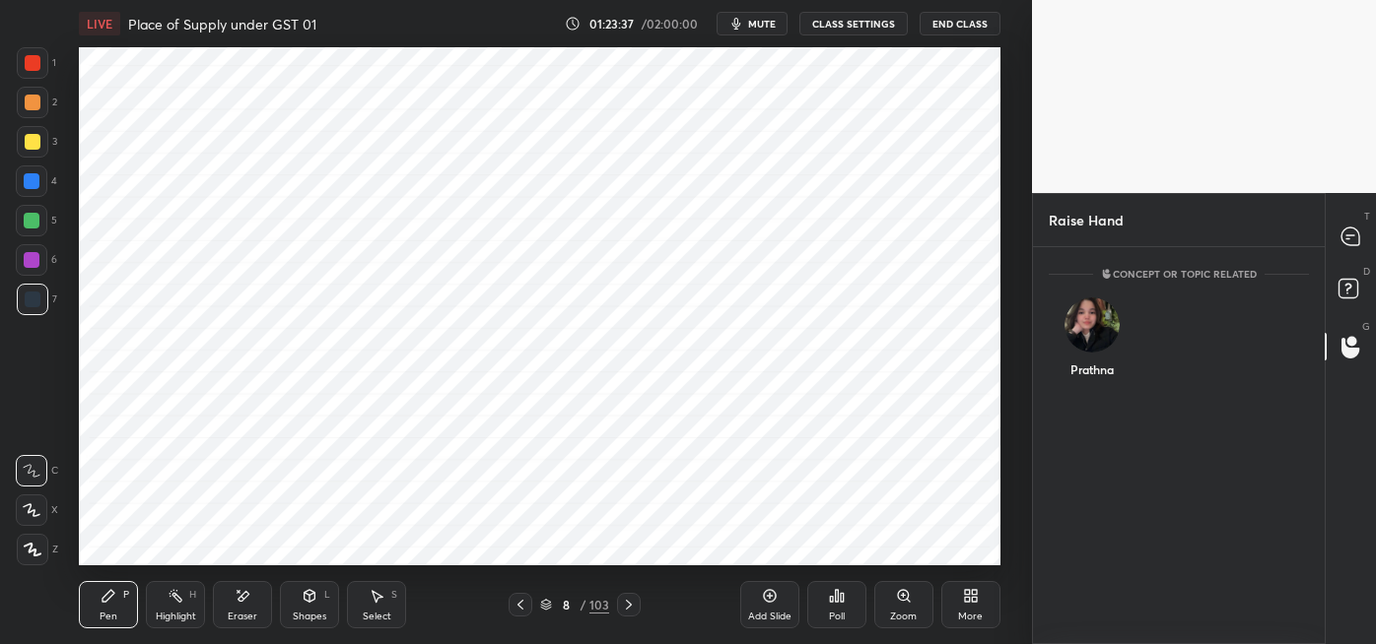
click at [1088, 373] on div "Prathna" at bounding box center [1092, 342] width 86 height 114
click at [1096, 381] on button "INVITE" at bounding box center [1091, 384] width 68 height 26
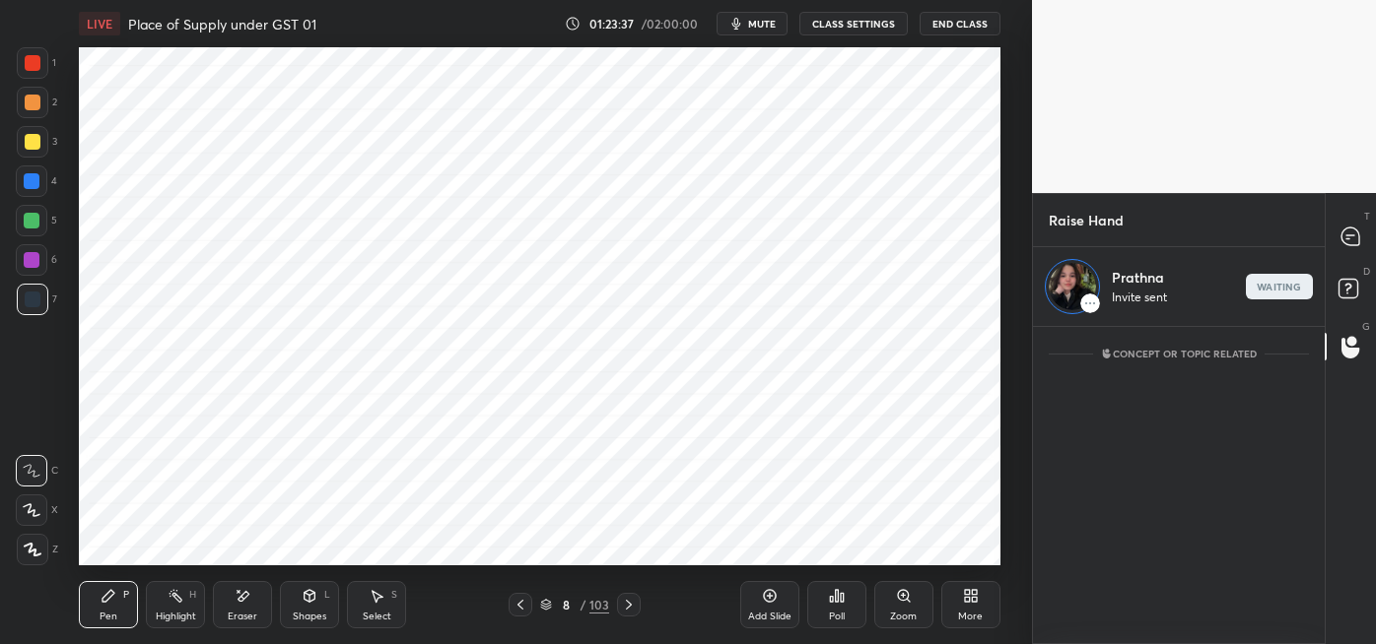
scroll to position [311, 286]
click at [1352, 237] on icon at bounding box center [1350, 237] width 18 height 18
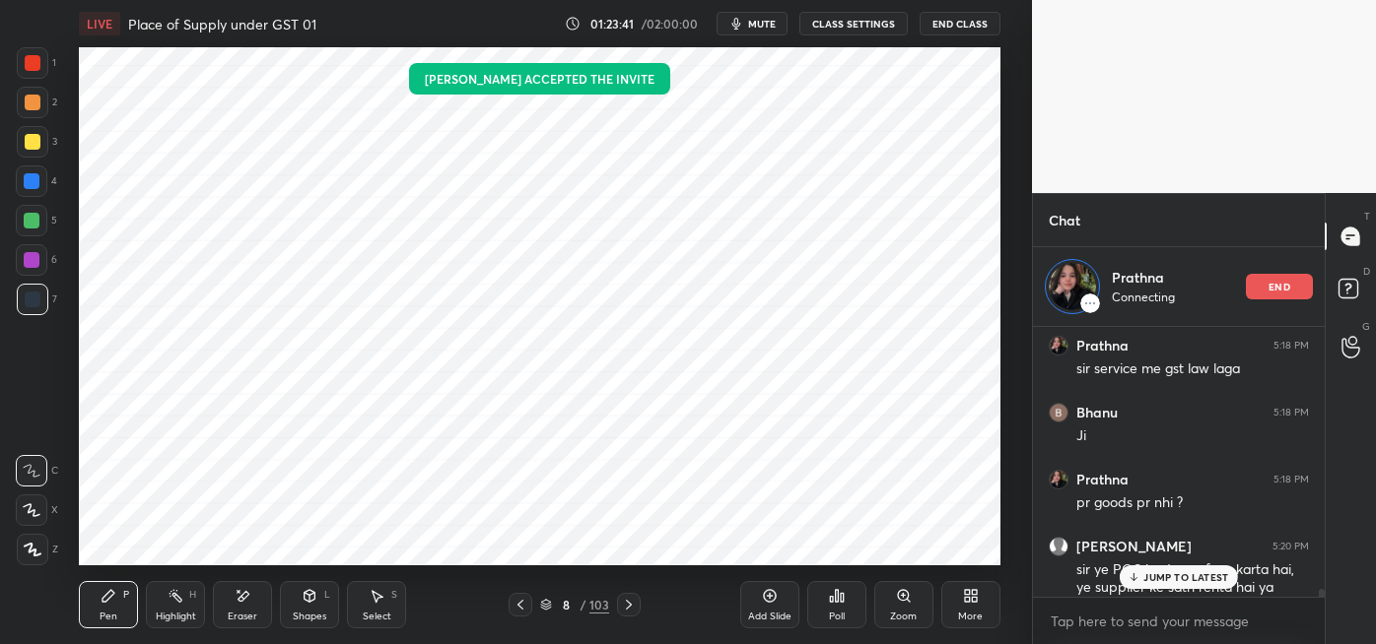
scroll to position [12681, 0]
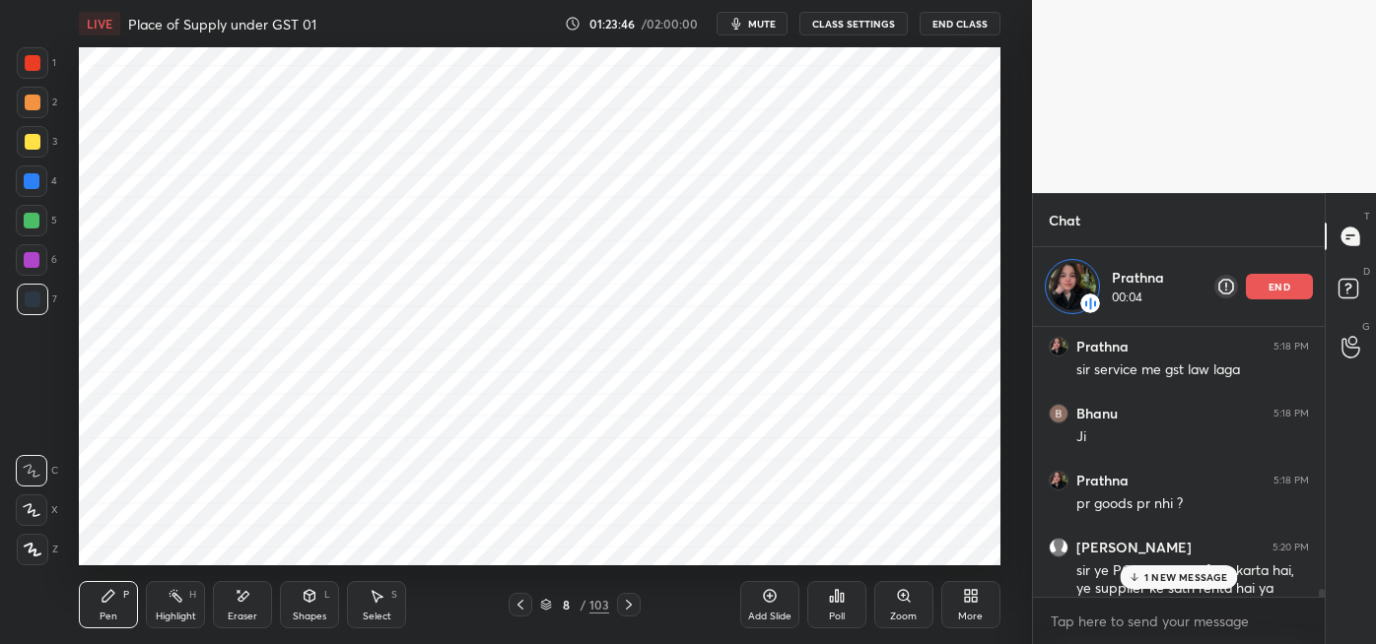
click at [520, 605] on icon at bounding box center [520, 605] width 16 height 16
click at [173, 607] on div "Highlight H" at bounding box center [175, 604] width 59 height 47
click at [34, 220] on div at bounding box center [32, 221] width 16 height 16
click at [627, 608] on icon at bounding box center [629, 605] width 6 height 10
click at [1274, 288] on p "end" at bounding box center [1279, 287] width 22 height 10
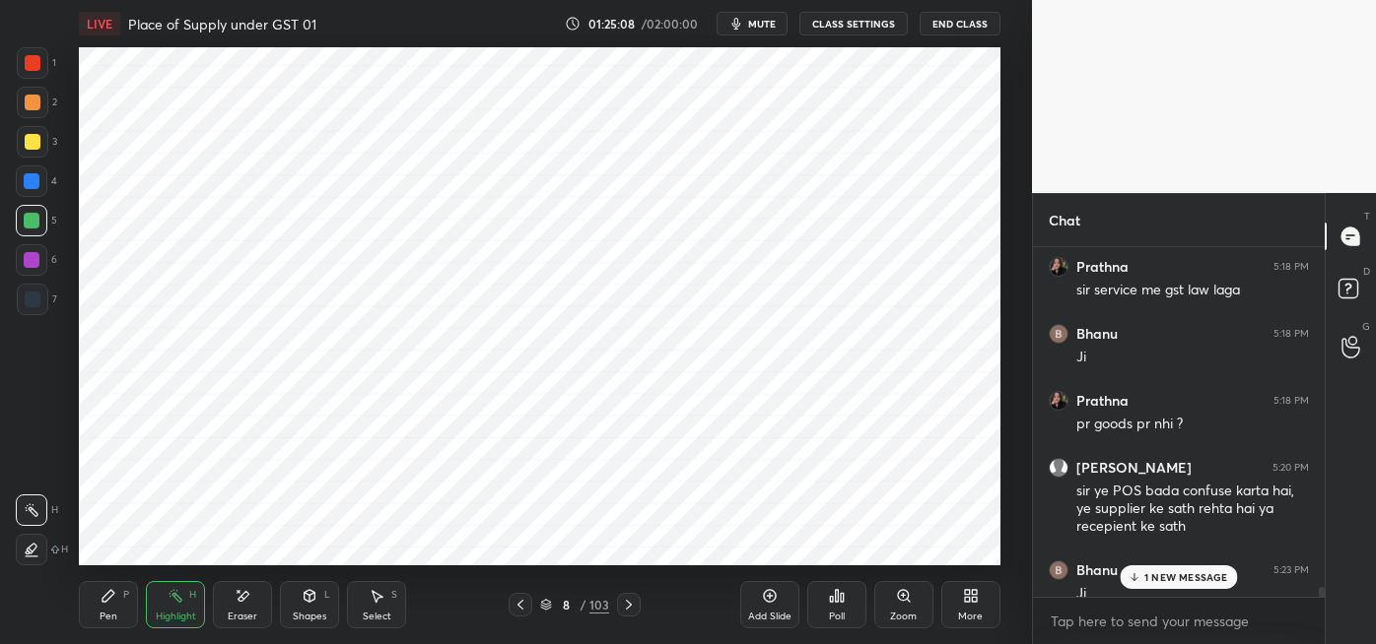
scroll to position [12700, 0]
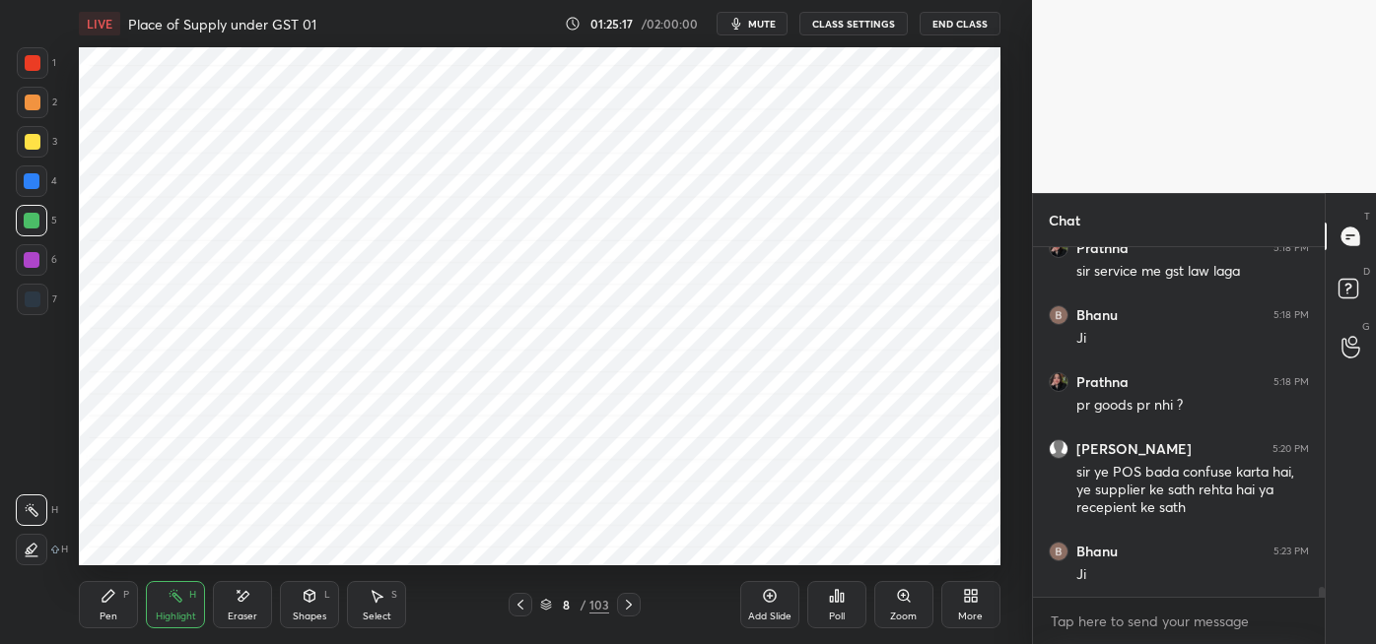
click at [253, 601] on div "Eraser" at bounding box center [242, 604] width 59 height 47
click at [770, 598] on icon at bounding box center [770, 596] width 16 height 16
click at [114, 600] on icon at bounding box center [109, 596] width 16 height 16
click at [38, 64] on div at bounding box center [33, 63] width 16 height 16
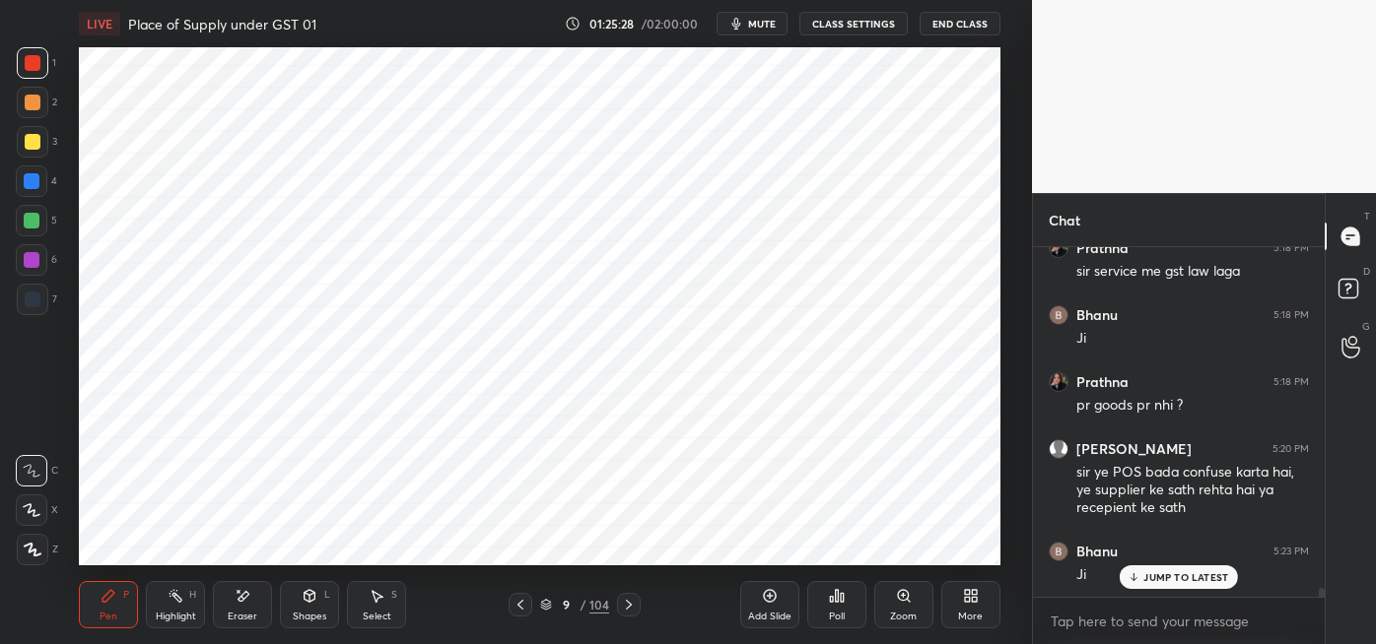
scroll to position [12766, 0]
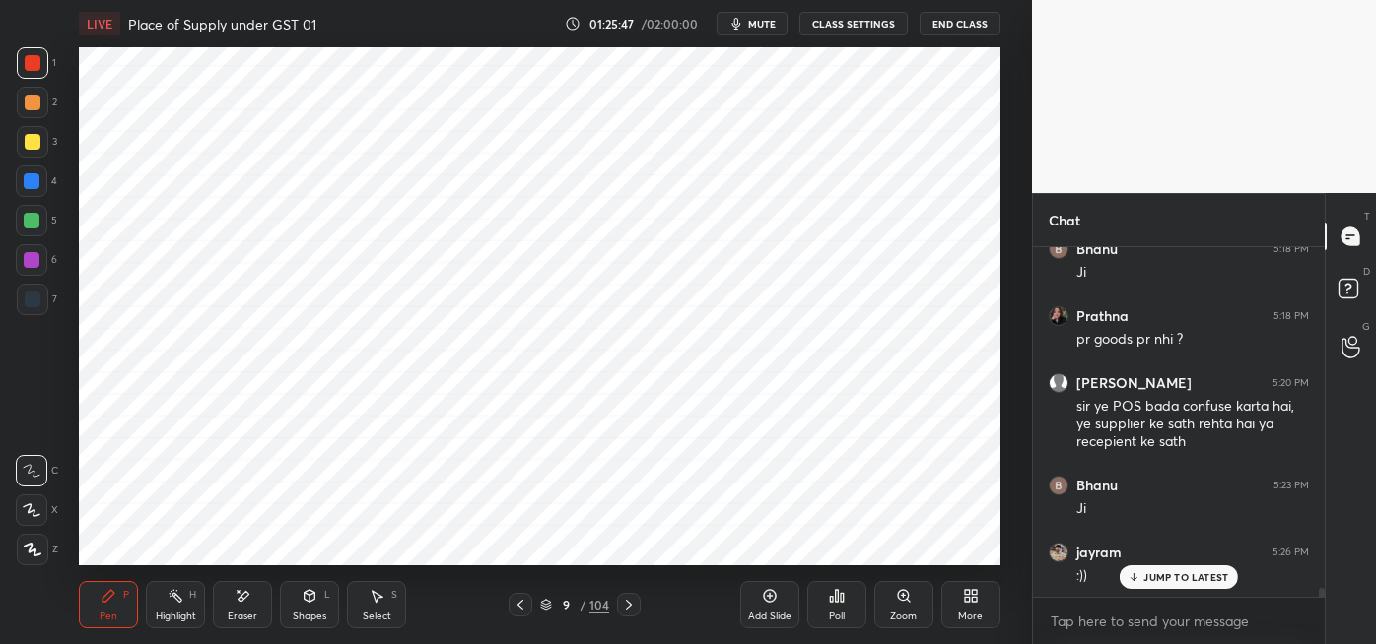
click at [34, 185] on div at bounding box center [32, 181] width 16 height 16
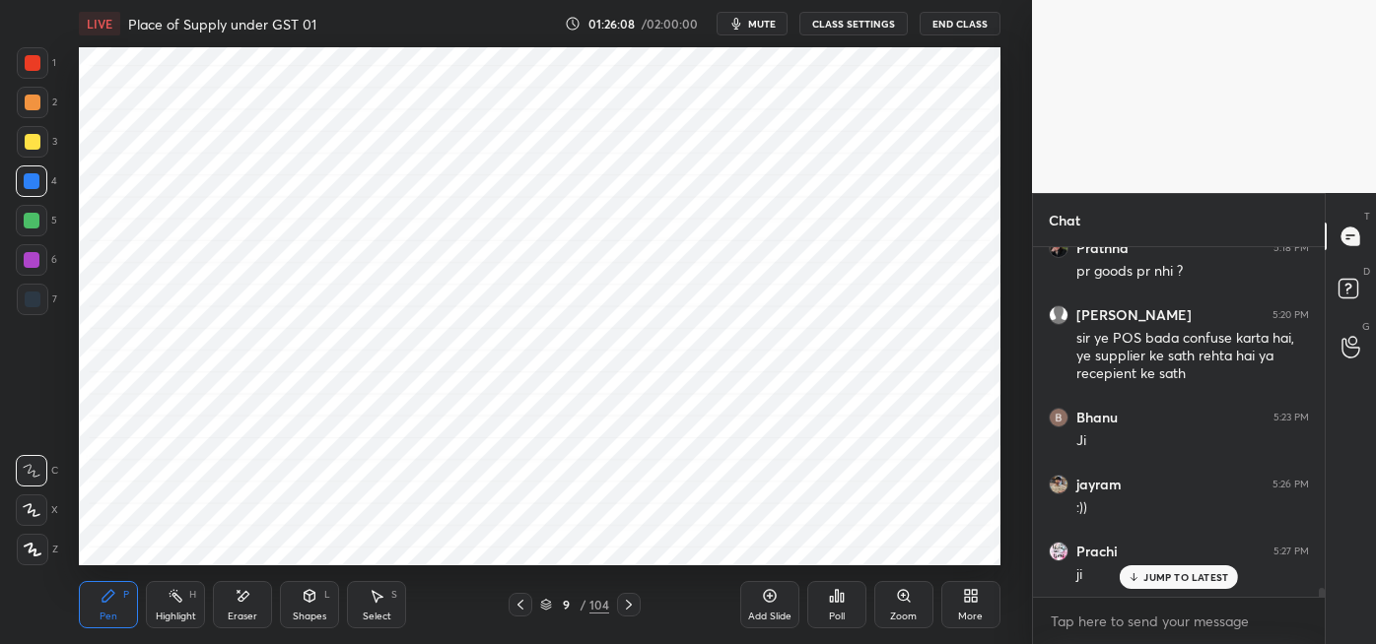
scroll to position [12900, 0]
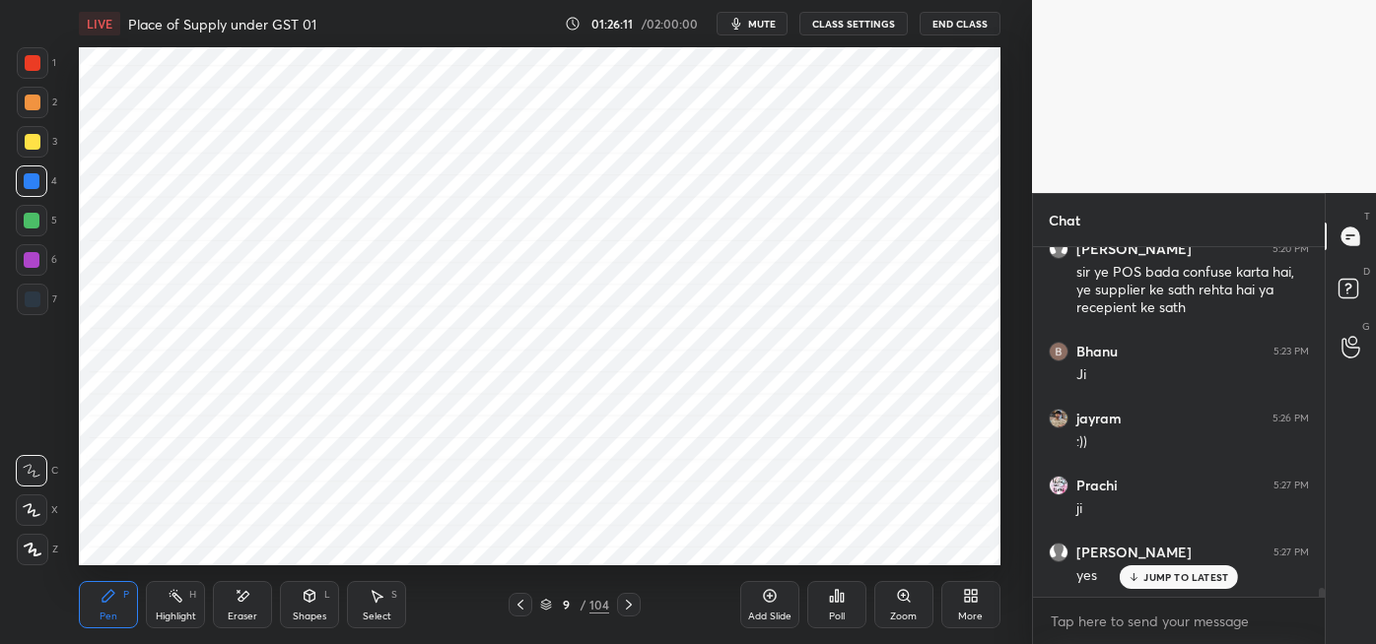
click at [39, 304] on div at bounding box center [33, 300] width 32 height 32
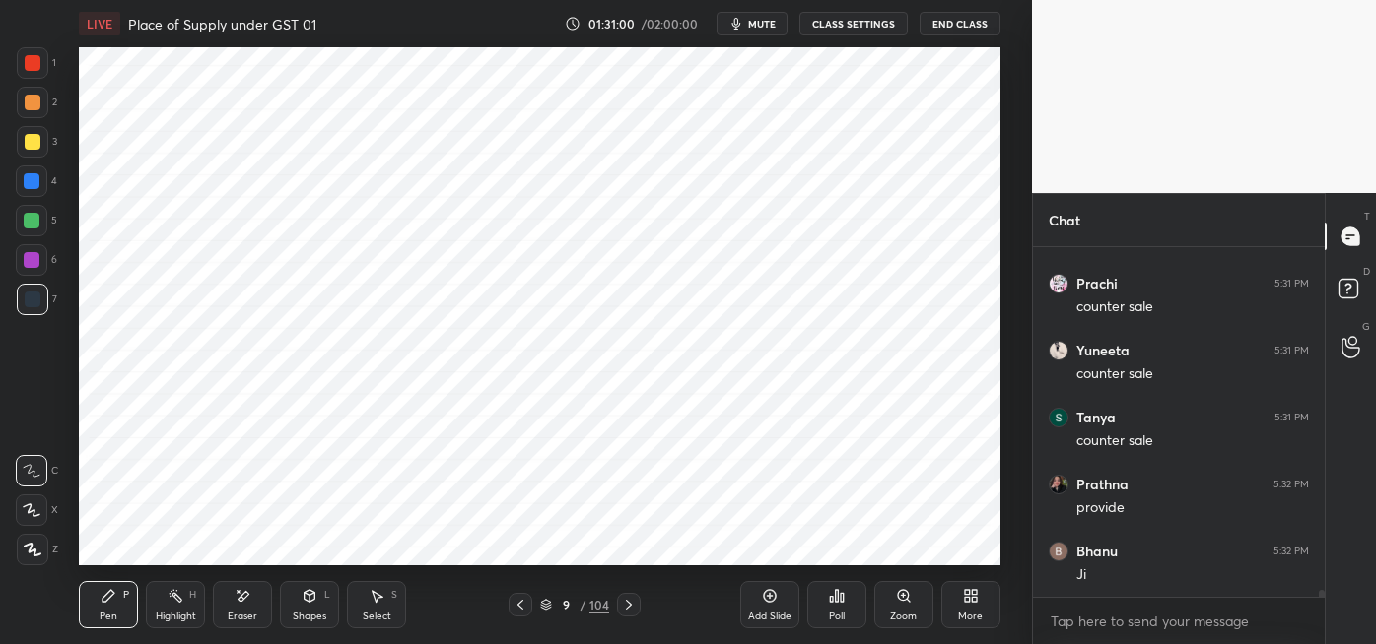
scroll to position [17993, 0]
click at [34, 180] on div at bounding box center [32, 181] width 16 height 16
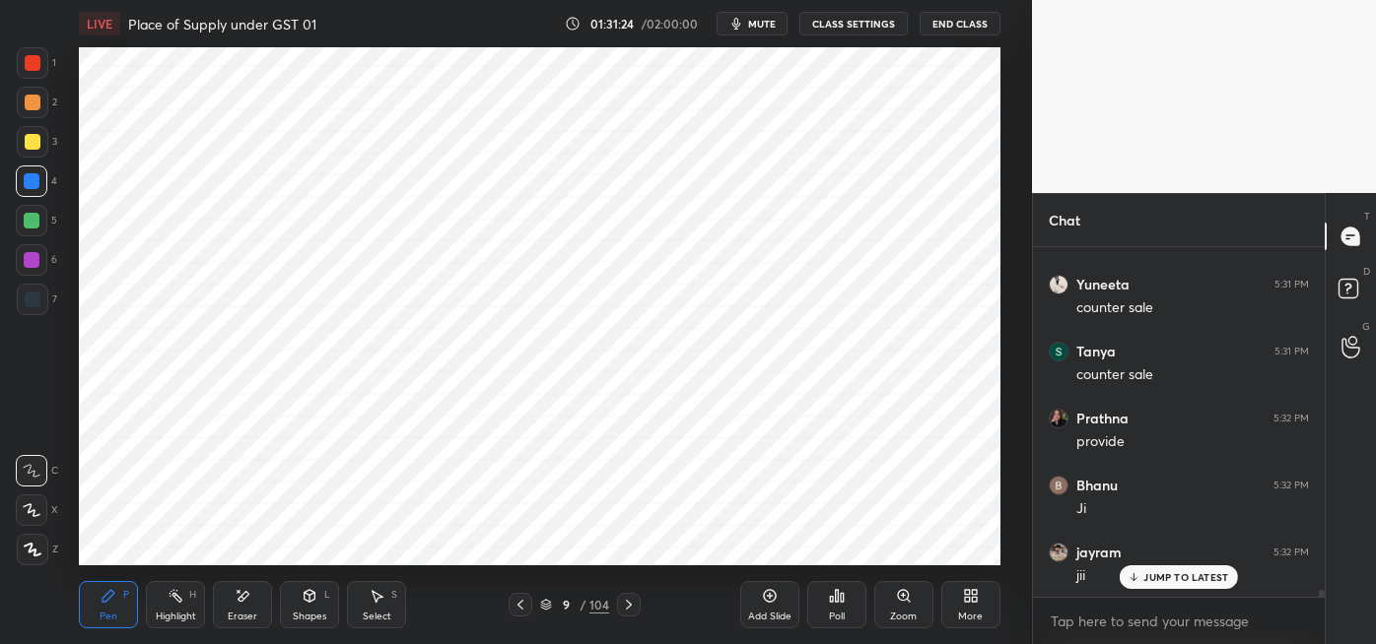
click at [36, 300] on div at bounding box center [33, 300] width 16 height 16
click at [34, 264] on div at bounding box center [32, 260] width 16 height 16
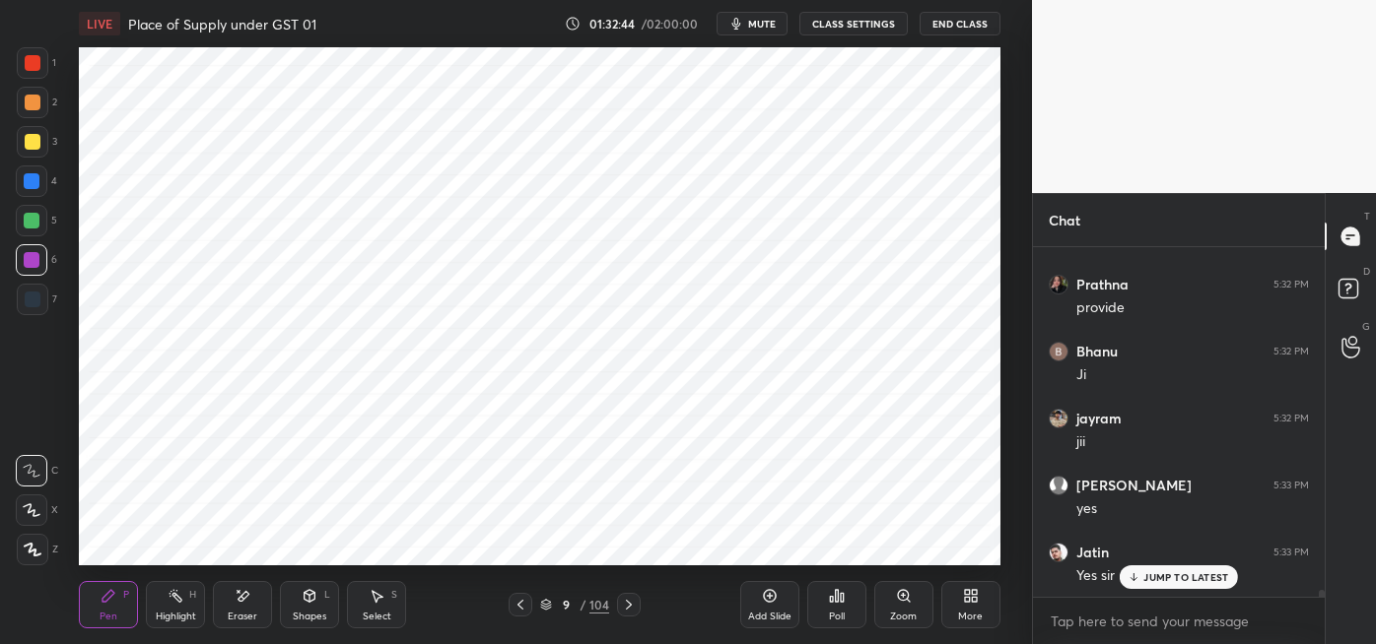
scroll to position [18195, 0]
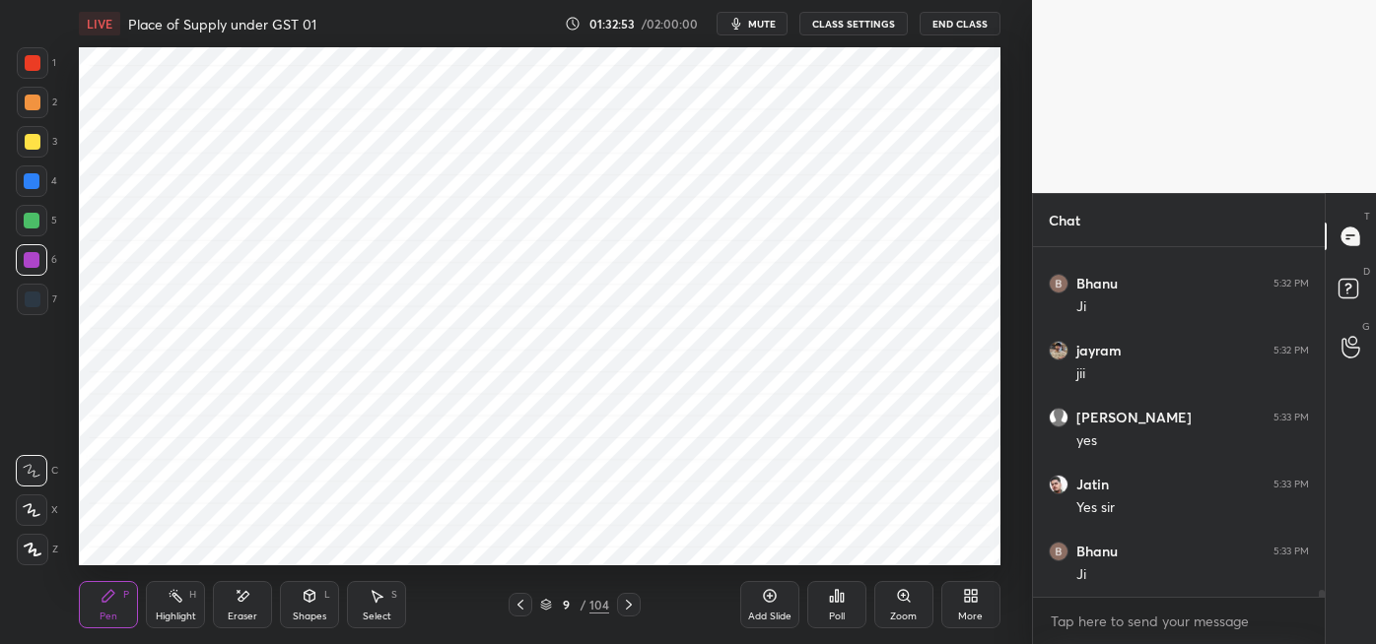
click at [36, 302] on div at bounding box center [33, 300] width 16 height 16
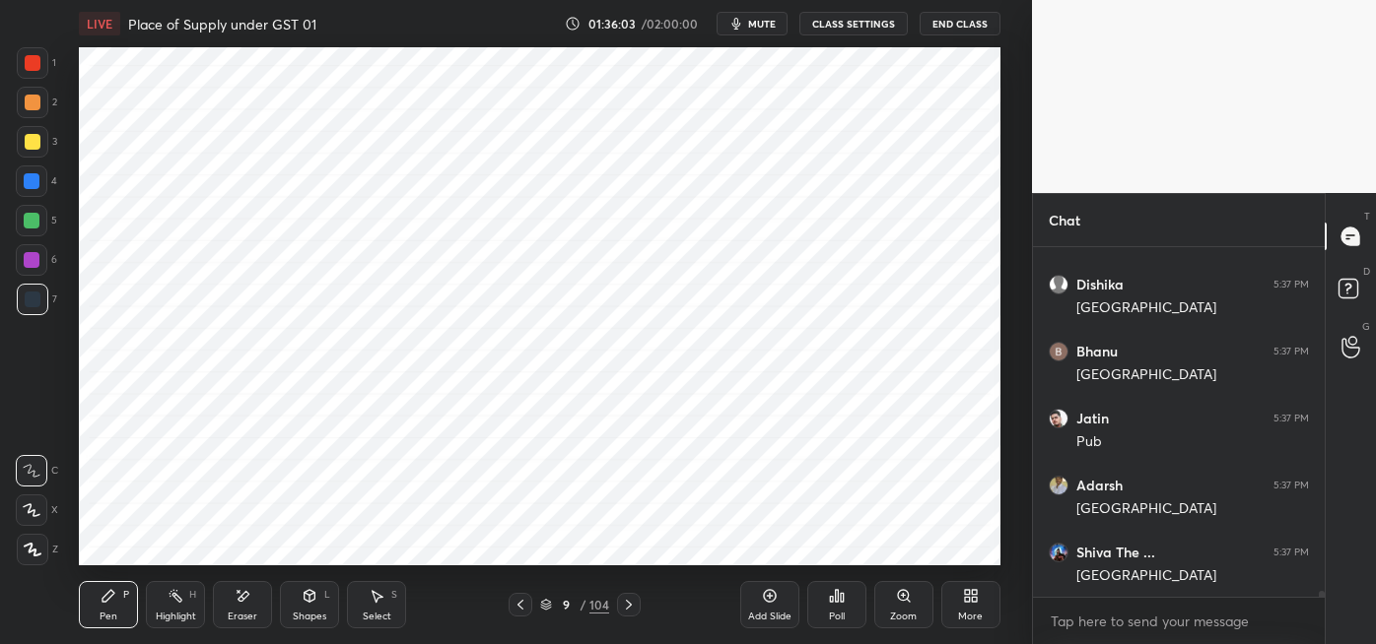
scroll to position [19937, 0]
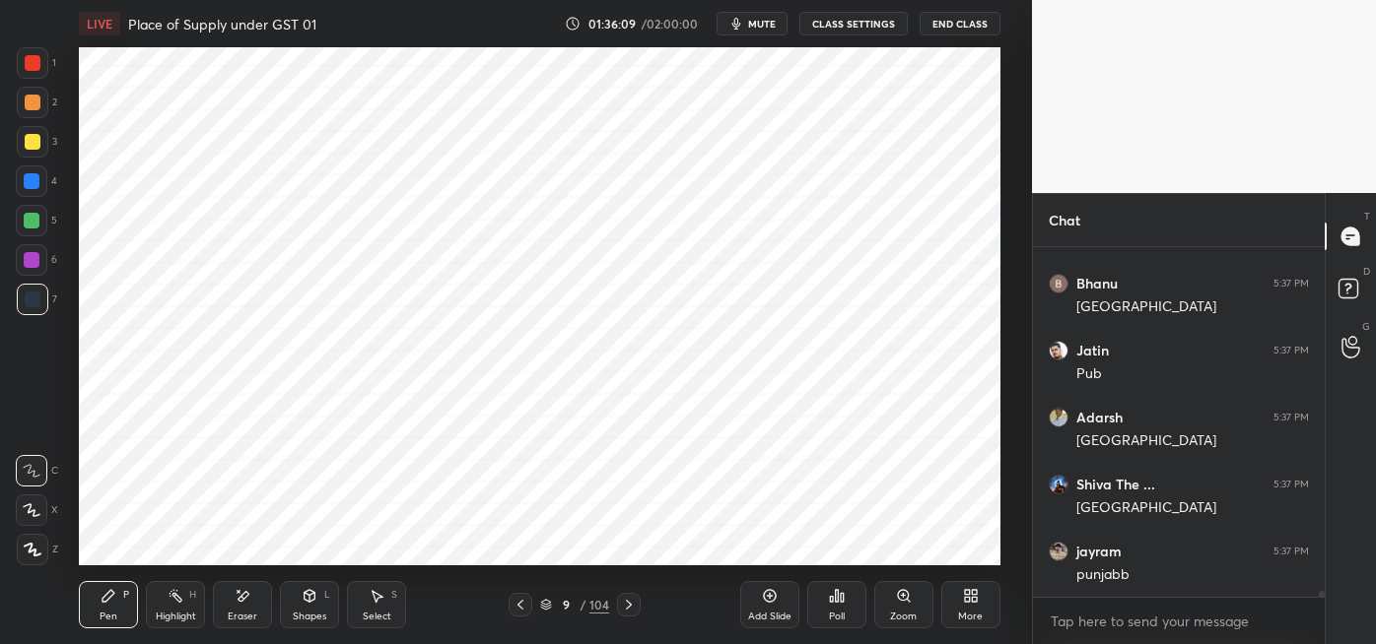
click at [35, 188] on div at bounding box center [32, 181] width 16 height 16
click at [772, 603] on icon at bounding box center [770, 596] width 16 height 16
click at [39, 70] on div at bounding box center [33, 63] width 32 height 32
click at [33, 184] on div at bounding box center [32, 181] width 16 height 16
click at [37, 299] on div at bounding box center [33, 300] width 16 height 16
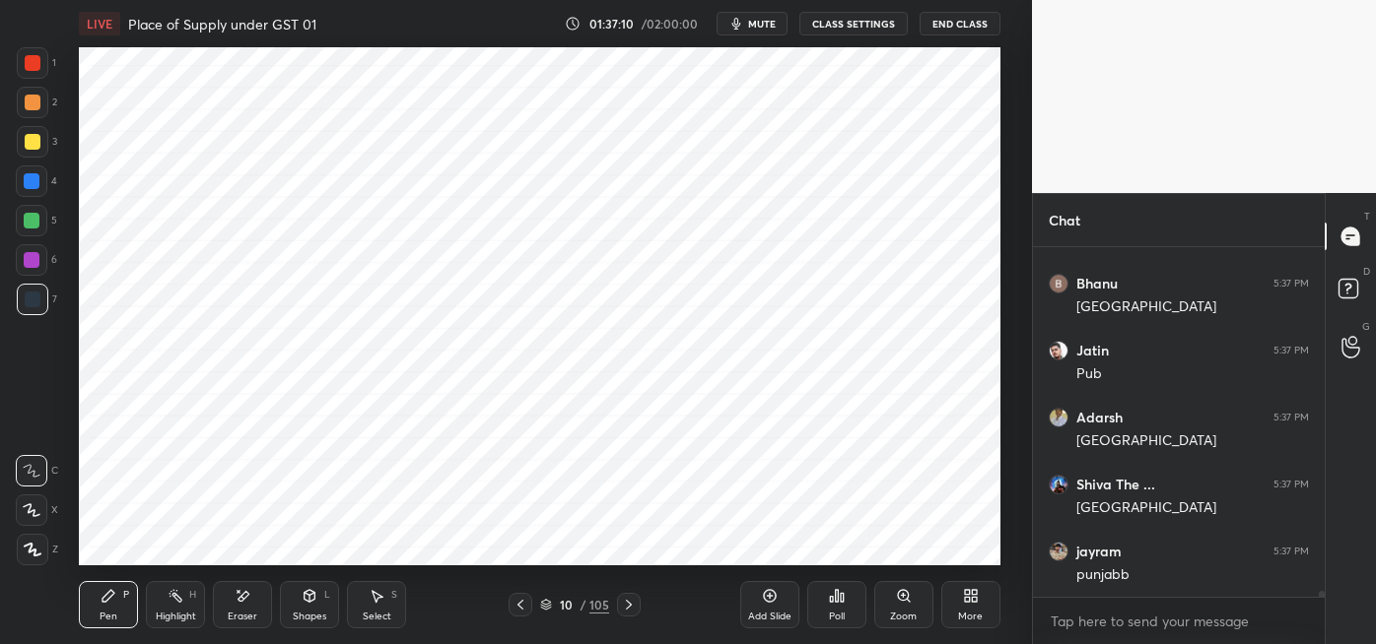
click at [31, 180] on div at bounding box center [32, 181] width 16 height 16
click at [246, 605] on div "Eraser" at bounding box center [242, 604] width 59 height 47
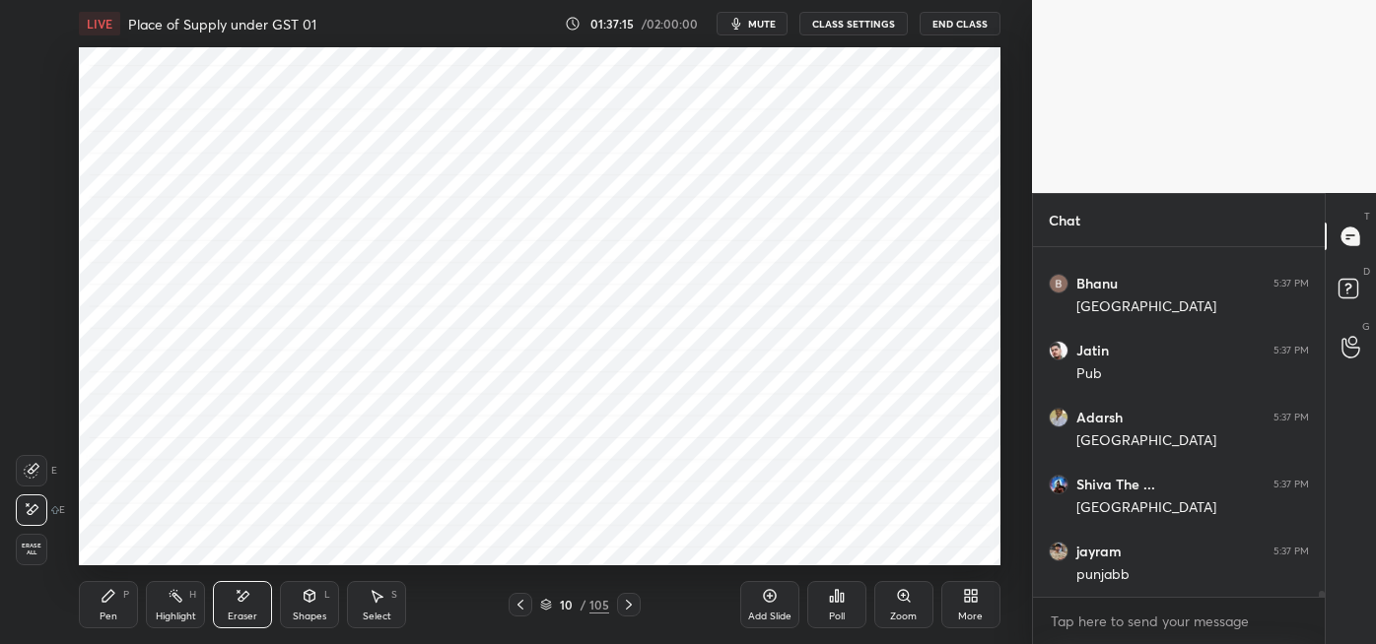
click at [122, 598] on div "Pen P" at bounding box center [108, 604] width 59 height 47
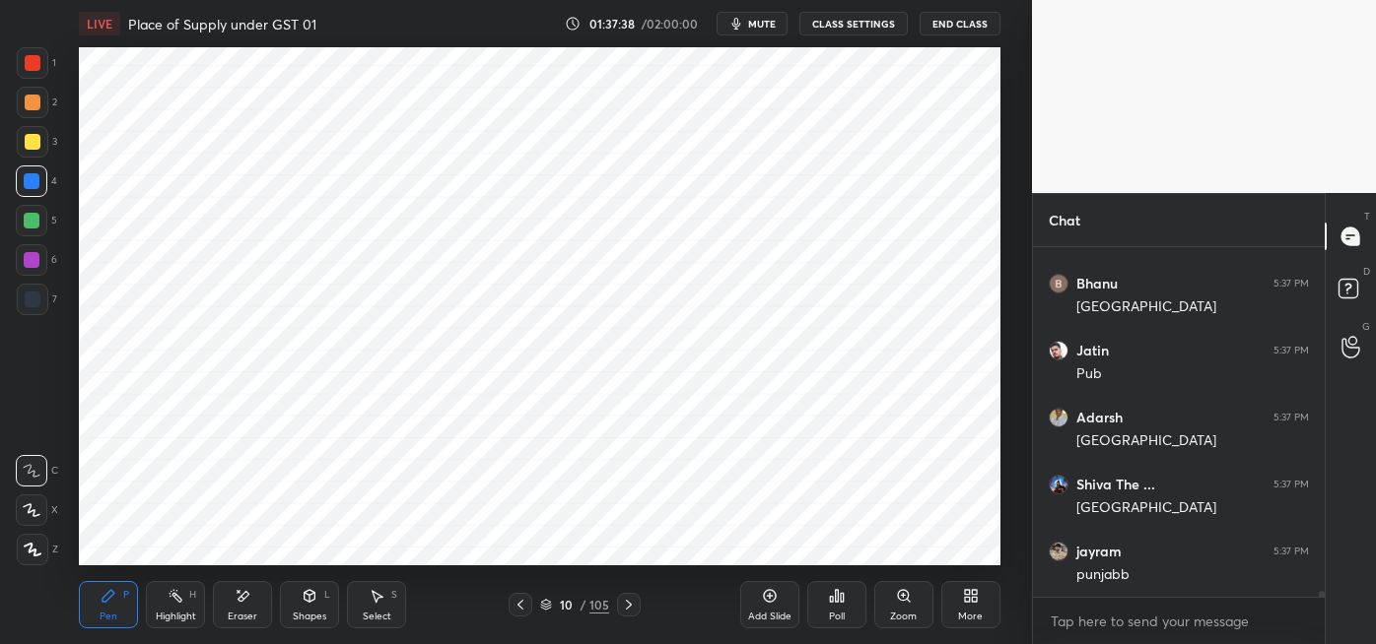
click at [36, 295] on div at bounding box center [33, 300] width 16 height 16
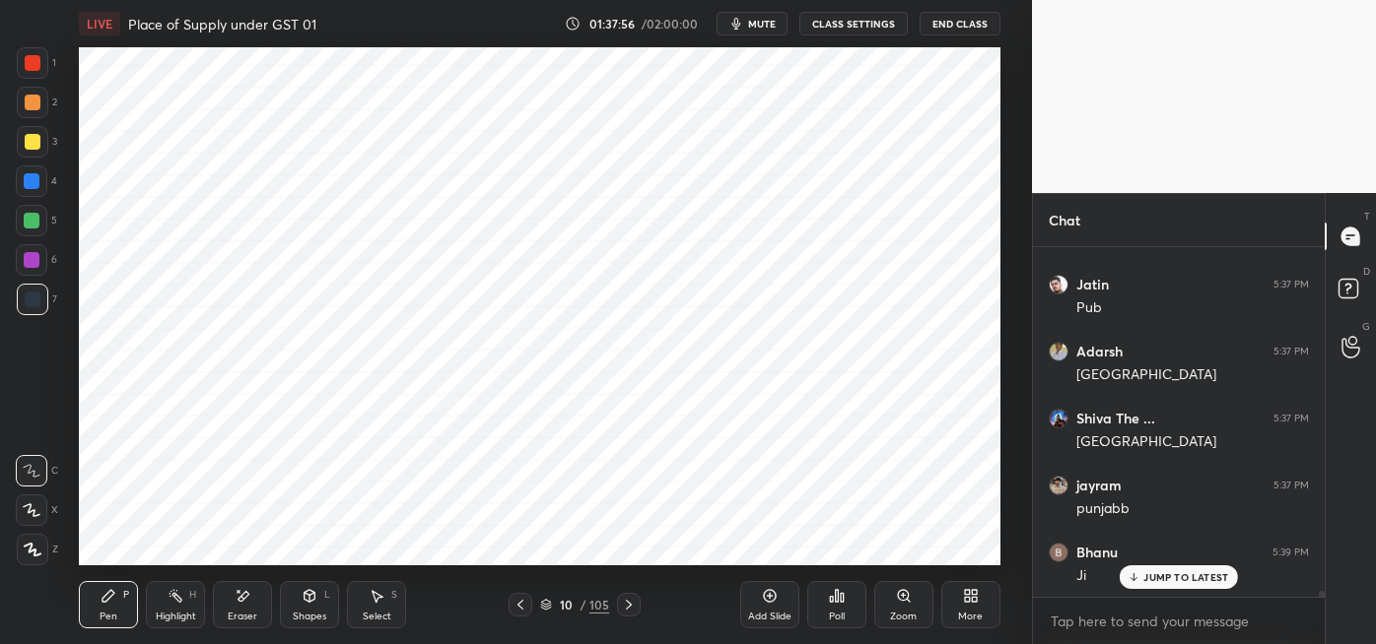
click at [36, 262] on div at bounding box center [32, 260] width 16 height 16
click at [34, 299] on div at bounding box center [33, 300] width 16 height 16
click at [33, 223] on div at bounding box center [32, 221] width 16 height 16
click at [34, 298] on div at bounding box center [33, 300] width 16 height 16
click at [34, 262] on div at bounding box center [32, 260] width 16 height 16
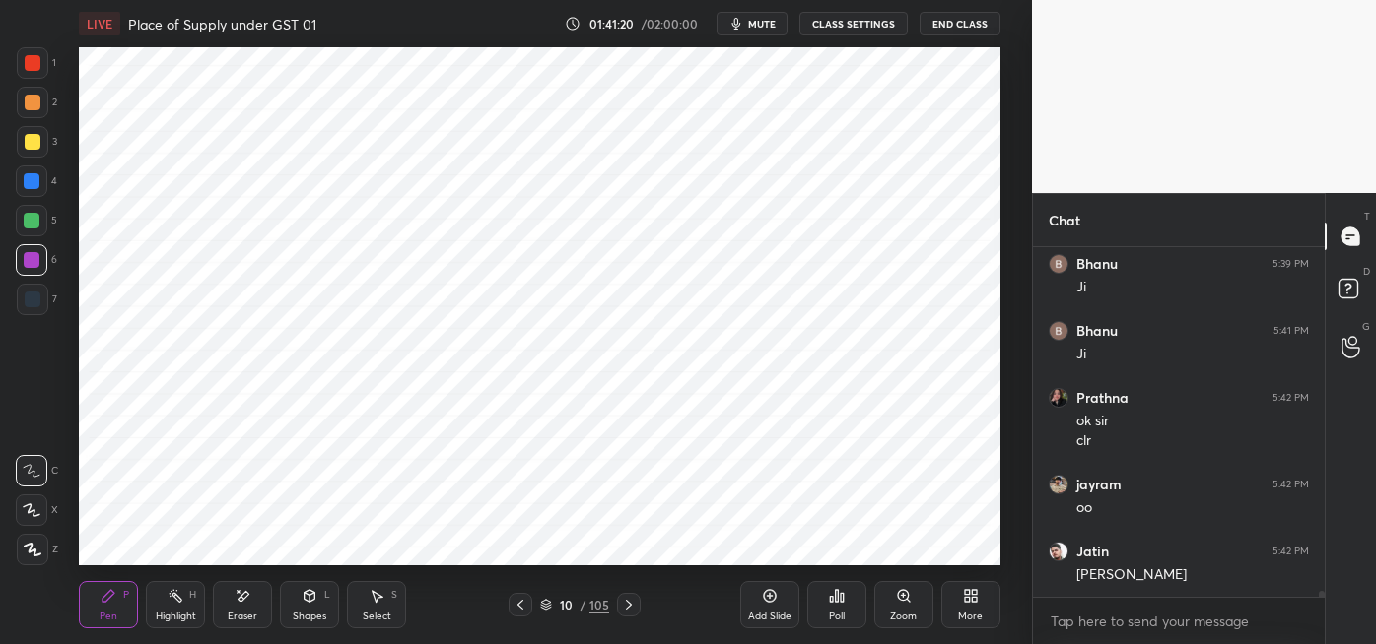
scroll to position [20358, 0]
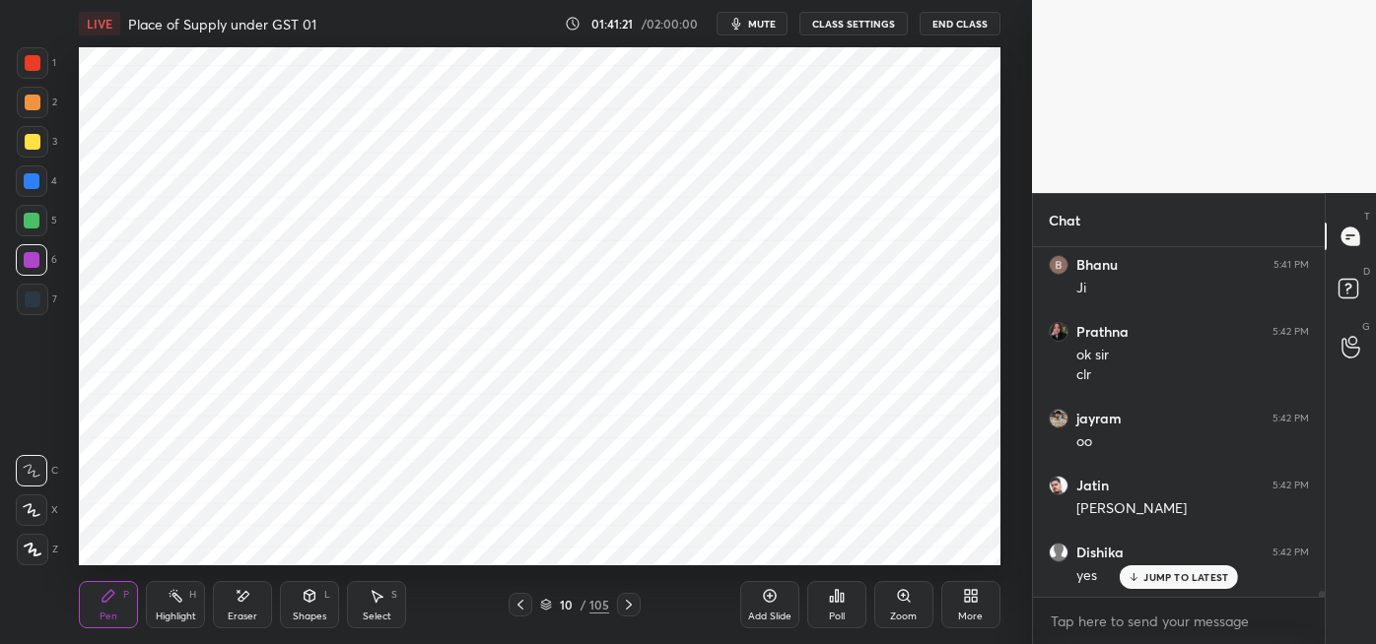
click at [35, 300] on div at bounding box center [33, 300] width 16 height 16
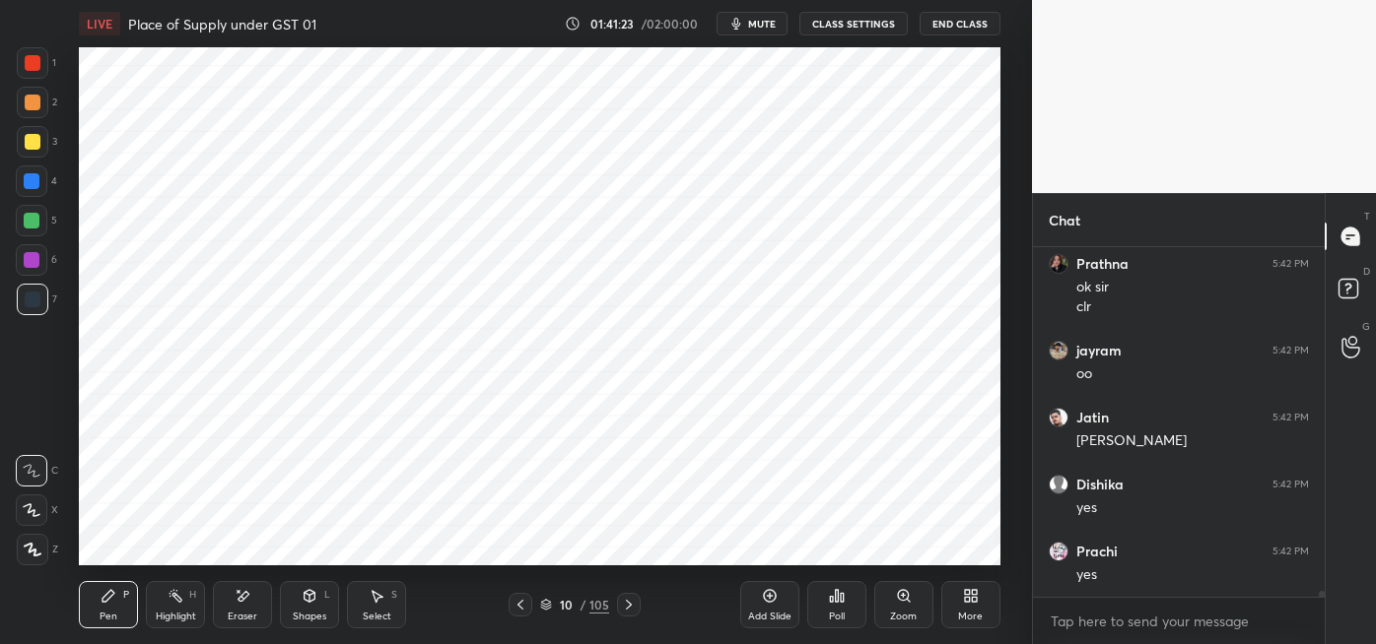
scroll to position [20492, 0]
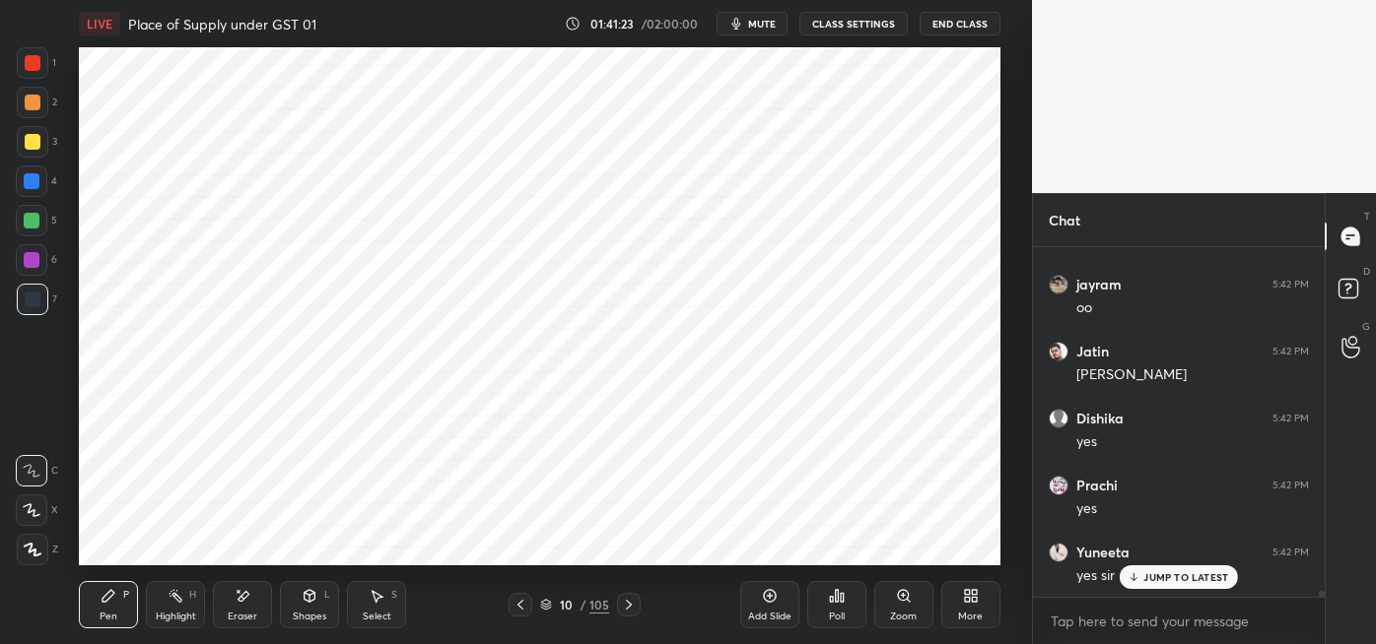
click at [34, 183] on div at bounding box center [32, 181] width 16 height 16
click at [36, 73] on div at bounding box center [33, 63] width 32 height 32
click at [32, 189] on div at bounding box center [32, 182] width 32 height 32
click at [32, 264] on div at bounding box center [32, 260] width 16 height 16
click at [379, 603] on icon at bounding box center [377, 596] width 16 height 16
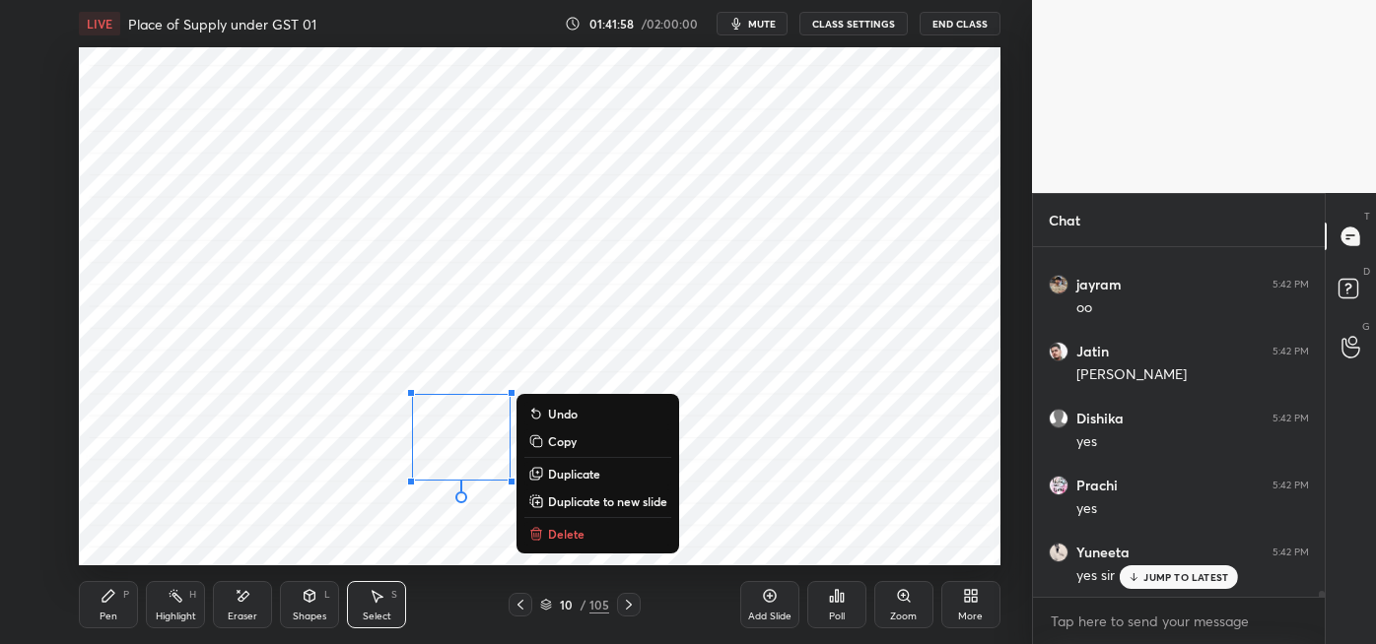
click at [308, 511] on div "0 ° Undo Copy Duplicate Duplicate to new slide Delete" at bounding box center [539, 306] width 921 height 518
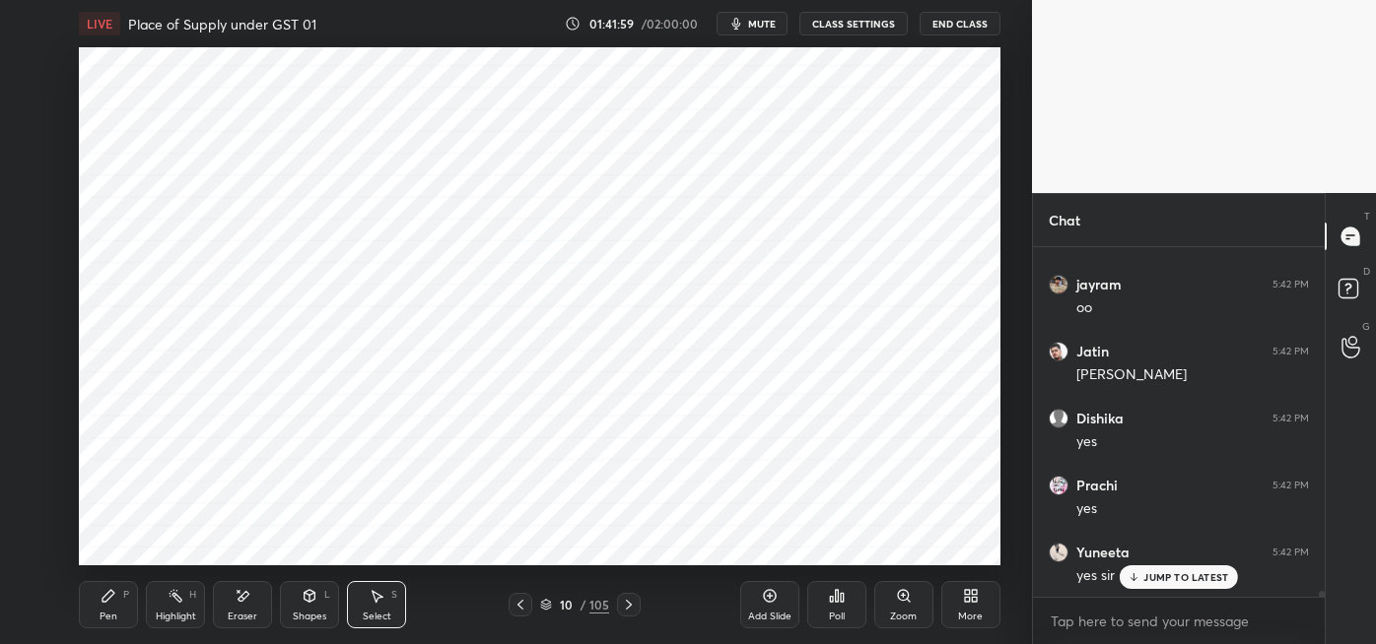
click at [111, 612] on div "Pen" at bounding box center [109, 617] width 18 height 10
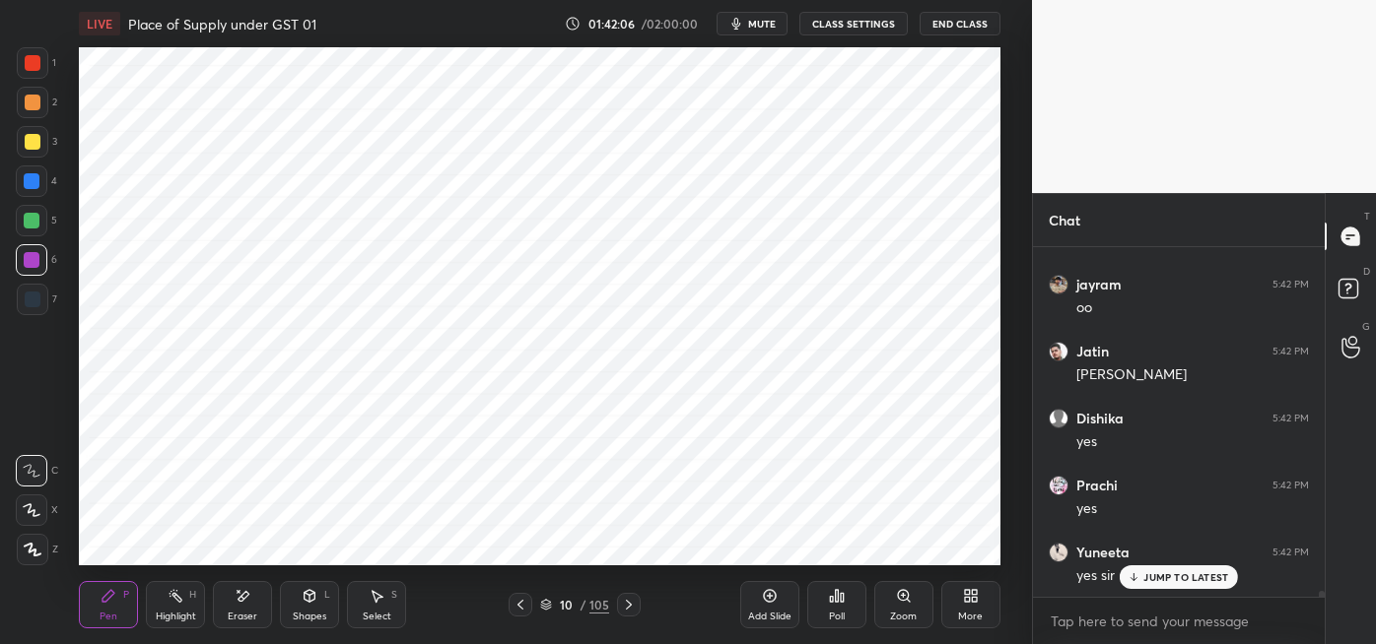
click at [34, 299] on div at bounding box center [33, 300] width 16 height 16
click at [31, 185] on div at bounding box center [32, 181] width 16 height 16
click at [37, 302] on div at bounding box center [33, 300] width 16 height 16
click at [28, 185] on div at bounding box center [32, 181] width 16 height 16
click at [29, 263] on div at bounding box center [32, 260] width 16 height 16
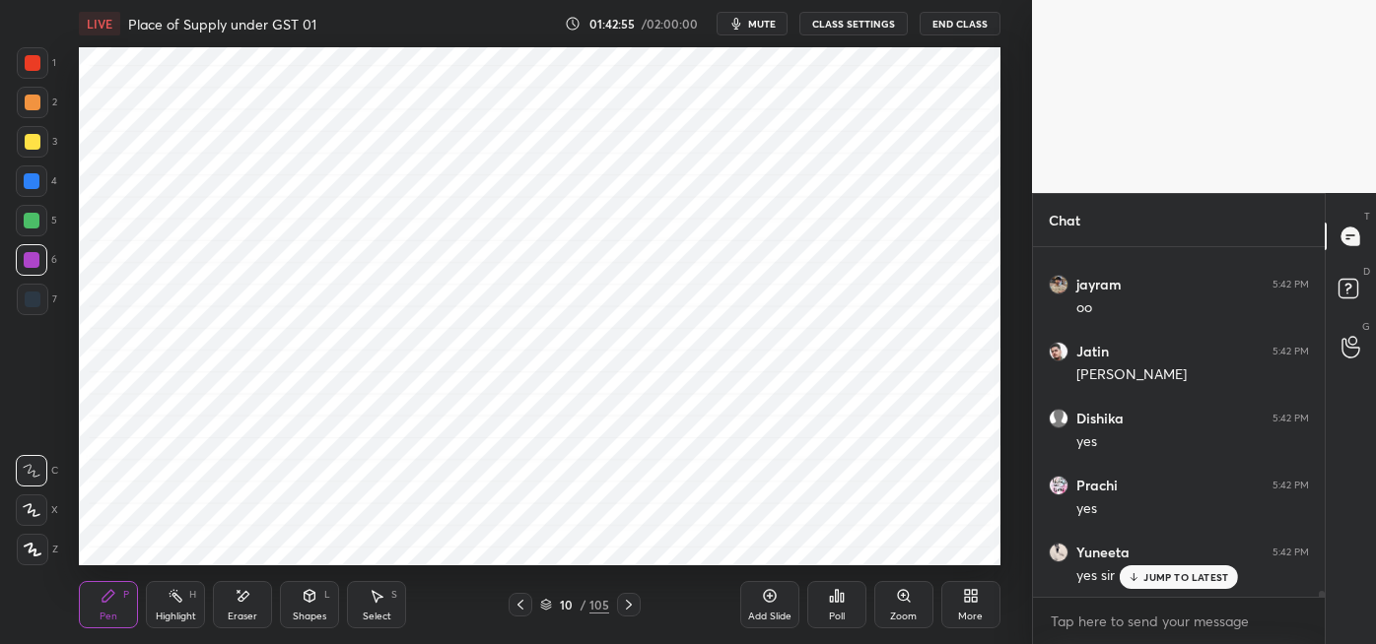
click at [29, 223] on div at bounding box center [32, 221] width 16 height 16
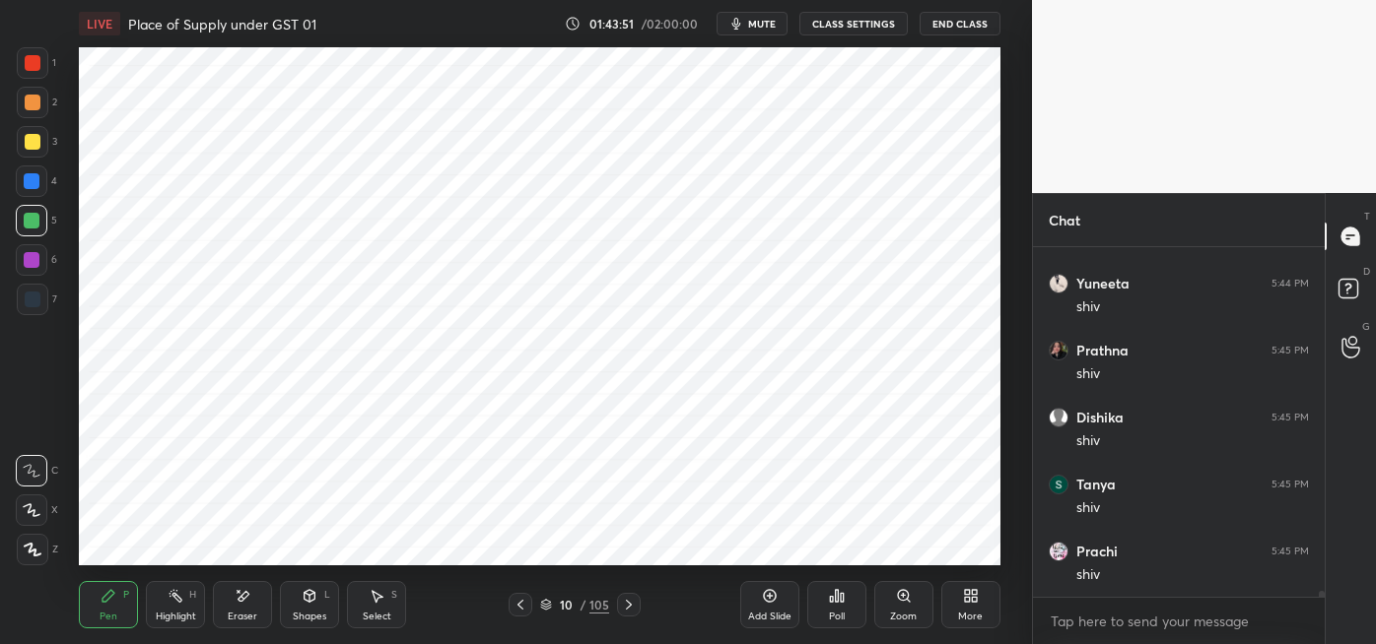
click at [40, 304] on div at bounding box center [33, 300] width 32 height 32
click at [38, 302] on div at bounding box center [33, 300] width 16 height 16
click at [34, 67] on div at bounding box center [33, 63] width 16 height 16
click at [35, 187] on div at bounding box center [32, 181] width 16 height 16
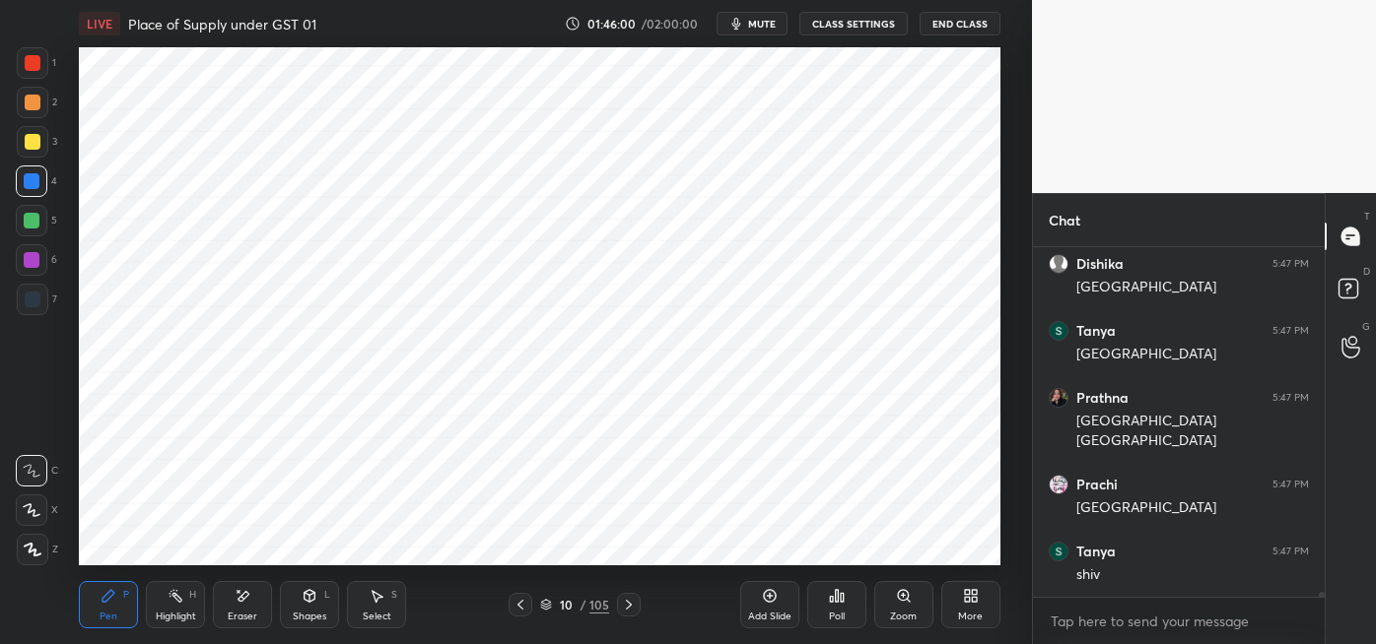
scroll to position [22339, 0]
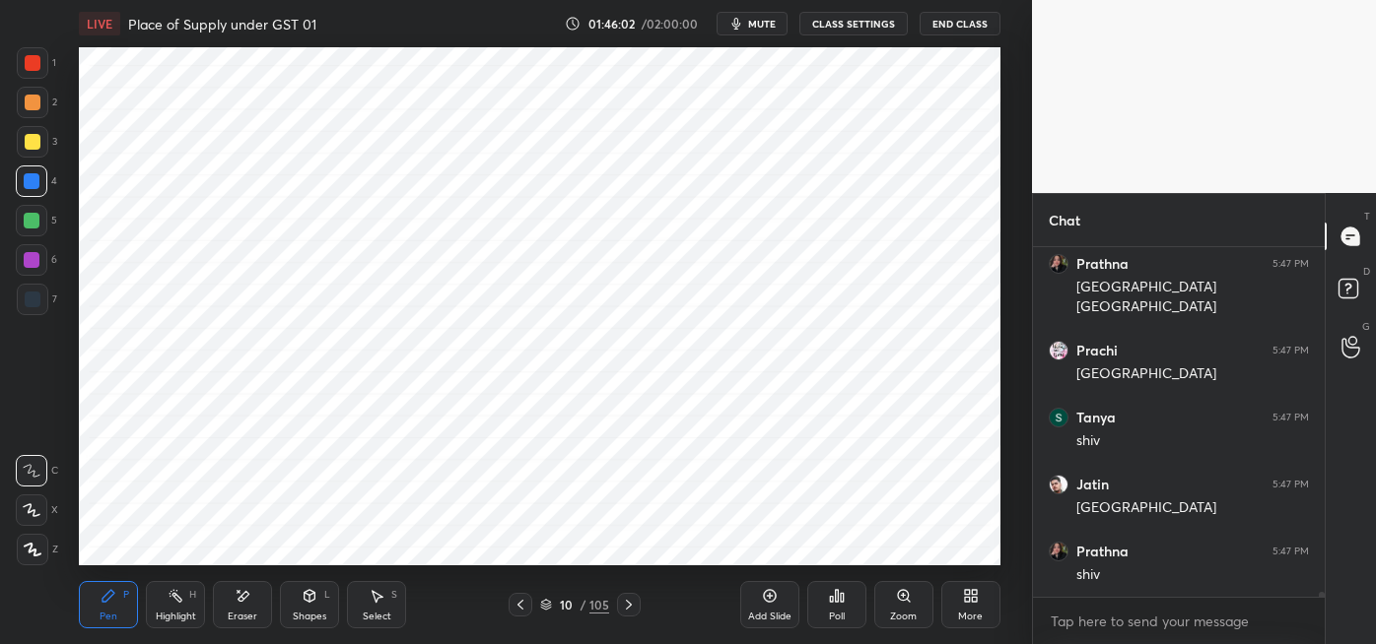
click at [34, 297] on div at bounding box center [33, 300] width 16 height 16
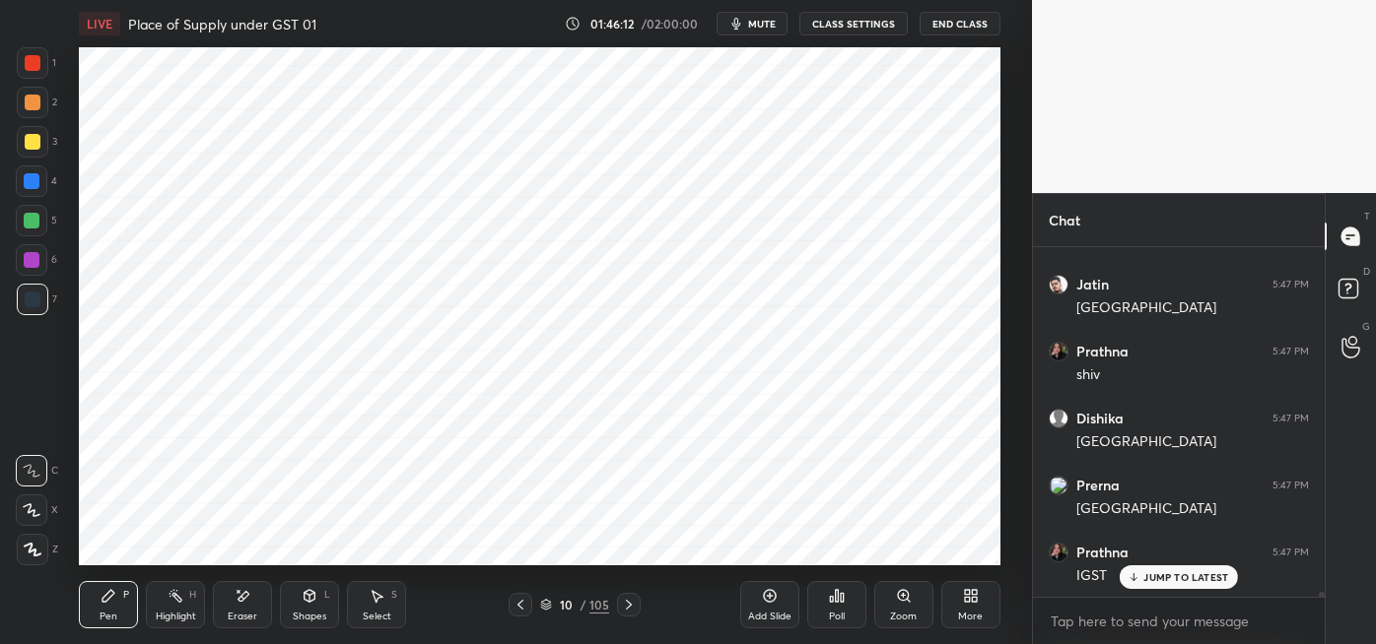
scroll to position [22607, 0]
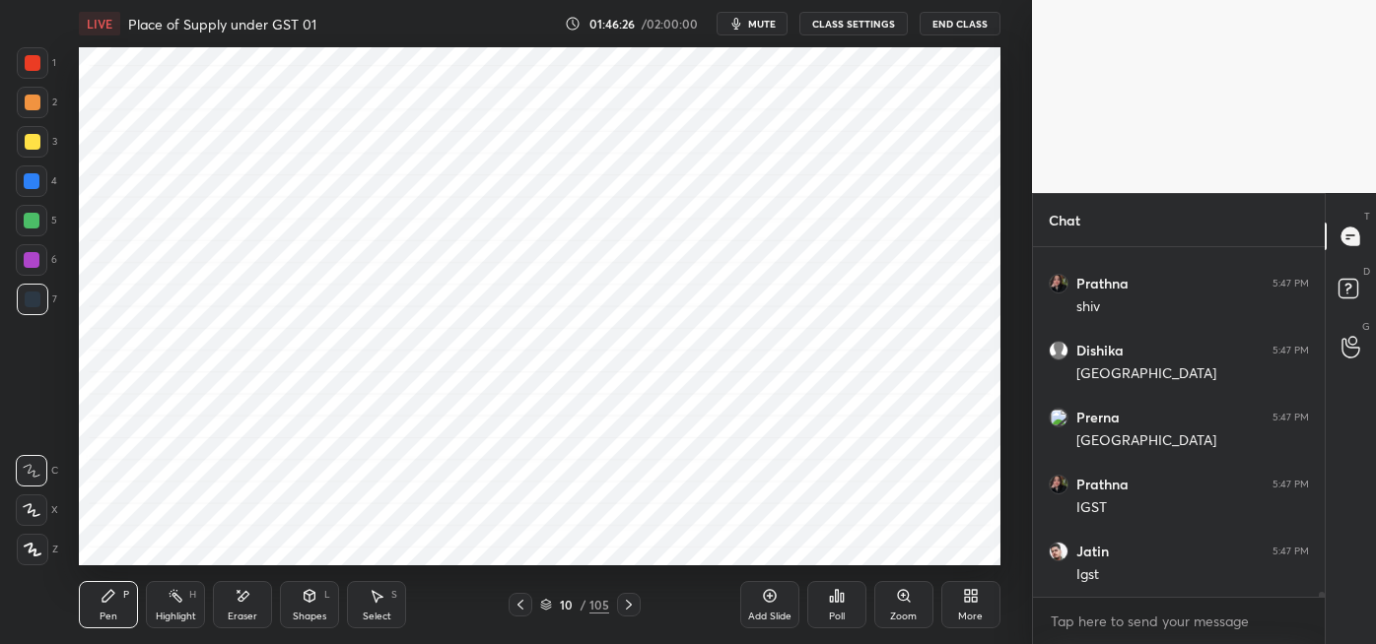
click at [34, 260] on div at bounding box center [32, 260] width 16 height 16
click at [236, 589] on icon at bounding box center [243, 596] width 16 height 17
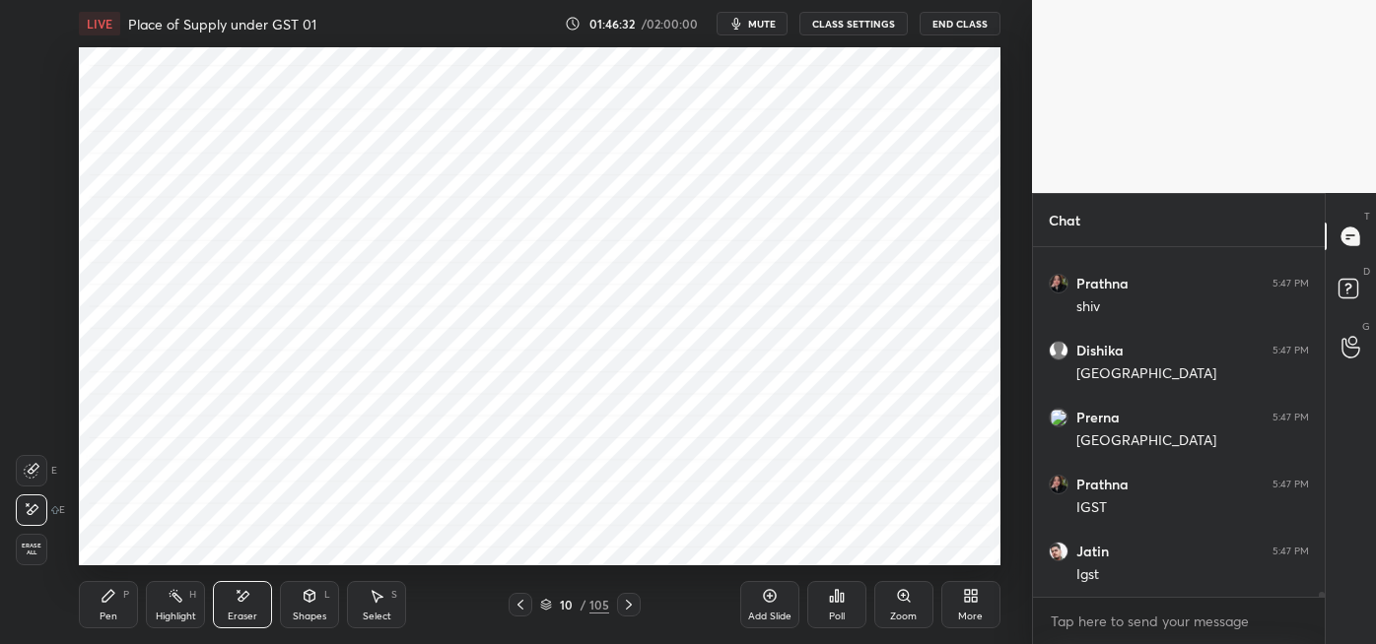
click at [112, 597] on icon at bounding box center [109, 596] width 16 height 16
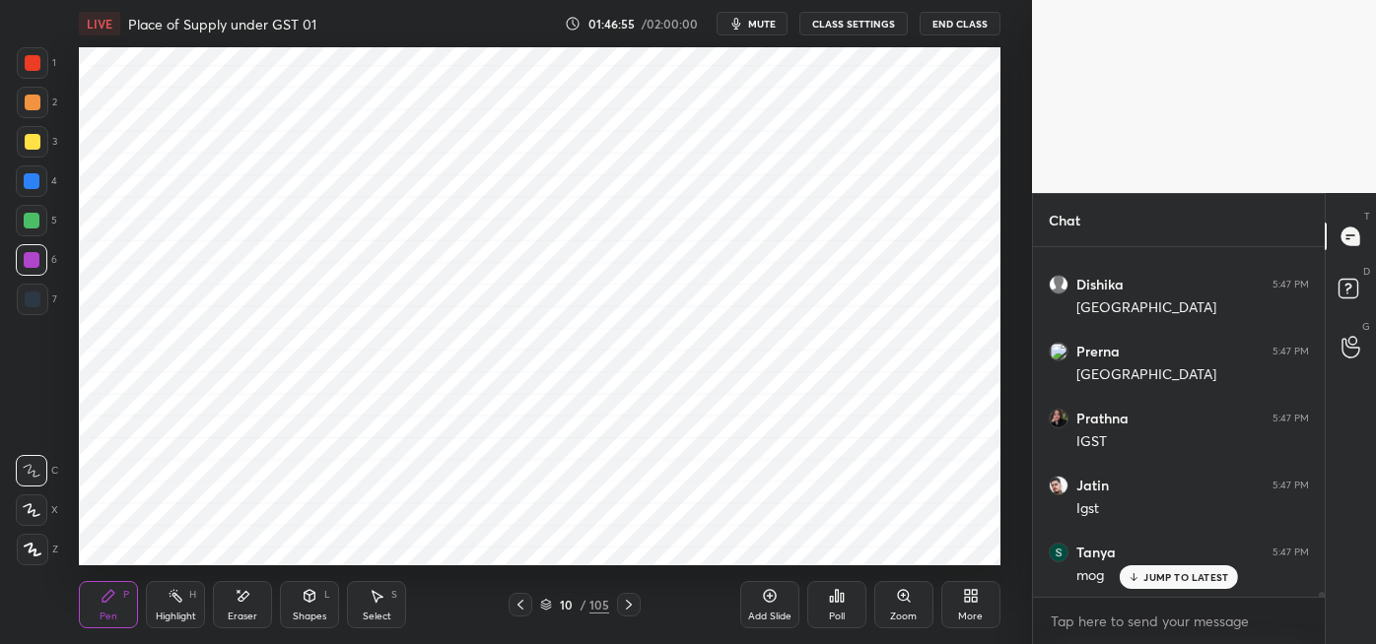
click at [33, 186] on div at bounding box center [32, 181] width 16 height 16
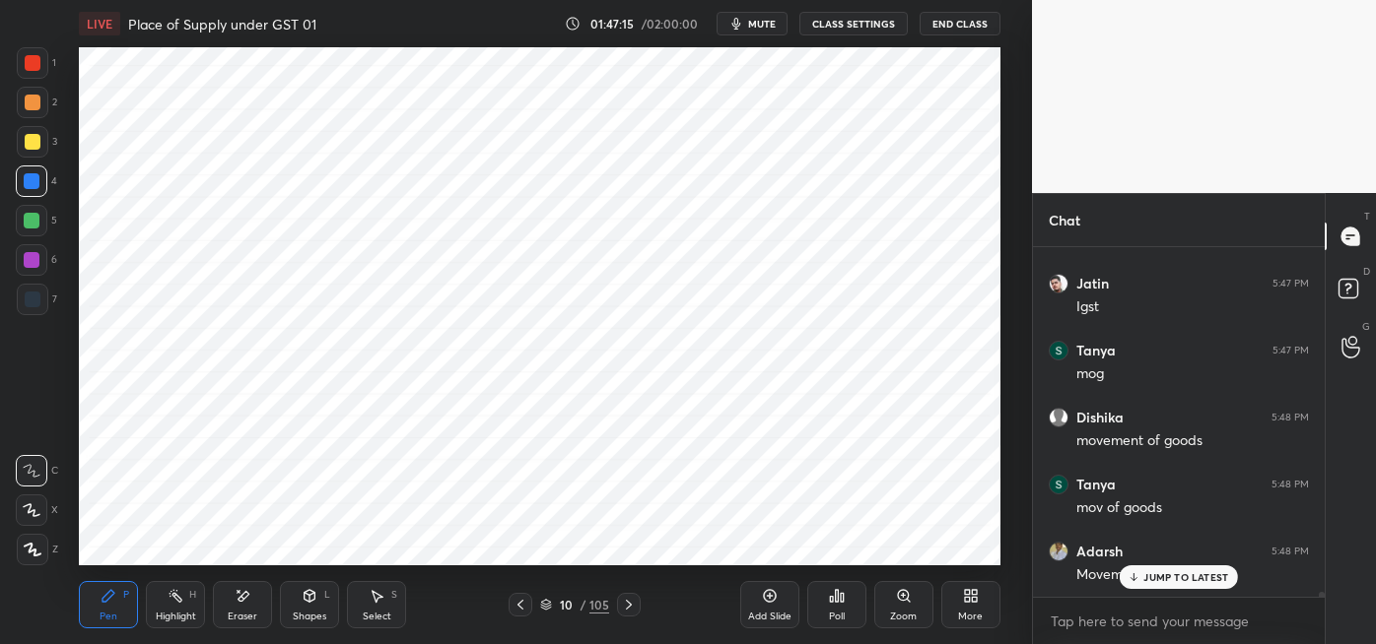
scroll to position [22942, 0]
click at [233, 607] on div "Eraser" at bounding box center [242, 604] width 59 height 47
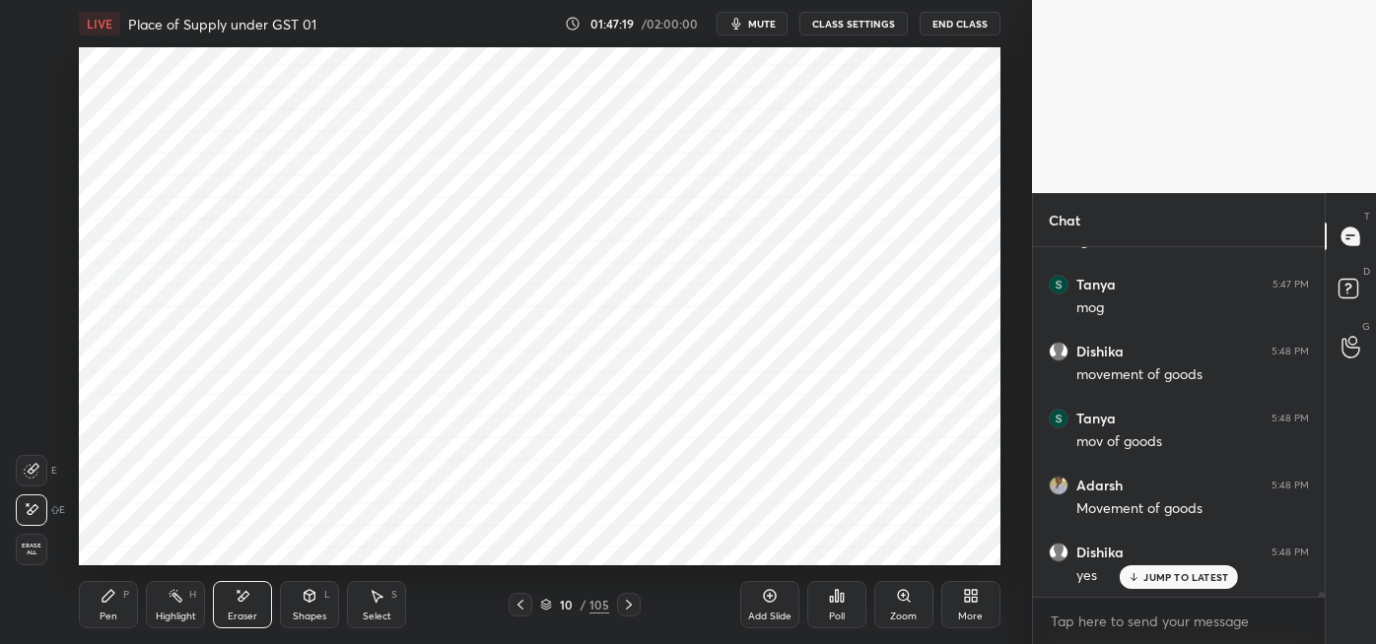
click at [98, 606] on div "Pen P" at bounding box center [108, 604] width 59 height 47
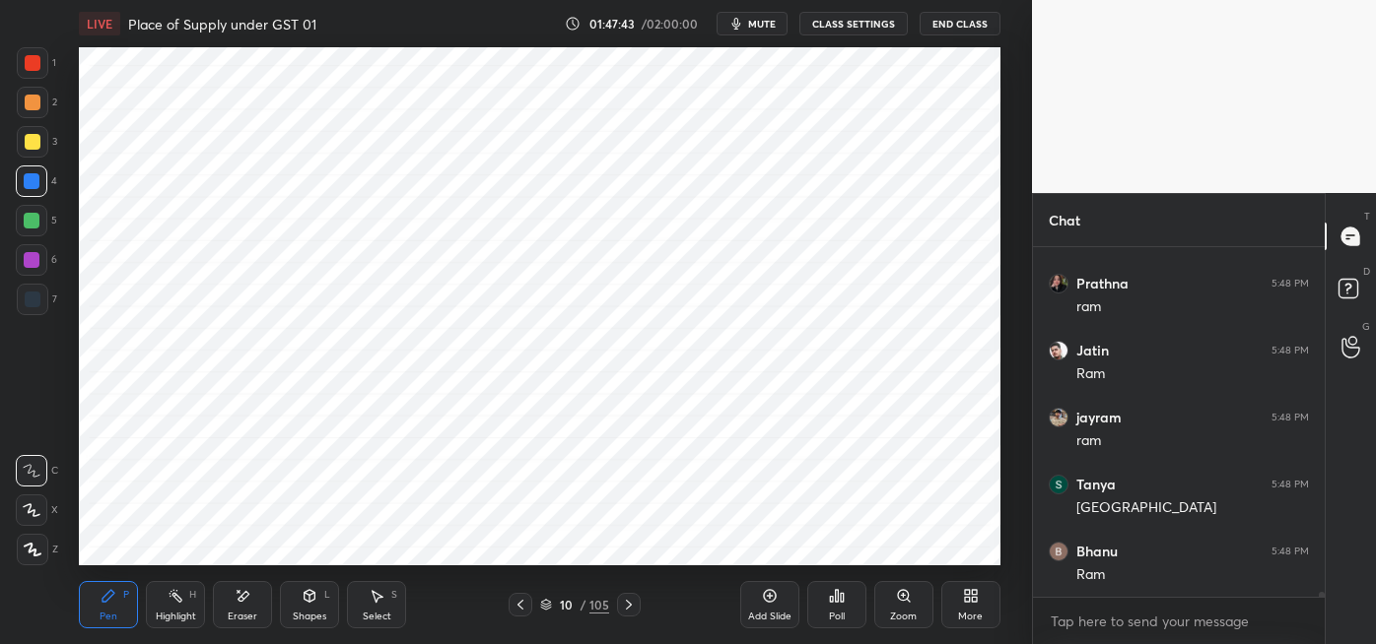
scroll to position [23746, 0]
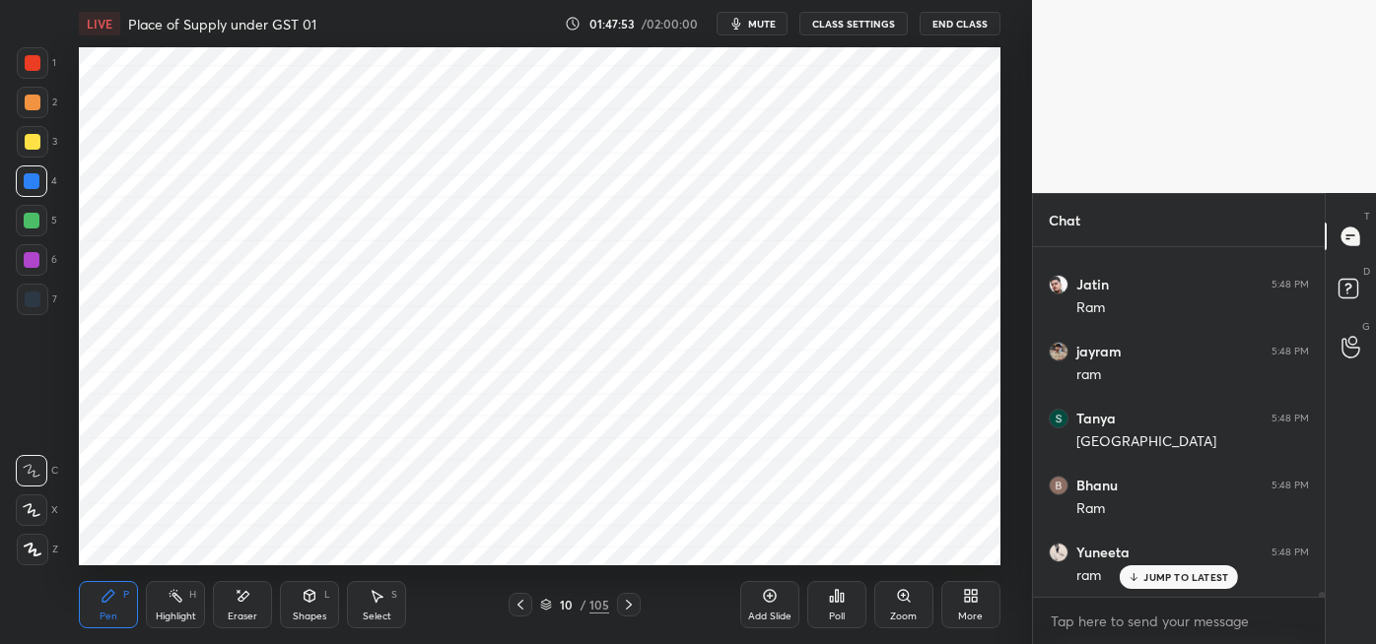
click at [34, 304] on div at bounding box center [33, 300] width 16 height 16
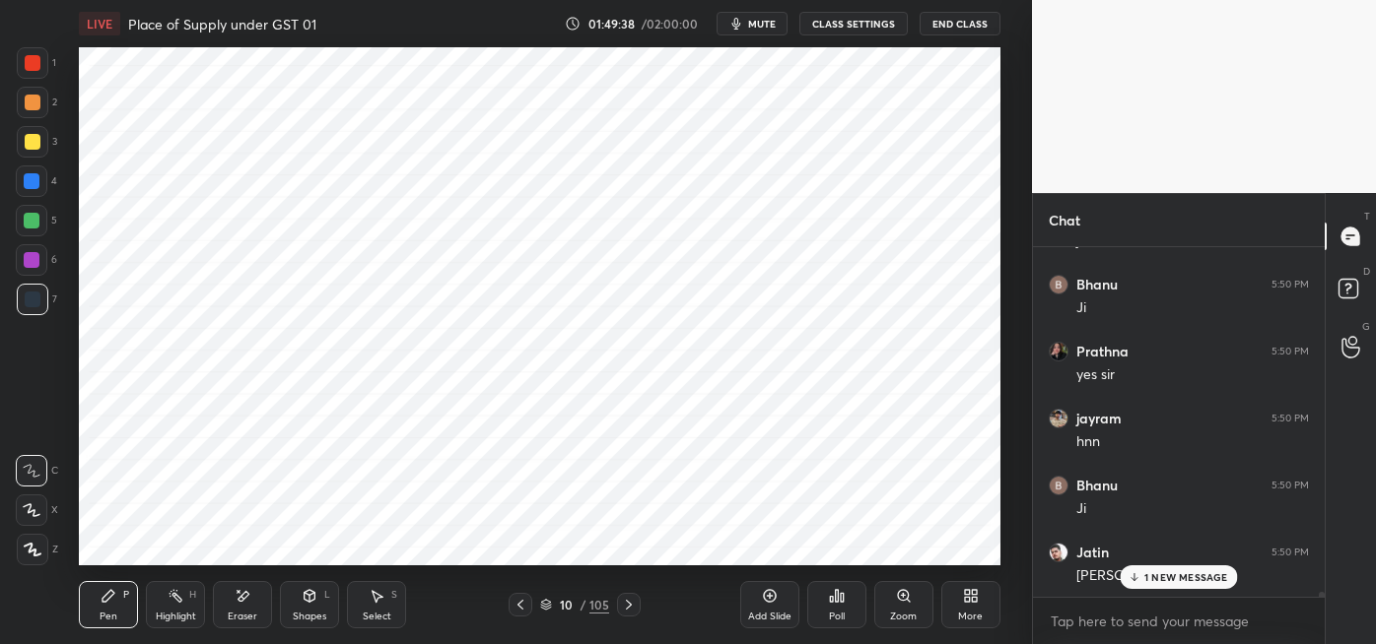
scroll to position [24216, 0]
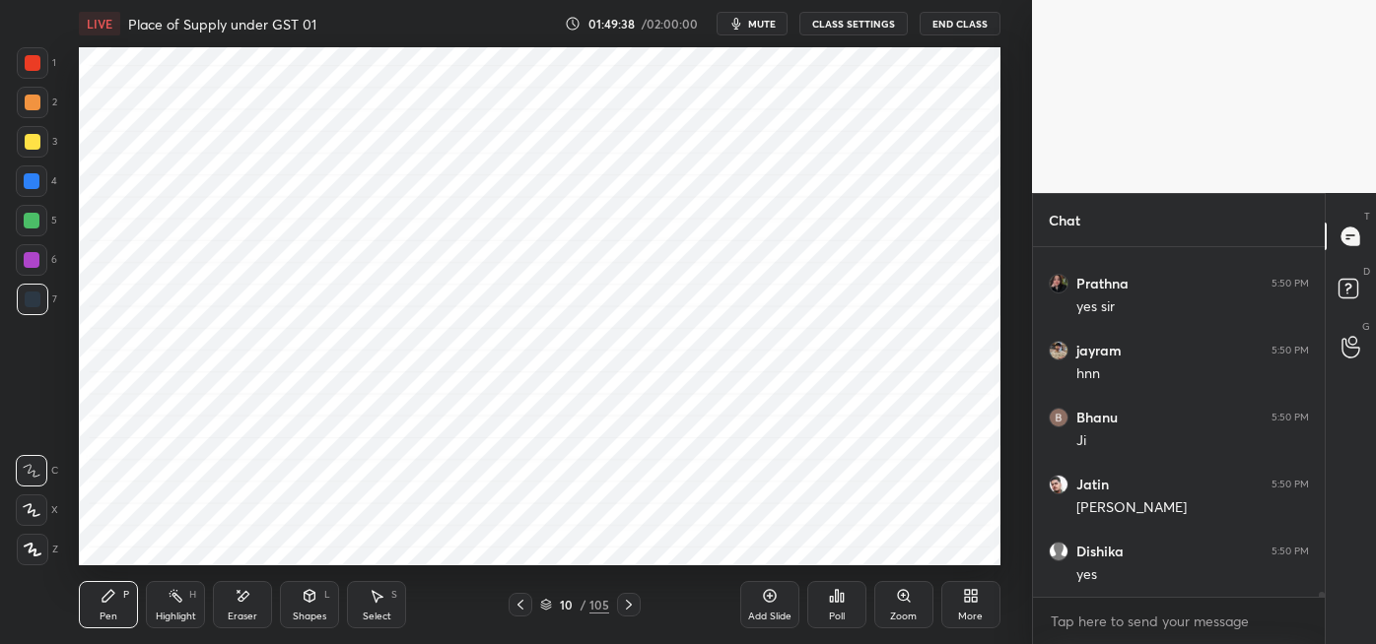
click at [771, 595] on icon at bounding box center [770, 596] width 6 height 6
click at [33, 182] on div at bounding box center [32, 181] width 16 height 16
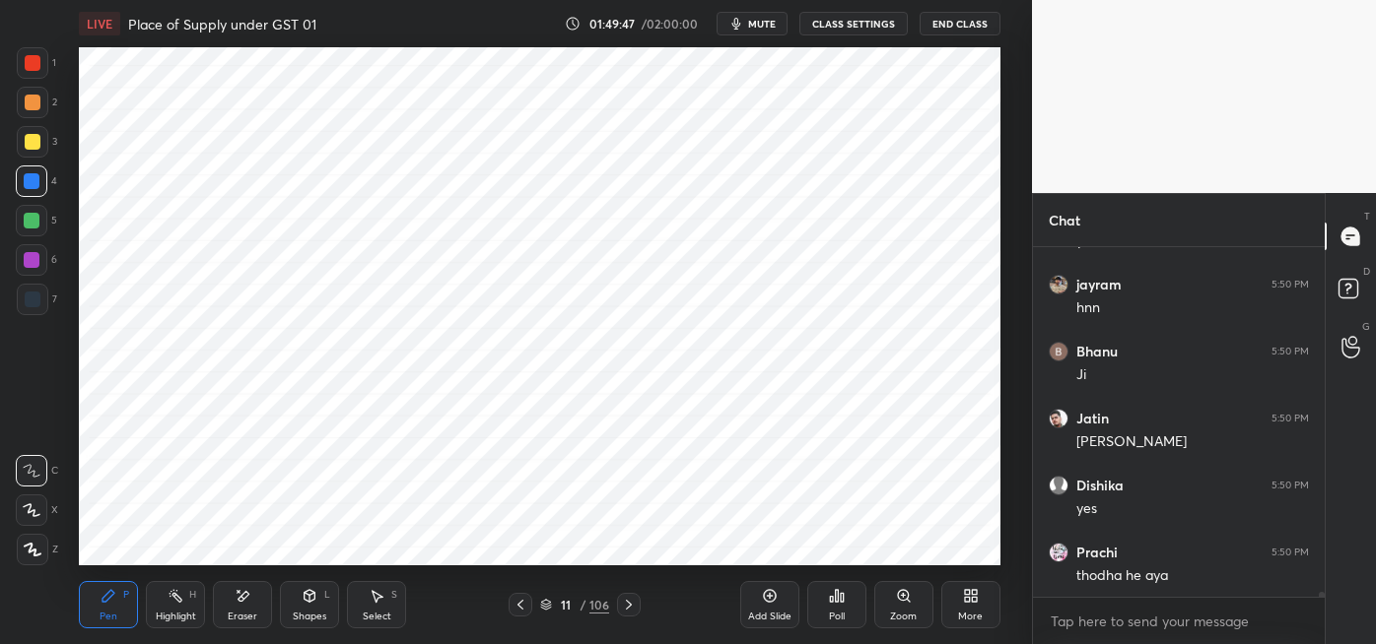
click at [30, 61] on div at bounding box center [33, 63] width 16 height 16
click at [35, 188] on div at bounding box center [32, 181] width 16 height 16
click at [33, 304] on div at bounding box center [33, 300] width 16 height 16
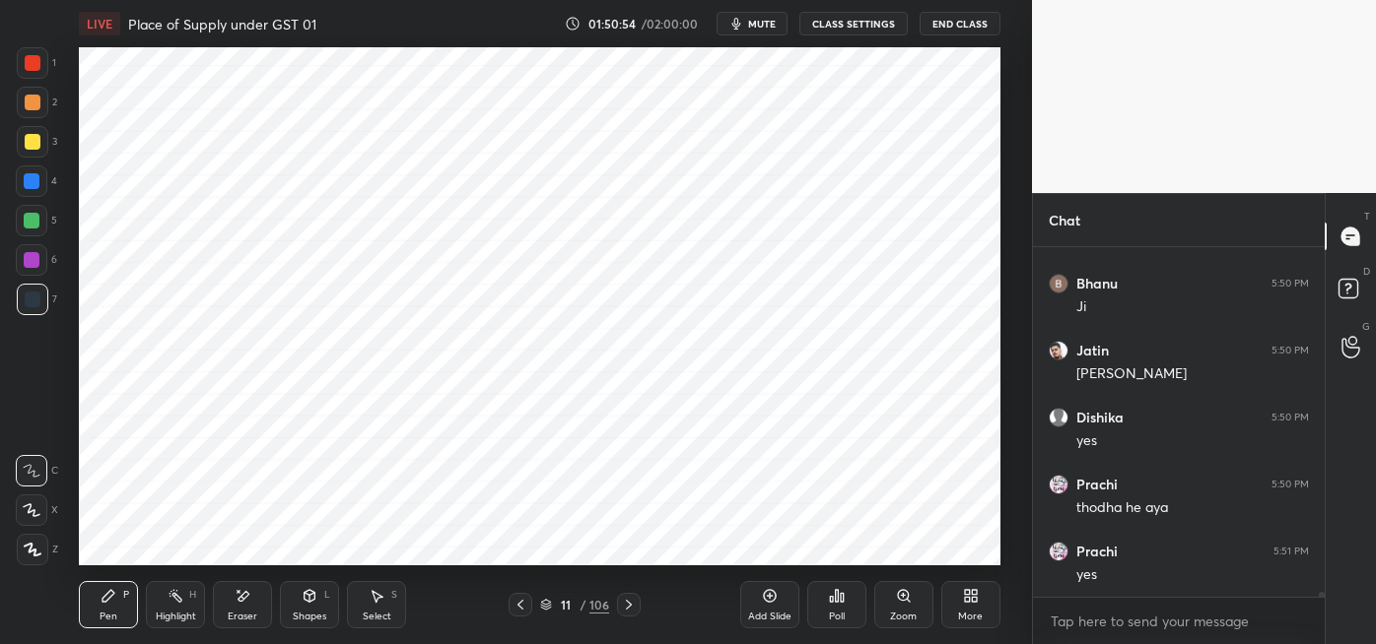
click at [34, 262] on div at bounding box center [32, 260] width 16 height 16
click at [29, 181] on div at bounding box center [32, 181] width 16 height 16
click at [31, 304] on div at bounding box center [33, 300] width 16 height 16
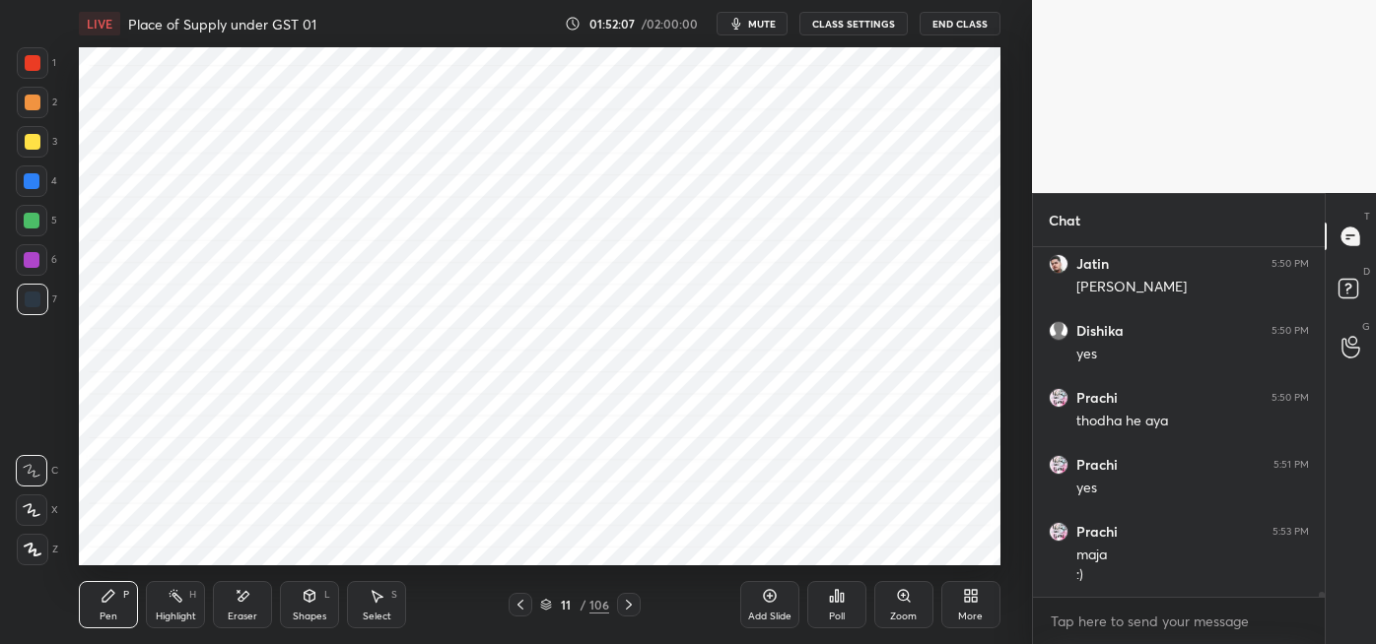
scroll to position [24455, 0]
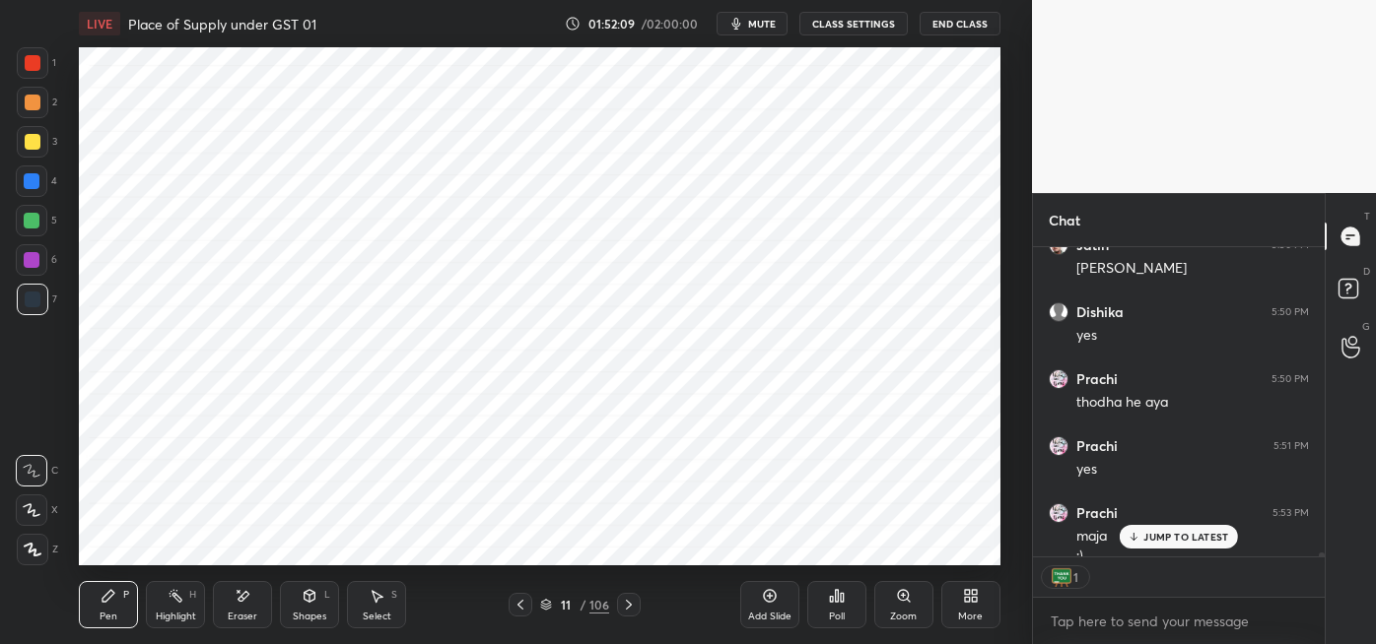
click at [1174, 581] on div "apne pucha to [US_STATE] bataya" at bounding box center [1192, 577] width 233 height 20
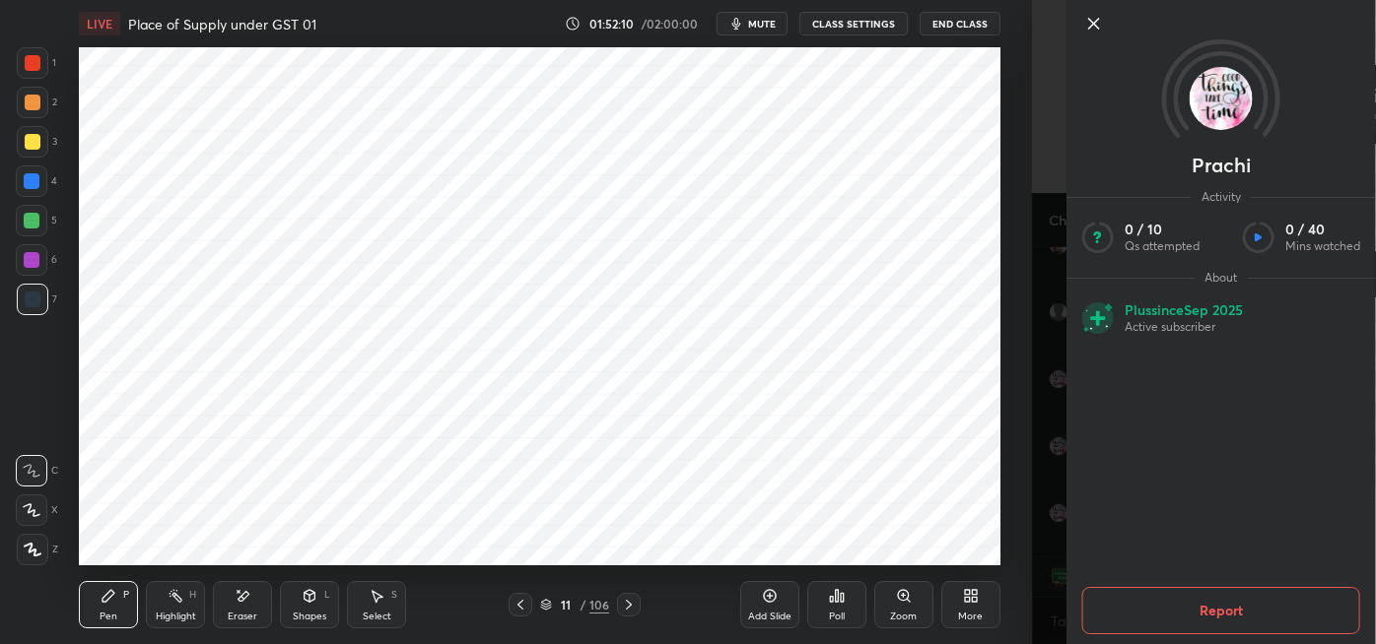
click at [1097, 26] on icon at bounding box center [1094, 24] width 10 height 10
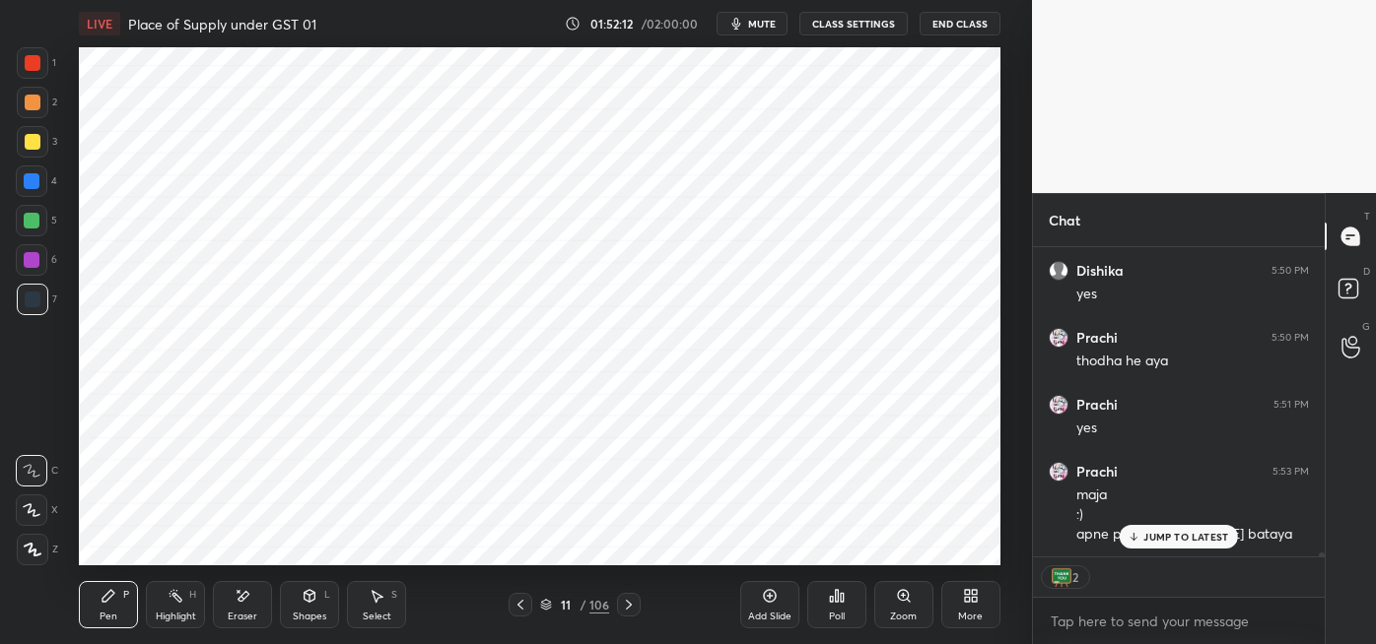
scroll to position [24563, 0]
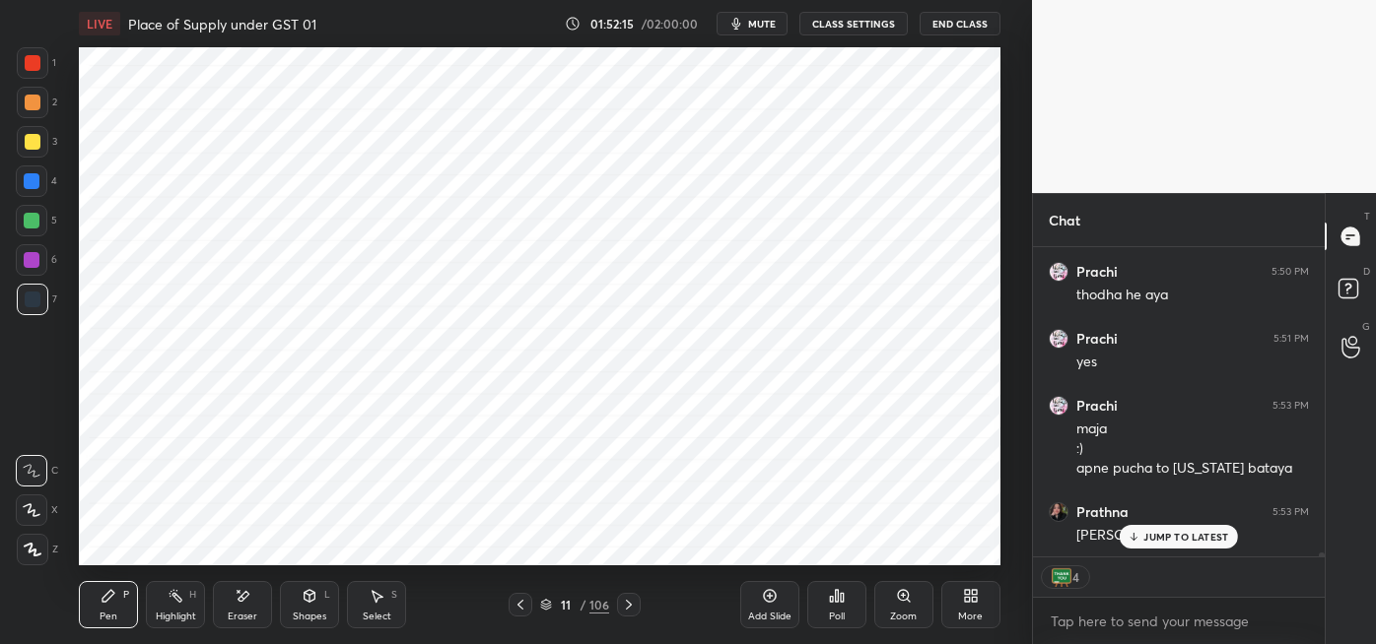
click at [1177, 541] on p "JUMP TO LATEST" at bounding box center [1185, 537] width 85 height 12
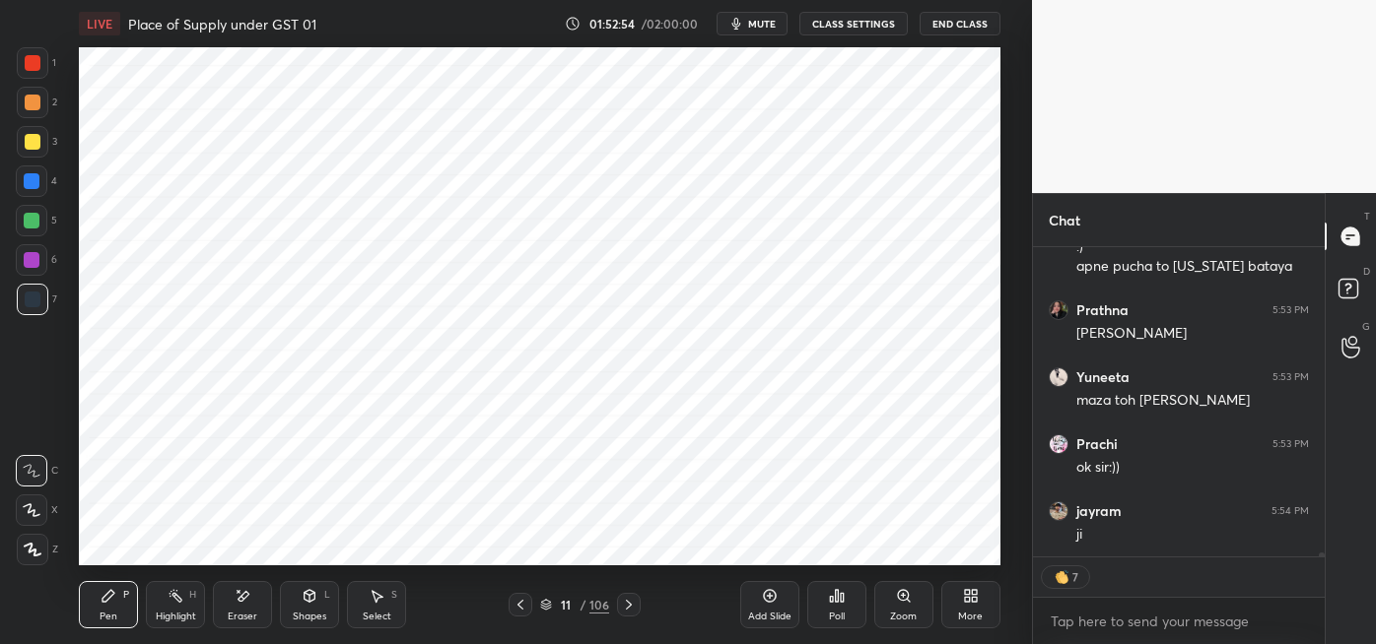
scroll to position [24831, 0]
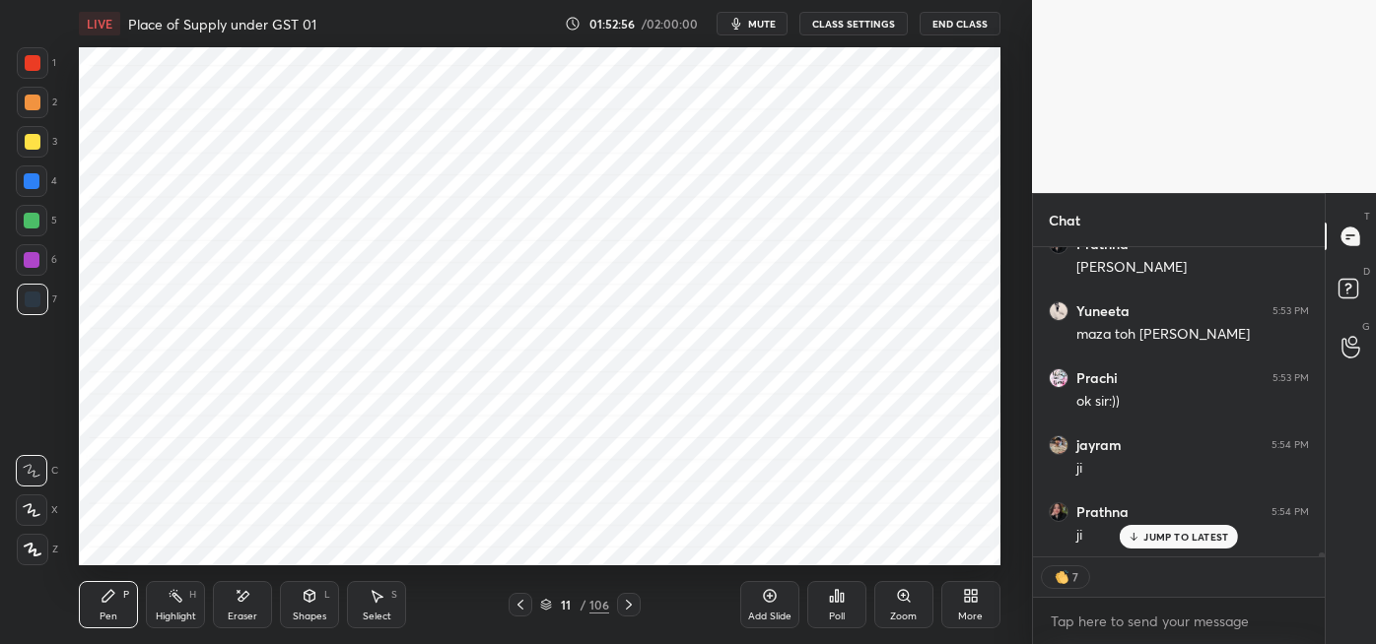
type textarea "x"
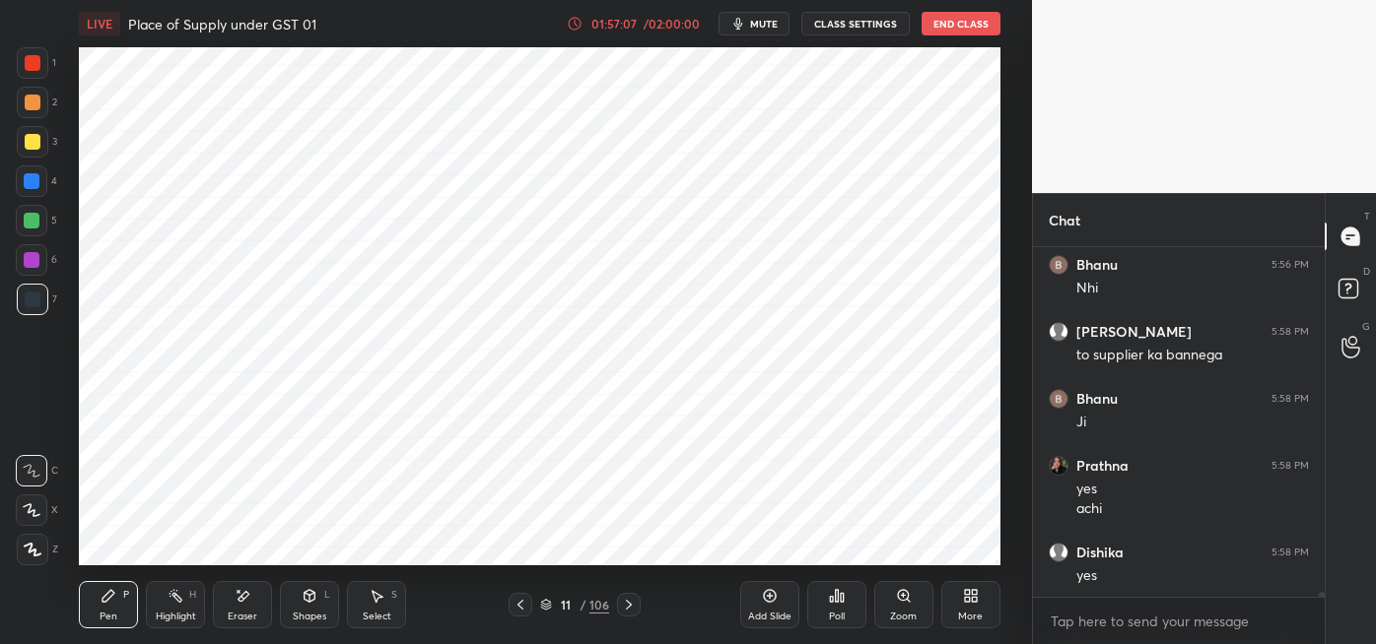
scroll to position [26439, 0]
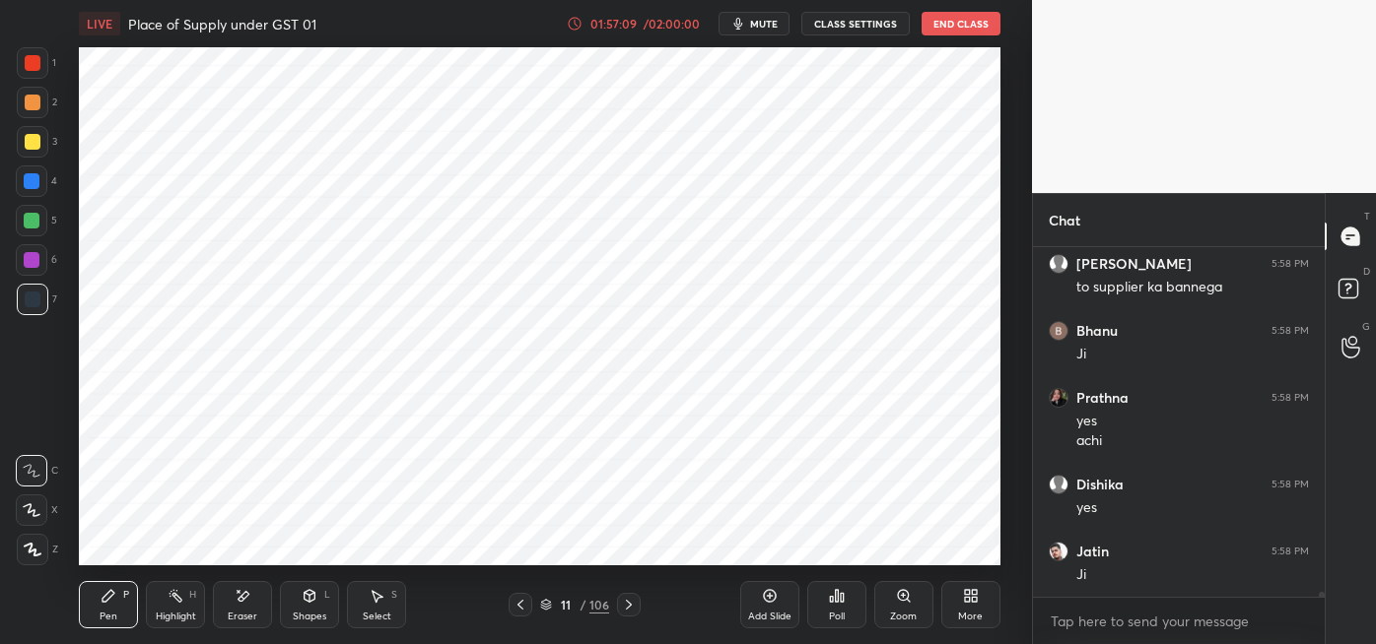
click at [647, 26] on div "/ 02:00:00" at bounding box center [672, 24] width 61 height 12
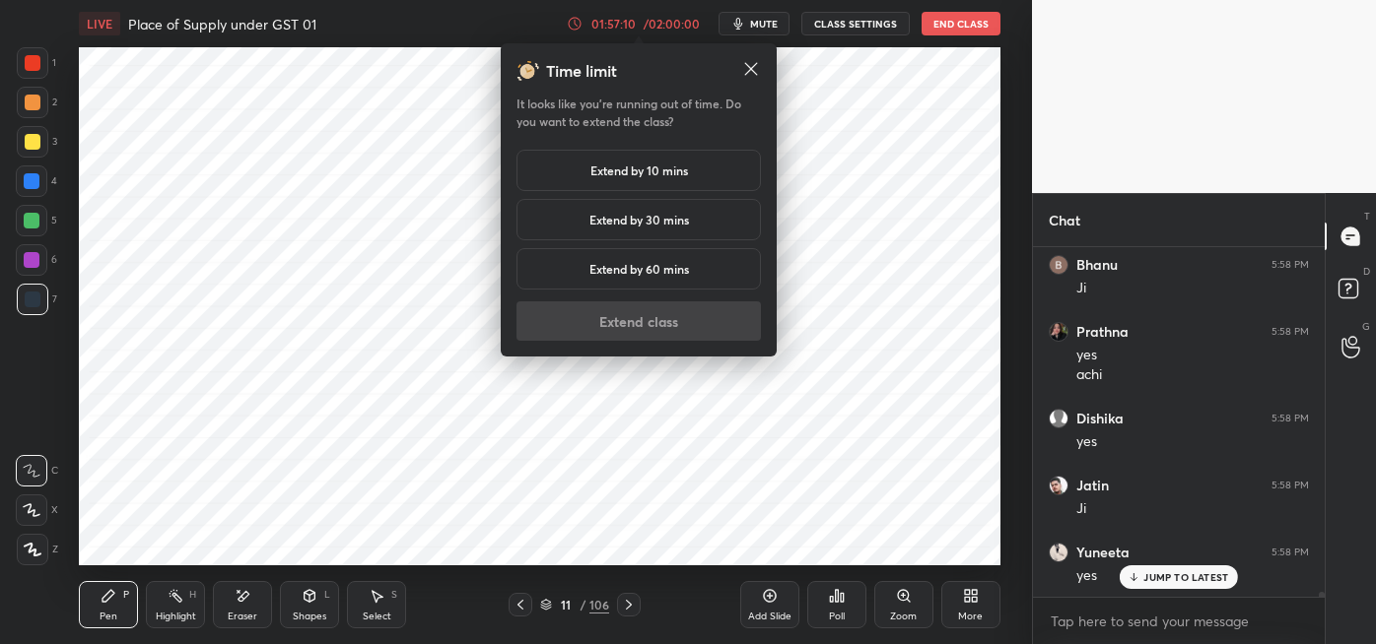
click at [683, 183] on div "Extend by 10 mins" at bounding box center [638, 170] width 244 height 41
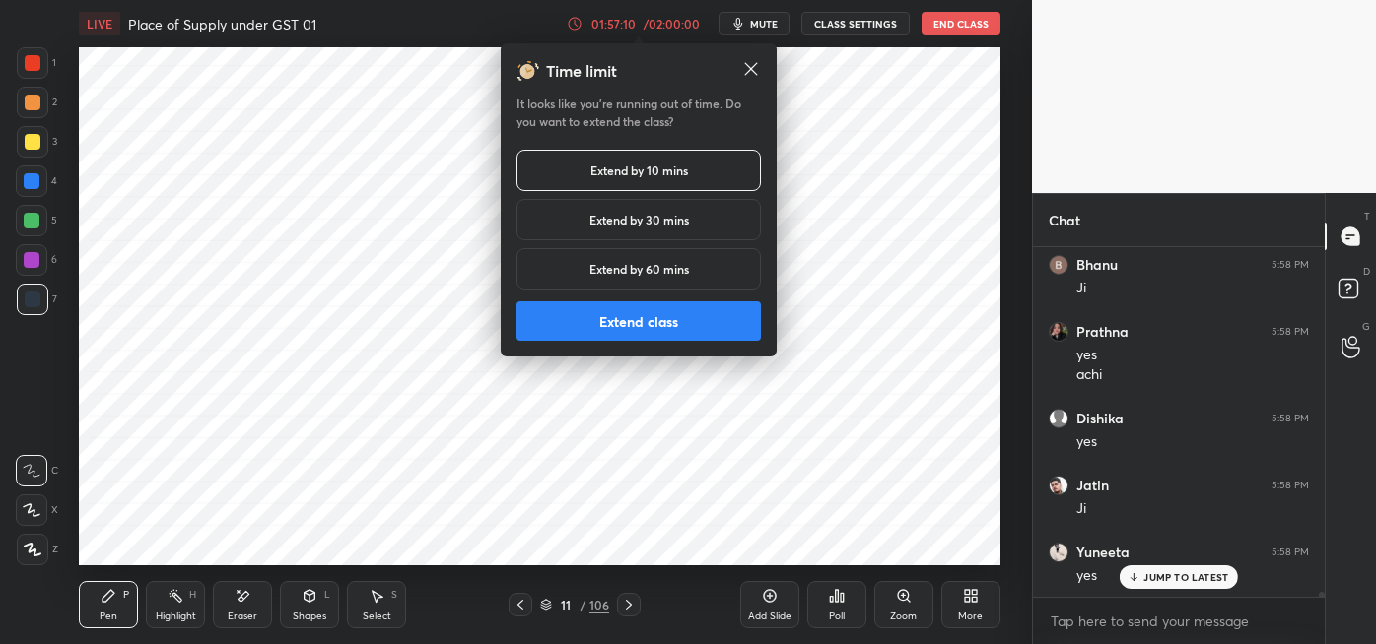
click at [702, 316] on button "Extend class" at bounding box center [638, 321] width 244 height 39
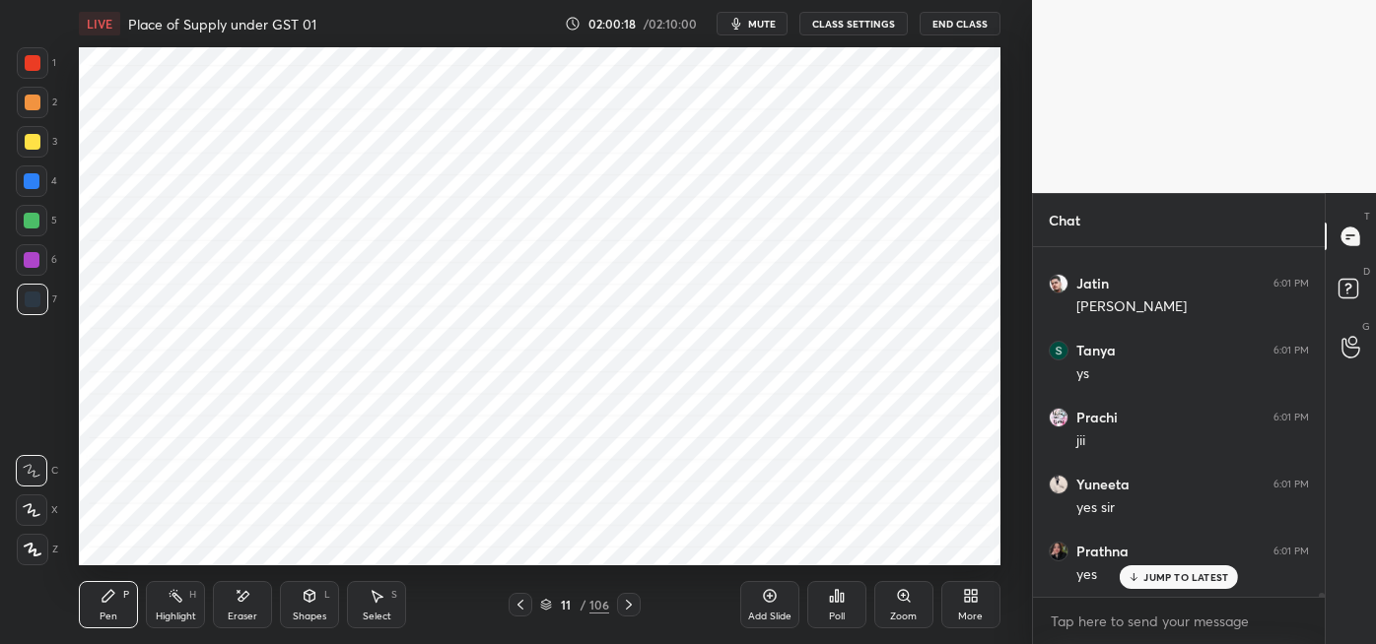
scroll to position [28649, 0]
click at [37, 225] on div at bounding box center [32, 221] width 16 height 16
click at [36, 306] on div at bounding box center [33, 300] width 16 height 16
click at [38, 267] on div at bounding box center [32, 260] width 32 height 32
click at [239, 603] on icon at bounding box center [243, 596] width 16 height 17
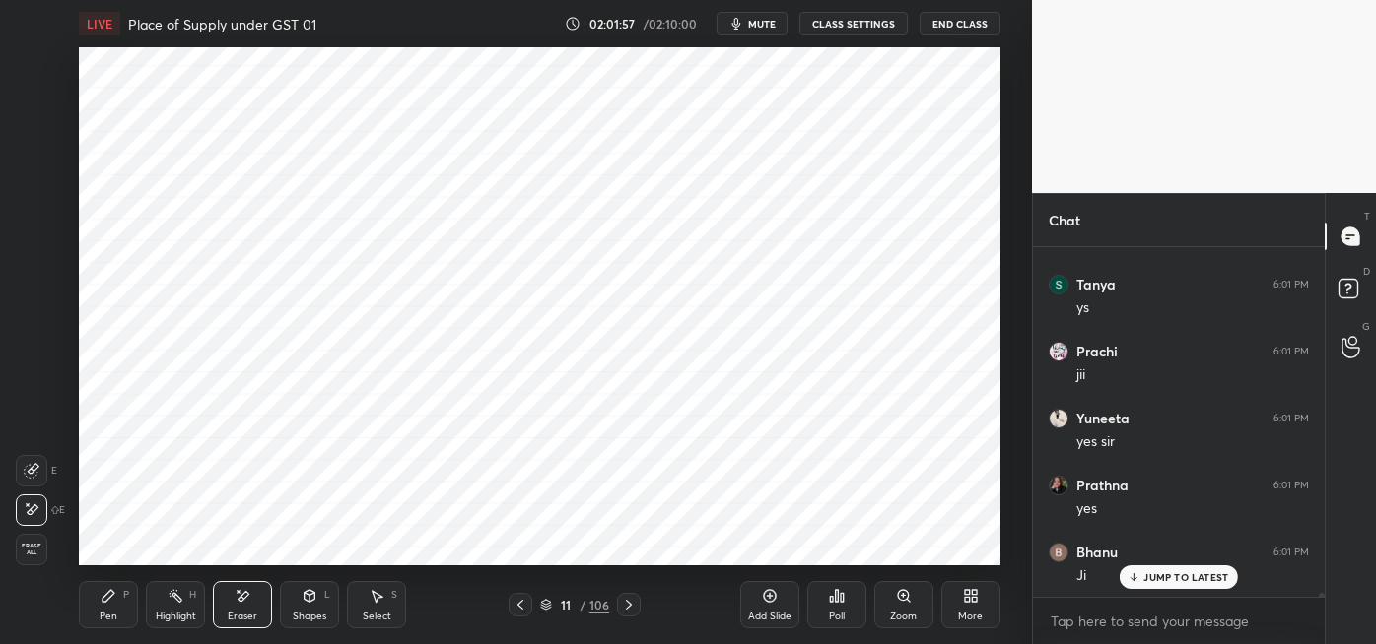
click at [102, 612] on div "Pen" at bounding box center [109, 617] width 18 height 10
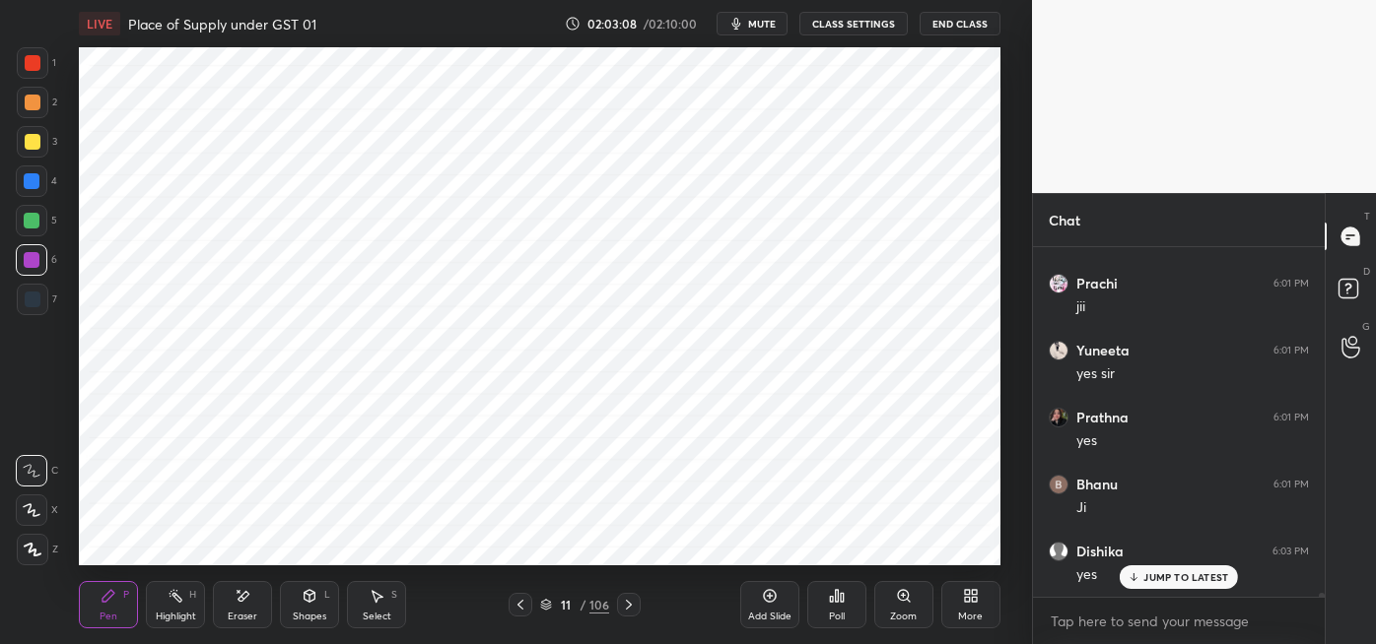
scroll to position [28783, 0]
click at [762, 594] on icon at bounding box center [770, 596] width 16 height 16
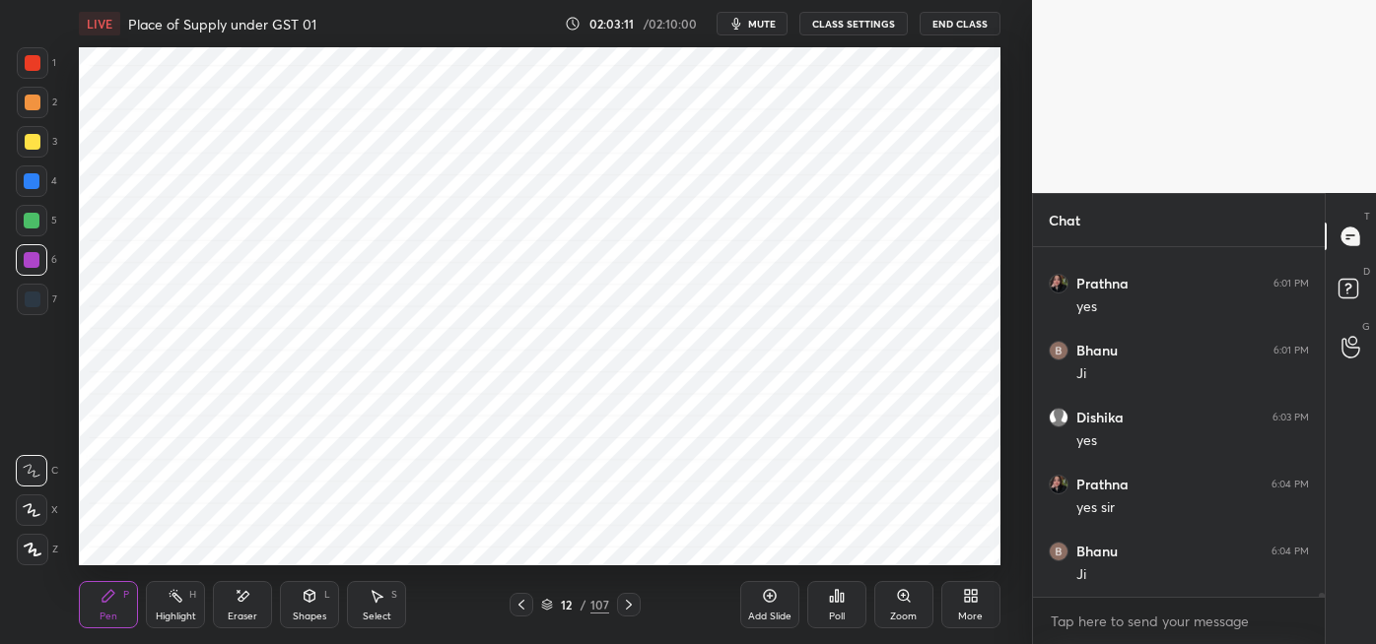
click at [37, 67] on div at bounding box center [33, 63] width 16 height 16
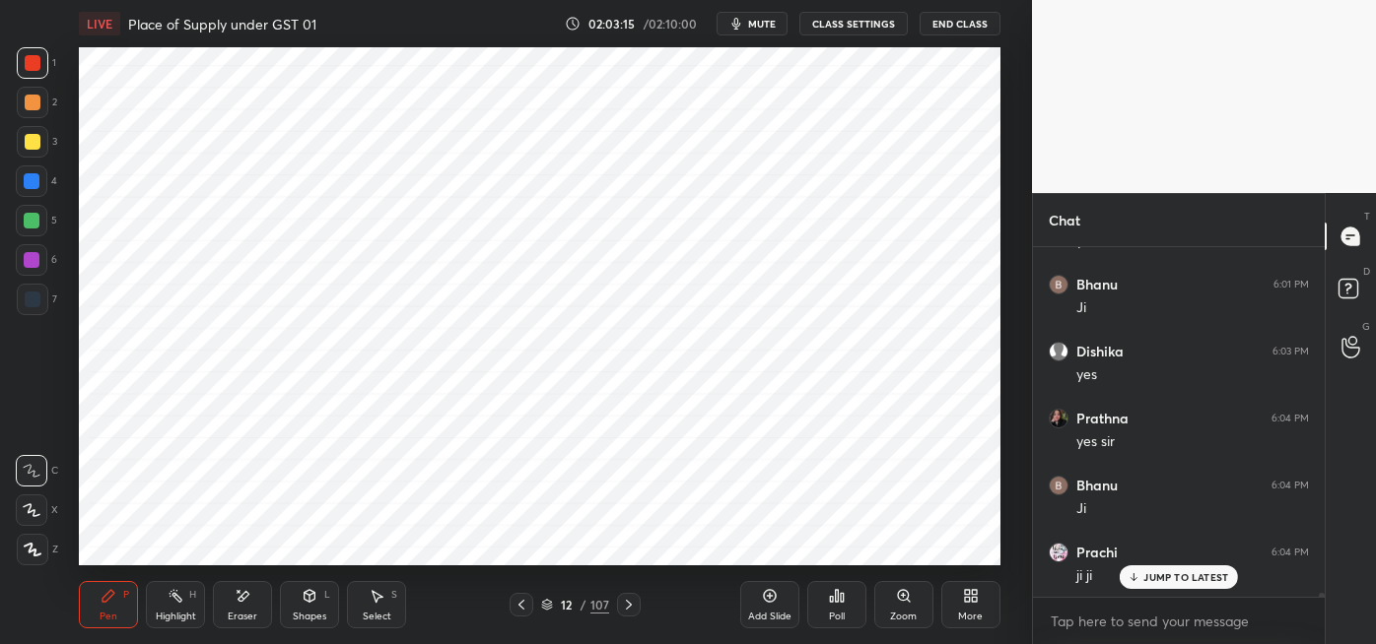
click at [32, 175] on div at bounding box center [32, 181] width 16 height 16
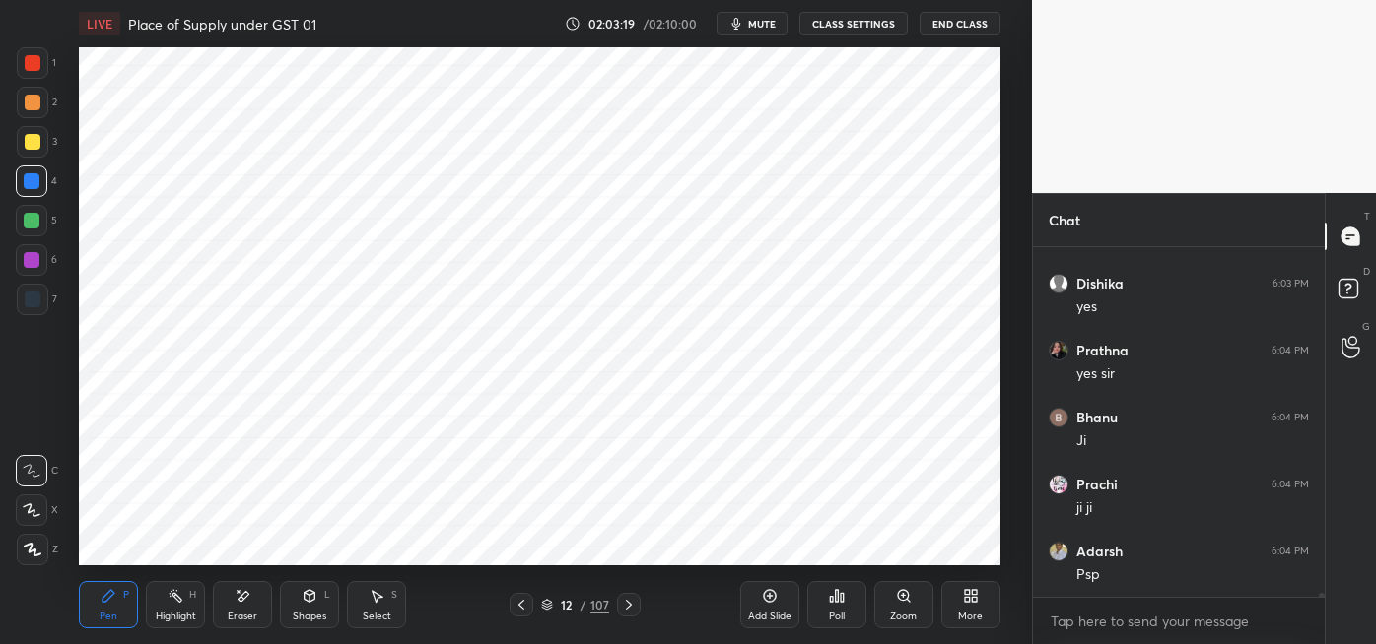
click at [32, 305] on div at bounding box center [33, 300] width 16 height 16
click at [35, 265] on div at bounding box center [32, 260] width 16 height 16
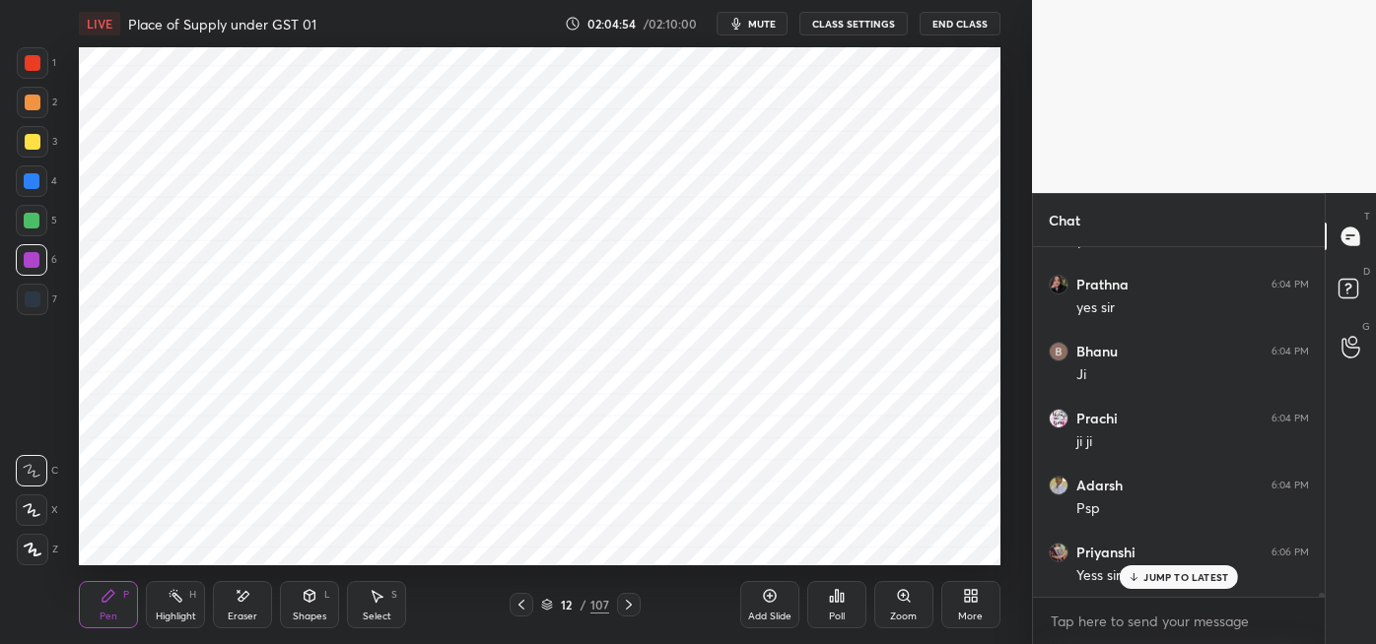
click at [33, 302] on div at bounding box center [33, 300] width 16 height 16
click at [34, 66] on div at bounding box center [33, 63] width 16 height 16
click at [35, 180] on div at bounding box center [32, 181] width 16 height 16
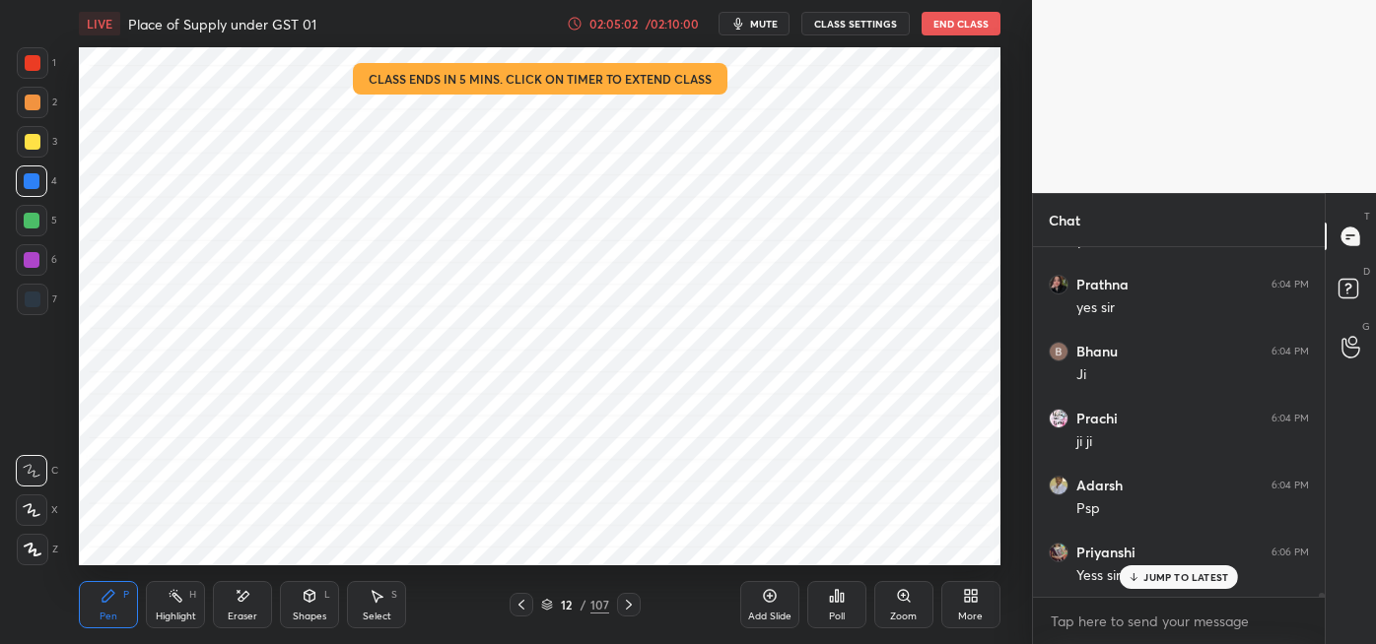
click at [667, 26] on div "/ 02:10:00" at bounding box center [672, 24] width 61 height 12
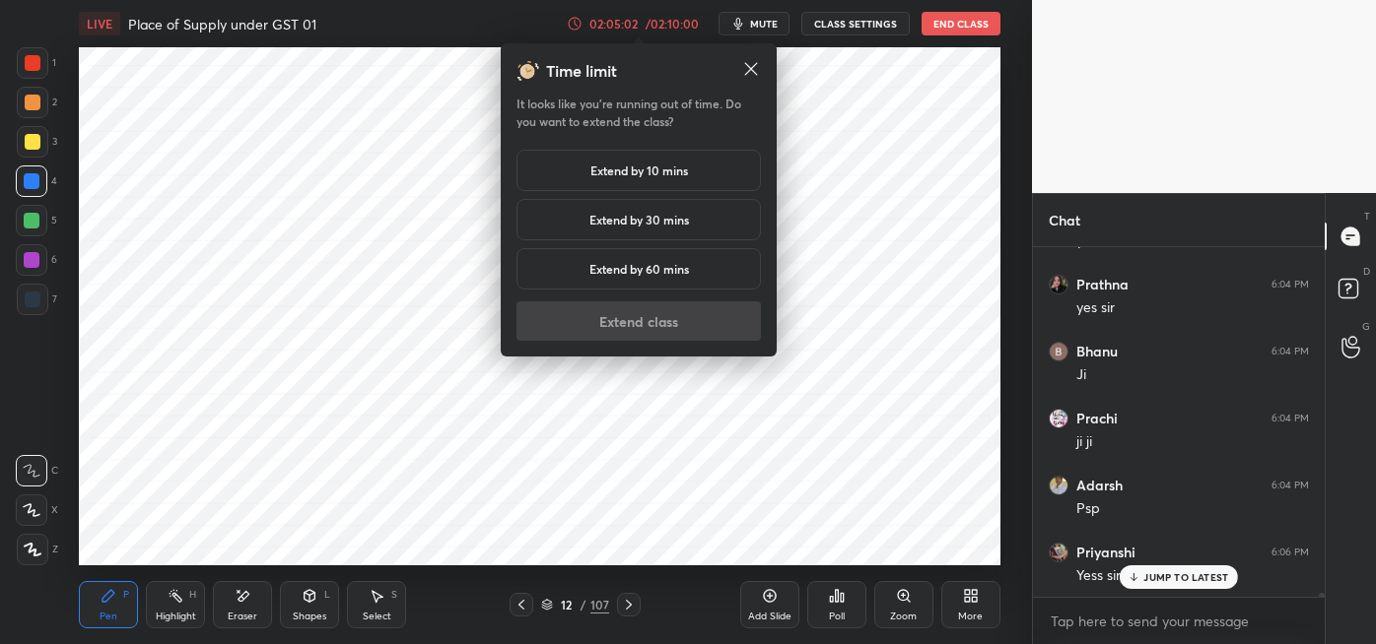
click at [677, 178] on h5 "Extend by 10 mins" at bounding box center [639, 171] width 98 height 18
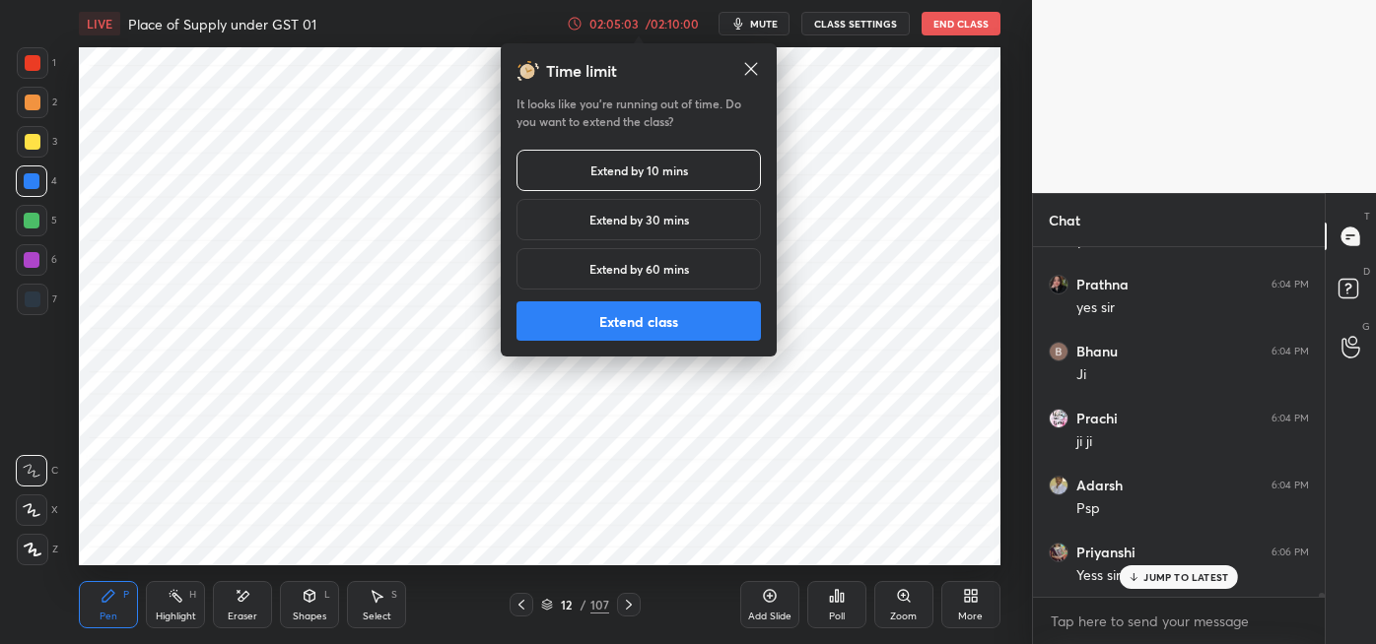
click at [683, 320] on button "Extend class" at bounding box center [638, 321] width 244 height 39
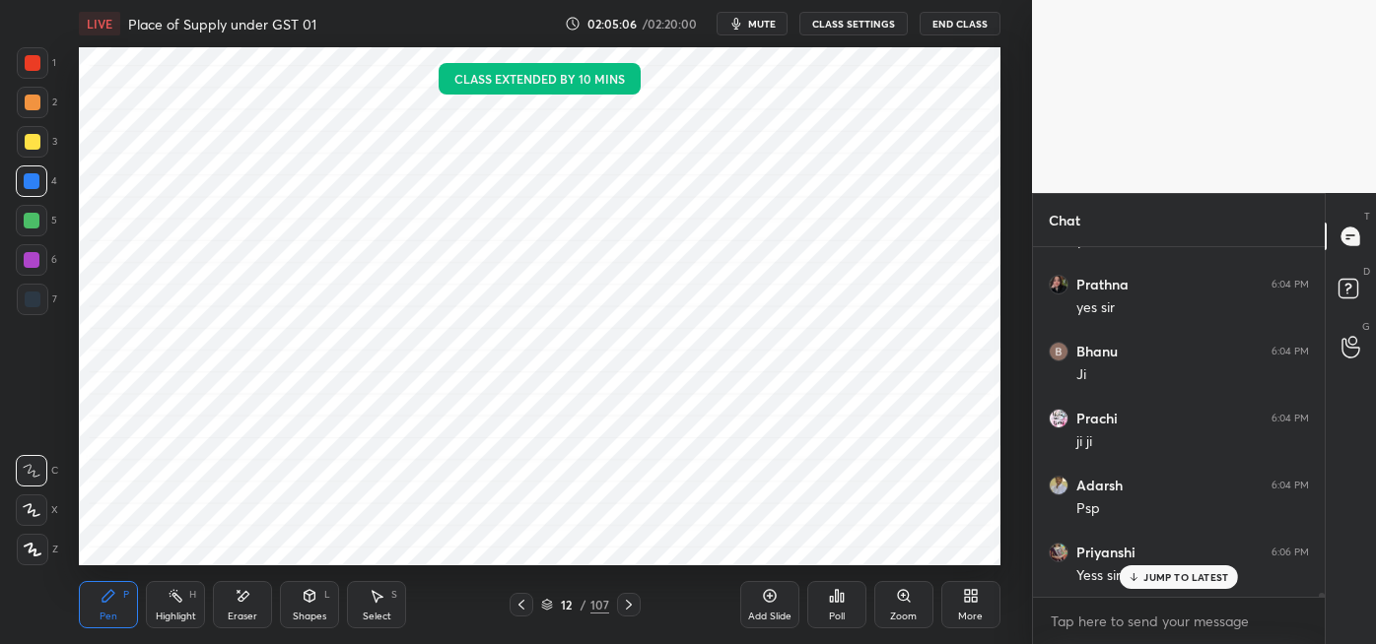
click at [36, 299] on div at bounding box center [33, 300] width 16 height 16
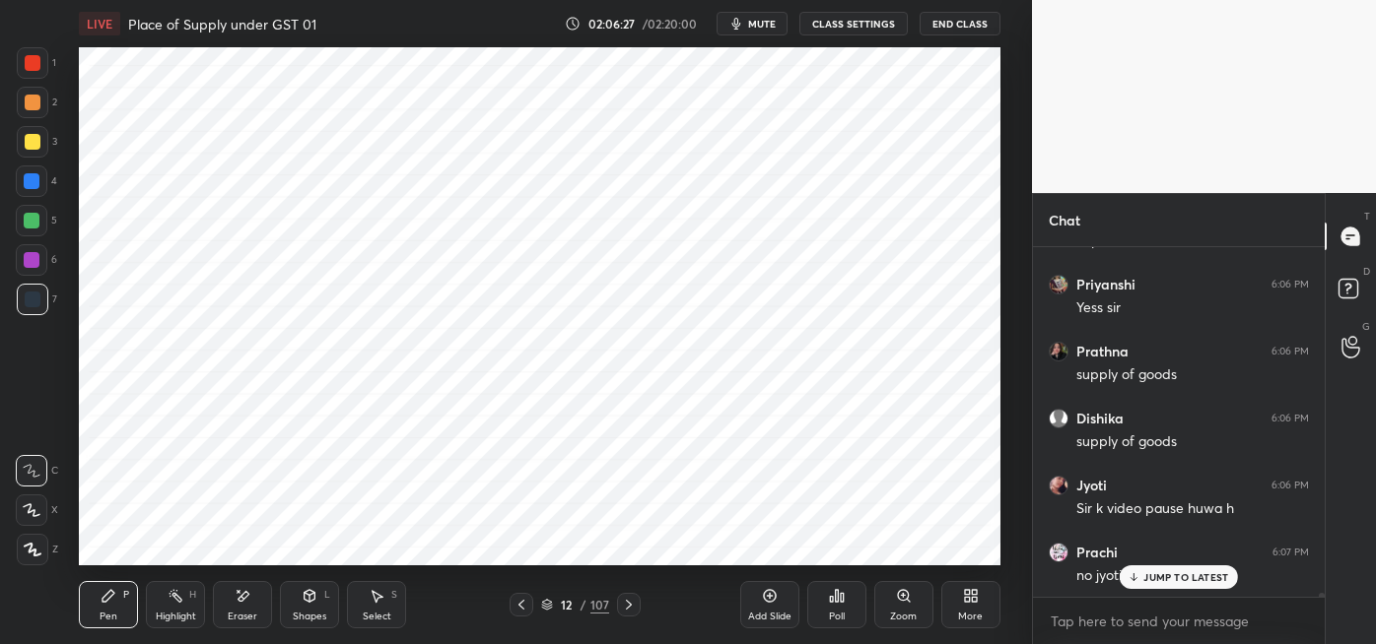
scroll to position [29387, 0]
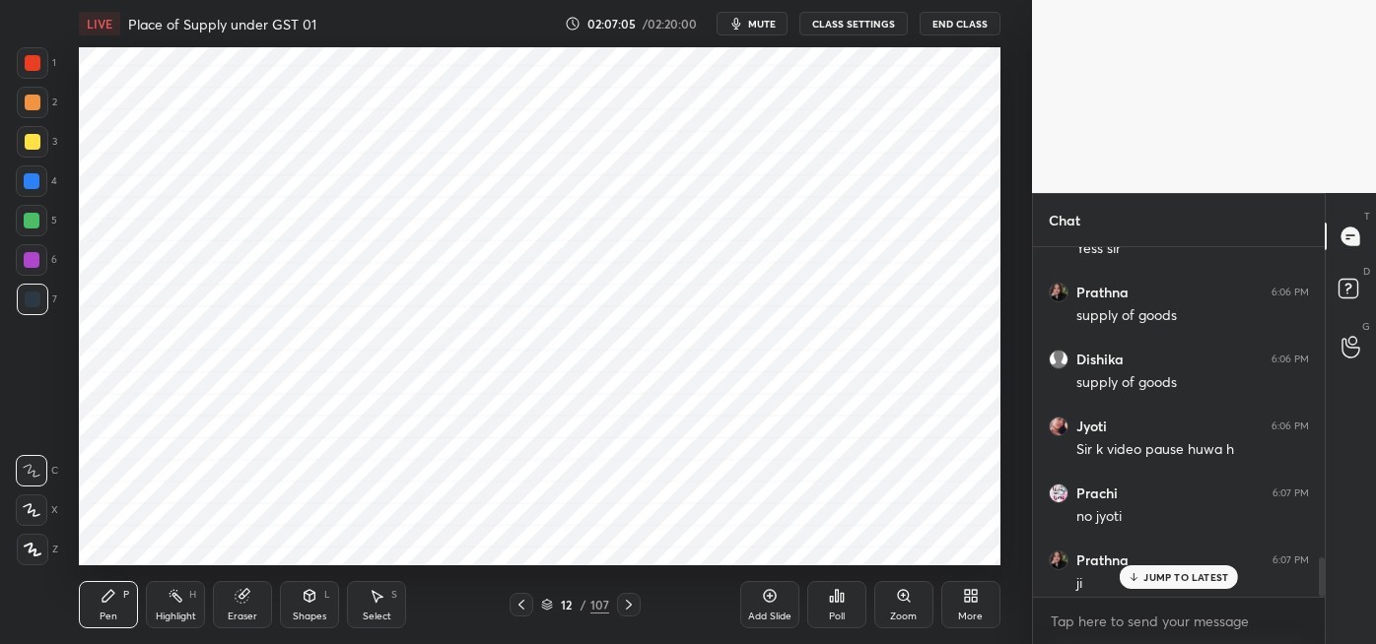
scroll to position [2722, 0]
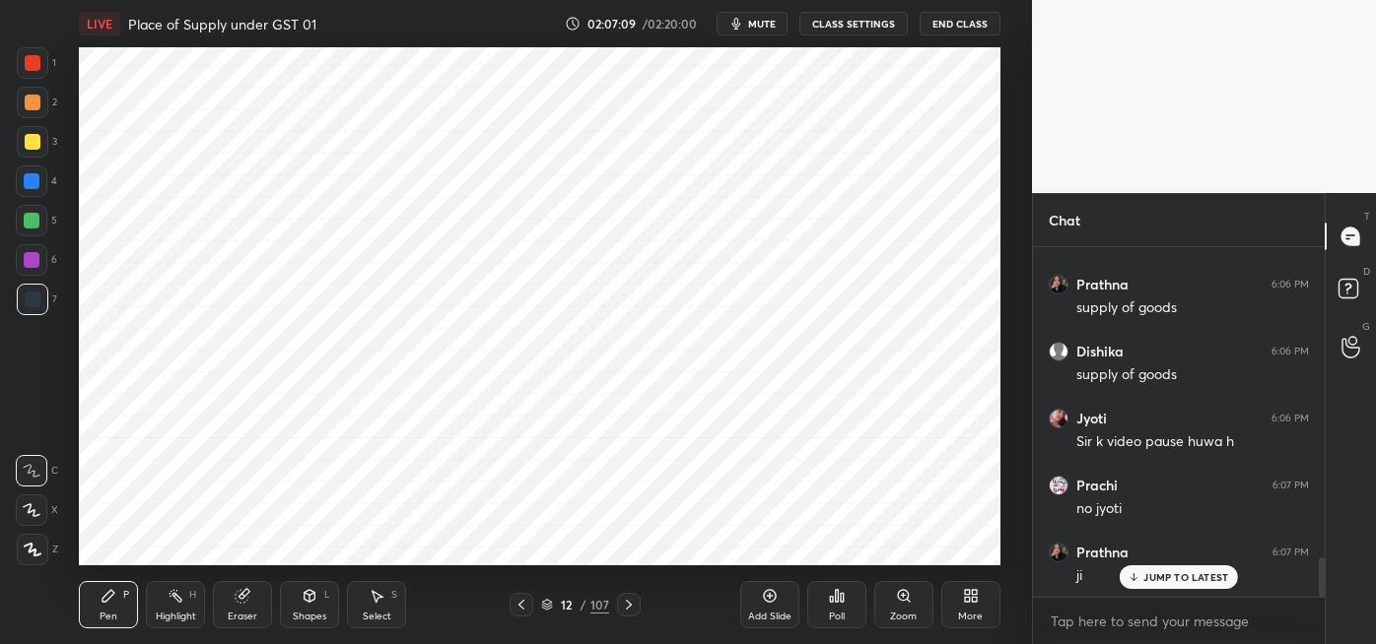
click at [33, 185] on div at bounding box center [32, 181] width 16 height 16
click at [34, 304] on div at bounding box center [33, 300] width 16 height 16
click at [38, 266] on div at bounding box center [32, 260] width 16 height 16
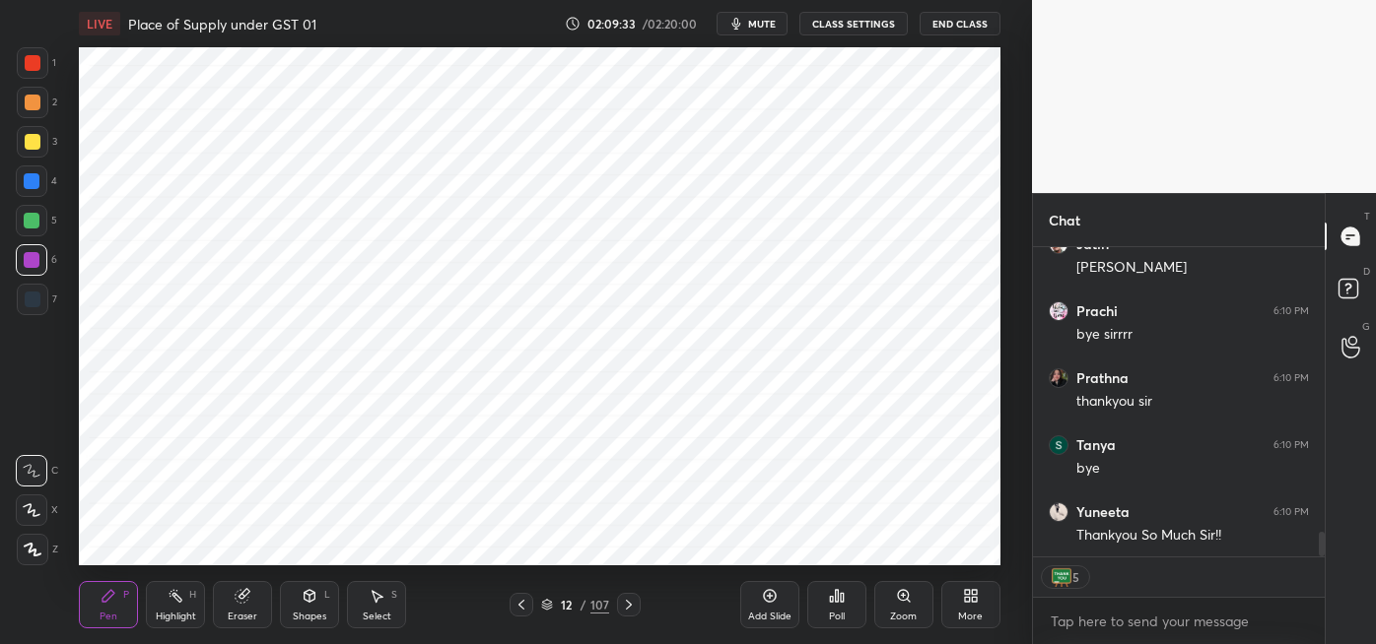
scroll to position [3500, 0]
click at [945, 29] on button "End Class" at bounding box center [959, 24] width 81 height 24
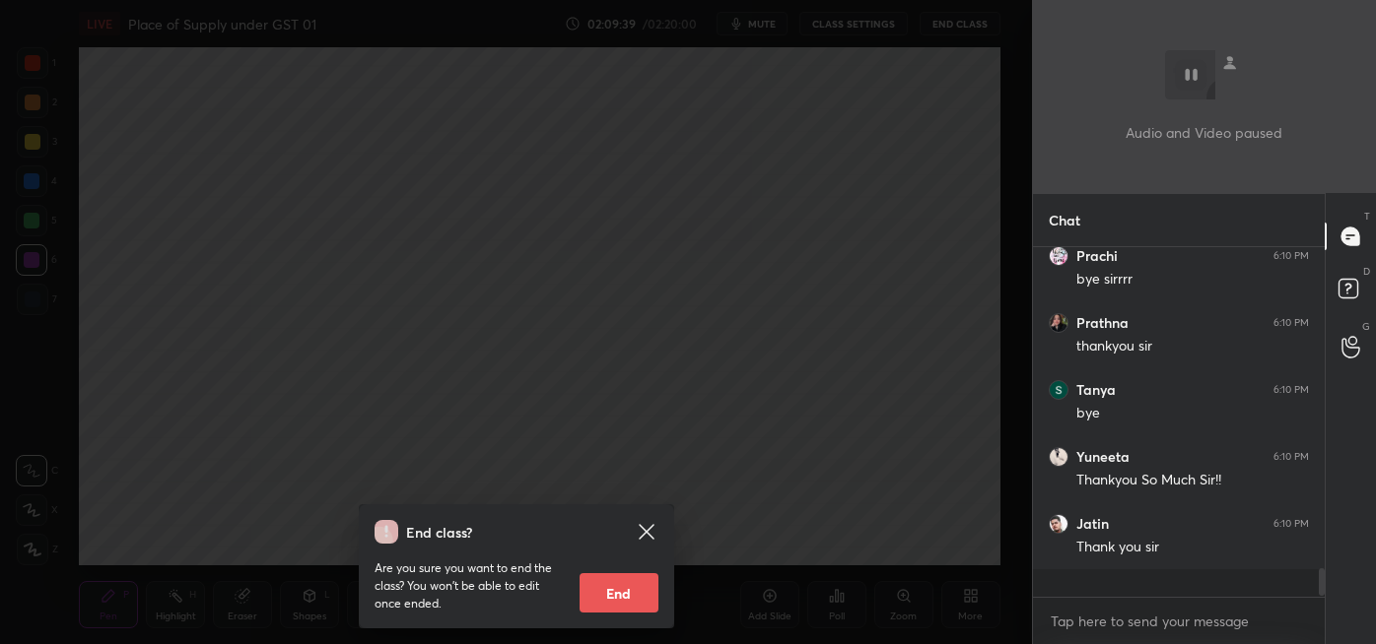
scroll to position [3460, 0]
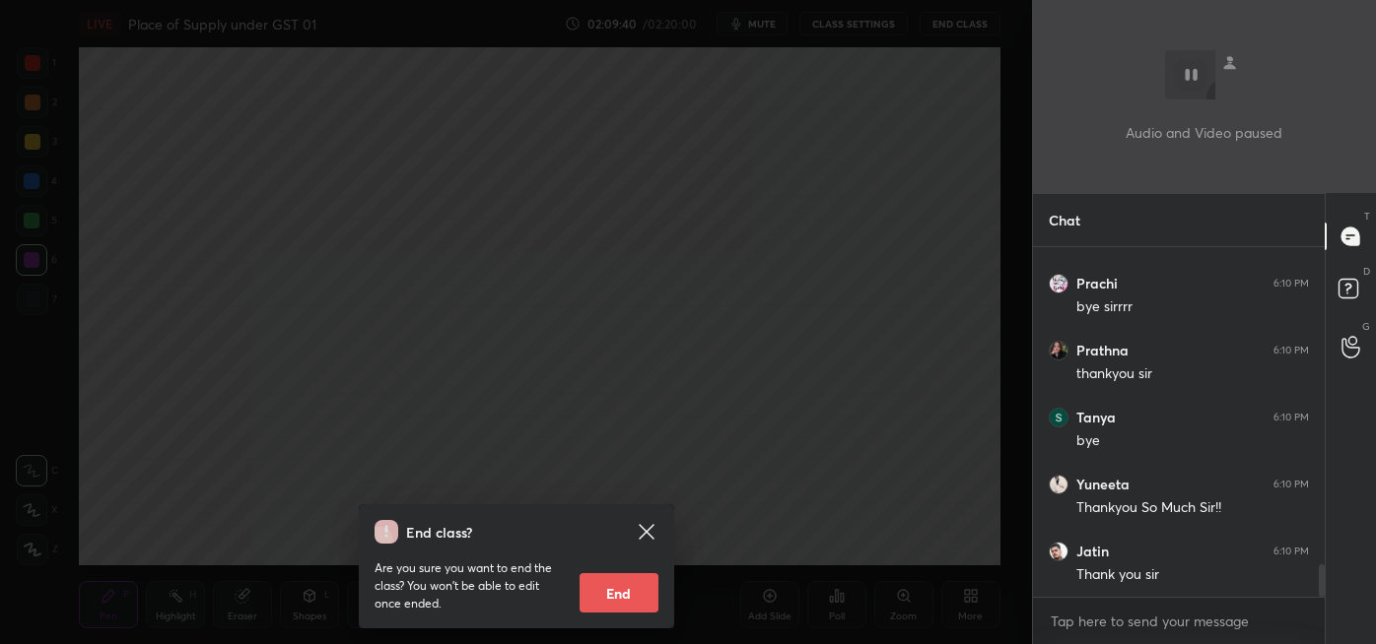
click at [608, 588] on button "End" at bounding box center [618, 593] width 79 height 39
type textarea "x"
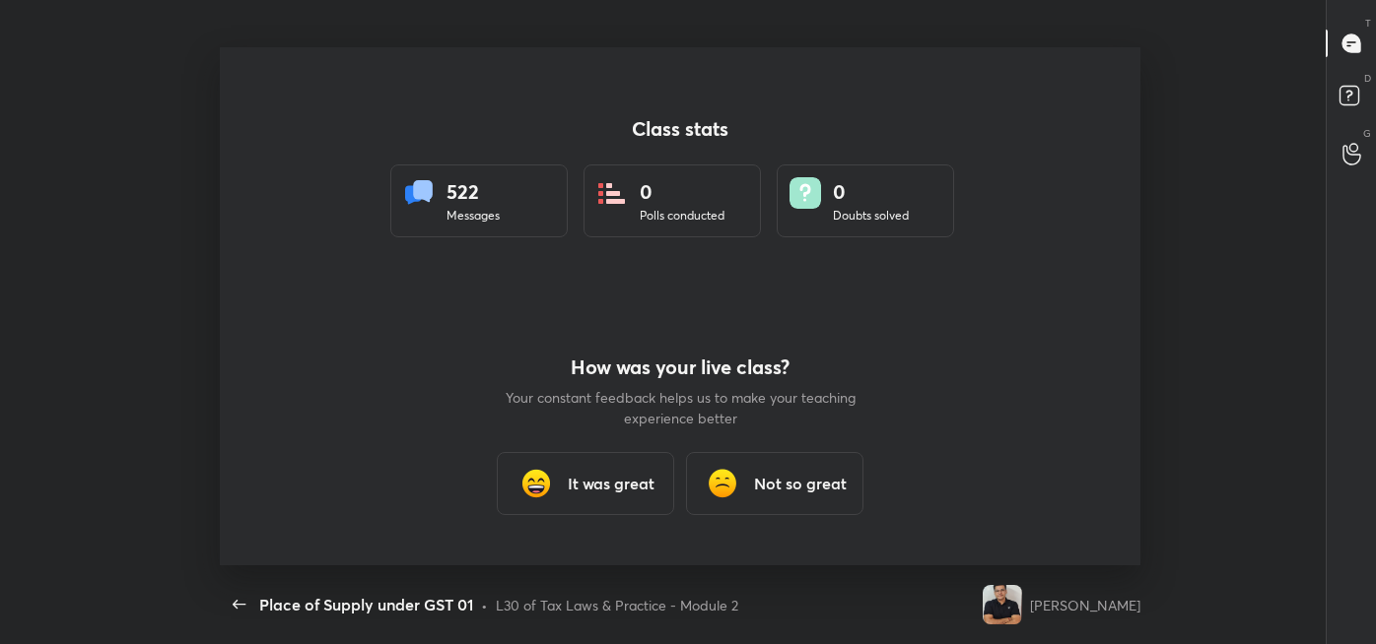
scroll to position [0, 0]
